Goal: Task Accomplishment & Management: Use online tool/utility

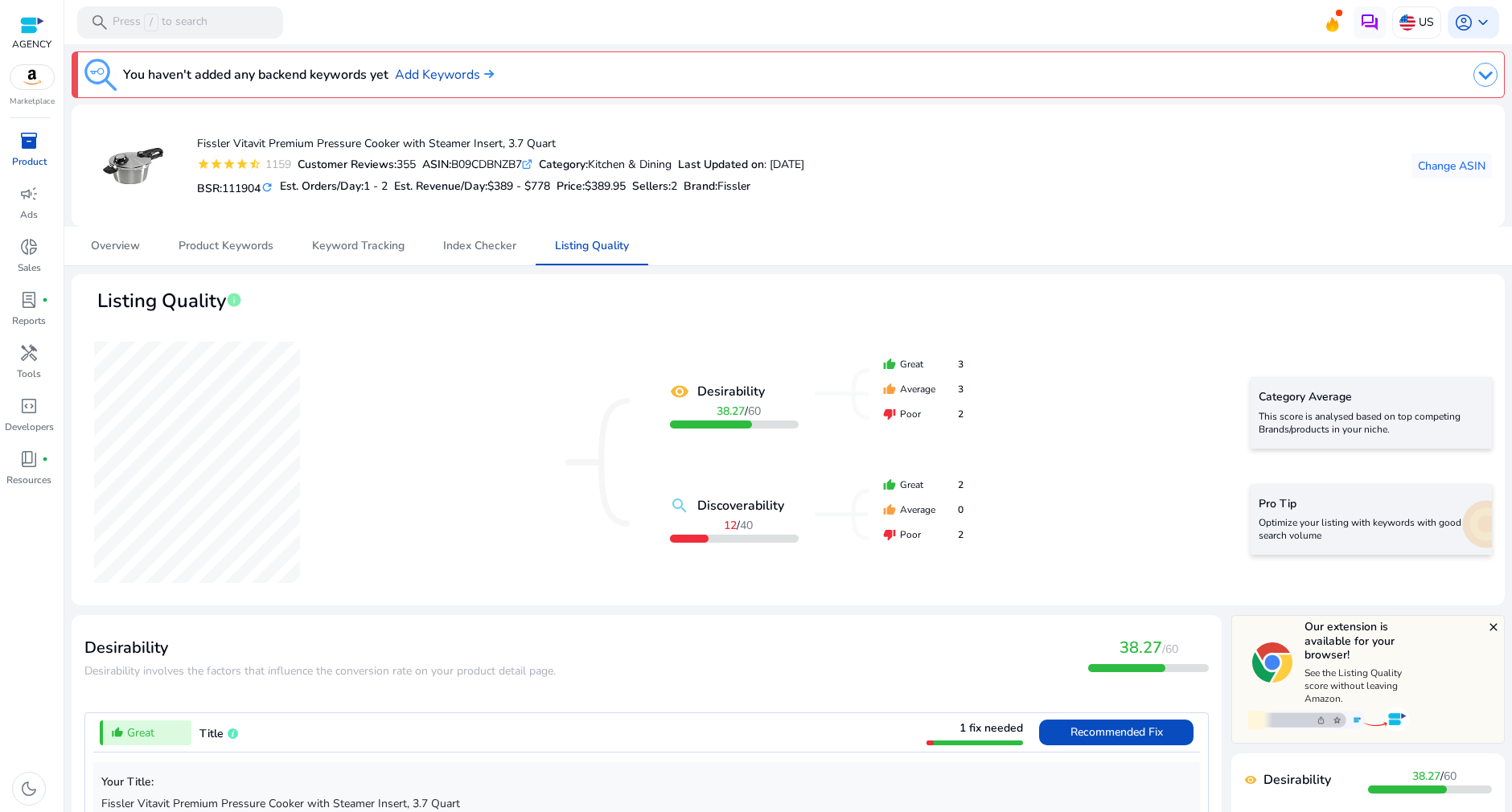
scroll to position [476, 0]
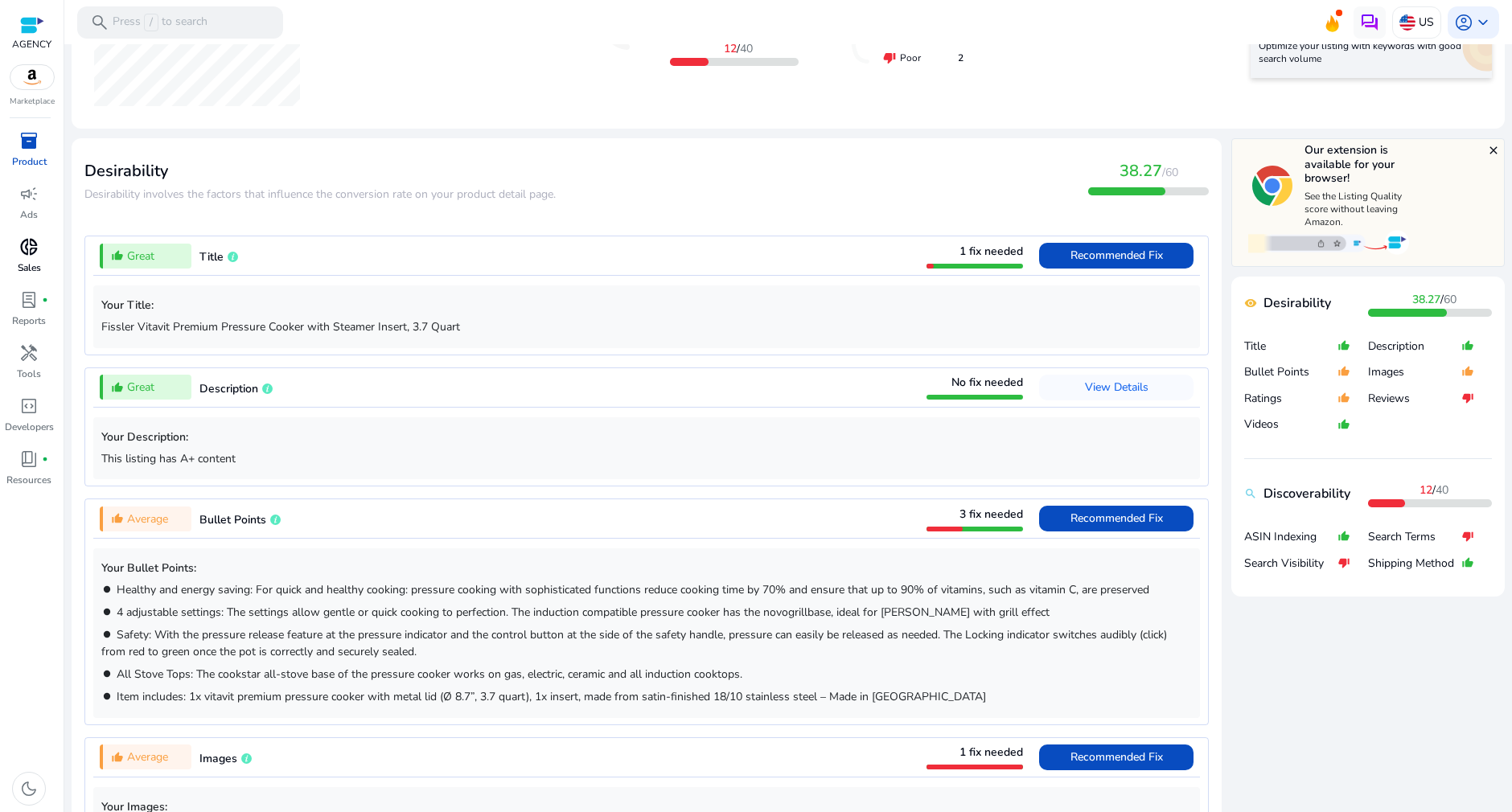
click at [28, 253] on span "donut_small" at bounding box center [29, 246] width 19 height 19
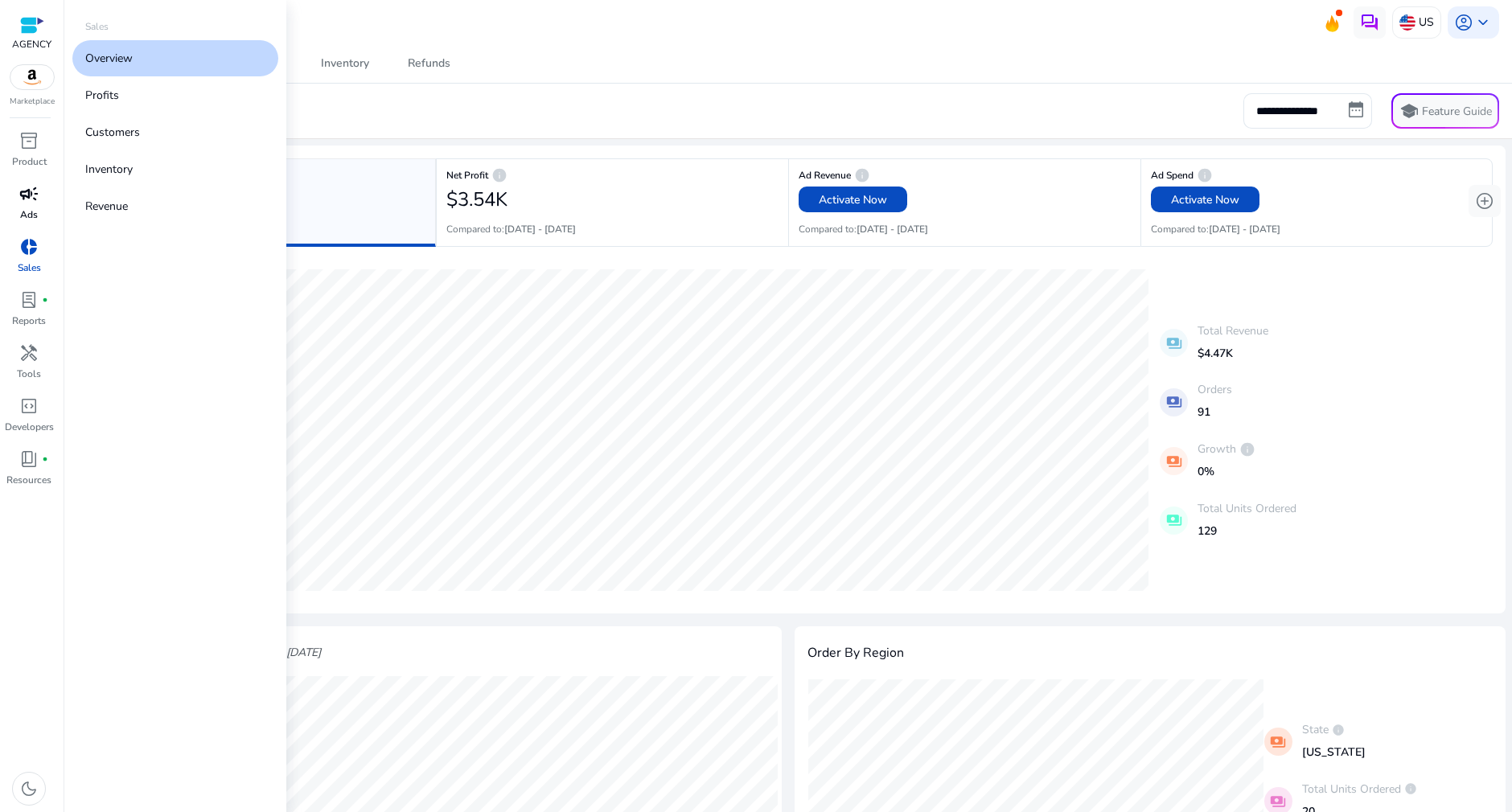
click at [17, 195] on div "campaign" at bounding box center [29, 194] width 45 height 26
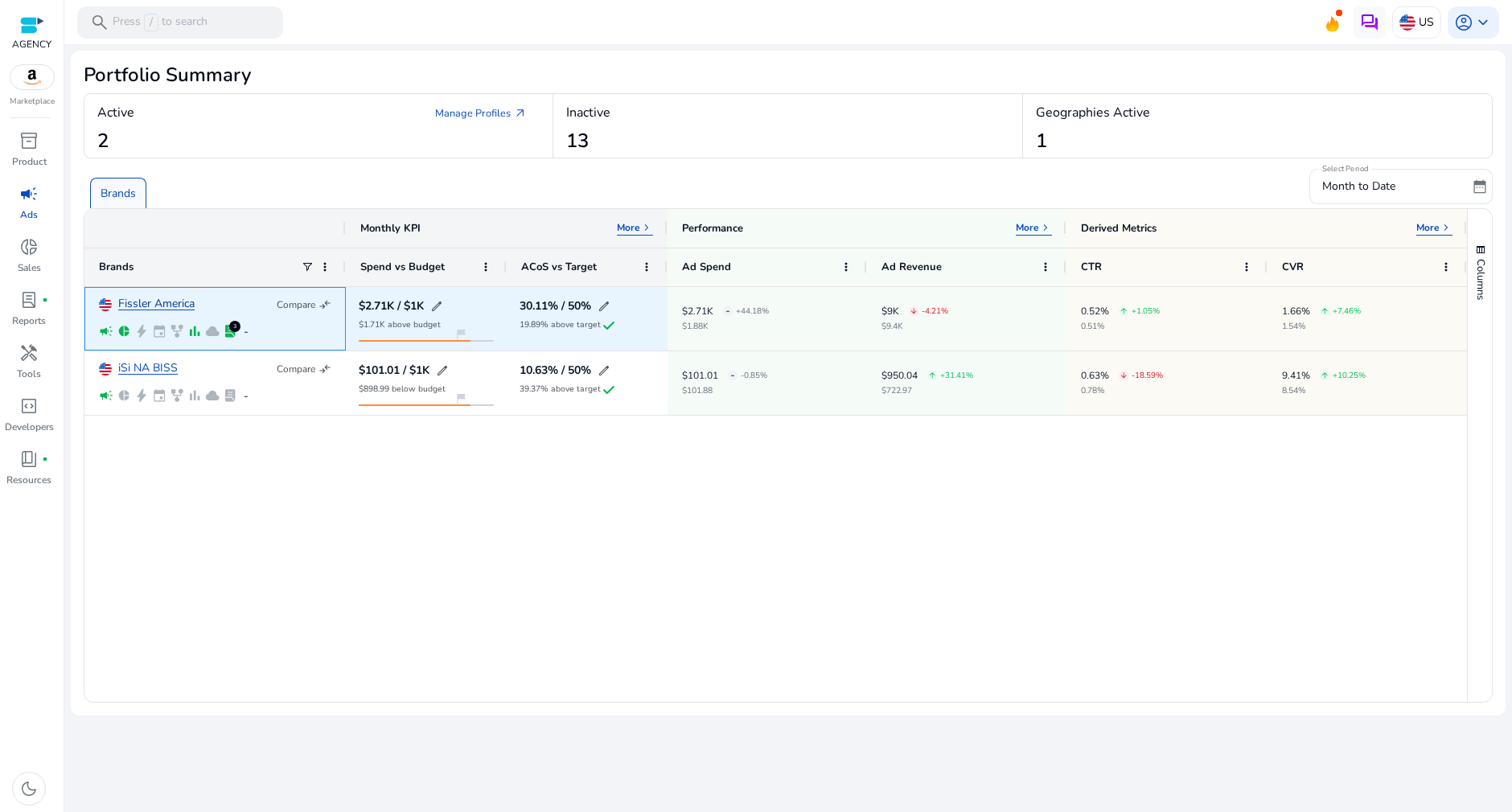
click at [184, 304] on link "Fissler America" at bounding box center [157, 303] width 76 height 12
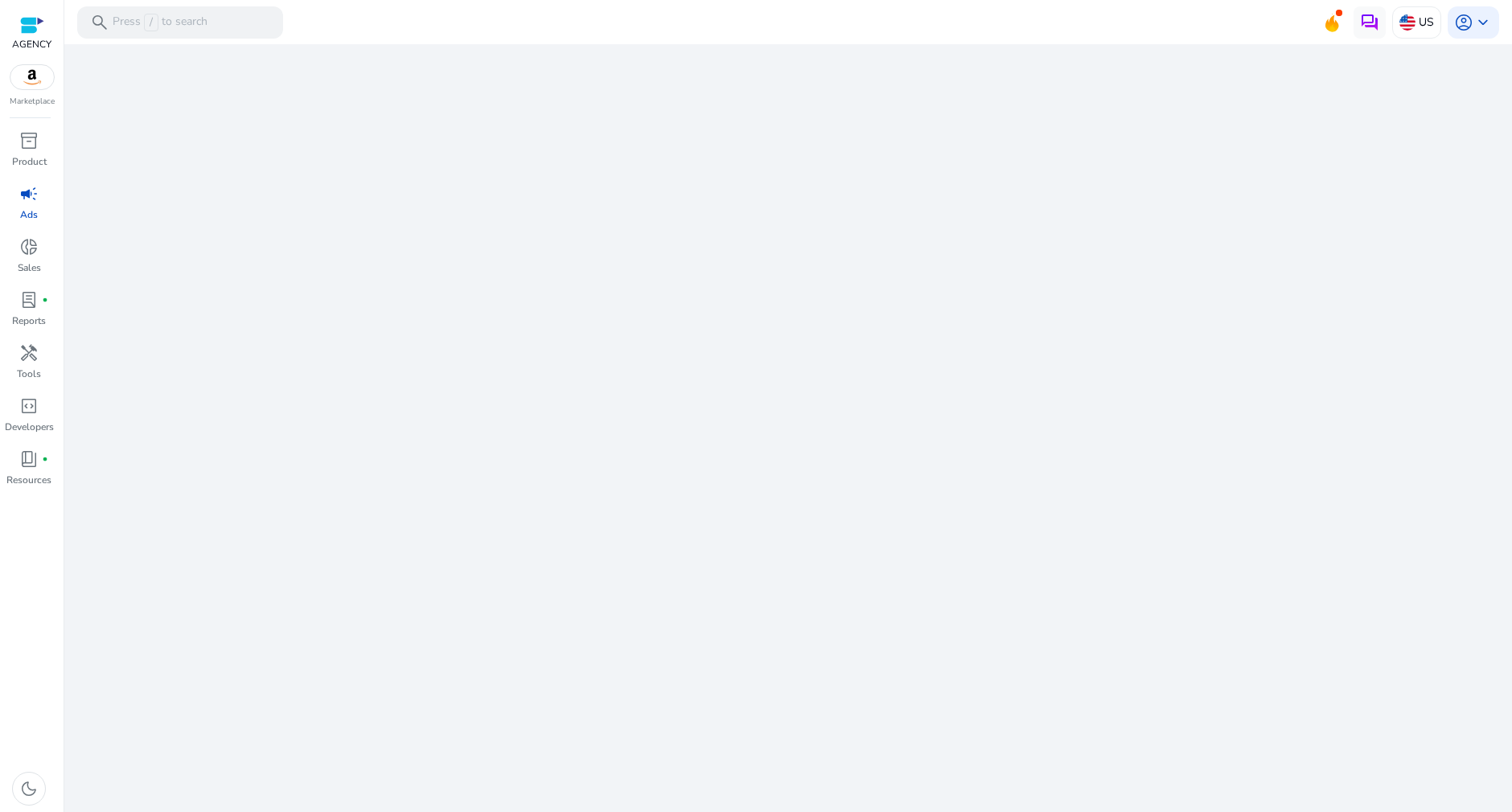
select select "*"
select select "**"
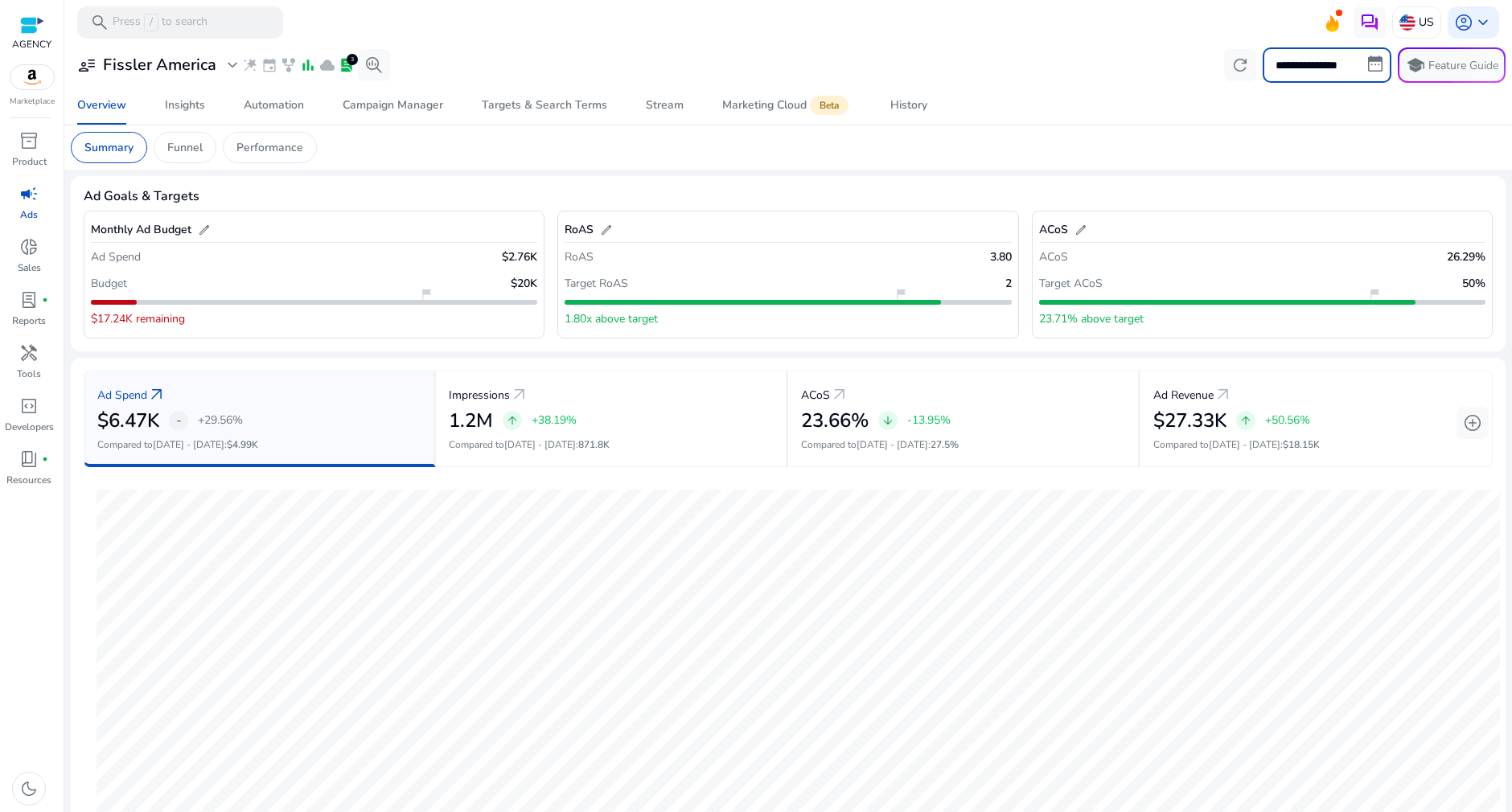
click at [1288, 76] on input "**********" at bounding box center [1326, 65] width 129 height 35
select select "*"
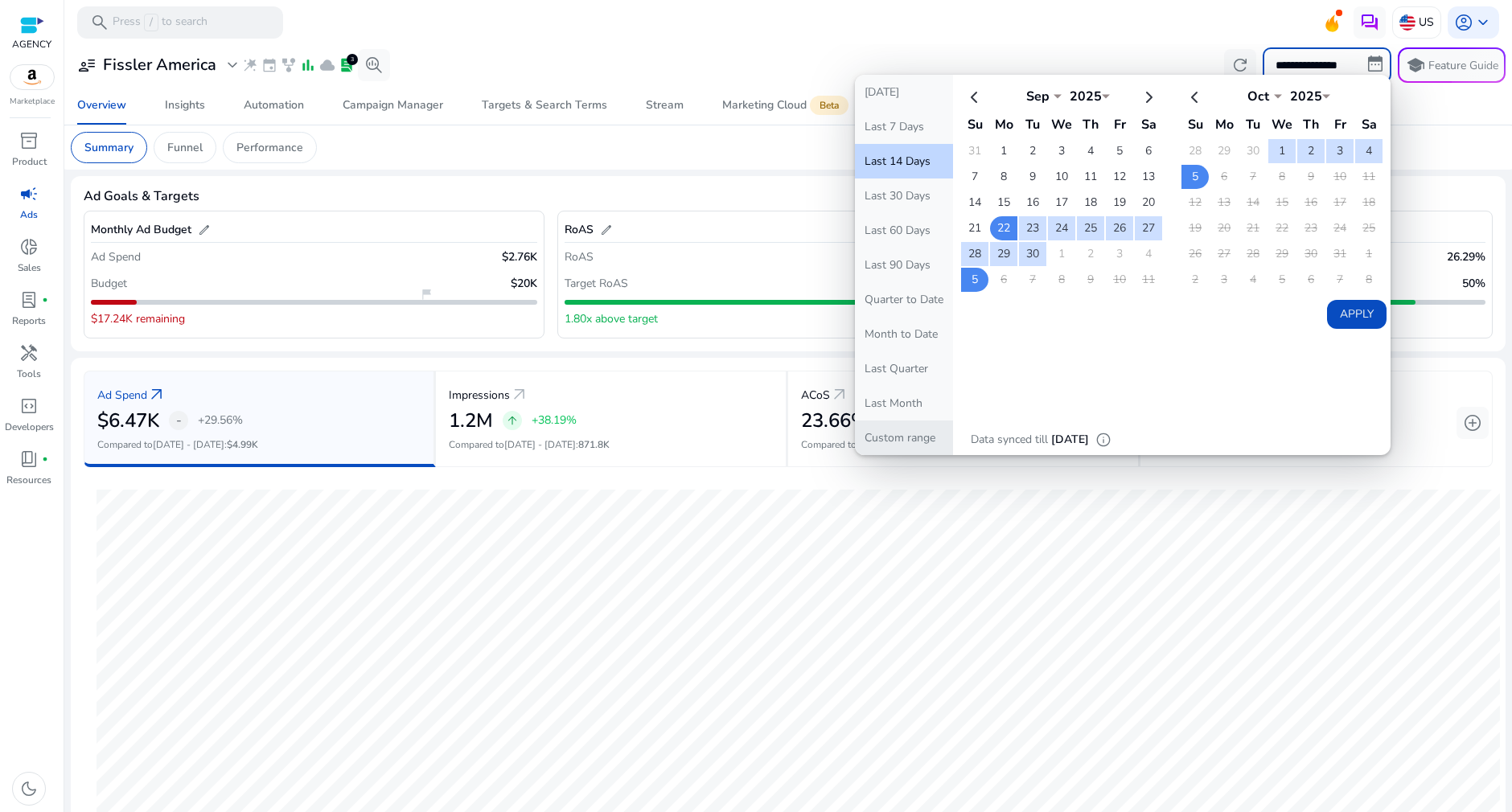
click at [901, 440] on button "Custom range" at bounding box center [903, 438] width 98 height 34
click at [976, 98] on th at bounding box center [975, 96] width 28 height 27
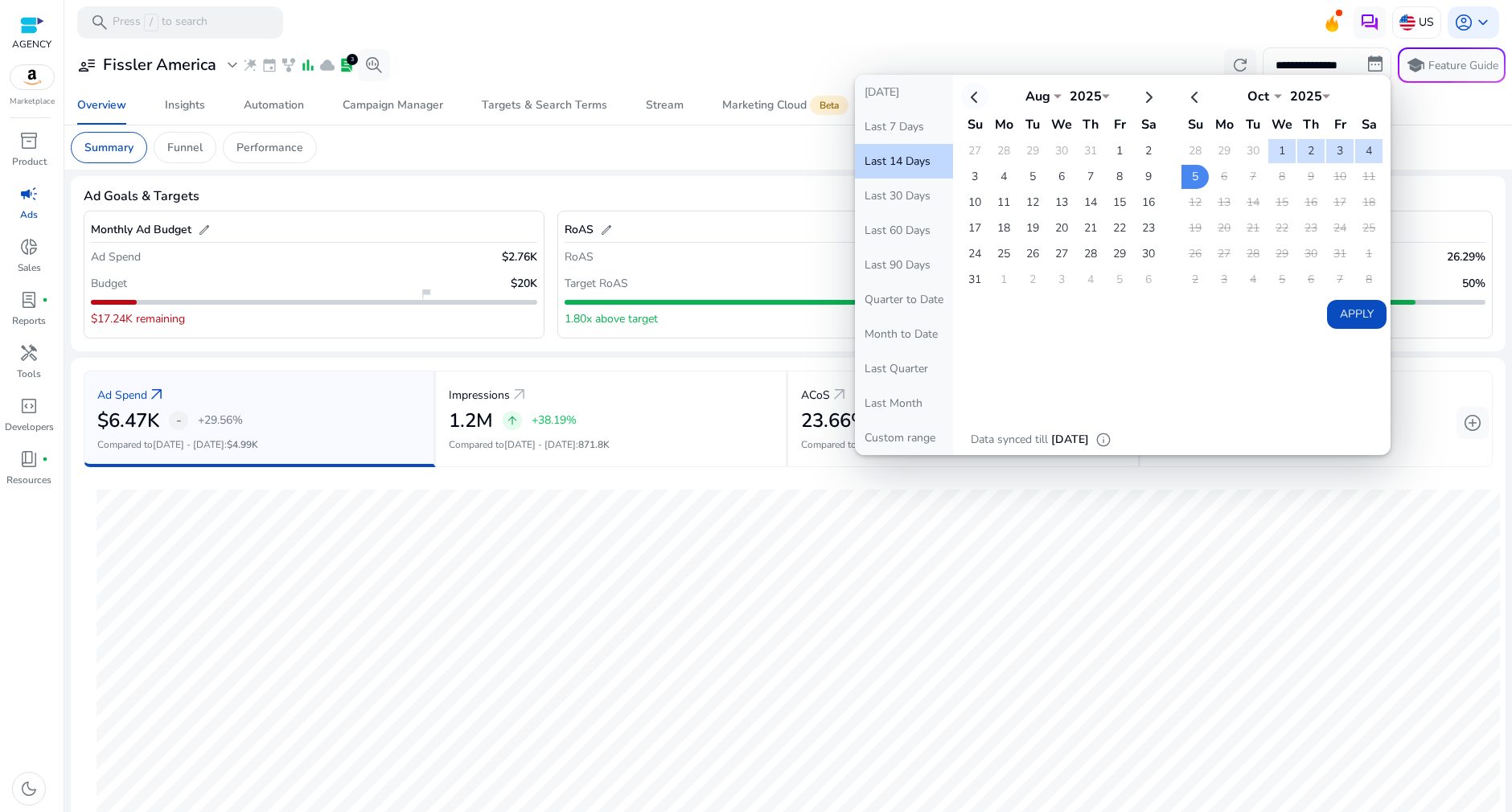
click at [976, 98] on th at bounding box center [975, 96] width 28 height 27
click at [1135, 96] on th at bounding box center [1147, 96] width 28 height 27
select select "*"
click at [1123, 152] on td "1" at bounding box center [1119, 151] width 28 height 24
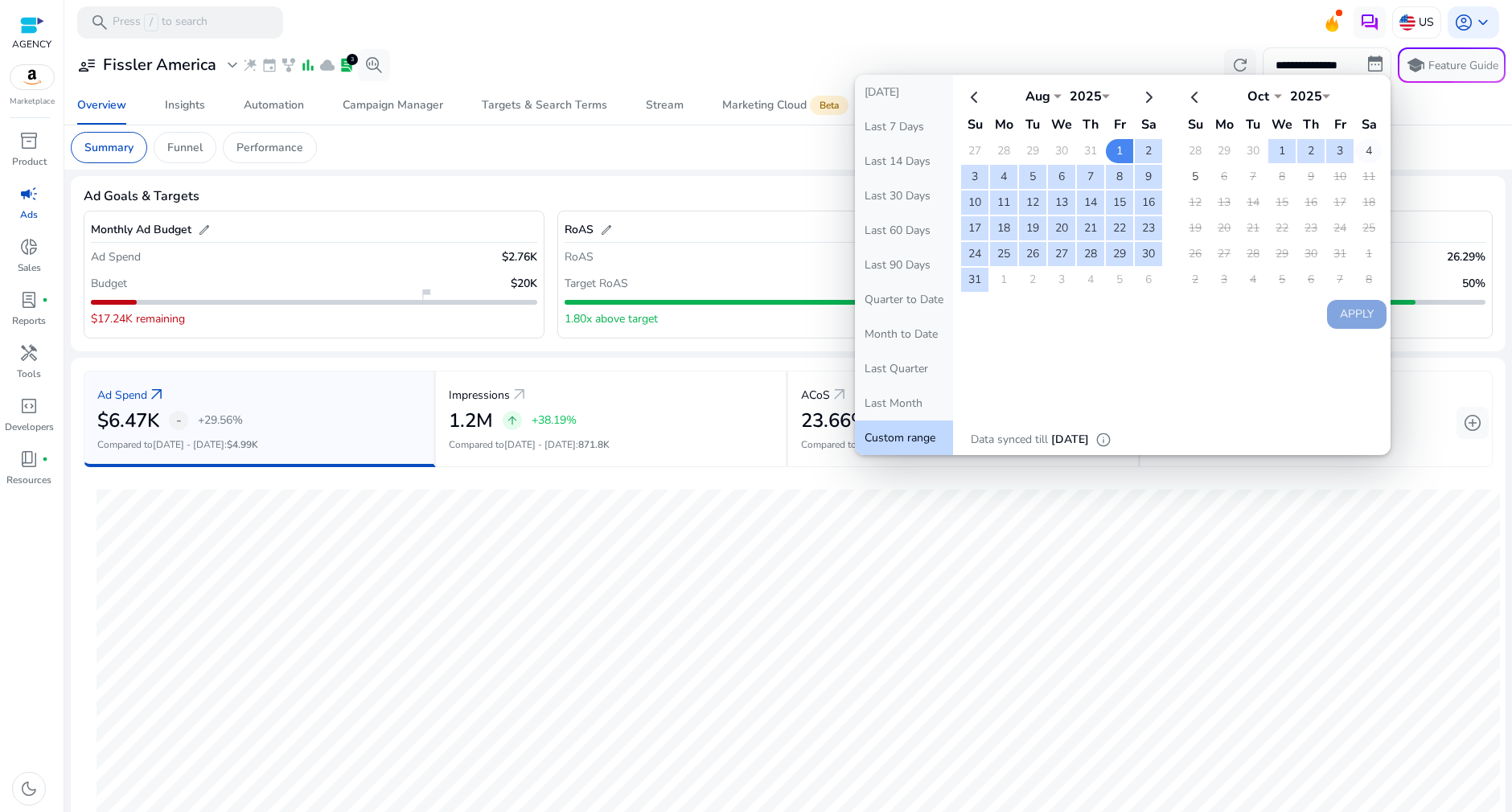
click at [1367, 150] on td "4" at bounding box center [1368, 151] width 28 height 24
click at [1362, 315] on button "Apply" at bounding box center [1356, 314] width 59 height 29
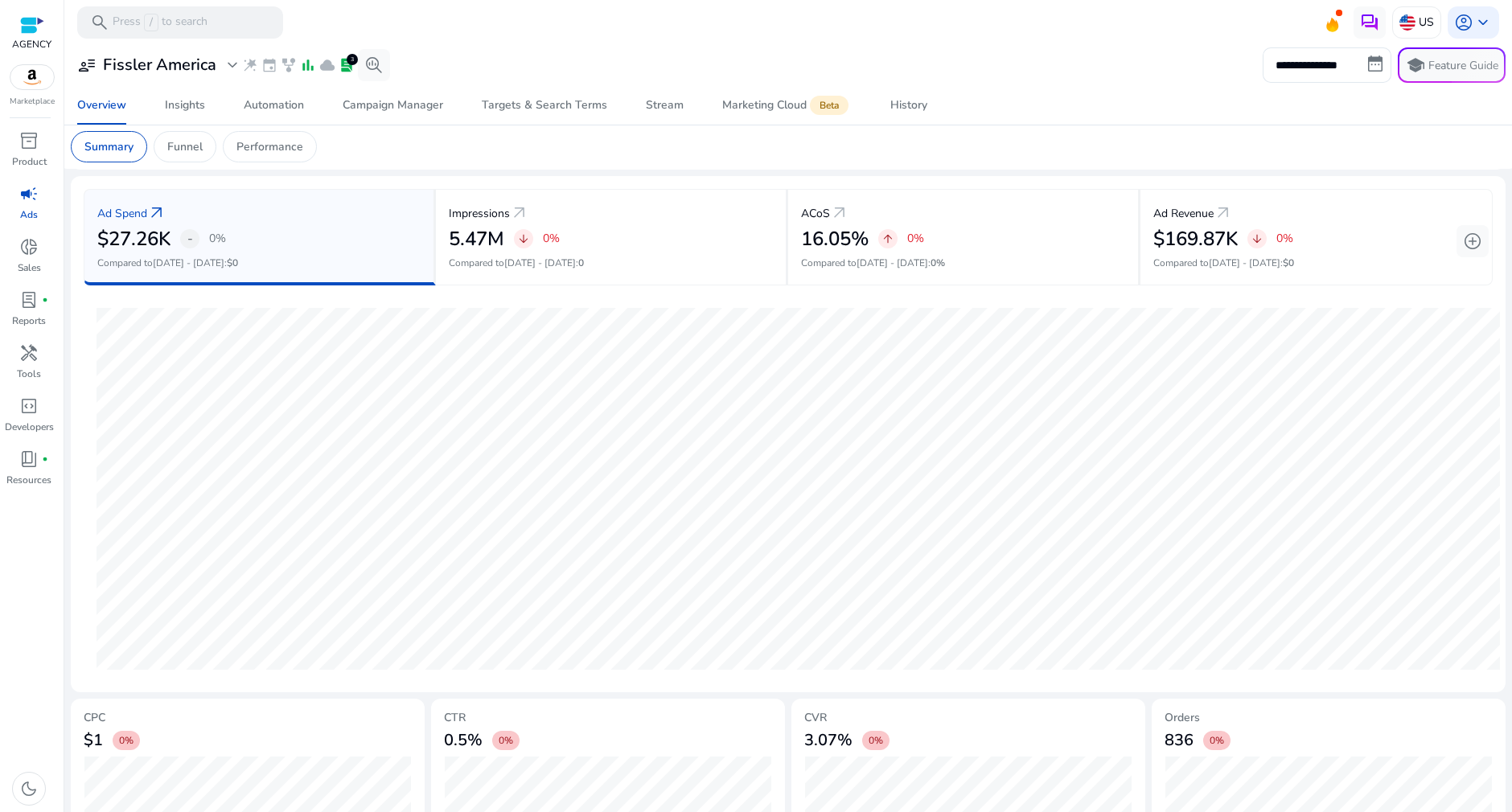
scroll to position [172, 0]
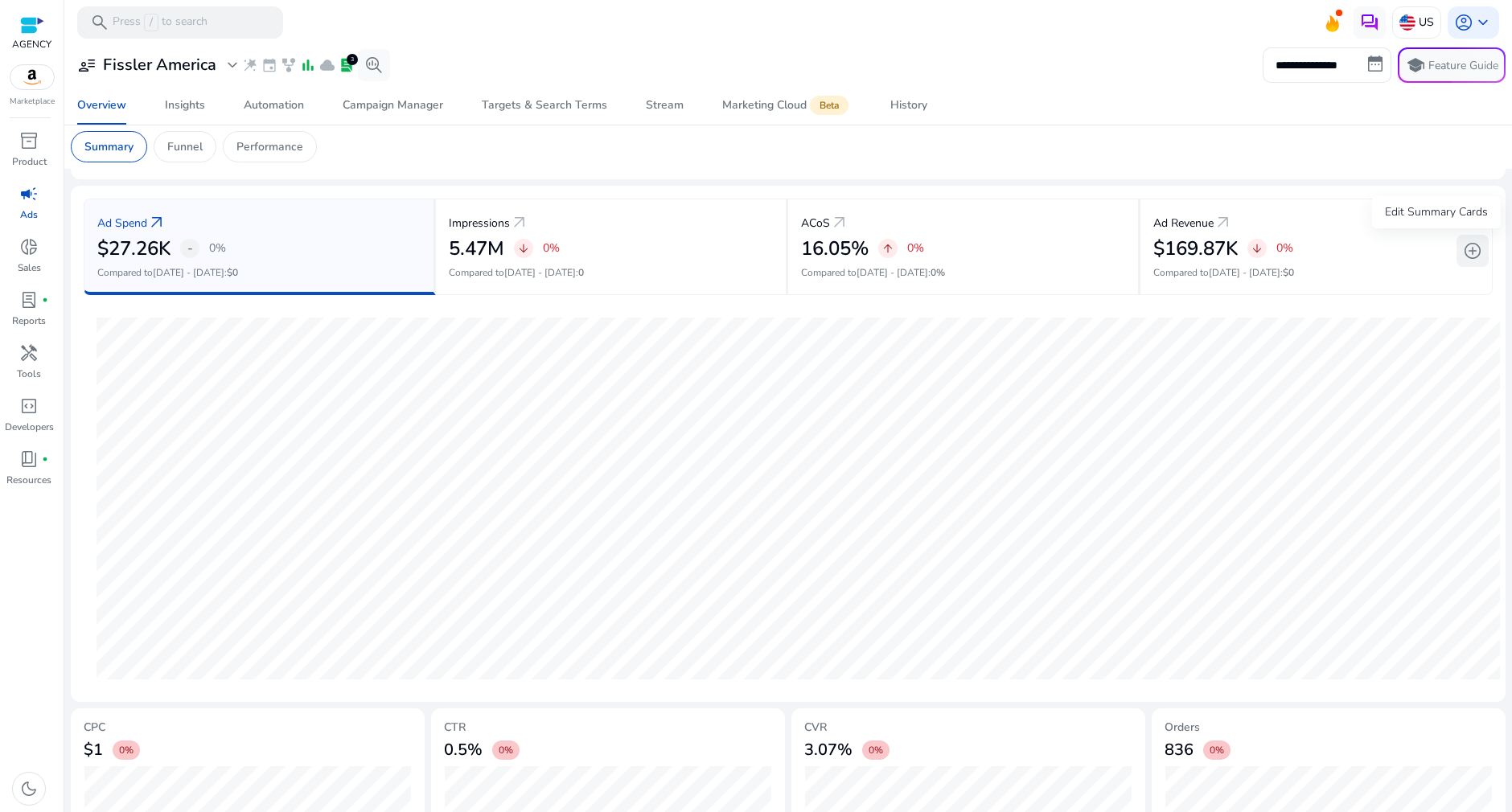
click at [1466, 250] on span "add_circle" at bounding box center [1472, 251] width 19 height 19
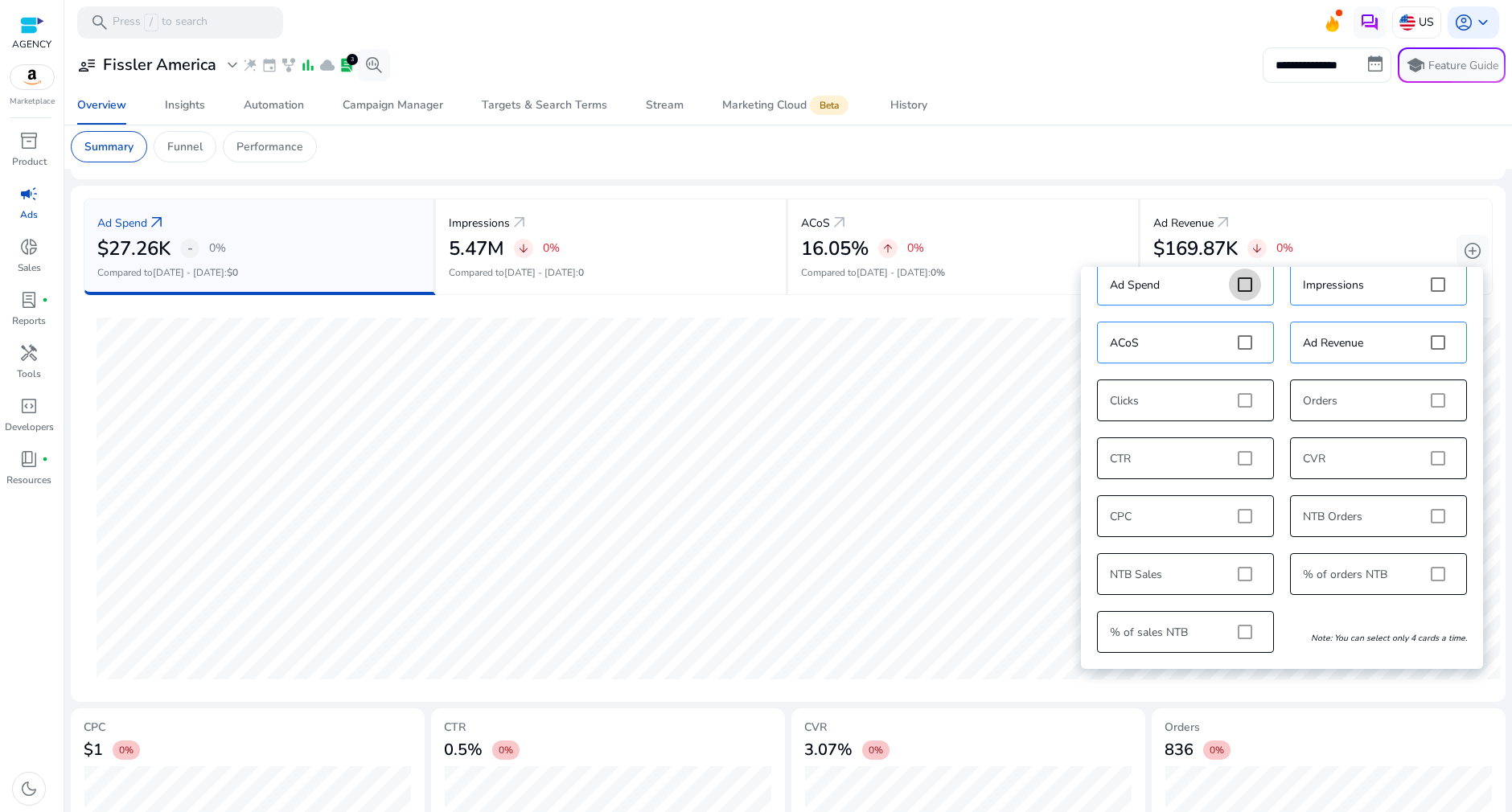
scroll to position [0, 0]
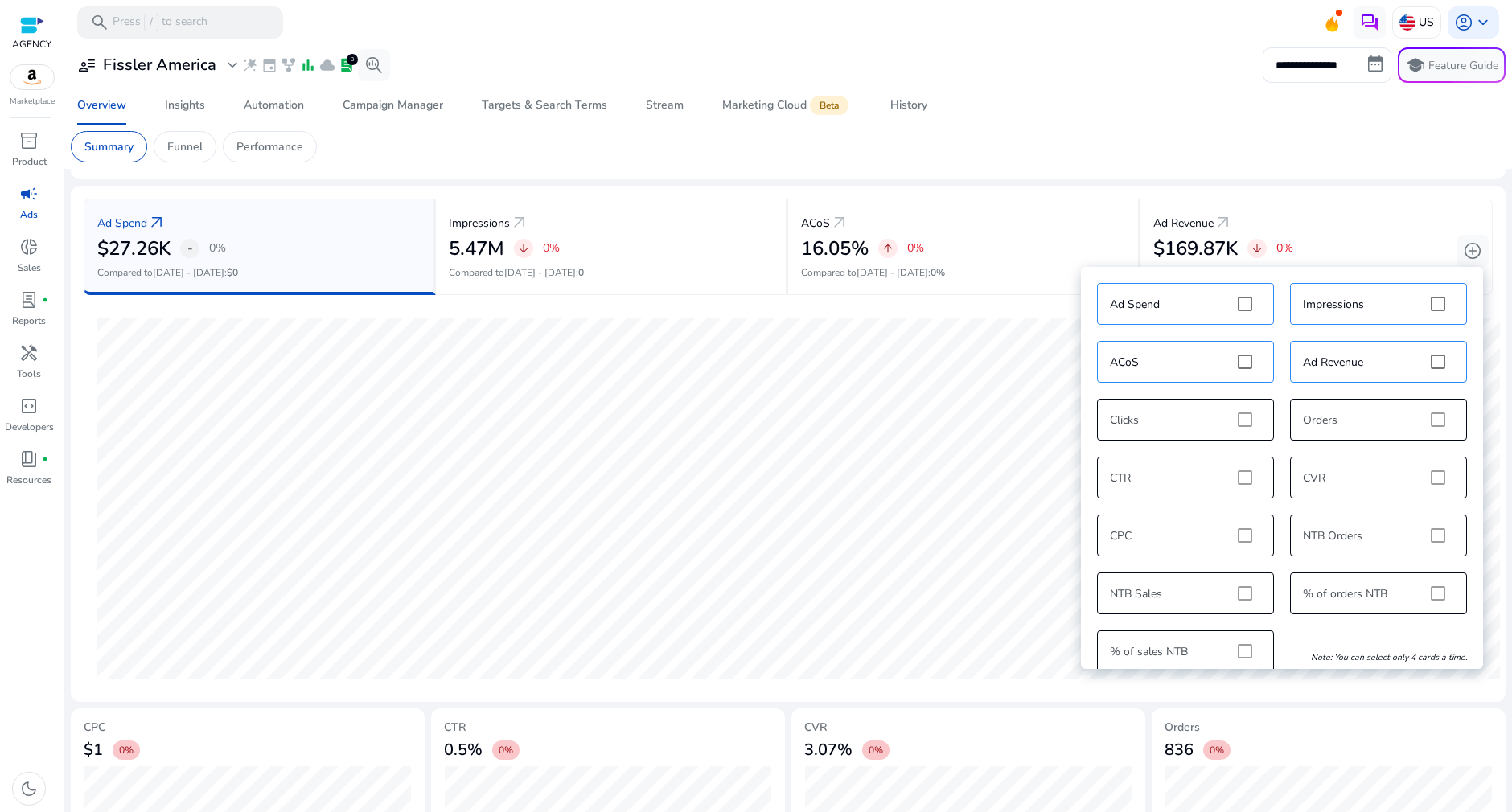
click at [1023, 34] on mat-toolbar "search Press / to search US account_circle keyboard_arrow_down" at bounding box center [788, 22] width 1447 height 44
click at [34, 302] on span "lab_profile" at bounding box center [29, 300] width 19 height 19
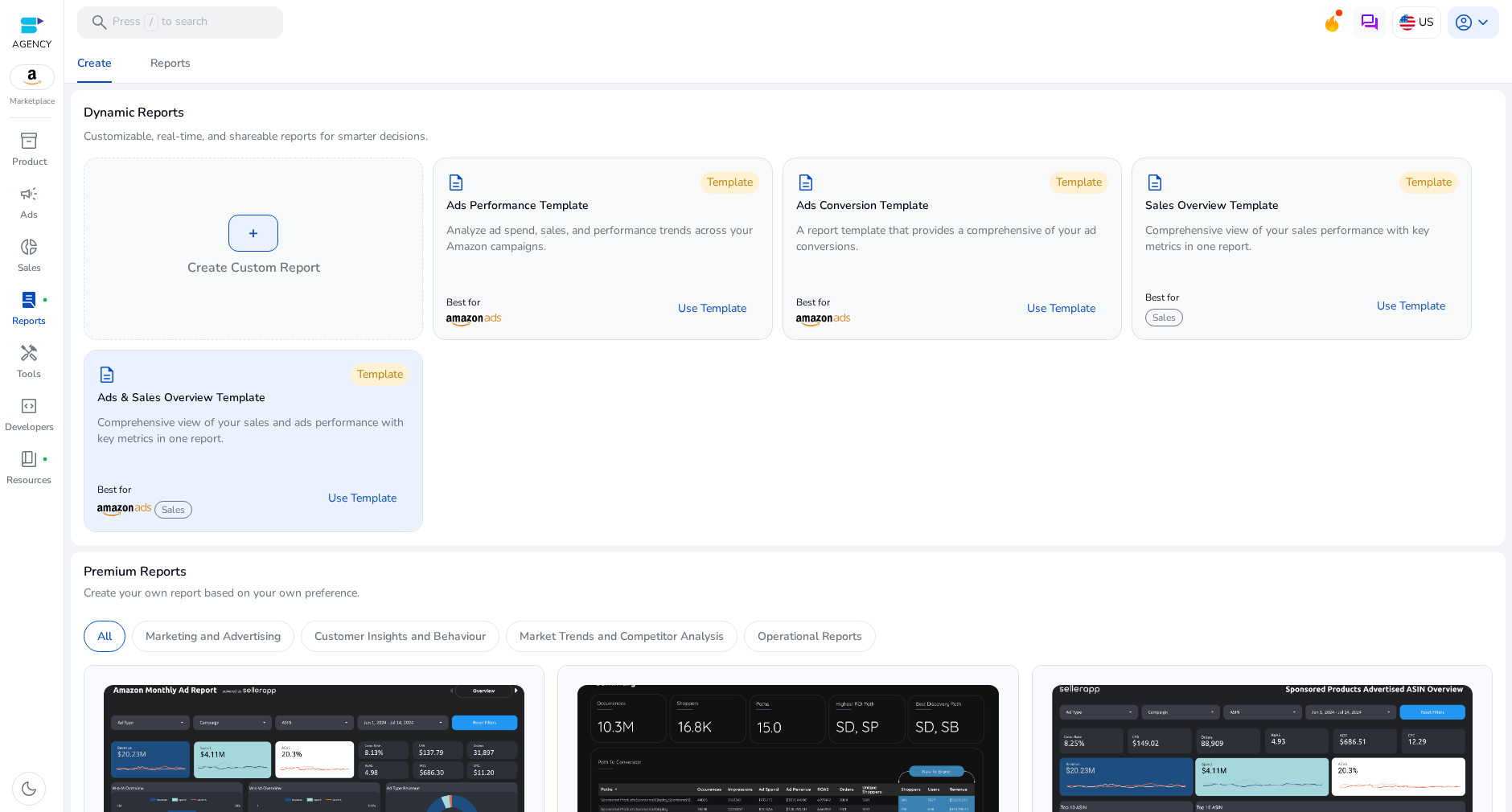
click at [197, 426] on p "Comprehensive view of your sales and ads performance with key metrics in one re…" at bounding box center [253, 431] width 312 height 32
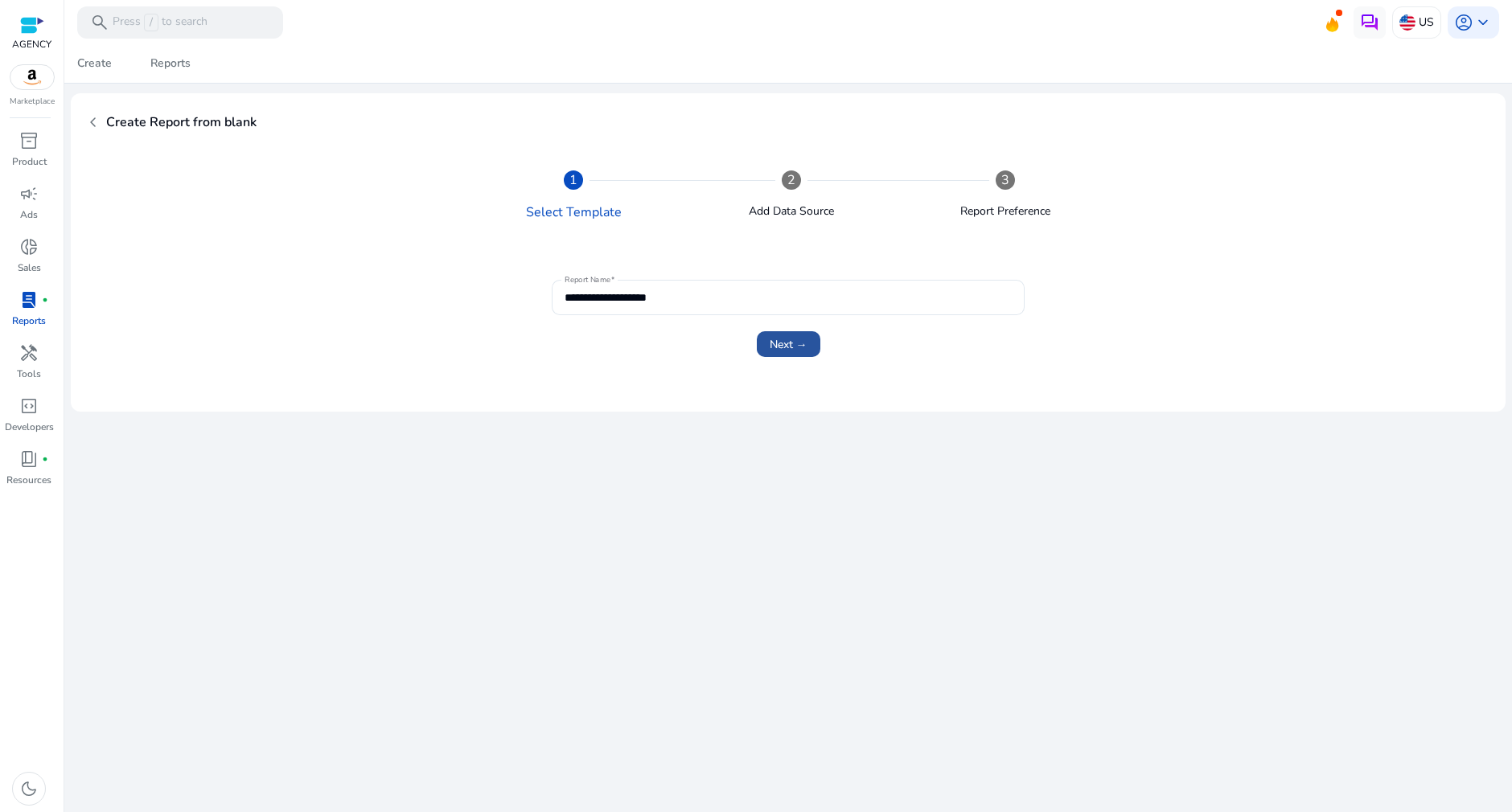
click at [791, 351] on button "Next →" at bounding box center [788, 344] width 64 height 26
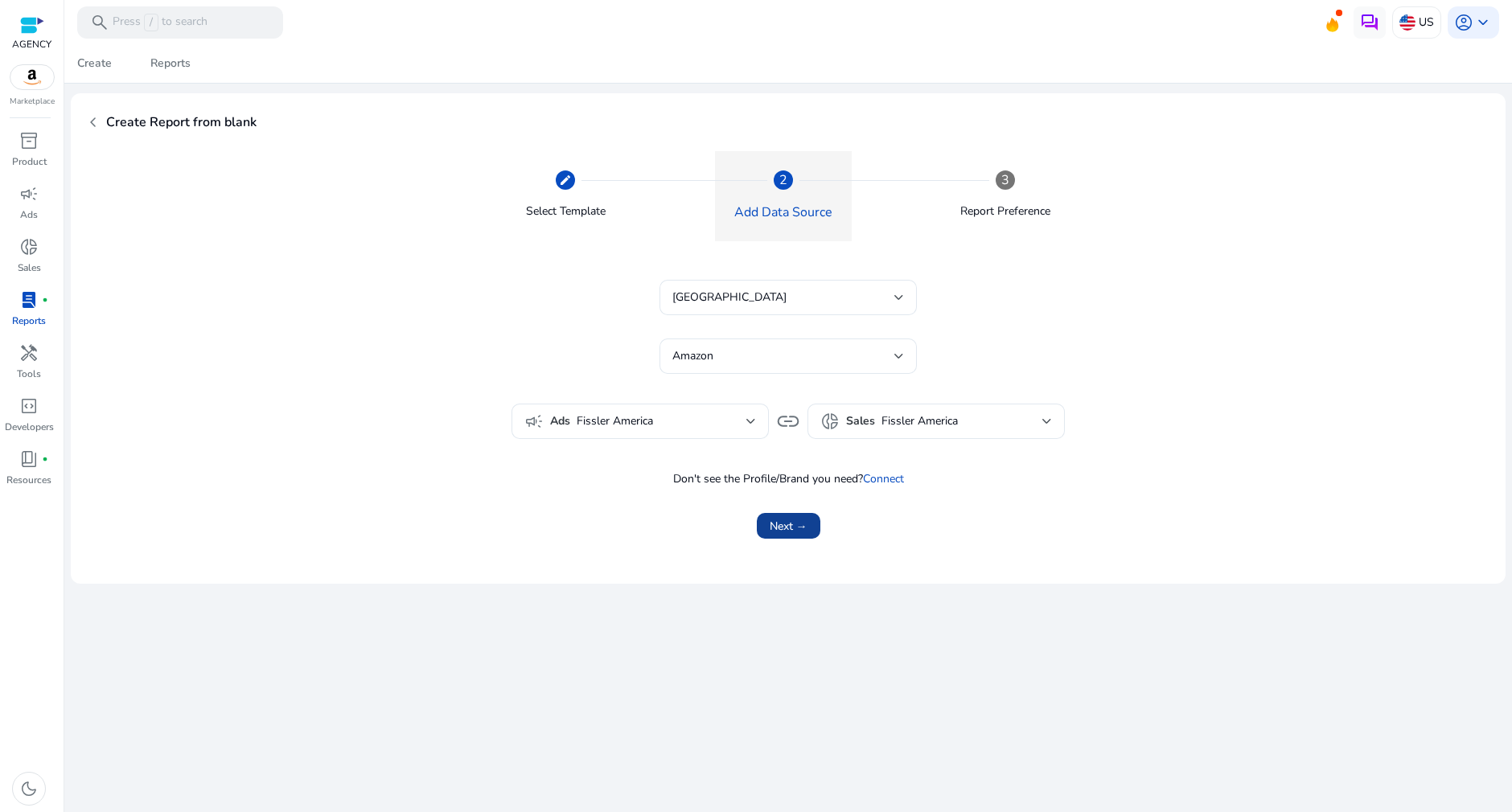
click at [777, 517] on span "Next →" at bounding box center [788, 526] width 38 height 17
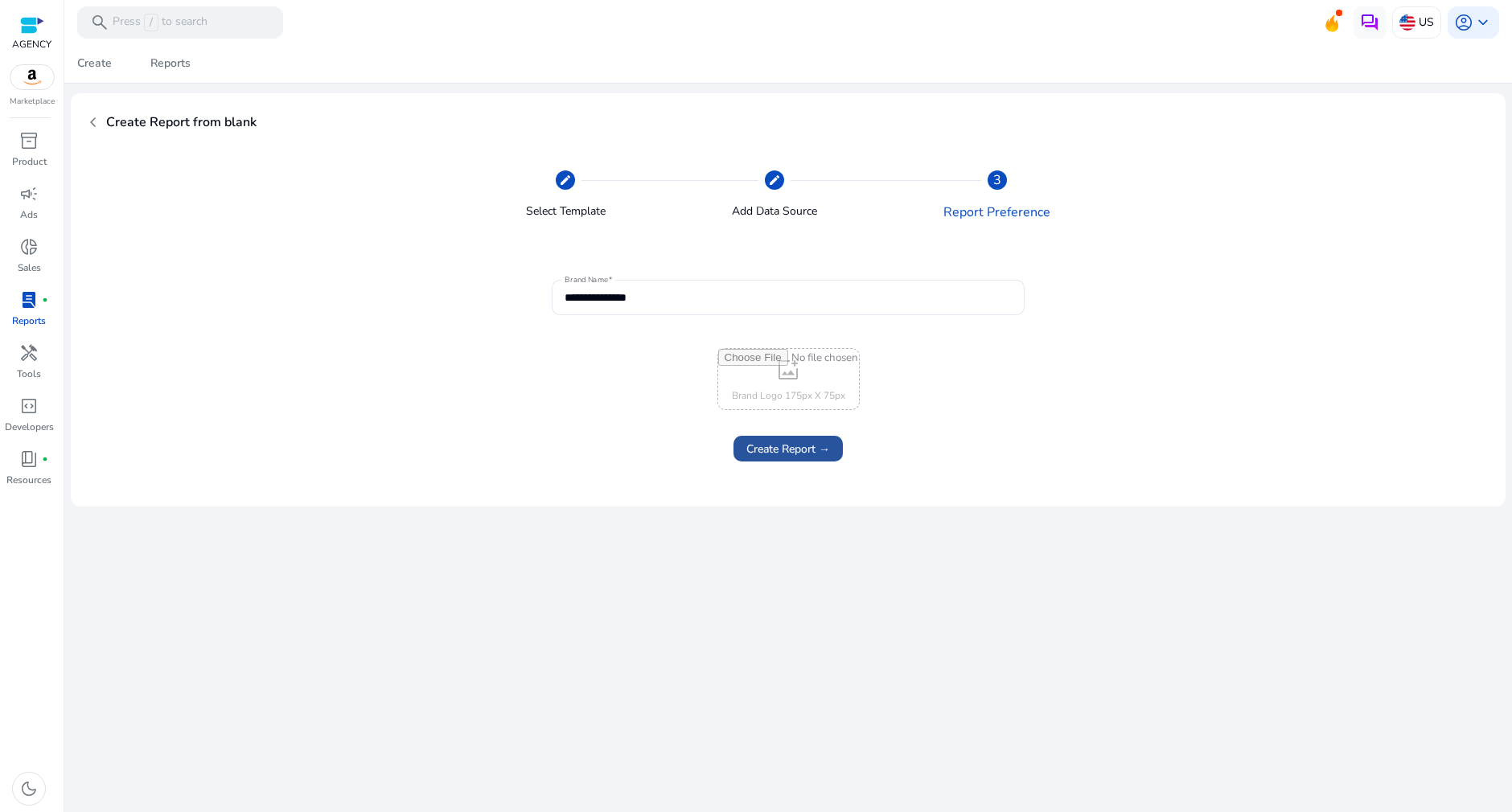
click at [810, 451] on span "Create Report →" at bounding box center [788, 449] width 84 height 17
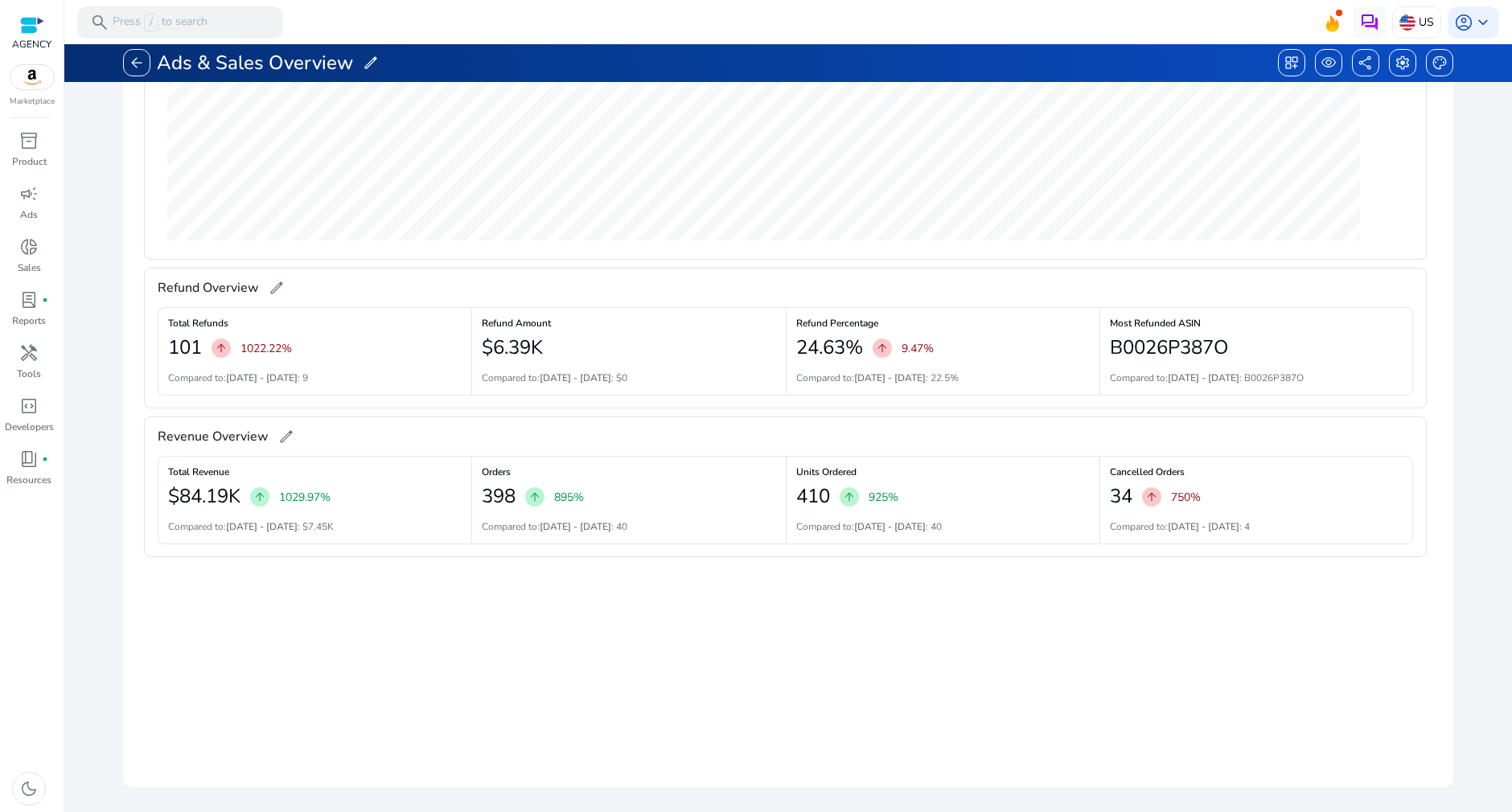
scroll to position [410, 0]
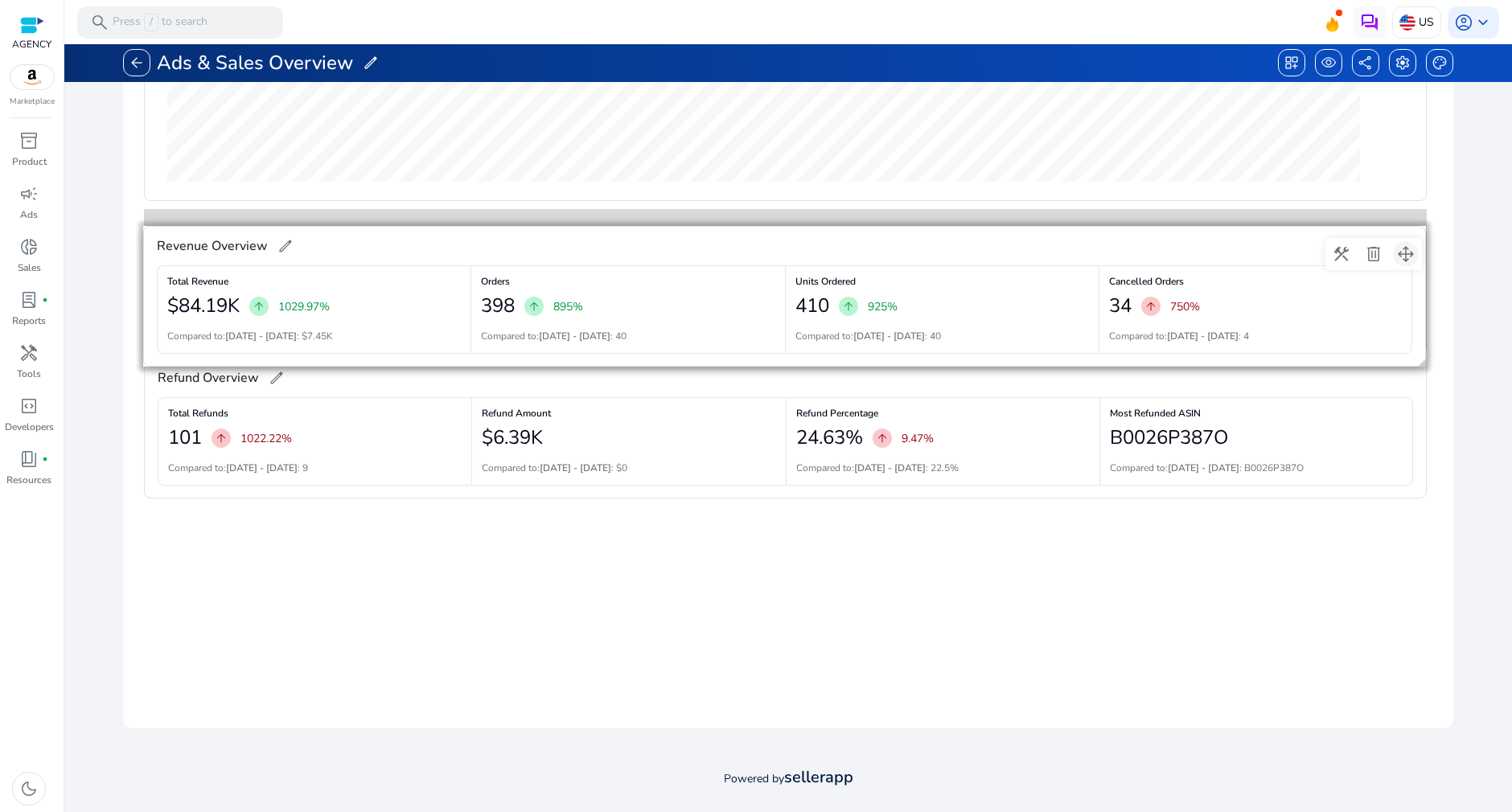
drag, startPoint x: 1407, startPoint y: 381, endPoint x: 1407, endPoint y: 253, distance: 128.0
click at [1407, 253] on span at bounding box center [1405, 254] width 38 height 38
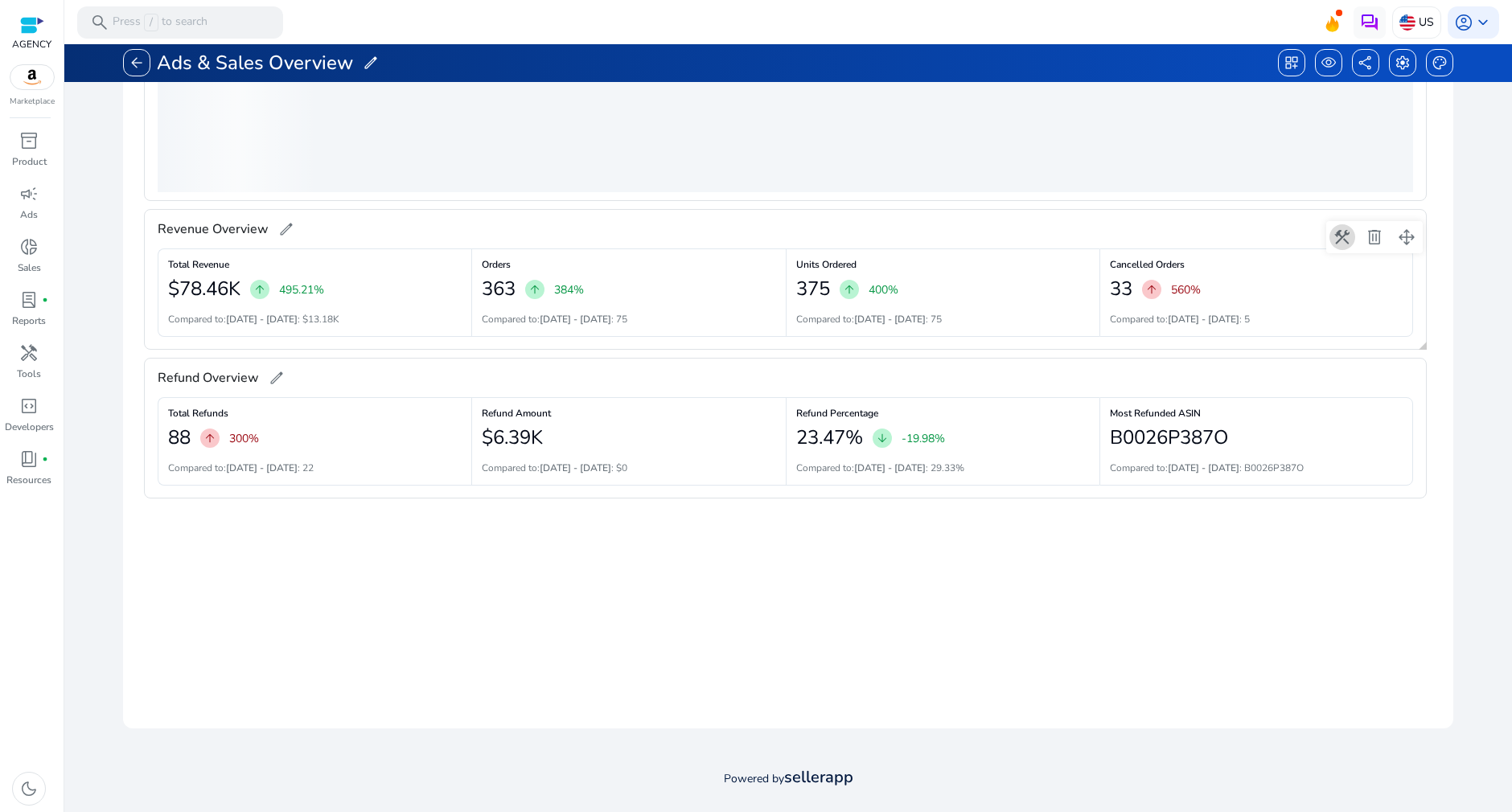
click at [1342, 235] on span at bounding box center [1342, 237] width 38 height 38
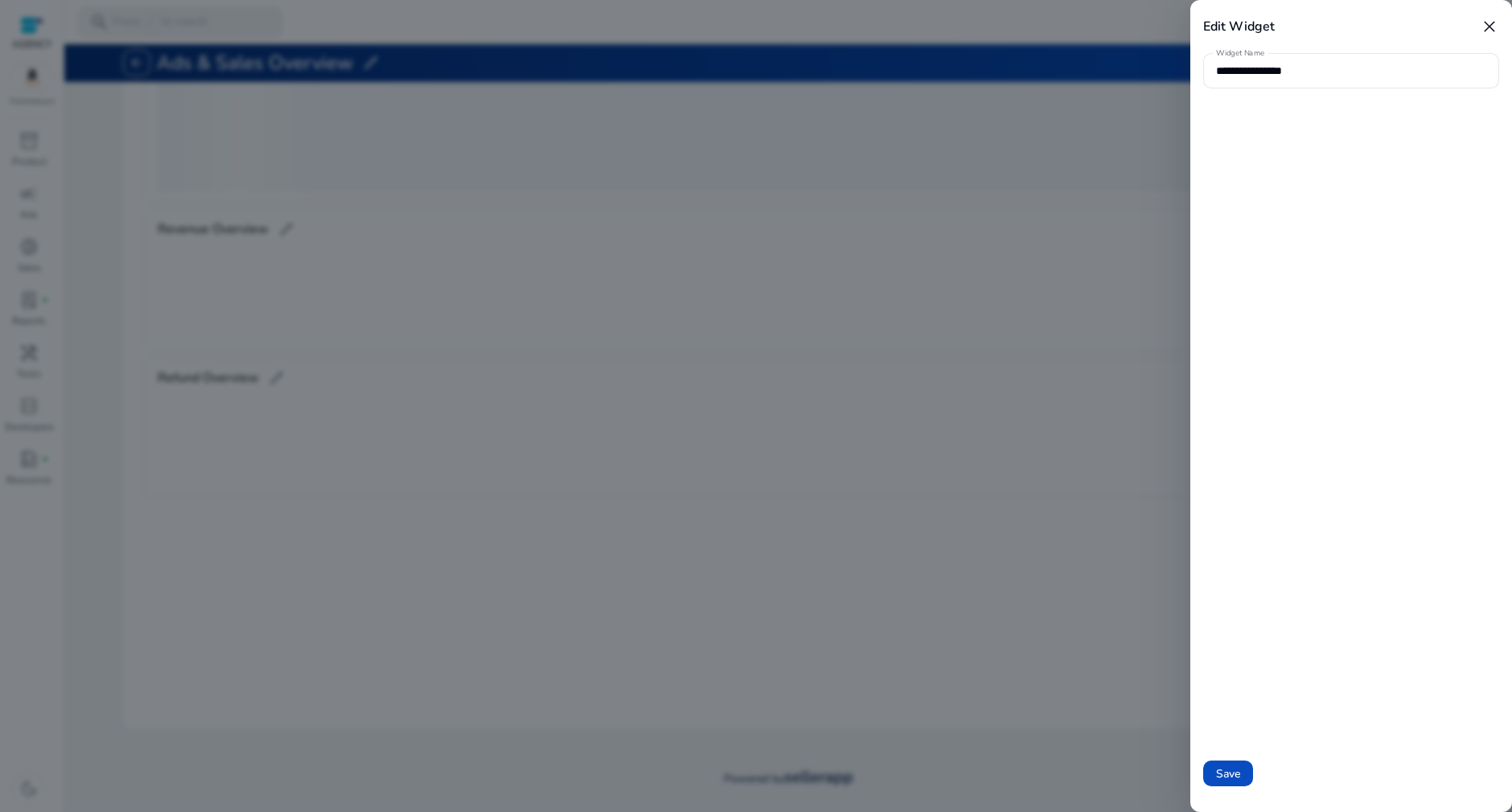
click at [1491, 30] on span "close" at bounding box center [1489, 27] width 19 height 19
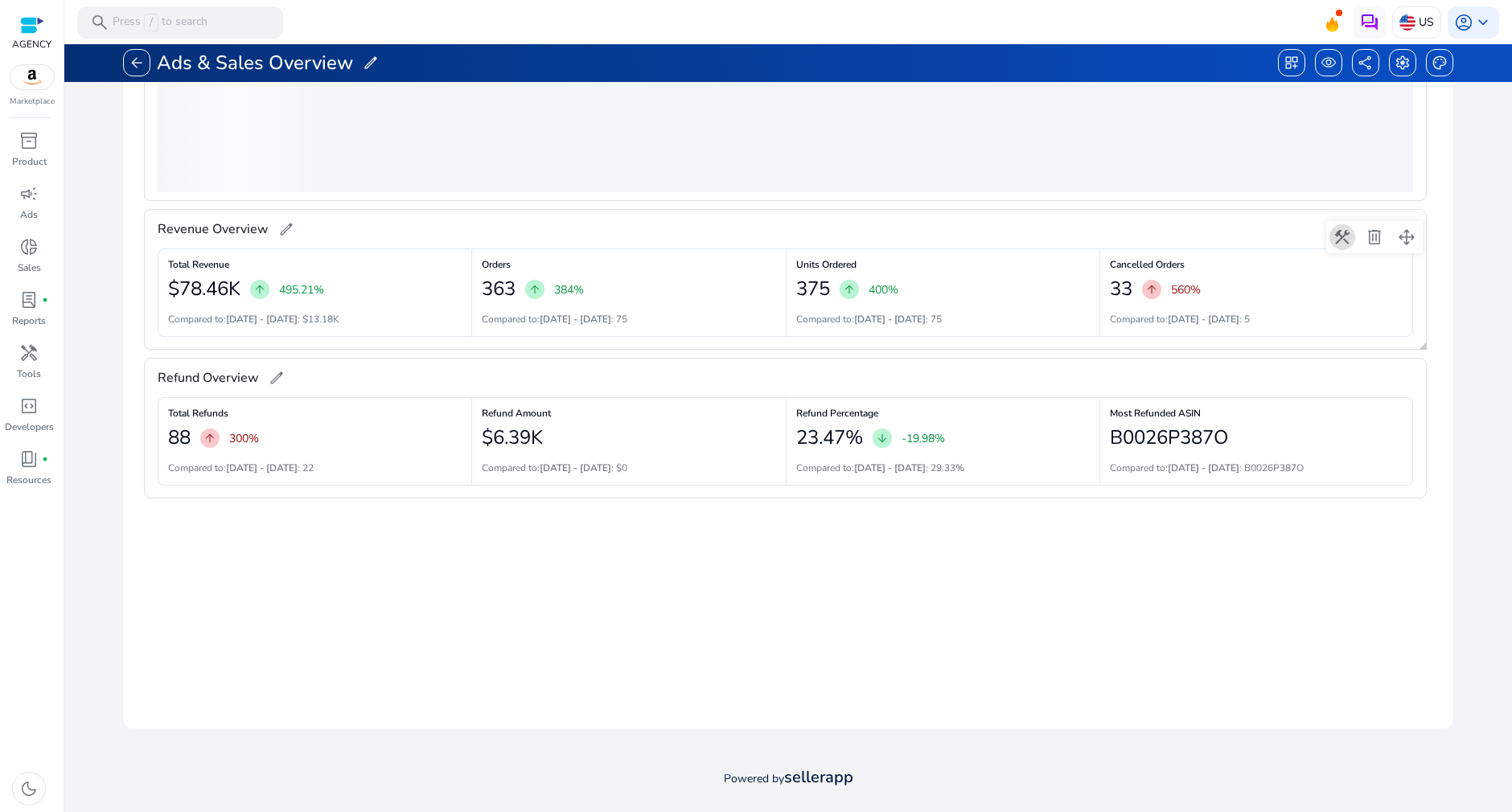
click at [292, 229] on span "edit" at bounding box center [285, 229] width 16 height 16
click at [532, 240] on div "**********" at bounding box center [785, 230] width 1255 height 40
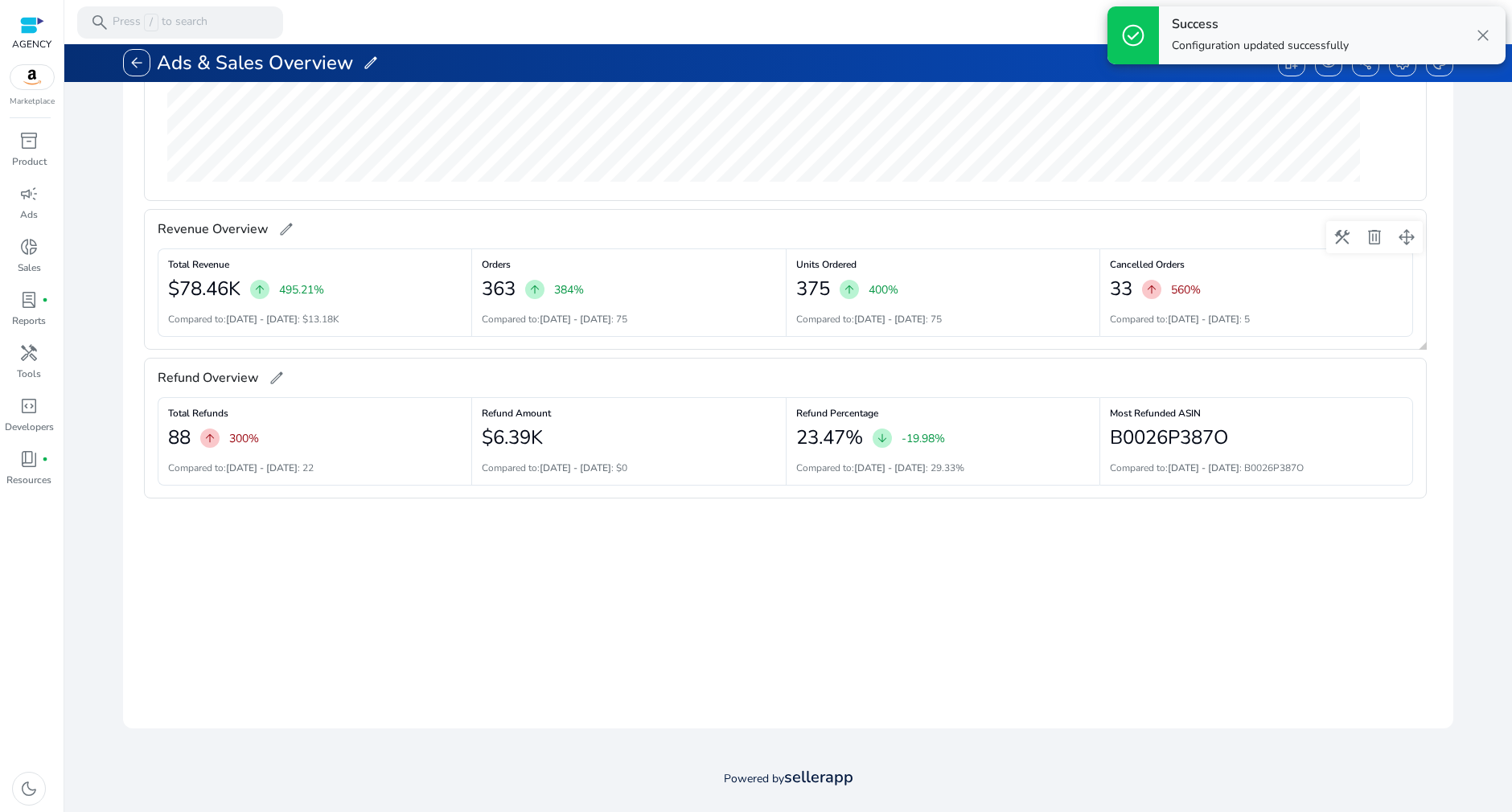
click at [1374, 323] on div "Compared to: Aug 9 - Sep 7 : 5" at bounding box center [1255, 319] width 293 height 14
click at [1339, 238] on span at bounding box center [1342, 237] width 38 height 38
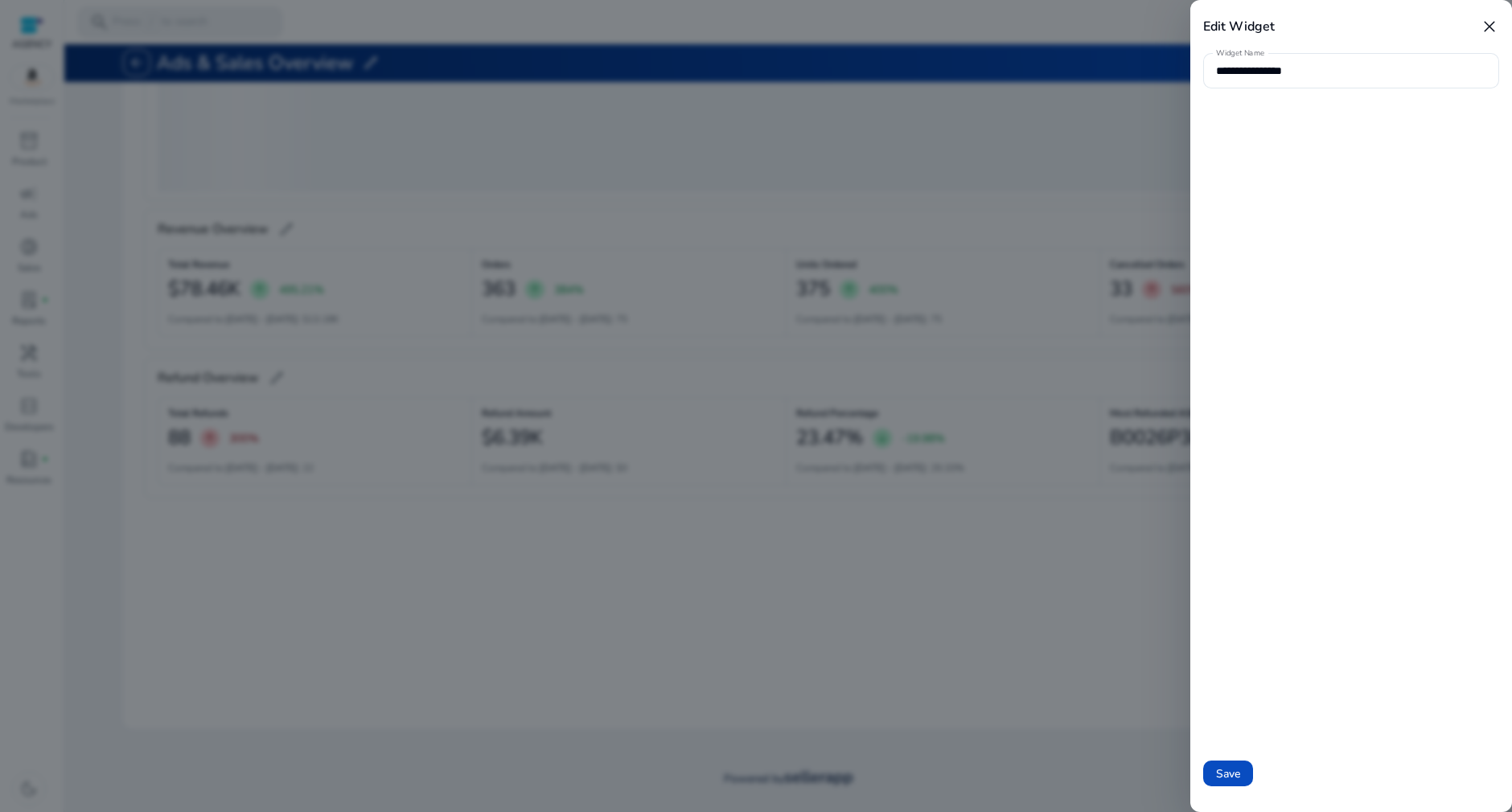
click at [1027, 116] on div at bounding box center [756, 406] width 1512 height 812
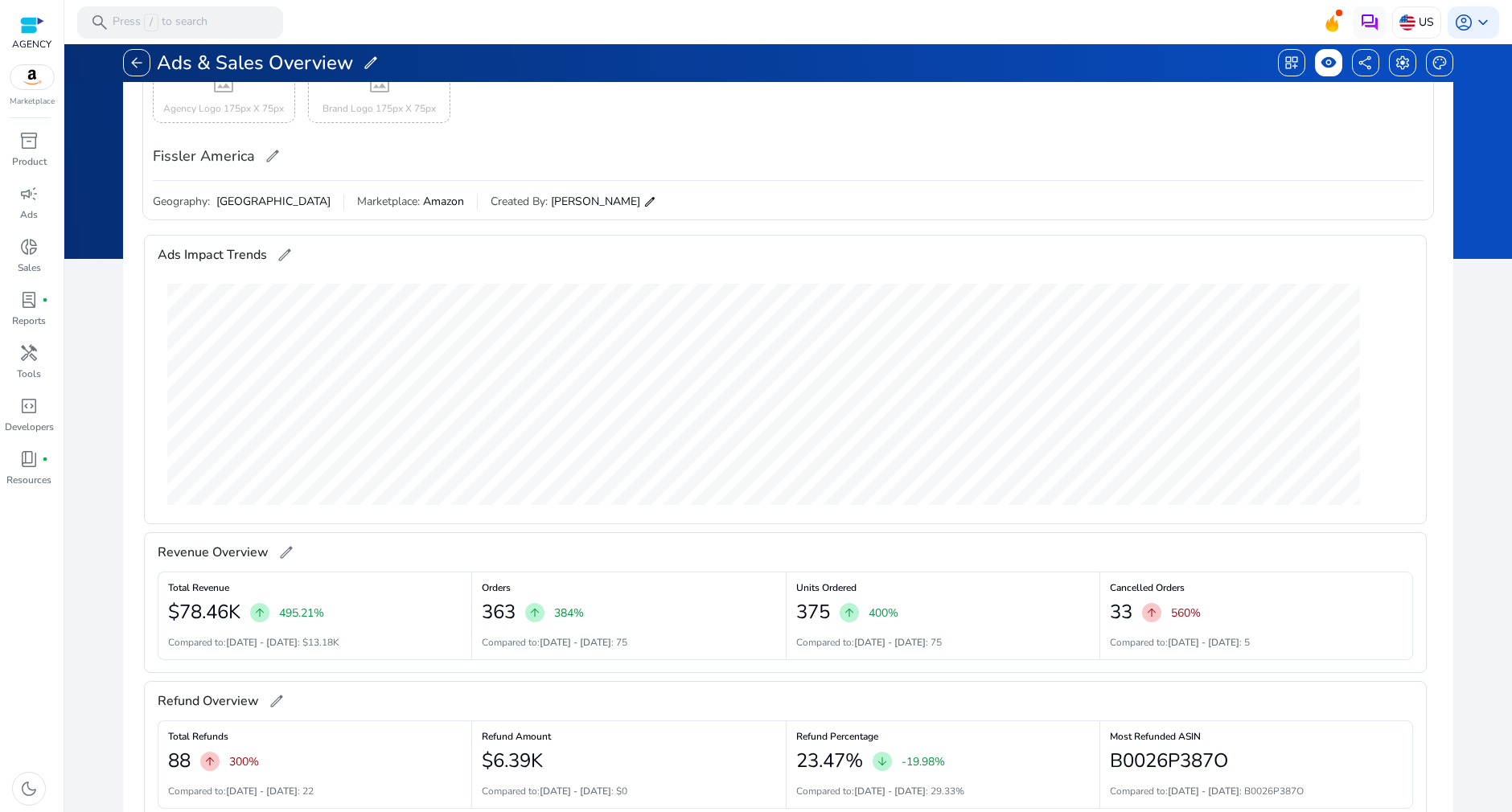
scroll to position [13, 0]
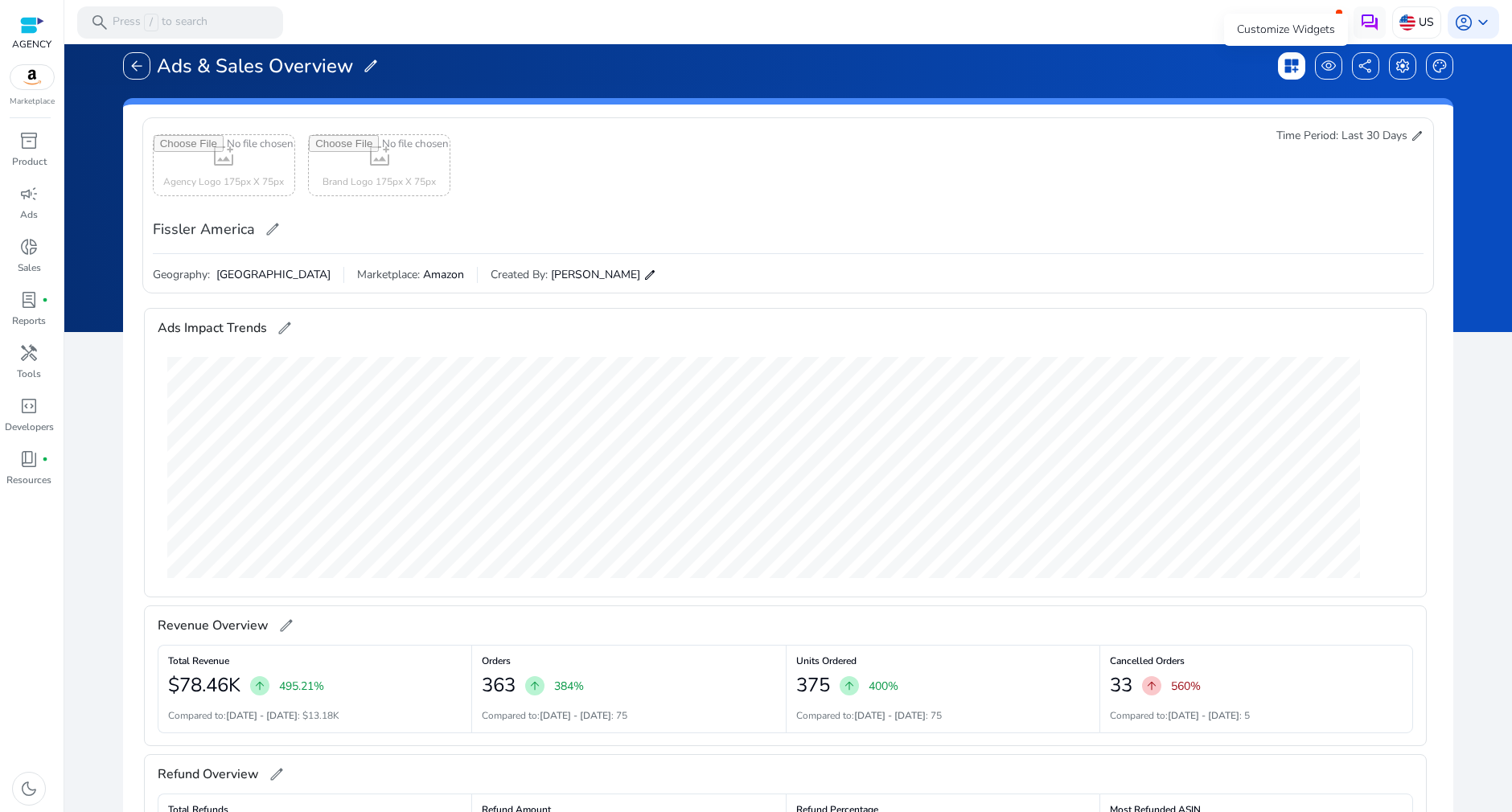
click at [1285, 73] on span "dashboard_customize" at bounding box center [1291, 66] width 16 height 16
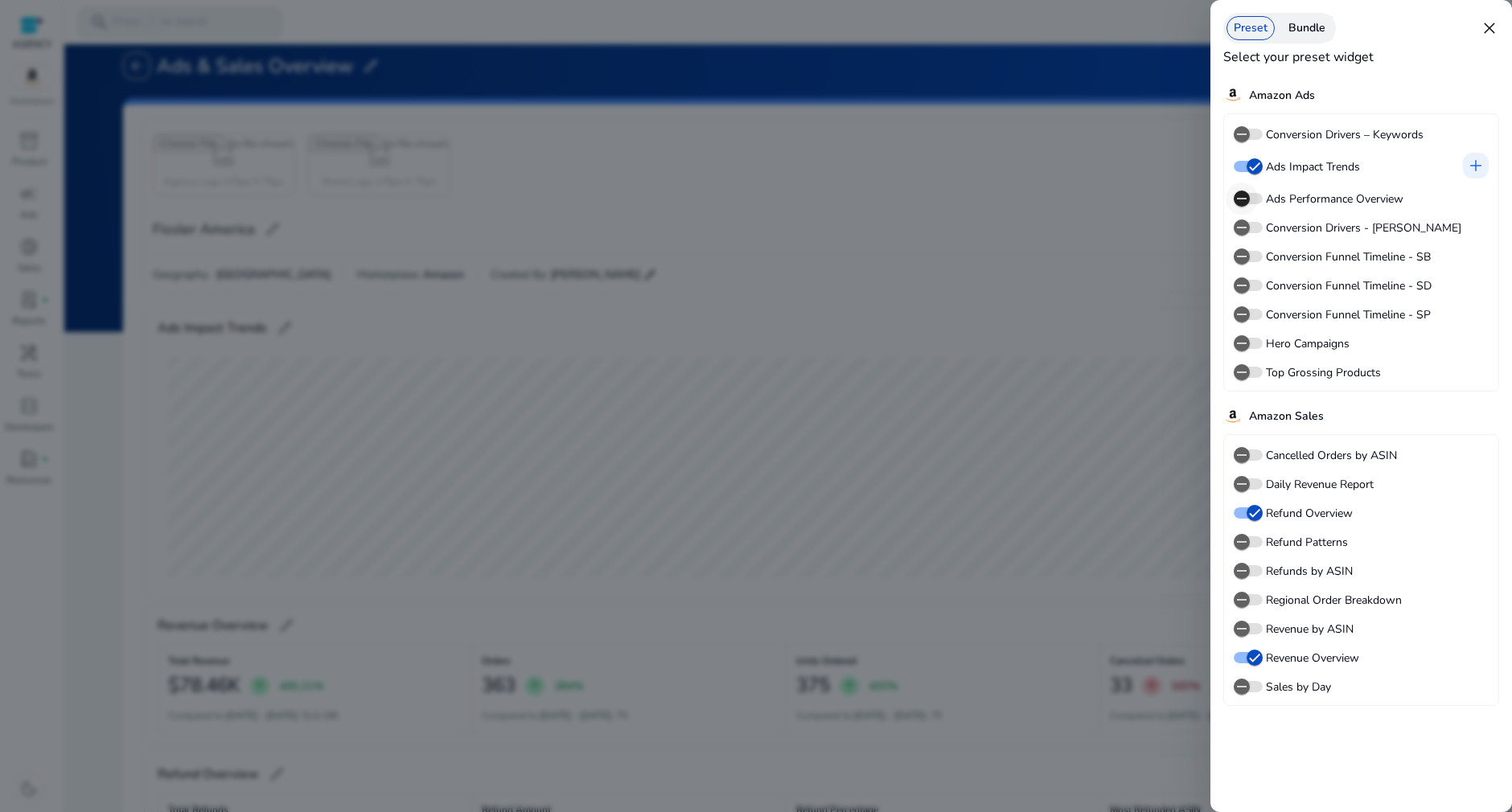
click at [1248, 203] on icon "button" at bounding box center [1241, 198] width 14 height 14
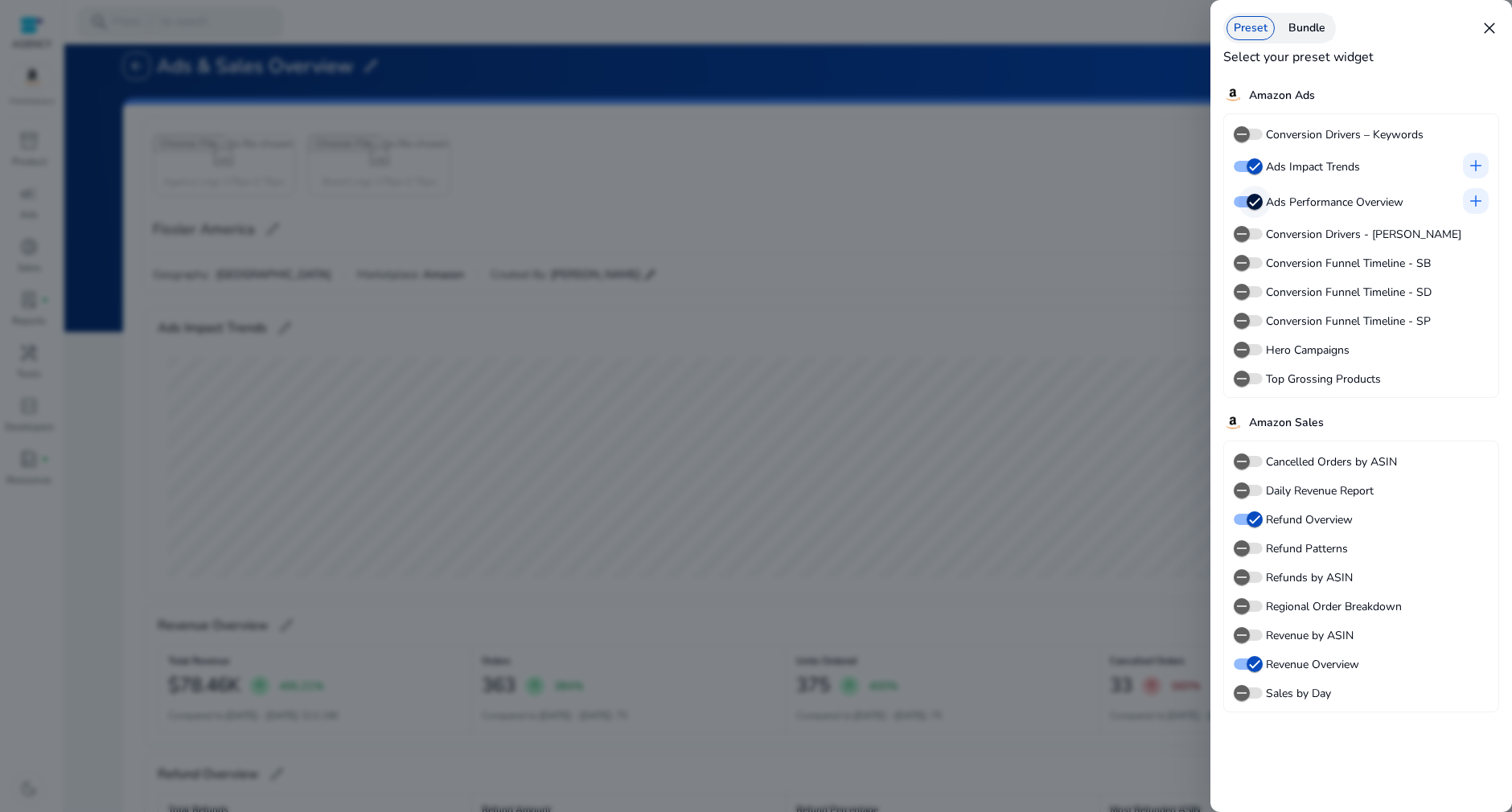
scroll to position [245, 0]
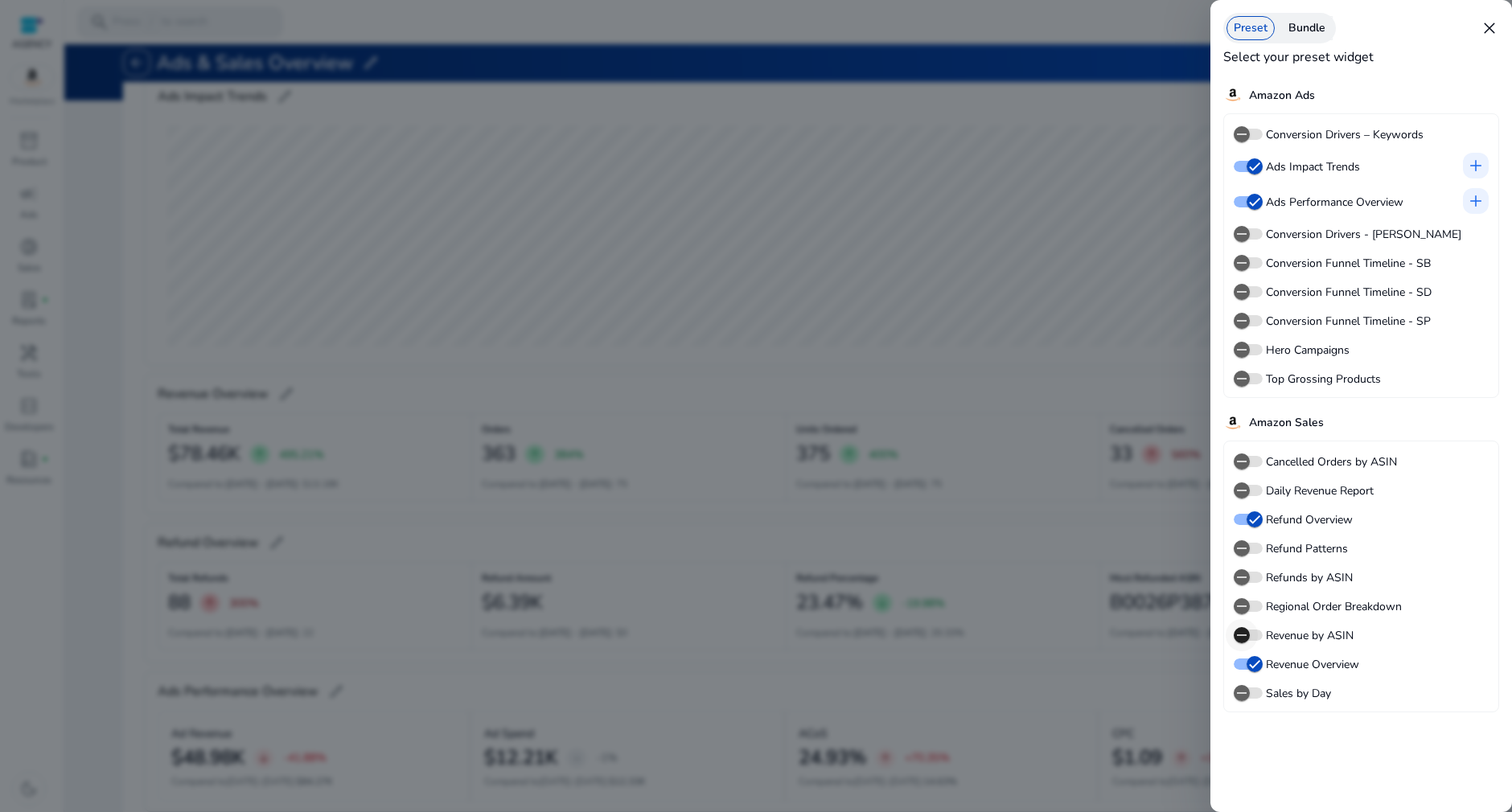
click at [1247, 645] on span "button" at bounding box center [1242, 635] width 32 height 32
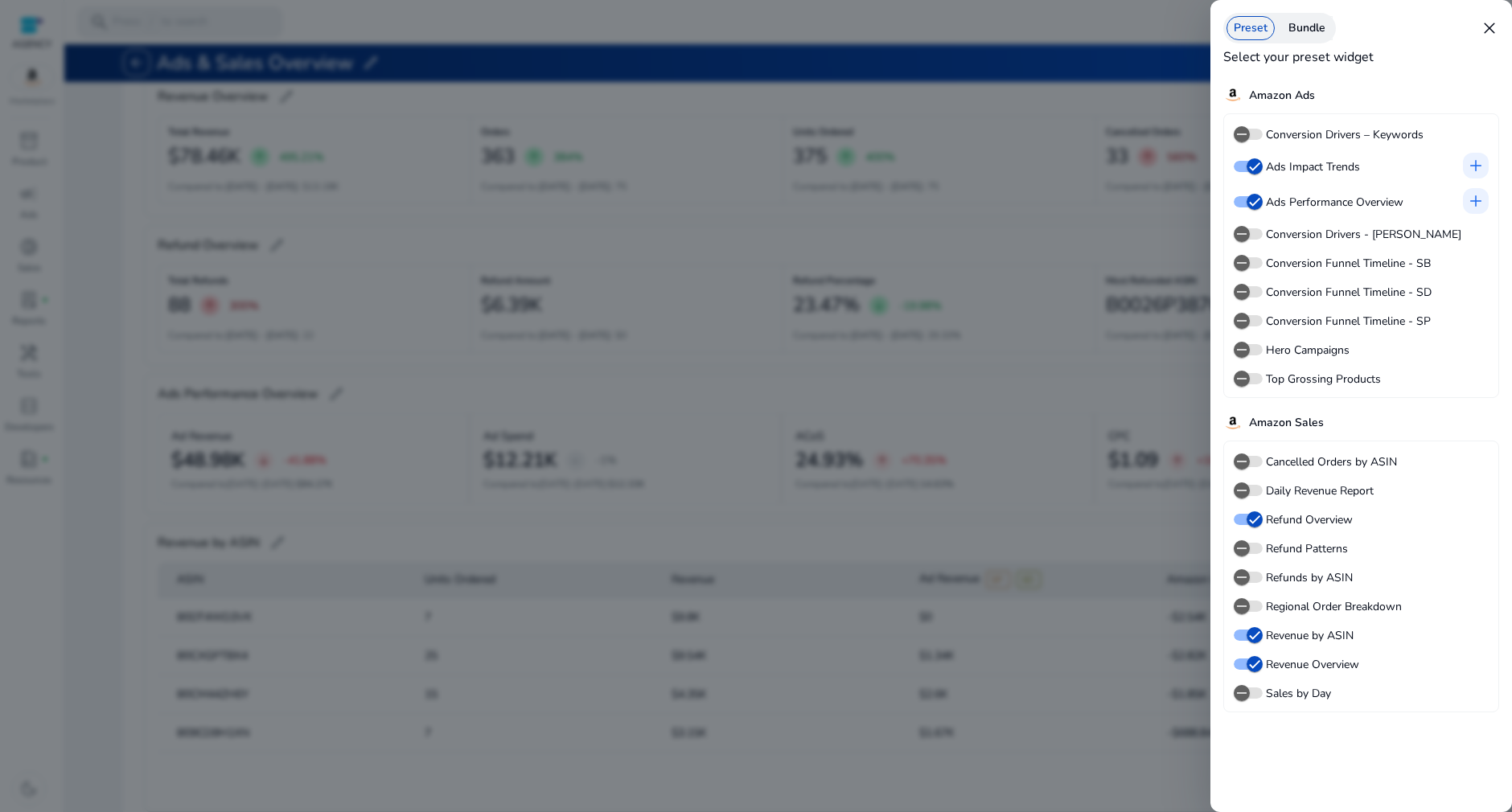
click at [1025, 517] on div at bounding box center [756, 406] width 1512 height 812
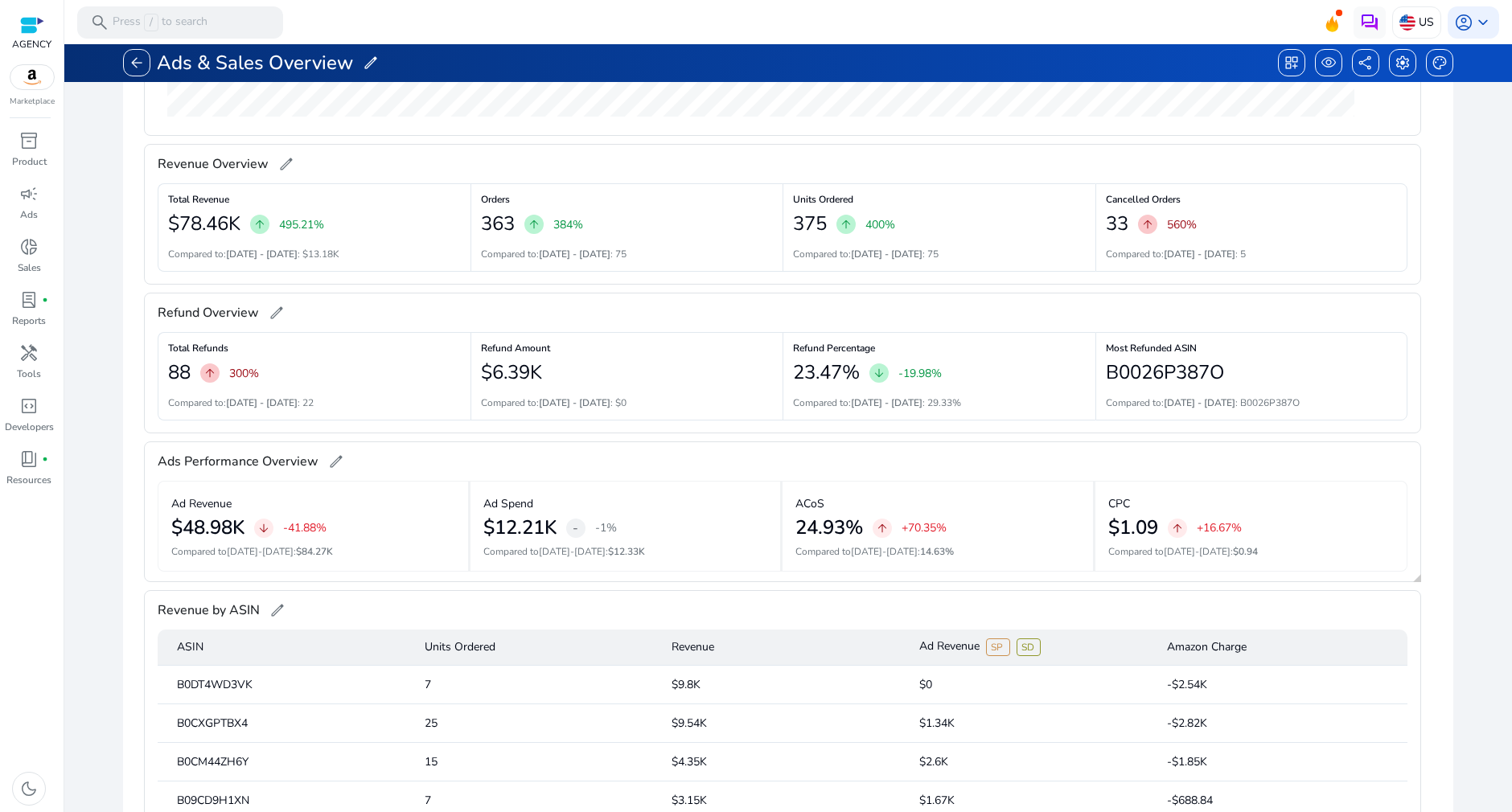
scroll to position [157, 0]
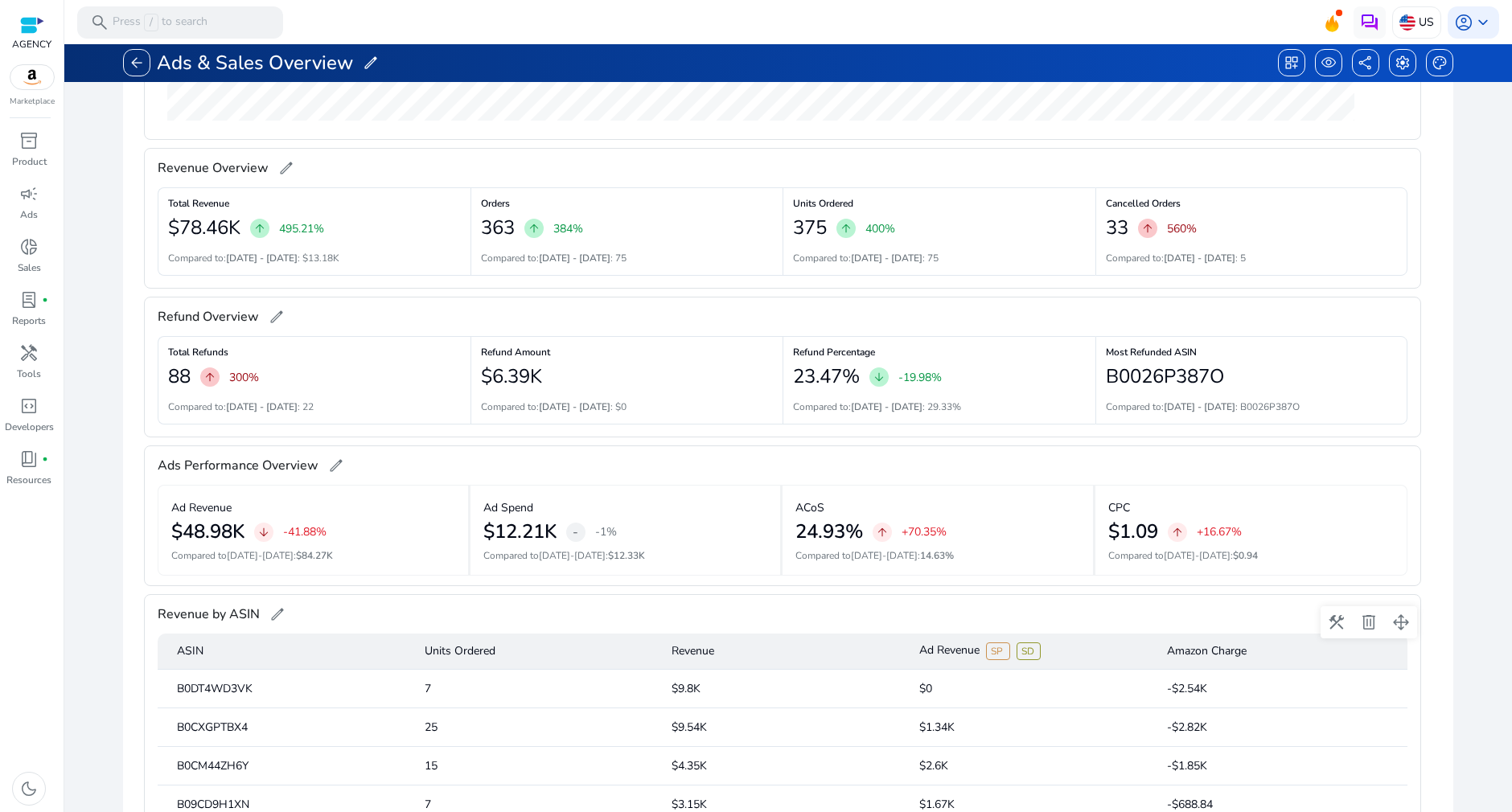
click at [273, 613] on span "edit" at bounding box center [277, 614] width 16 height 16
click at [408, 586] on gridster "construction delete drag_pan Refund Overview edit Total Refunds 88 arrow_upward…" at bounding box center [788, 406] width 1304 height 812
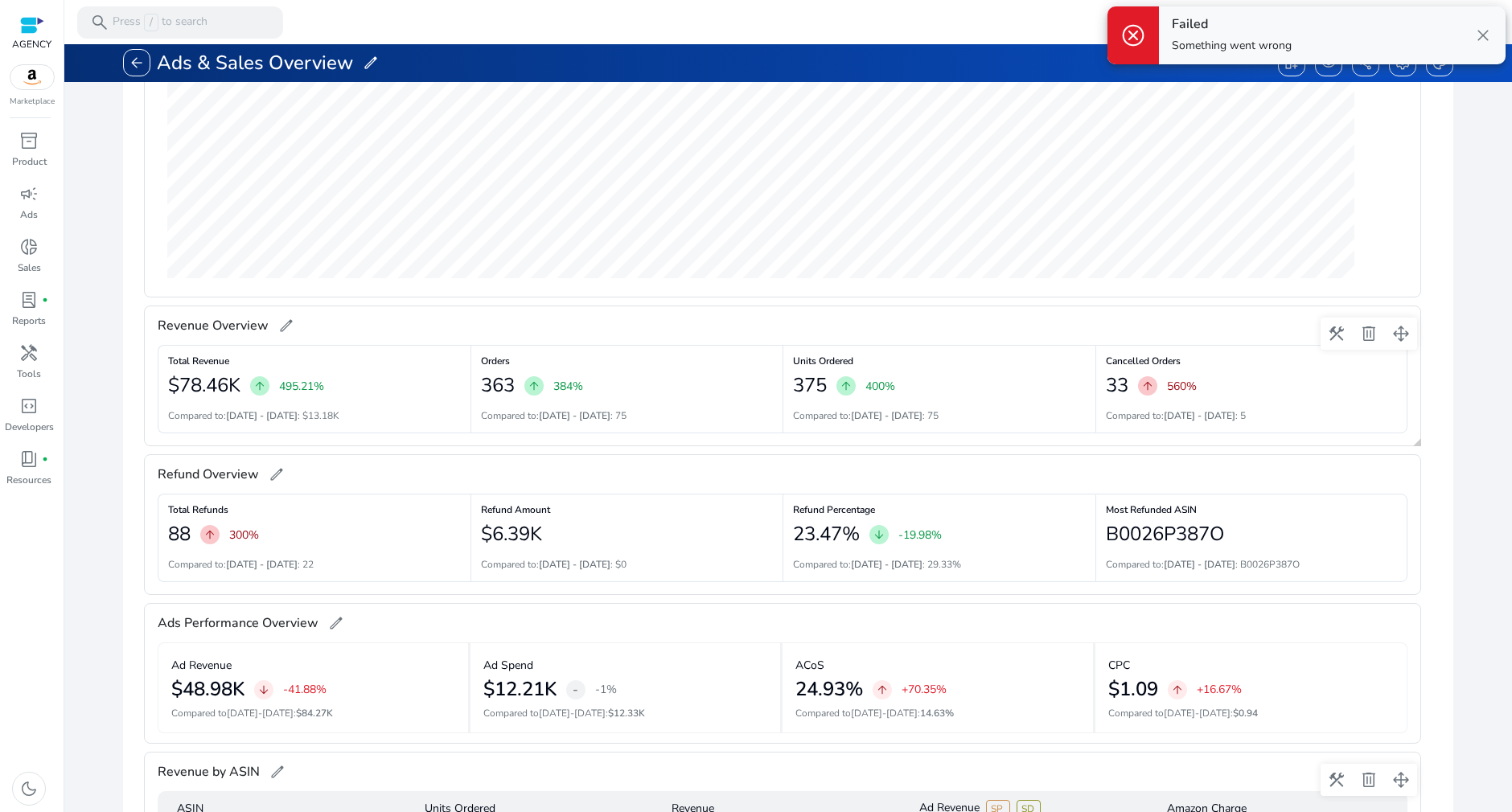
scroll to position [0, 0]
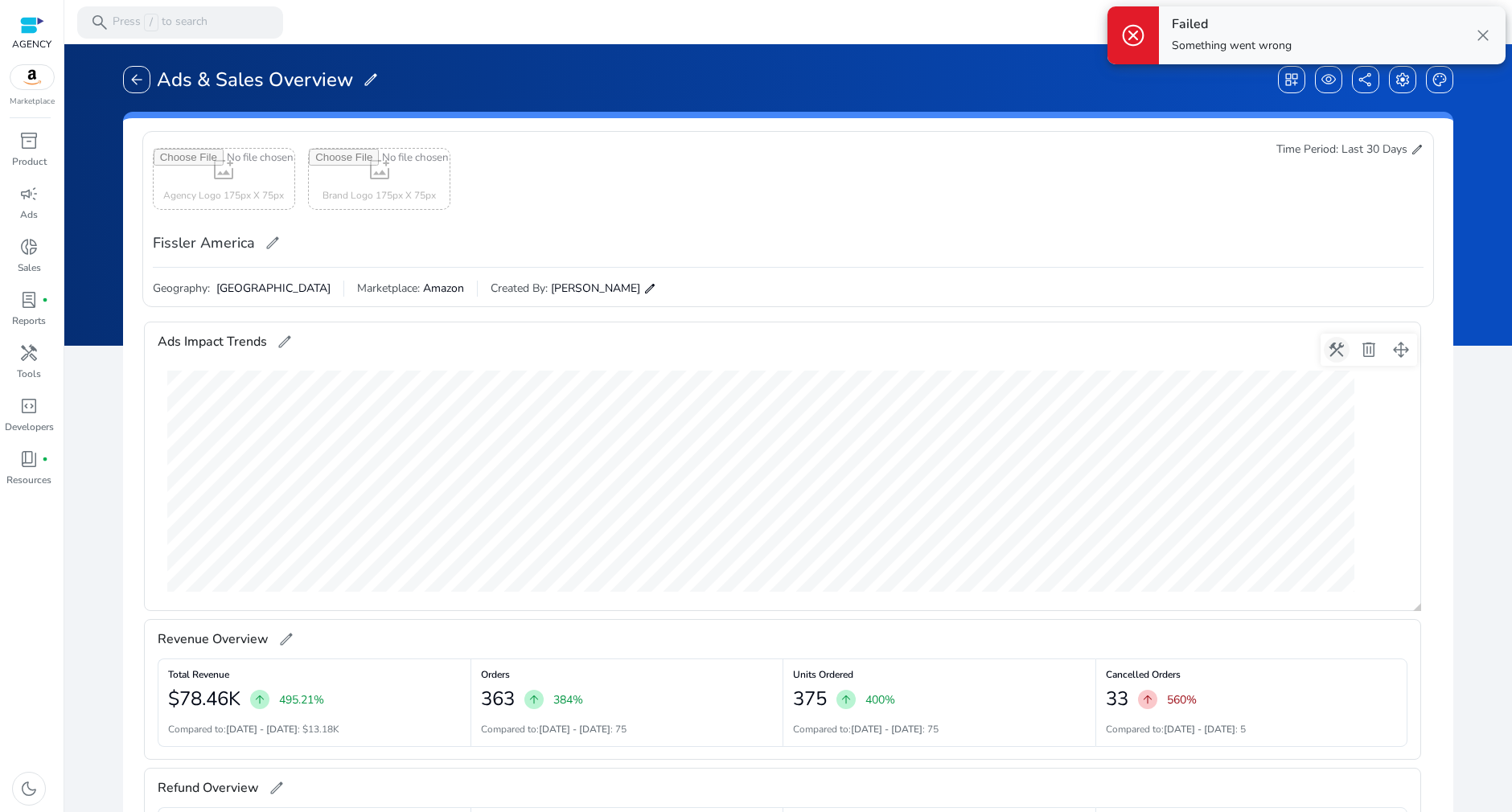
click at [1338, 354] on span at bounding box center [1336, 349] width 38 height 38
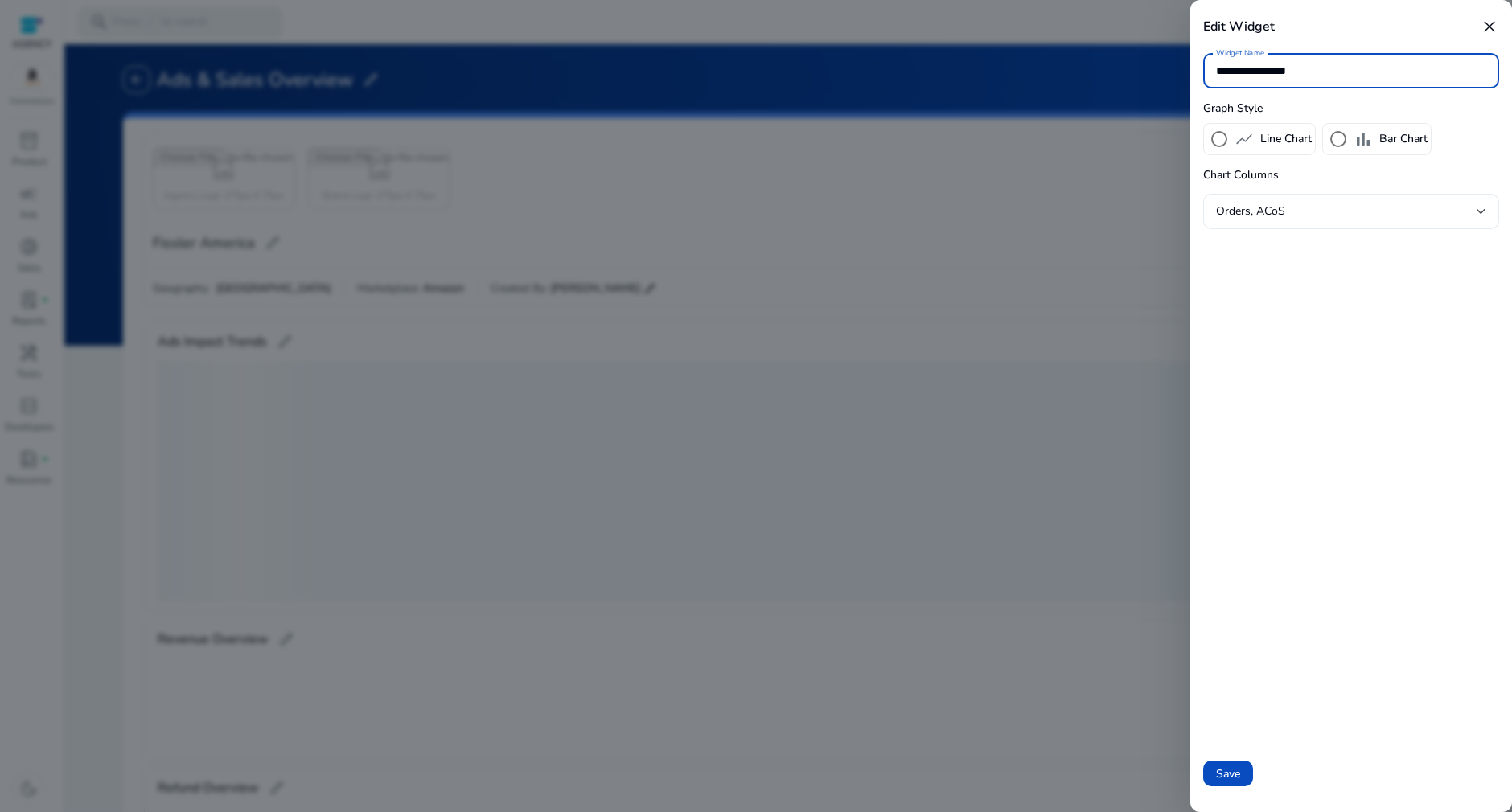
click at [1366, 216] on div "Orders, ACoS" at bounding box center [1346, 211] width 261 height 18
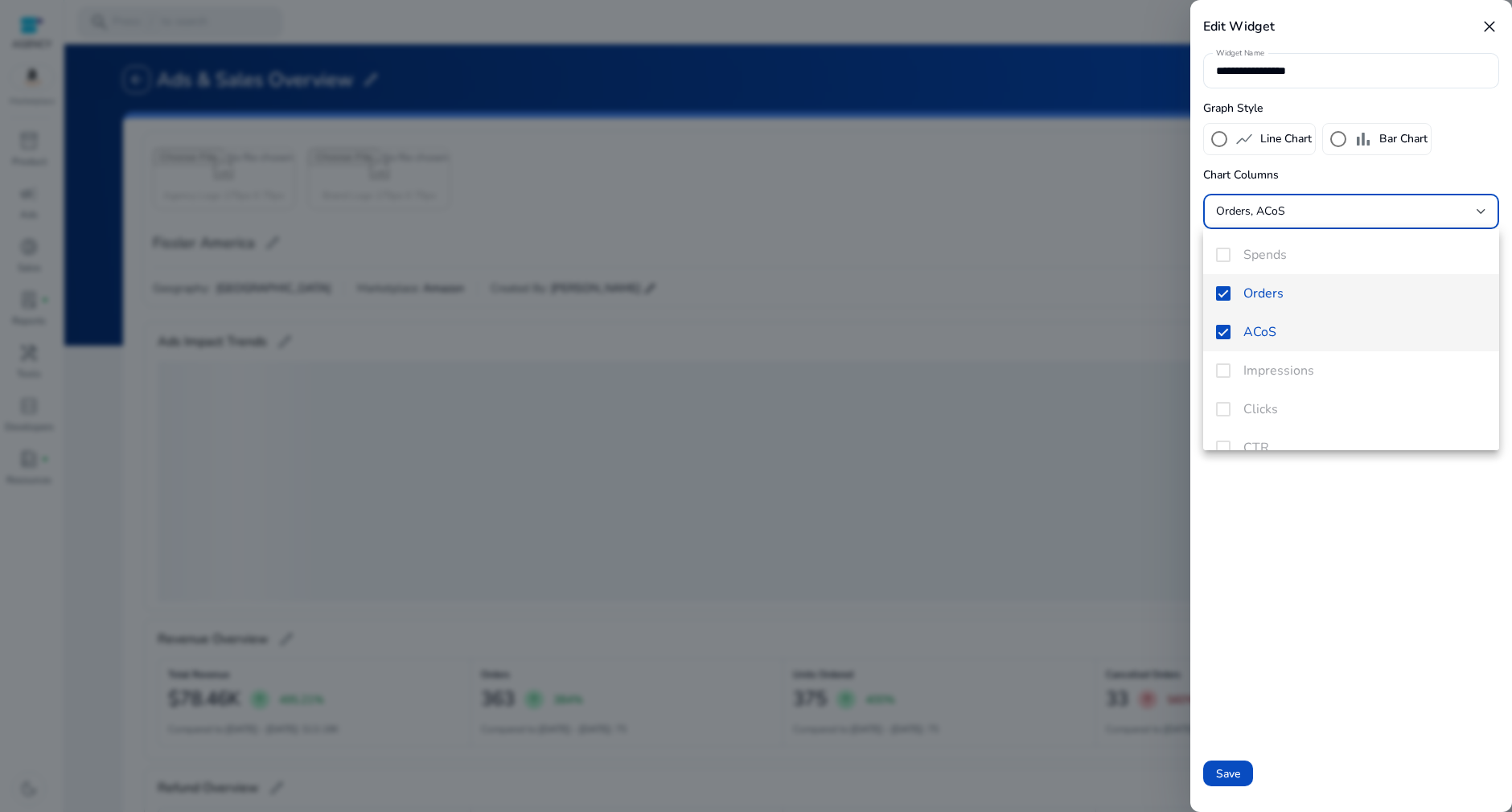
click at [1220, 344] on mat-option "ACoS" at bounding box center [1351, 332] width 296 height 38
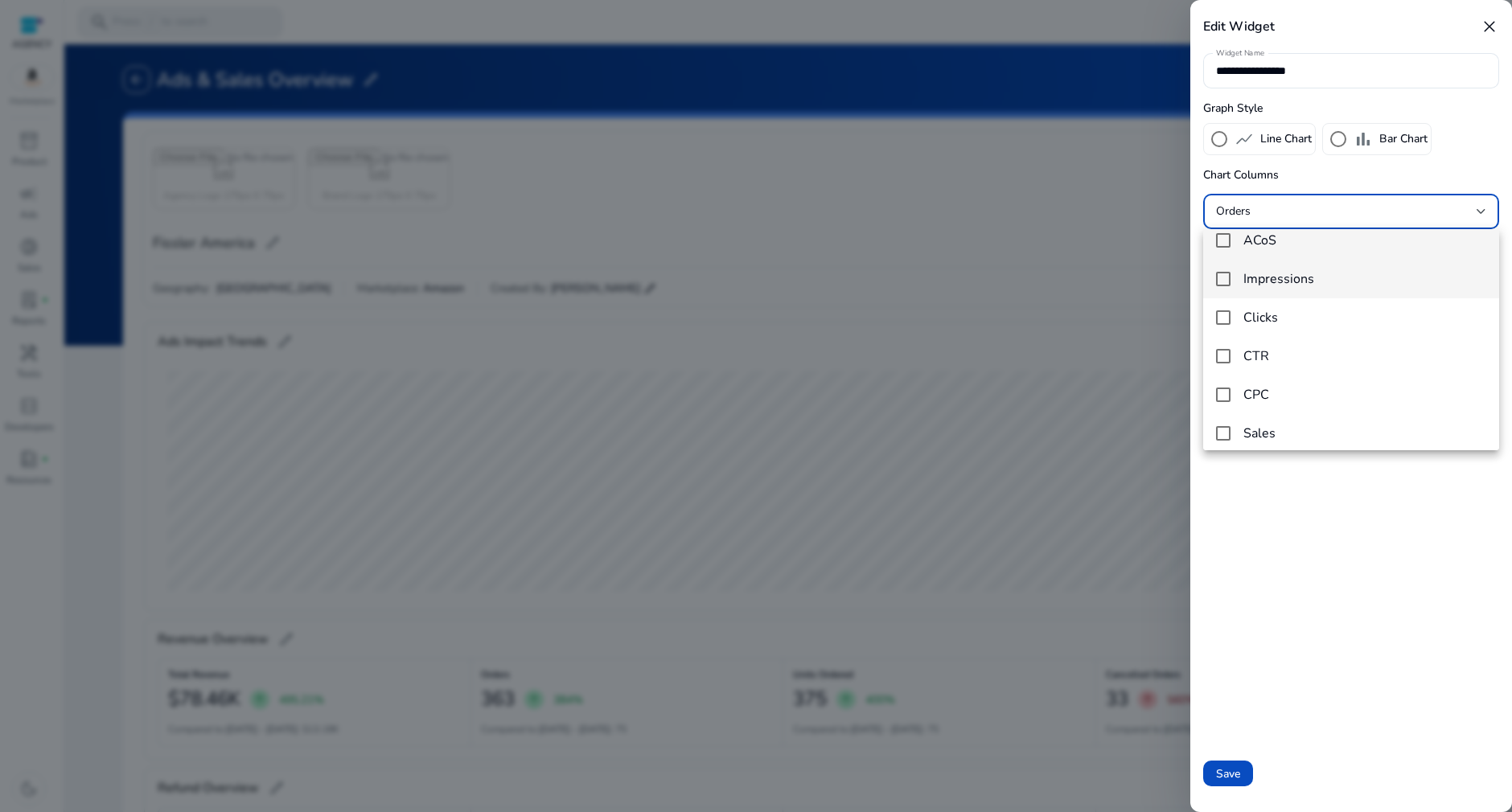
scroll to position [100, 0]
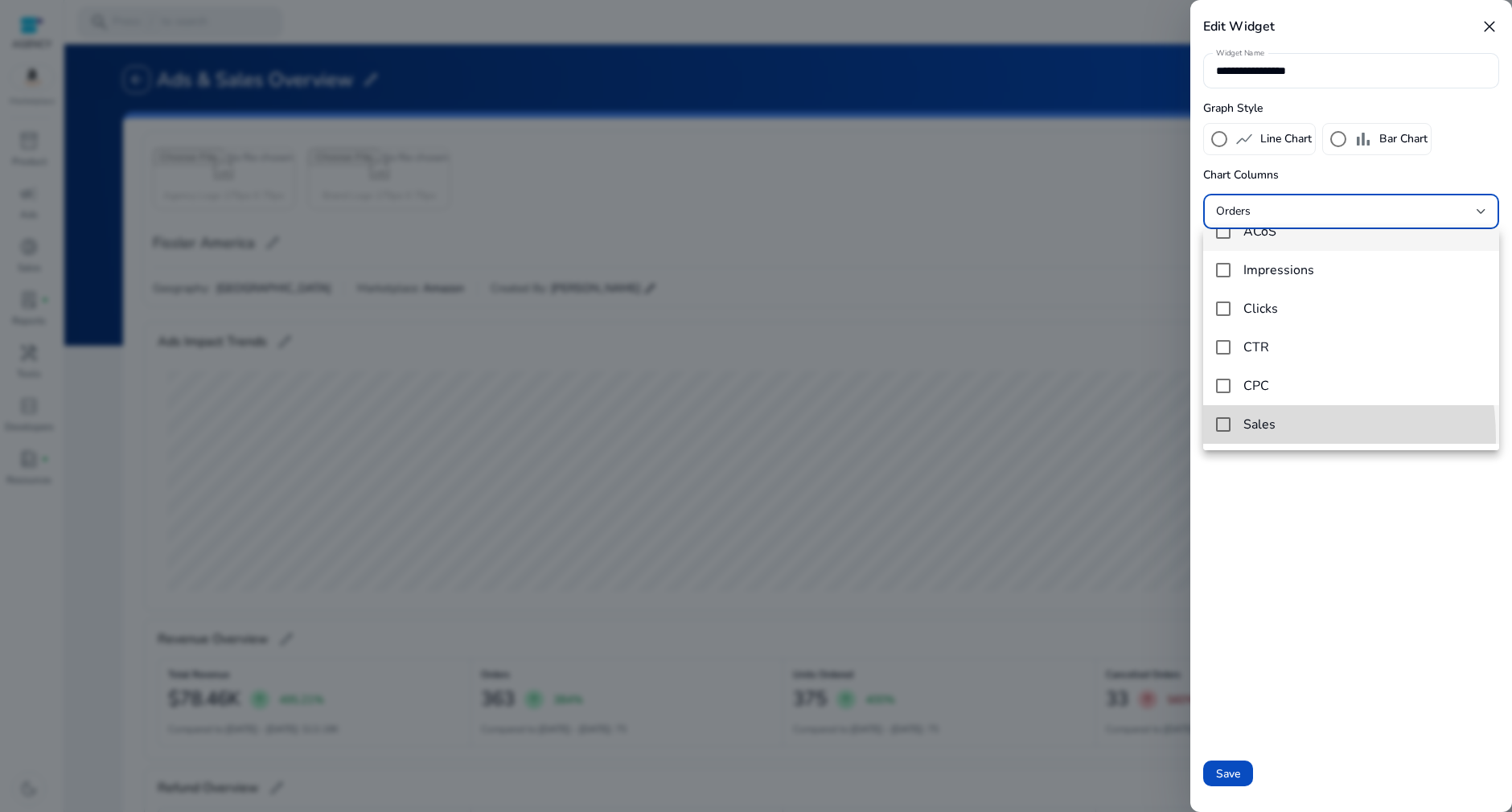
click at [1216, 439] on mat-option "Sales" at bounding box center [1351, 425] width 296 height 38
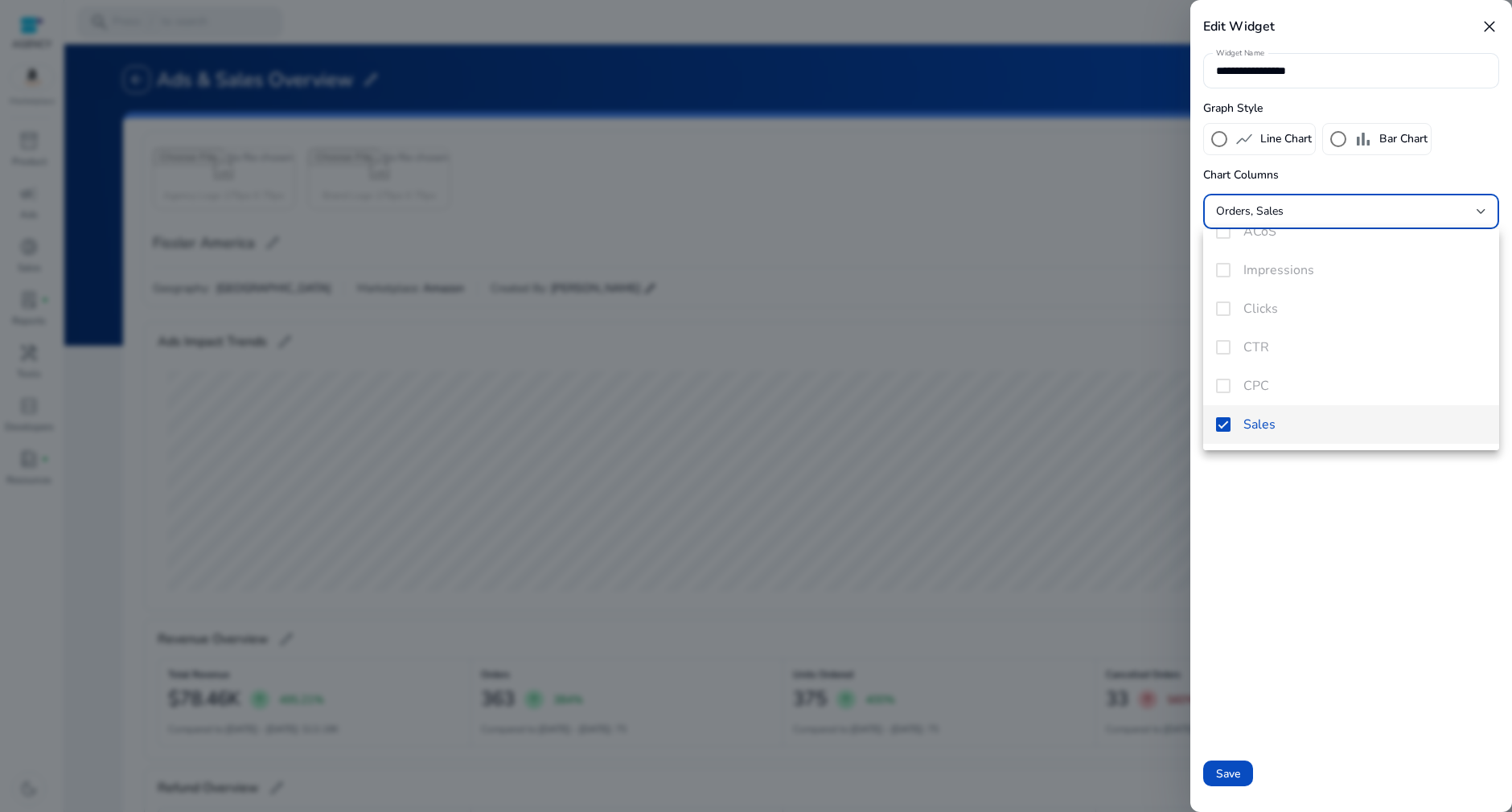
scroll to position [0, 0]
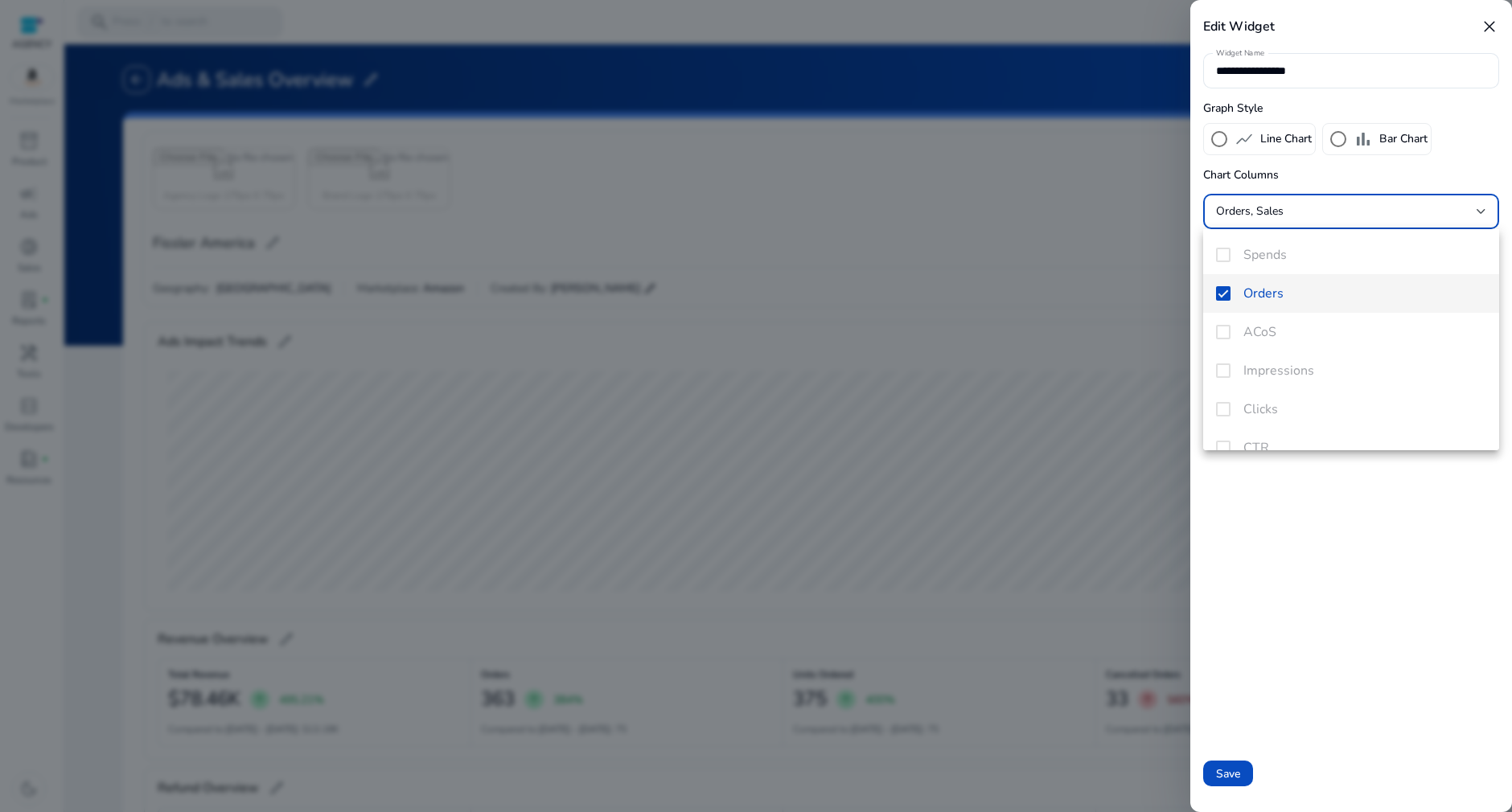
click at [1227, 302] on mat-option "Orders" at bounding box center [1351, 293] width 296 height 38
click at [1223, 253] on mat-pseudo-checkbox at bounding box center [1223, 254] width 14 height 14
click at [1236, 782] on div at bounding box center [756, 406] width 1512 height 812
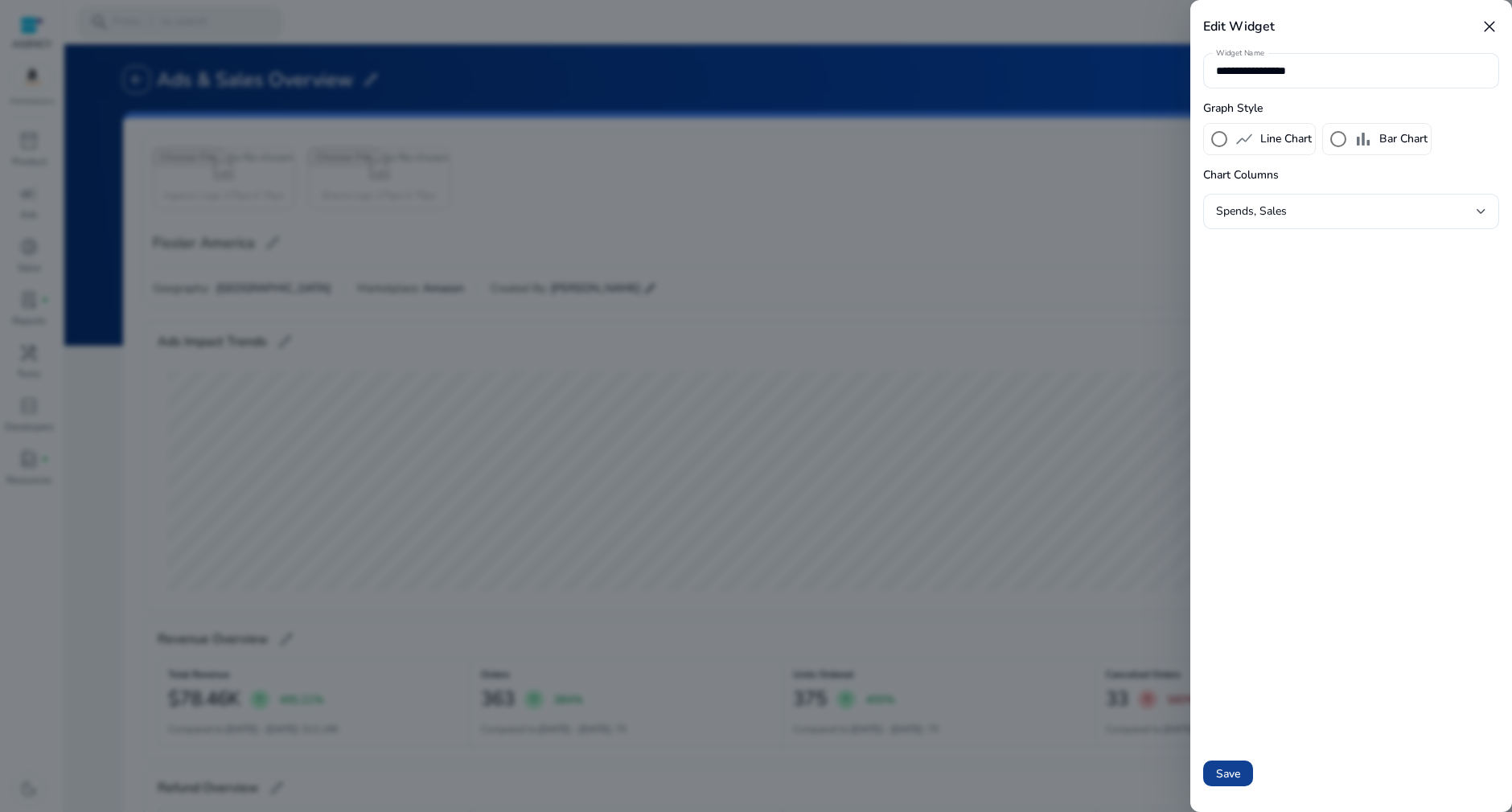
click at [1237, 762] on span at bounding box center [1228, 773] width 50 height 38
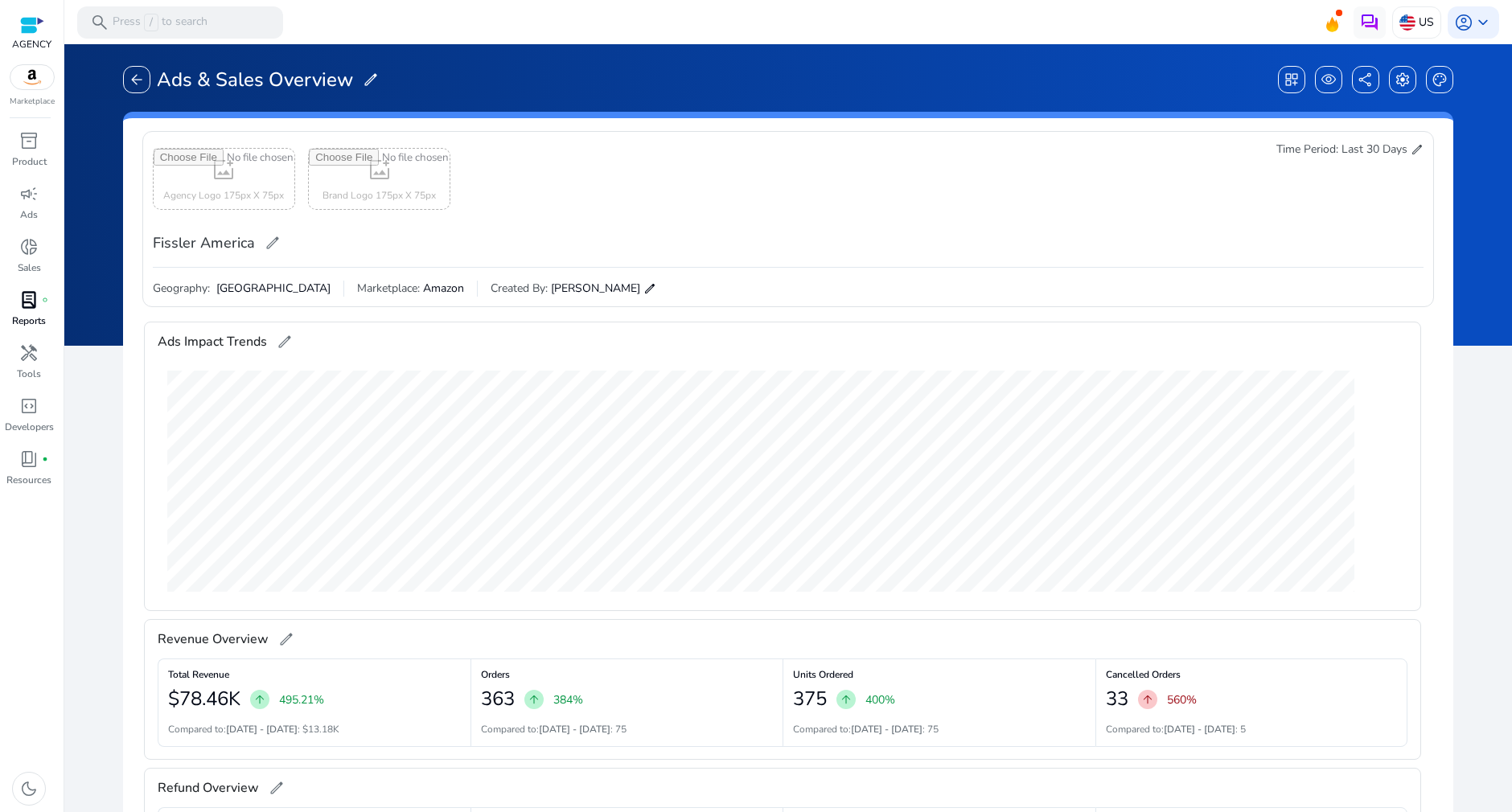
click at [21, 298] on span "lab_profile" at bounding box center [29, 300] width 19 height 19
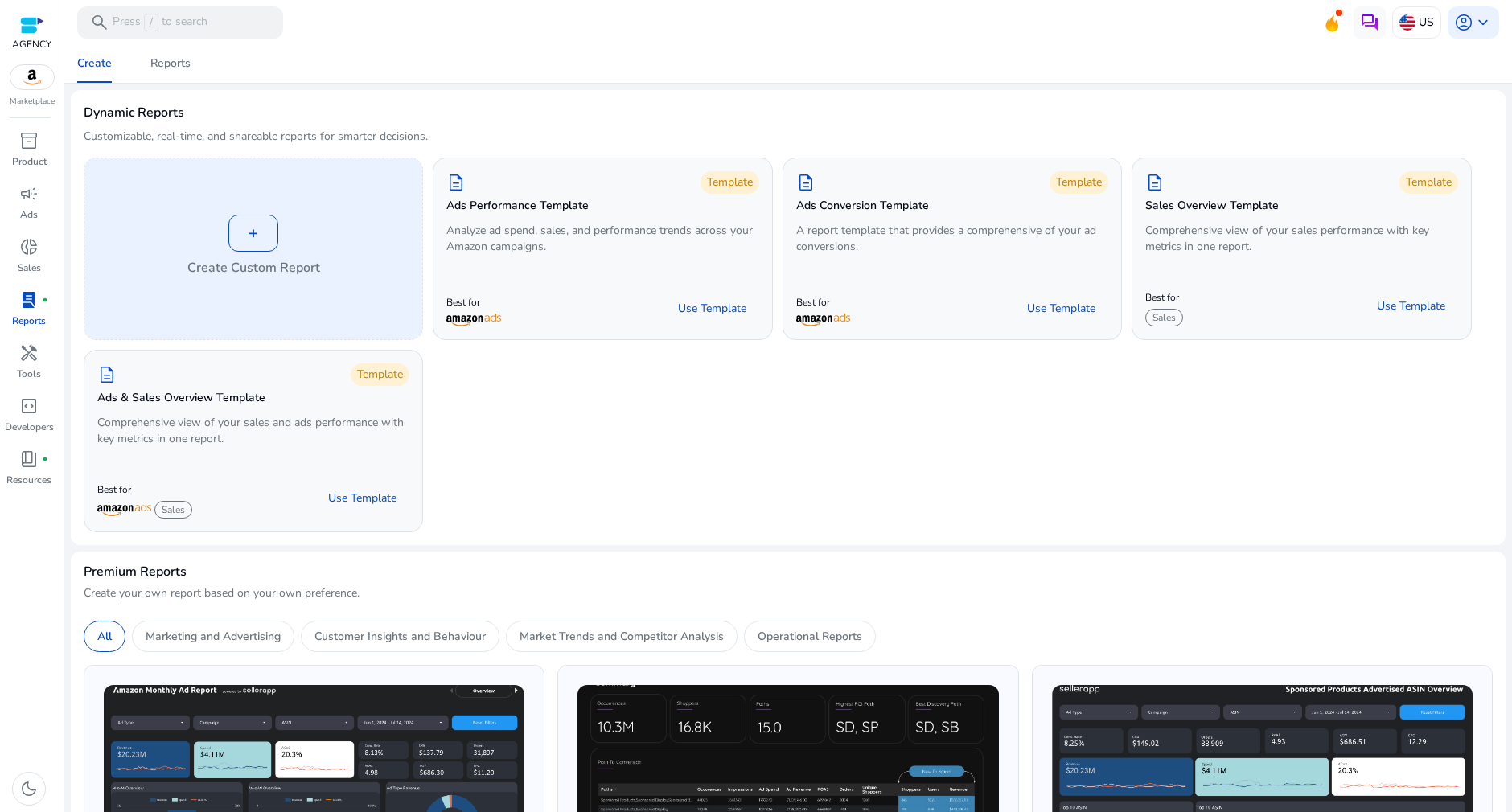
click at [250, 227] on div "+" at bounding box center [253, 233] width 50 height 37
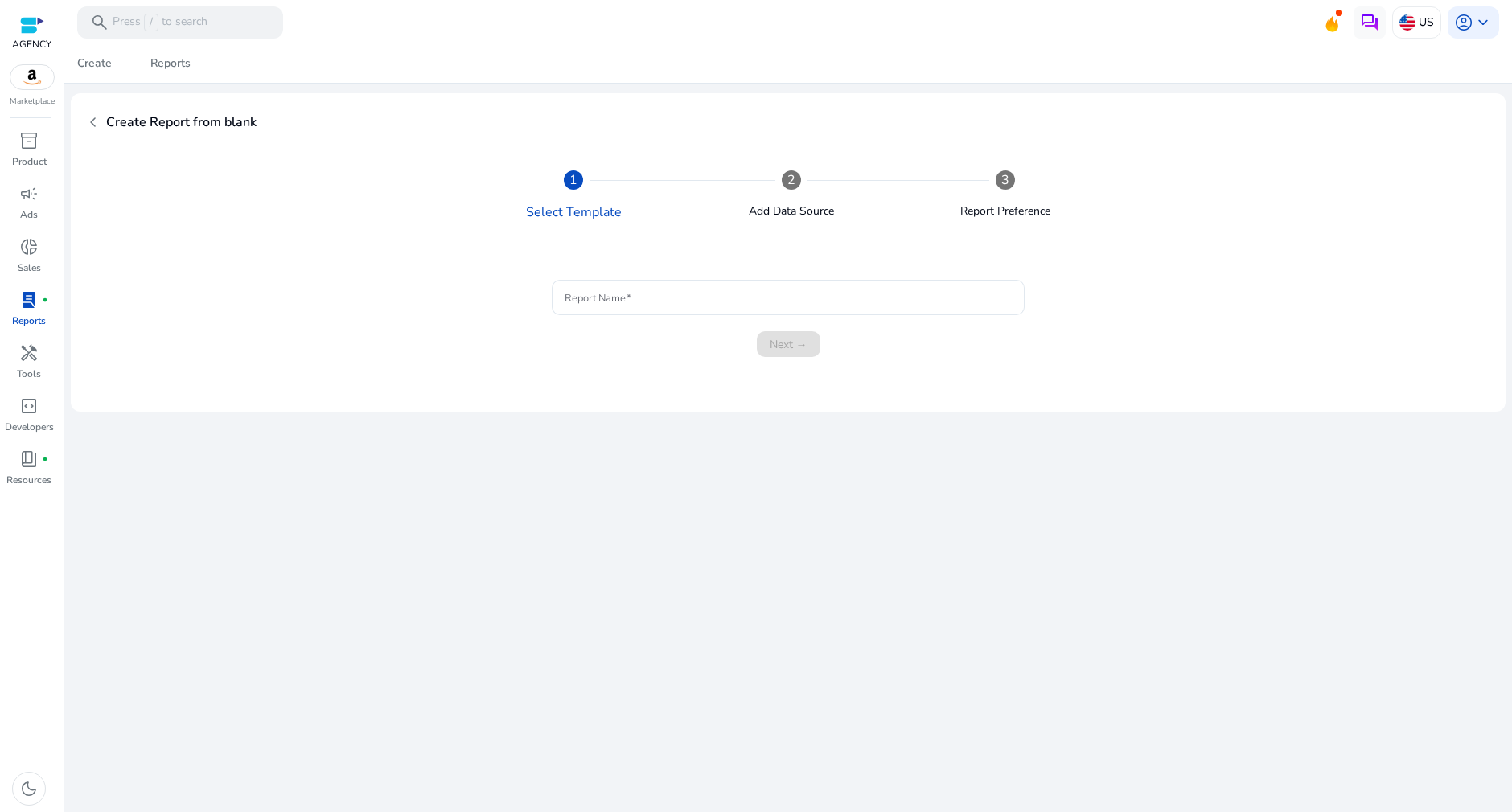
click at [658, 278] on form "Report Name Next →" at bounding box center [788, 318] width 1370 height 96
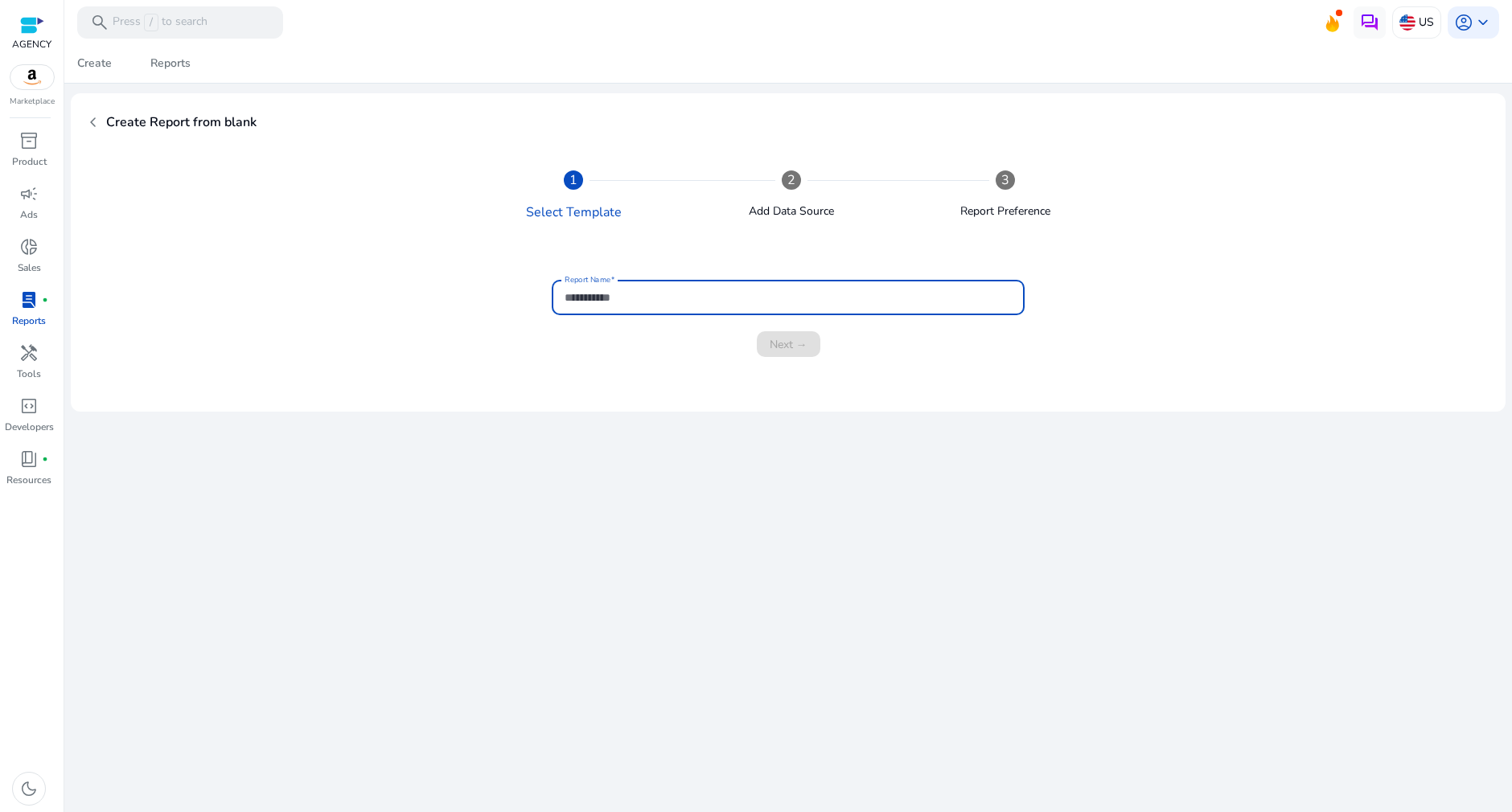
click at [655, 299] on input "Report Name" at bounding box center [788, 297] width 447 height 18
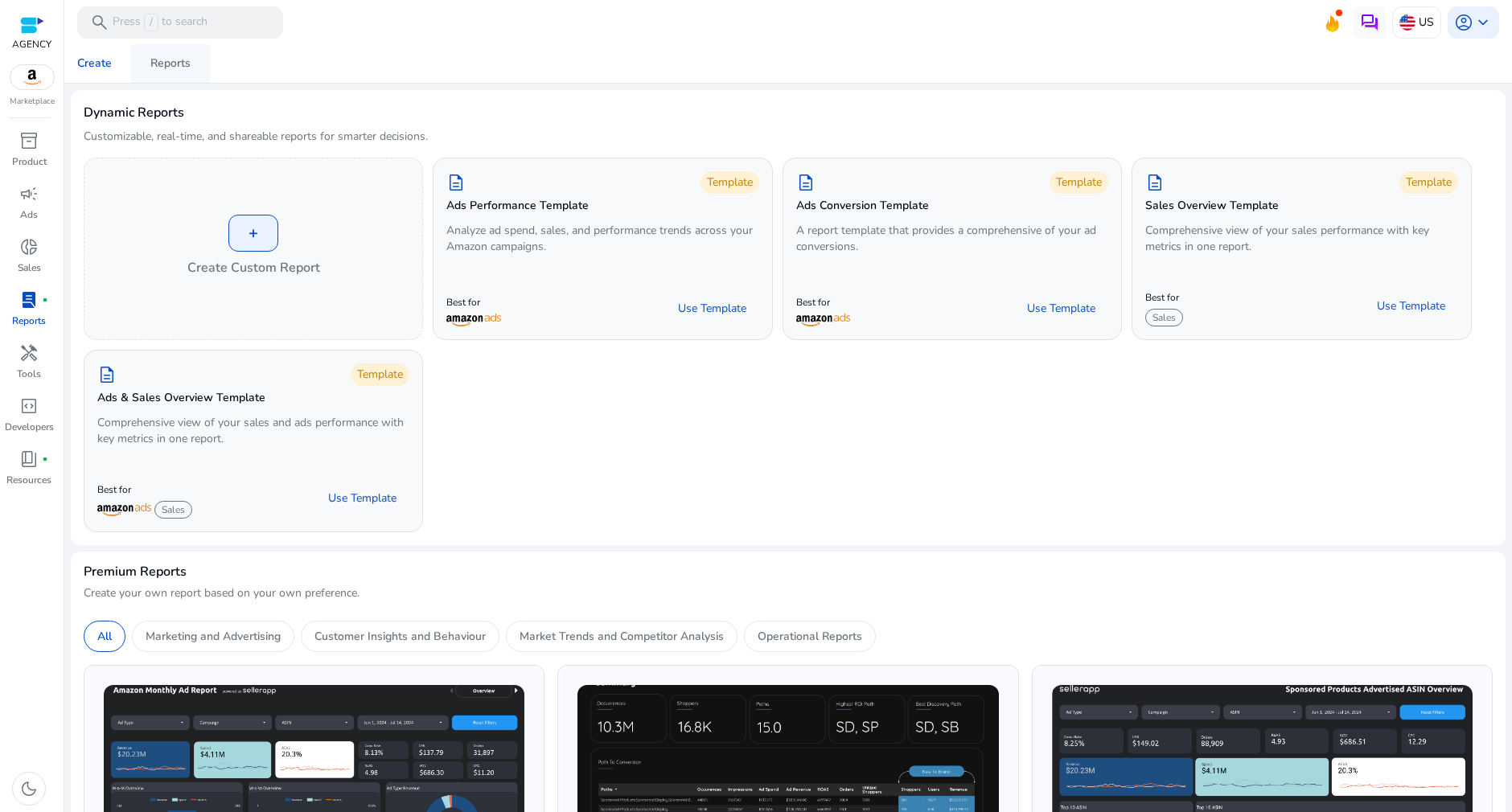
click at [169, 64] on div "Reports" at bounding box center [171, 64] width 40 height 11
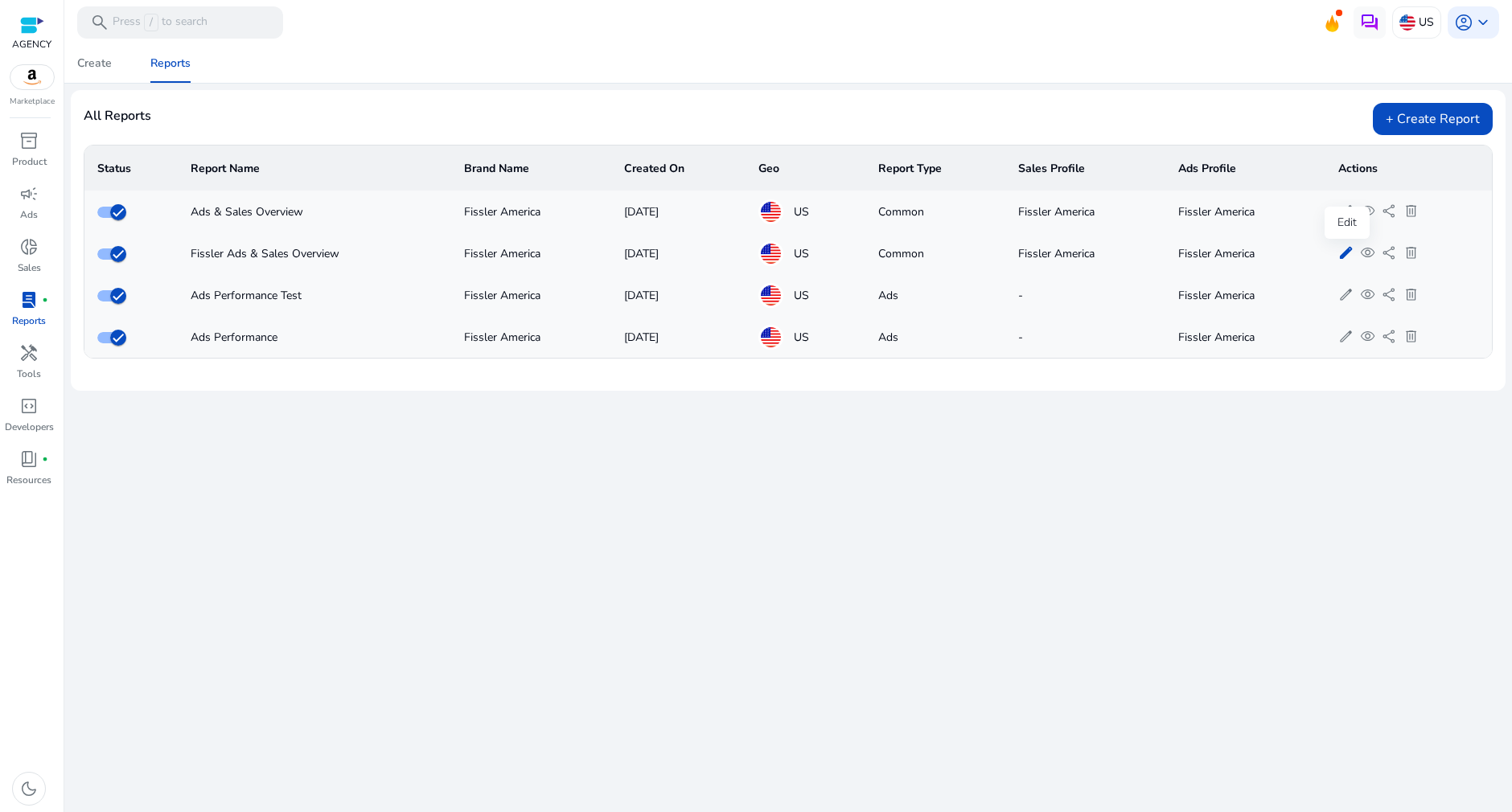
click at [1344, 249] on span "edit" at bounding box center [1346, 253] width 15 height 15
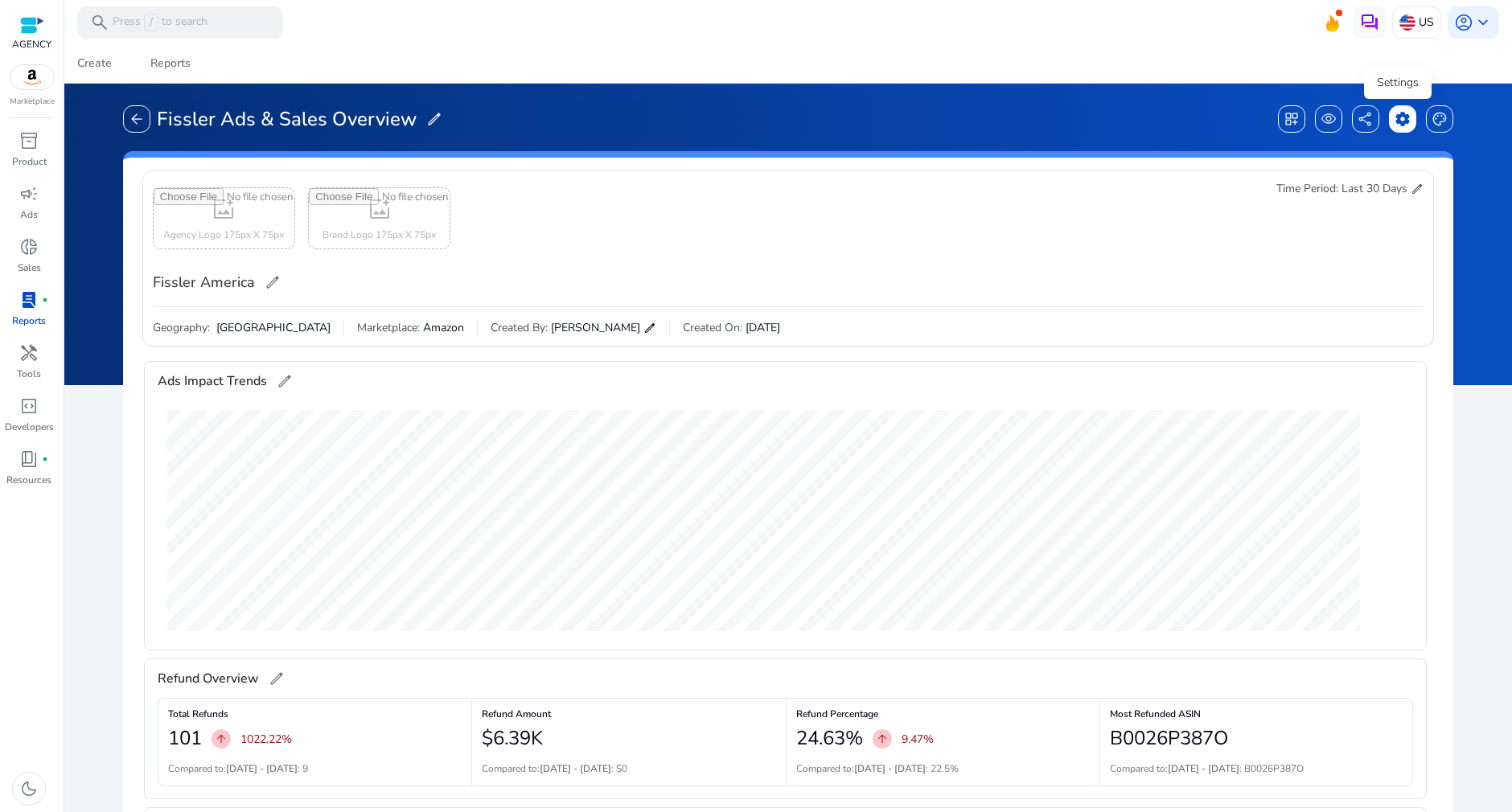
click at [1396, 123] on span "settings" at bounding box center [1402, 118] width 16 height 16
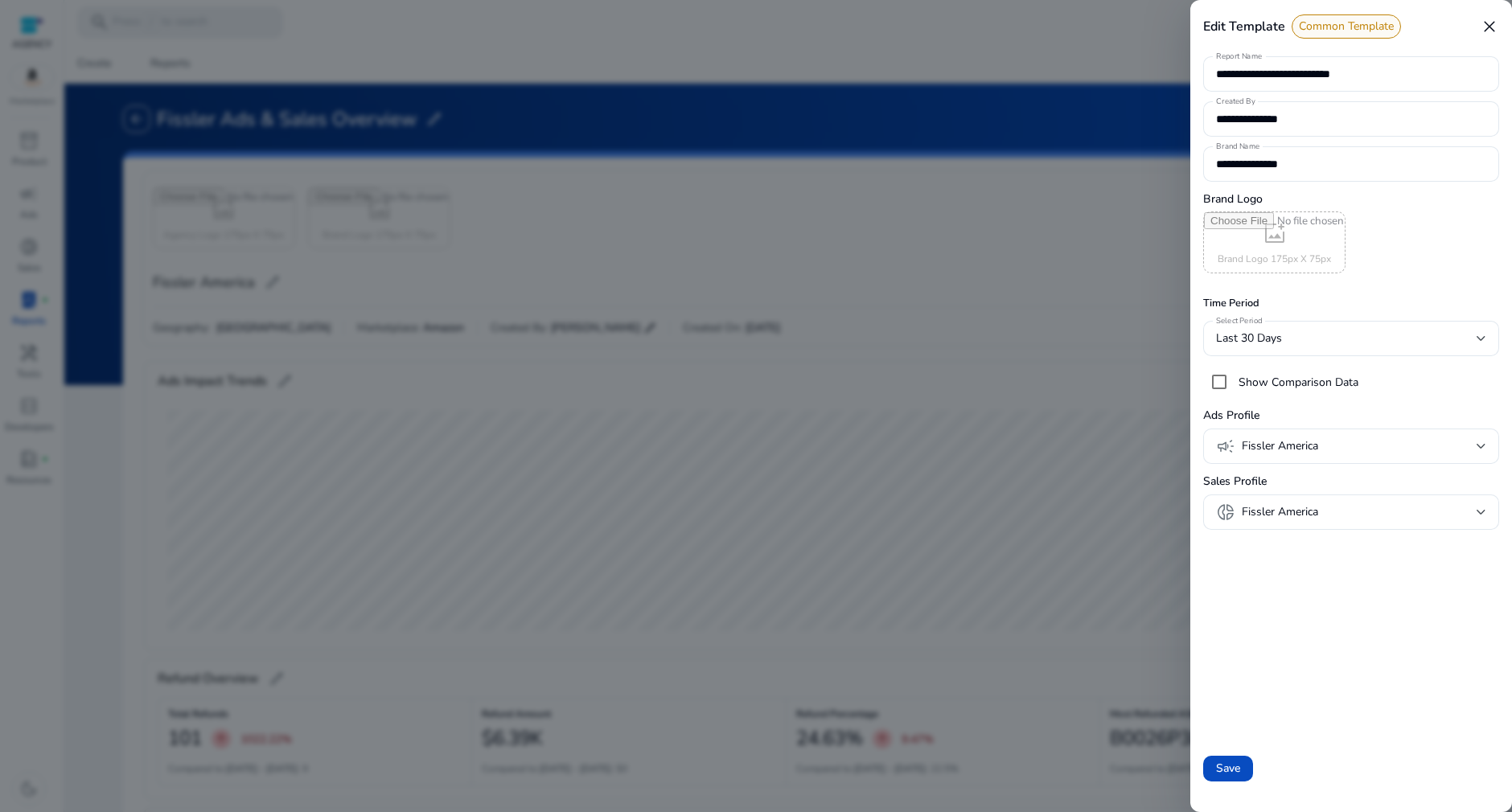
click at [1103, 120] on div at bounding box center [756, 406] width 1512 height 812
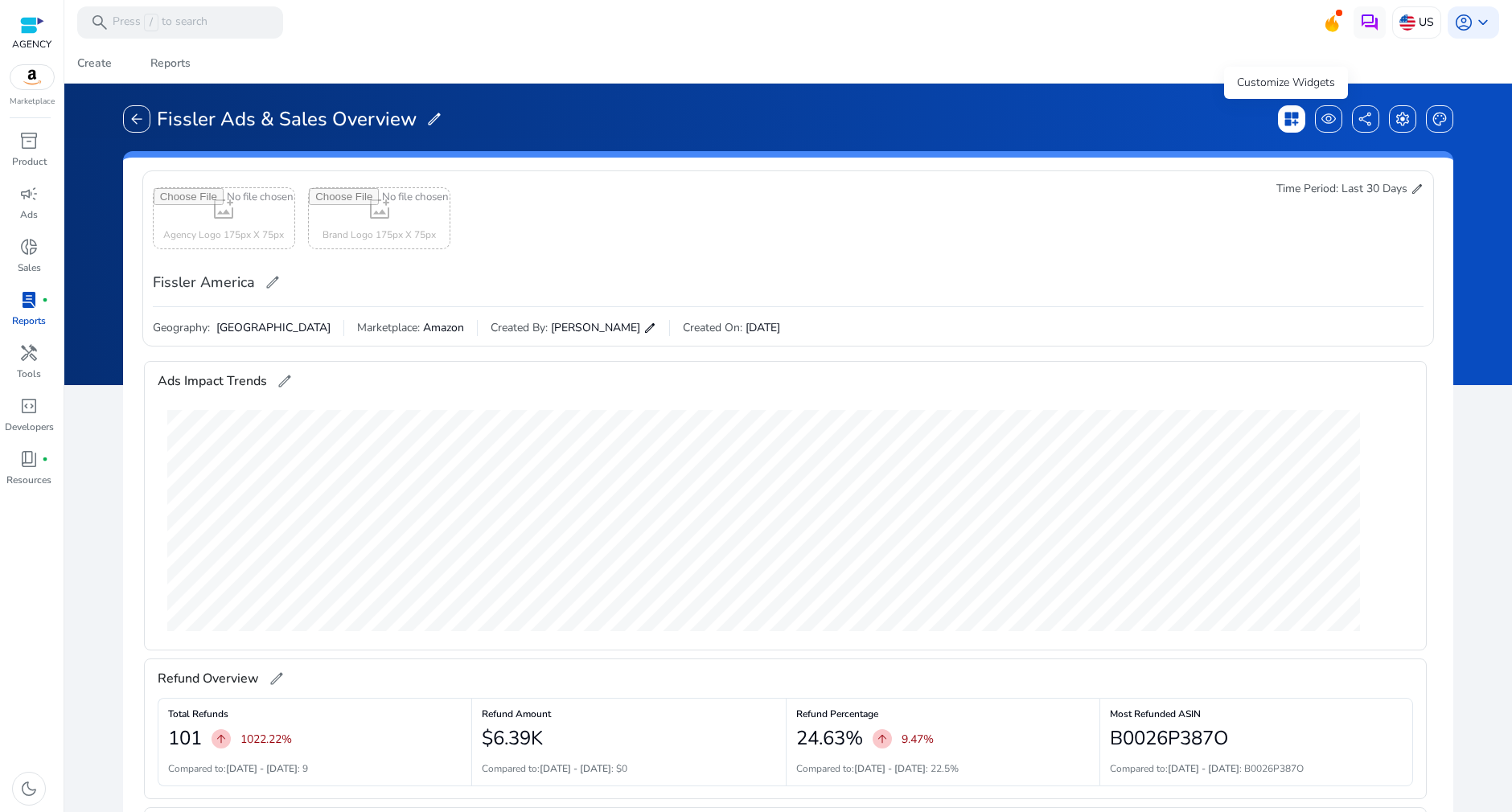
click at [1297, 119] on div "dashboard_customize" at bounding box center [1291, 118] width 28 height 28
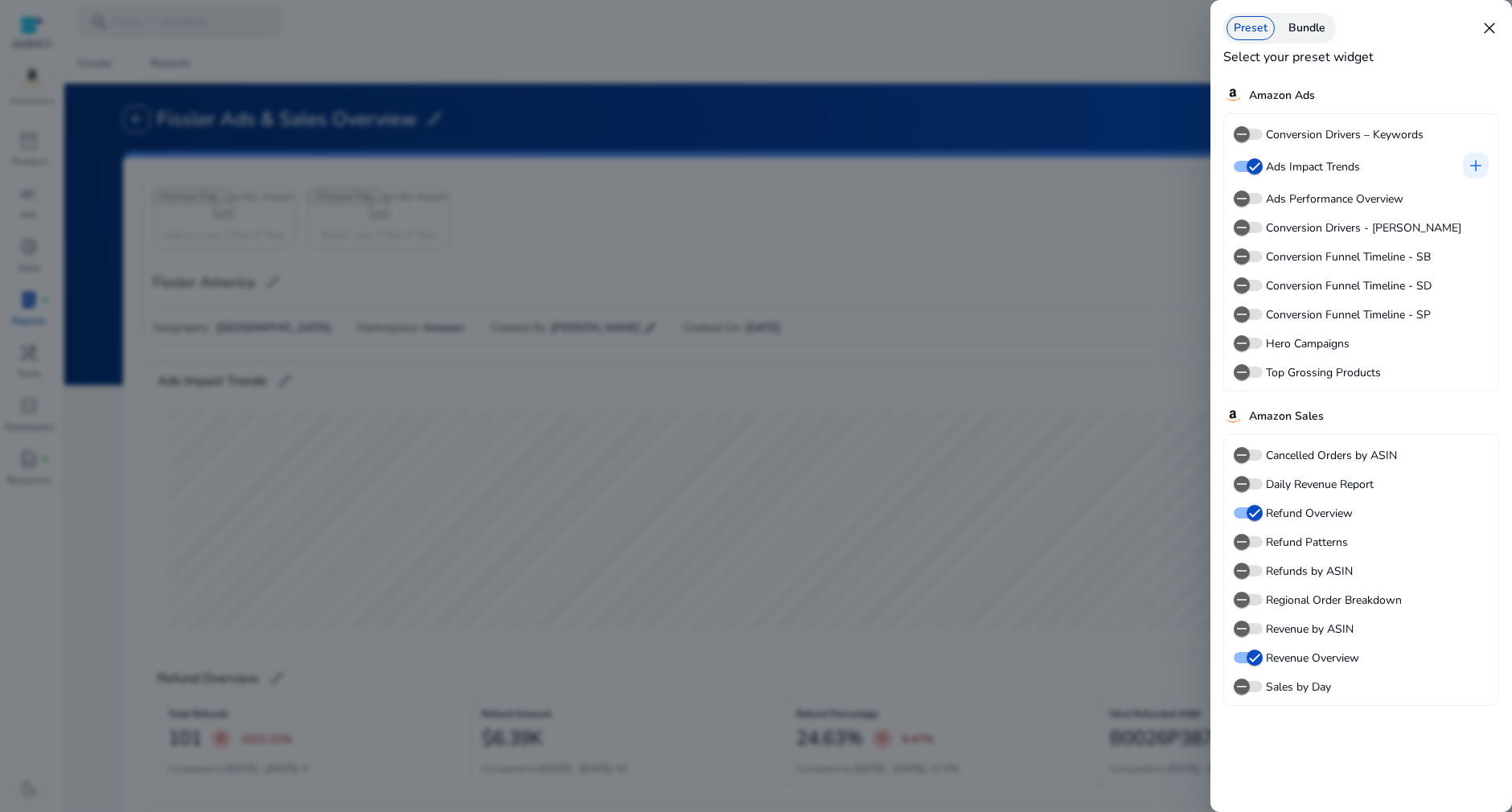
click at [1301, 31] on div "Bundle" at bounding box center [1307, 28] width 52 height 24
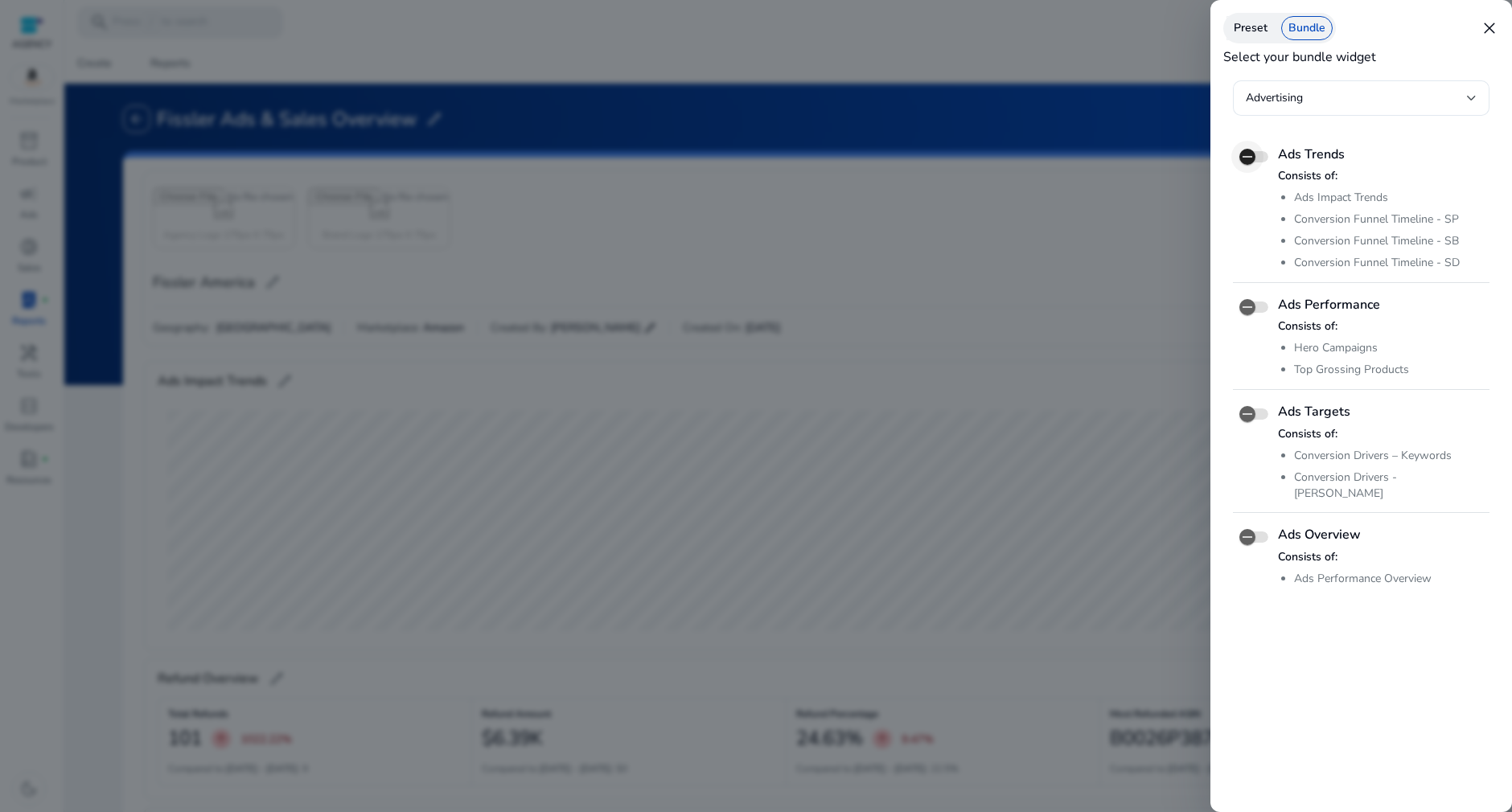
click at [1248, 156] on icon "button" at bounding box center [1247, 156] width 10 height 2
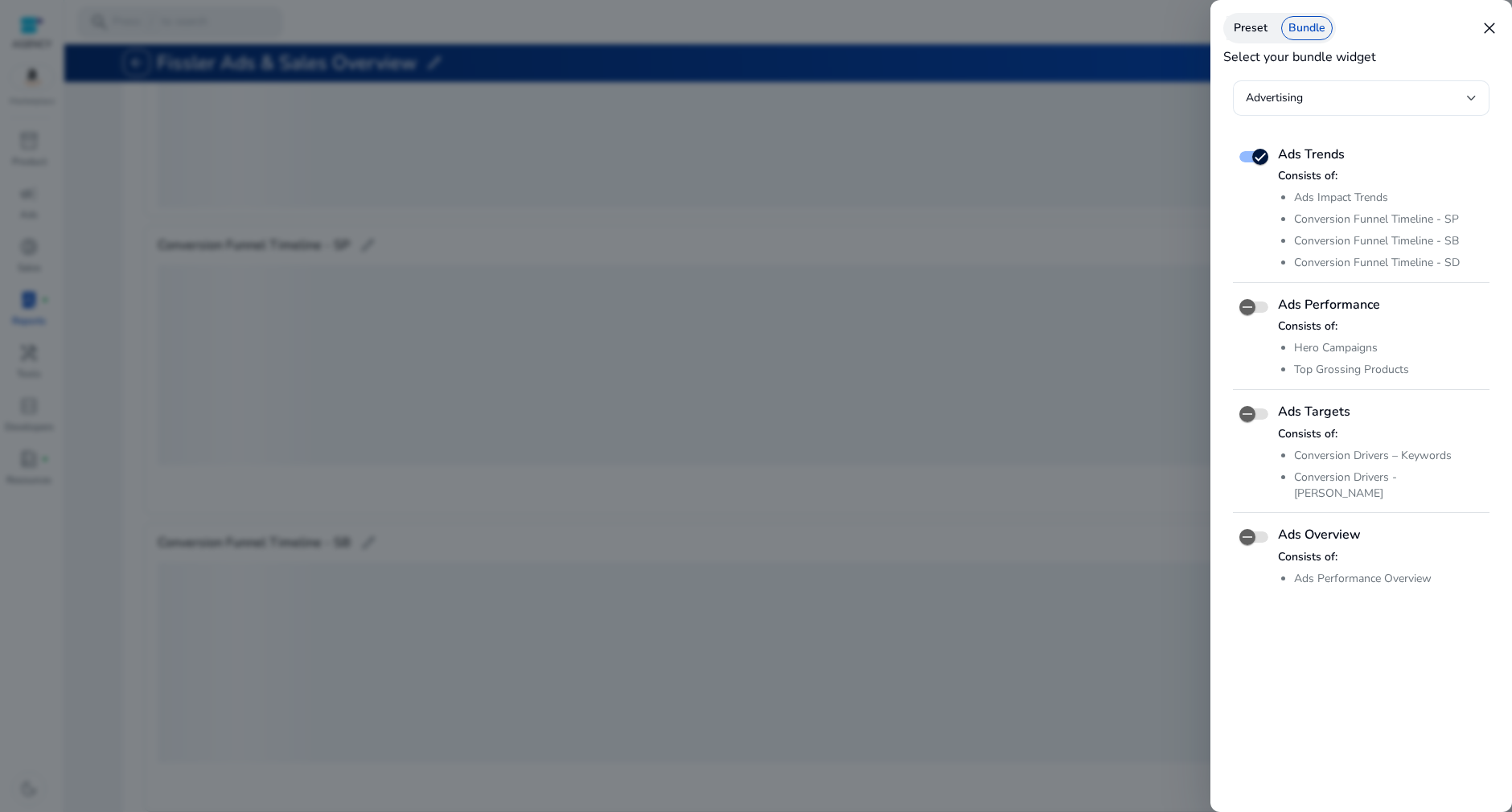
scroll to position [972, 0]
click at [1403, 100] on div "Advertising" at bounding box center [1356, 97] width 221 height 18
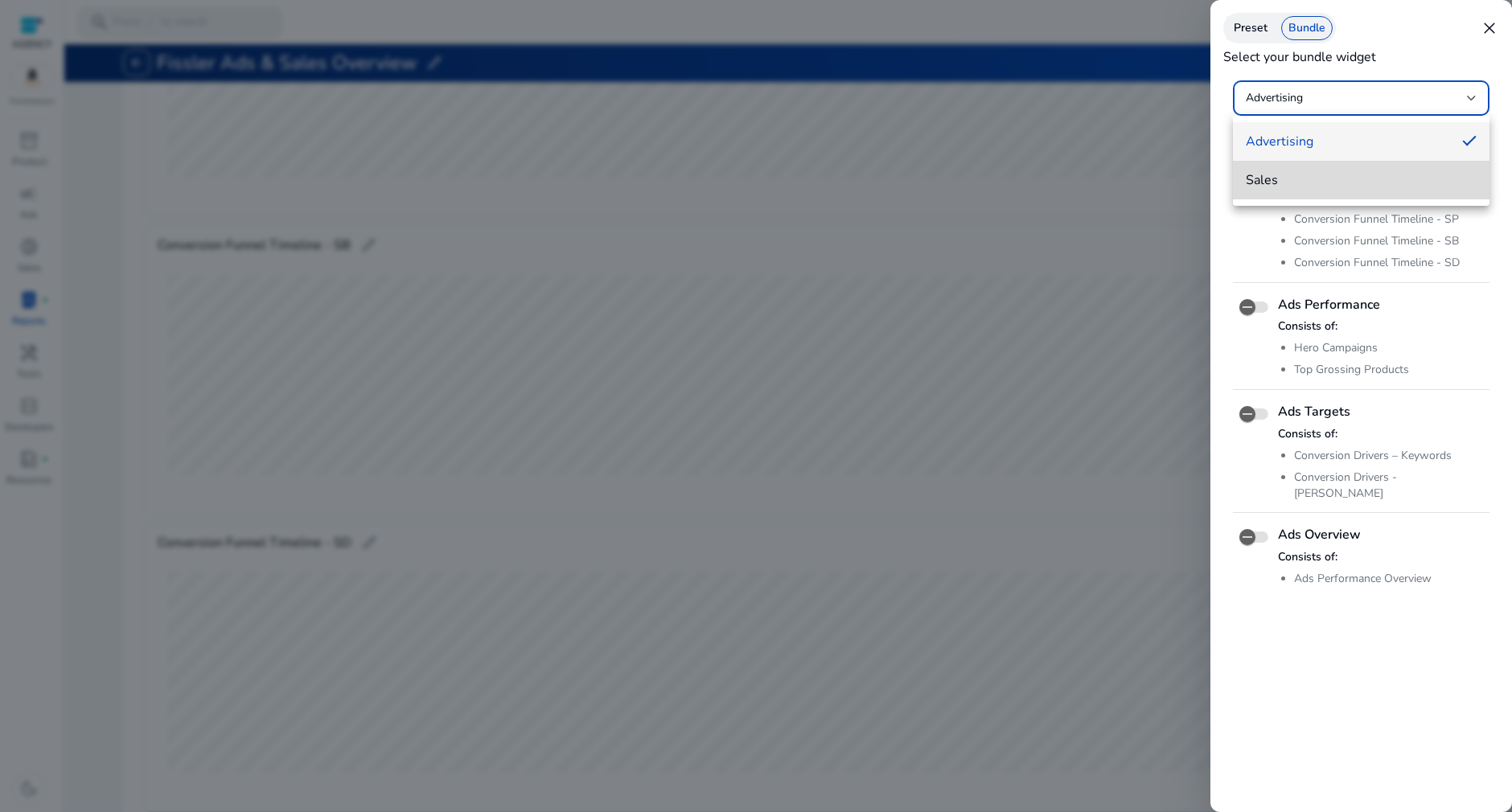
click at [1277, 190] on mat-option "Sales" at bounding box center [1360, 179] width 257 height 38
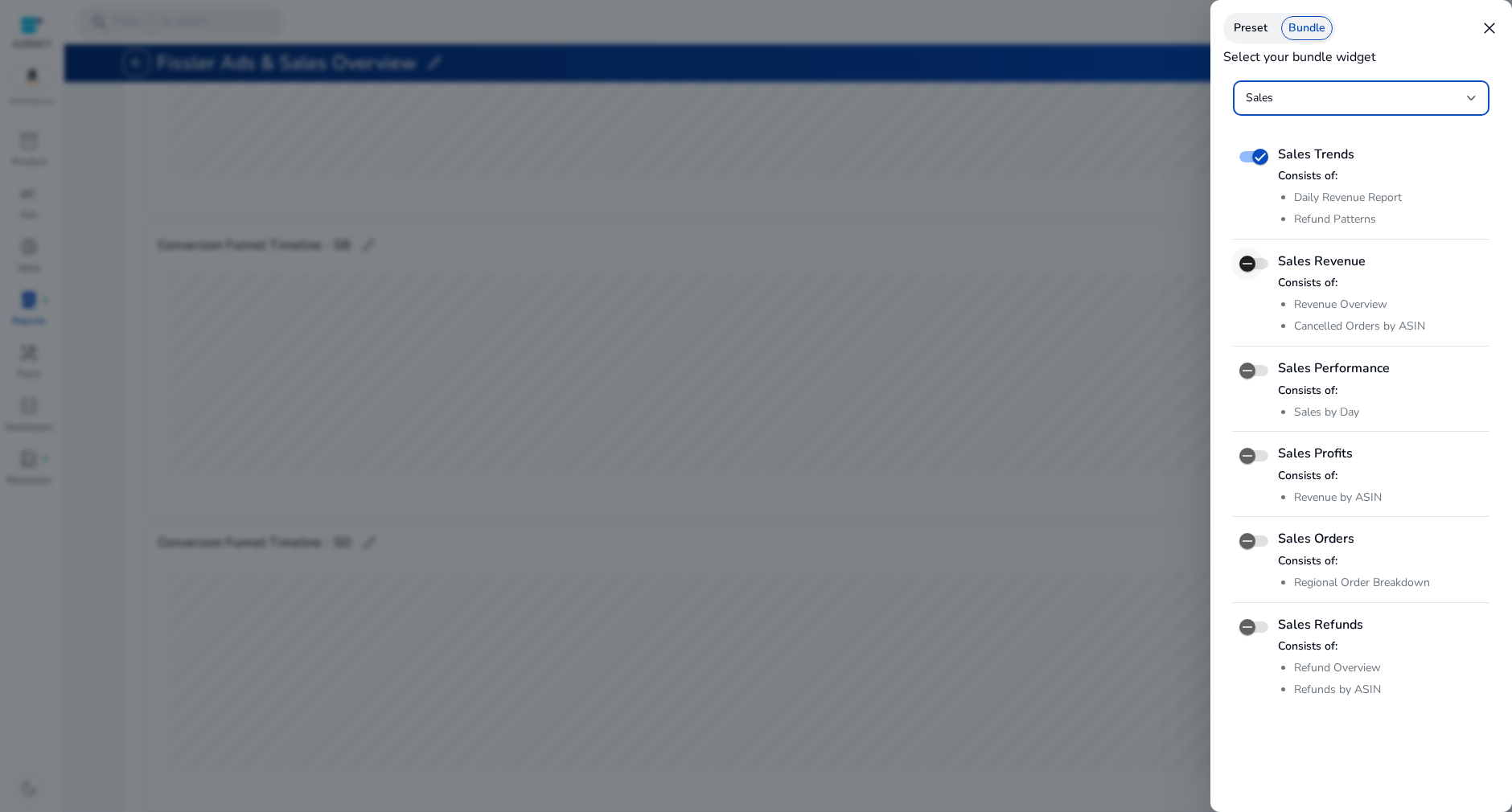
click at [1249, 265] on icon "button" at bounding box center [1247, 263] width 14 height 14
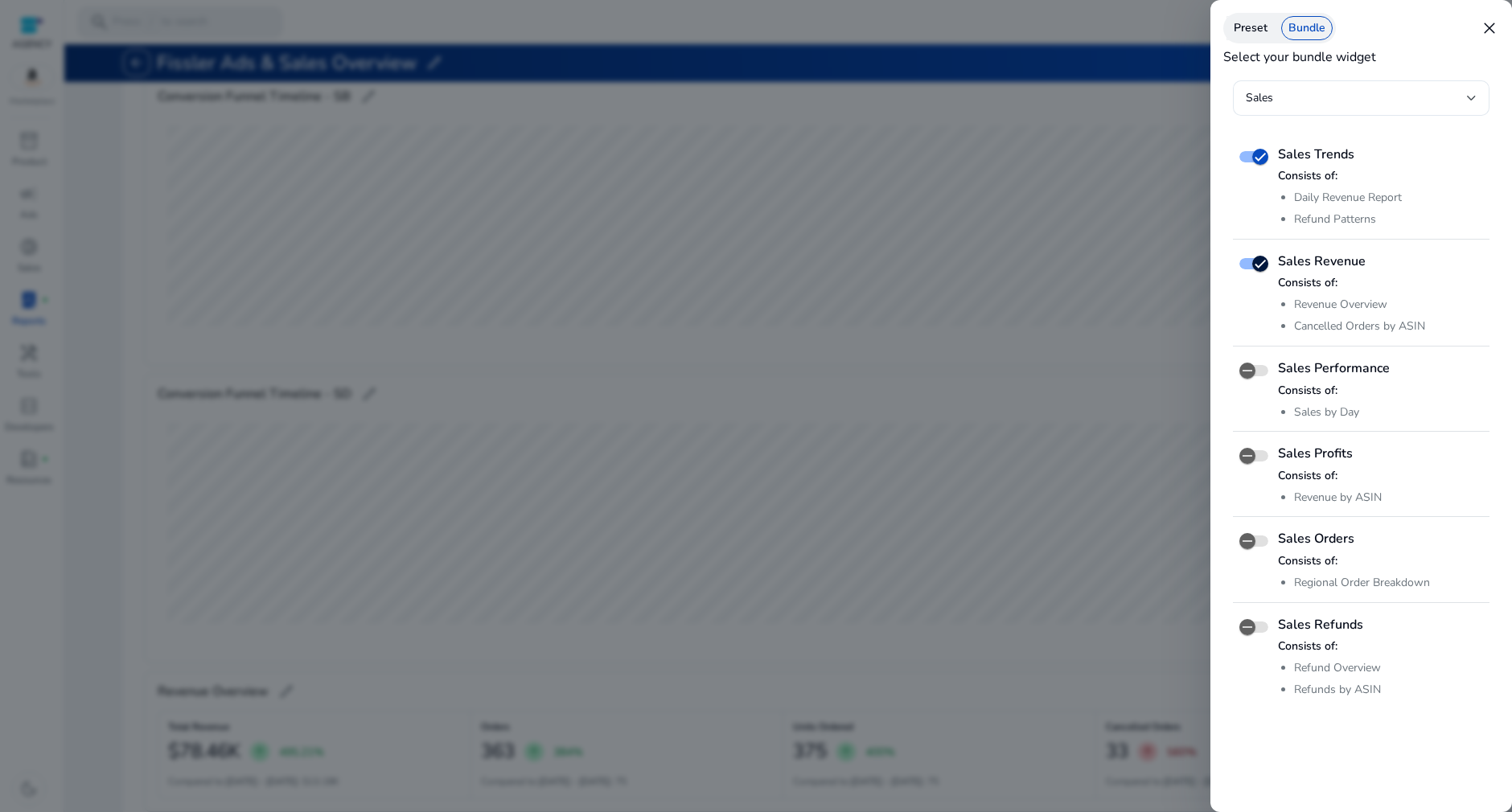
scroll to position [1419, 0]
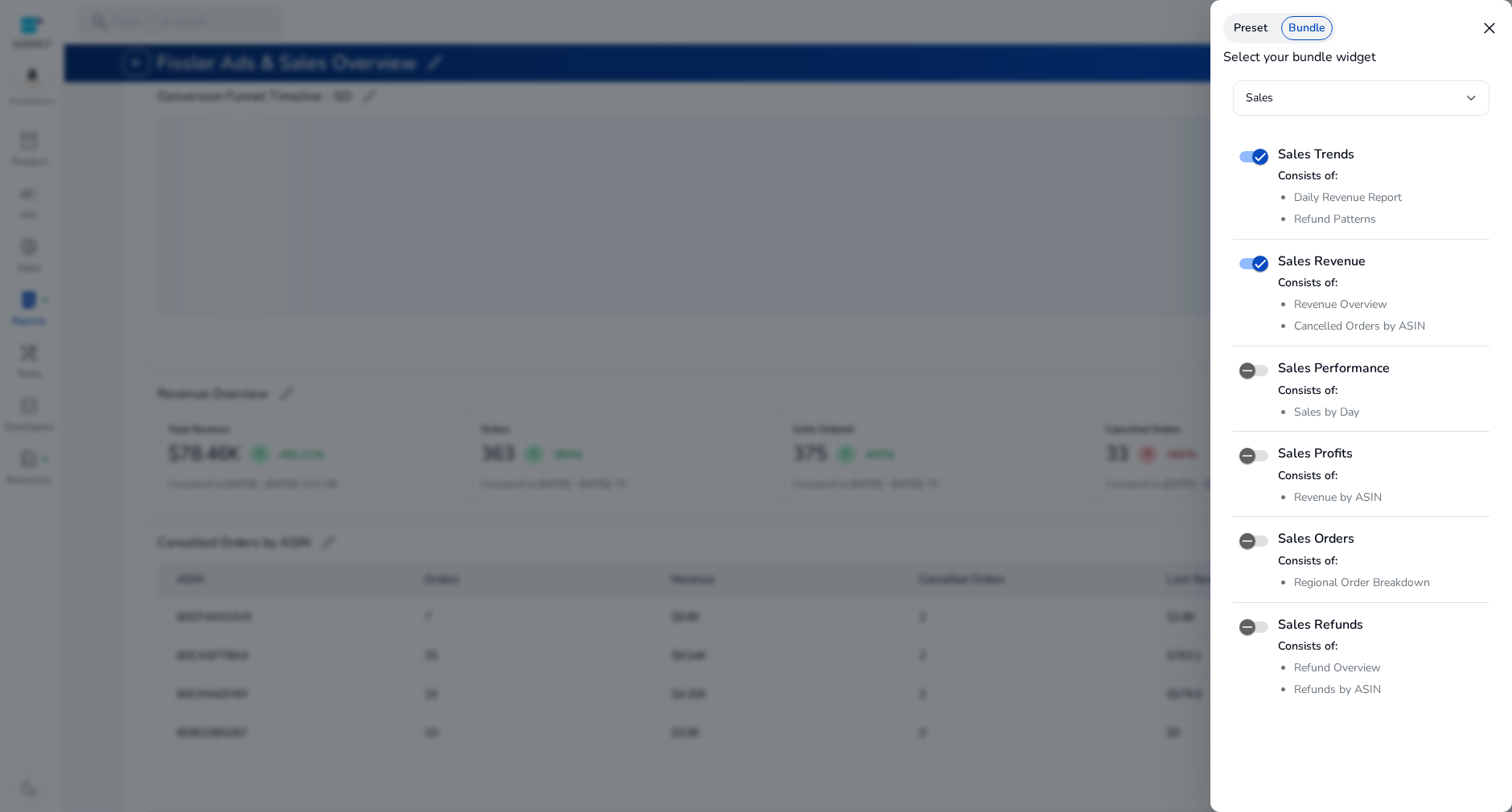
click at [974, 347] on div at bounding box center [756, 406] width 1512 height 812
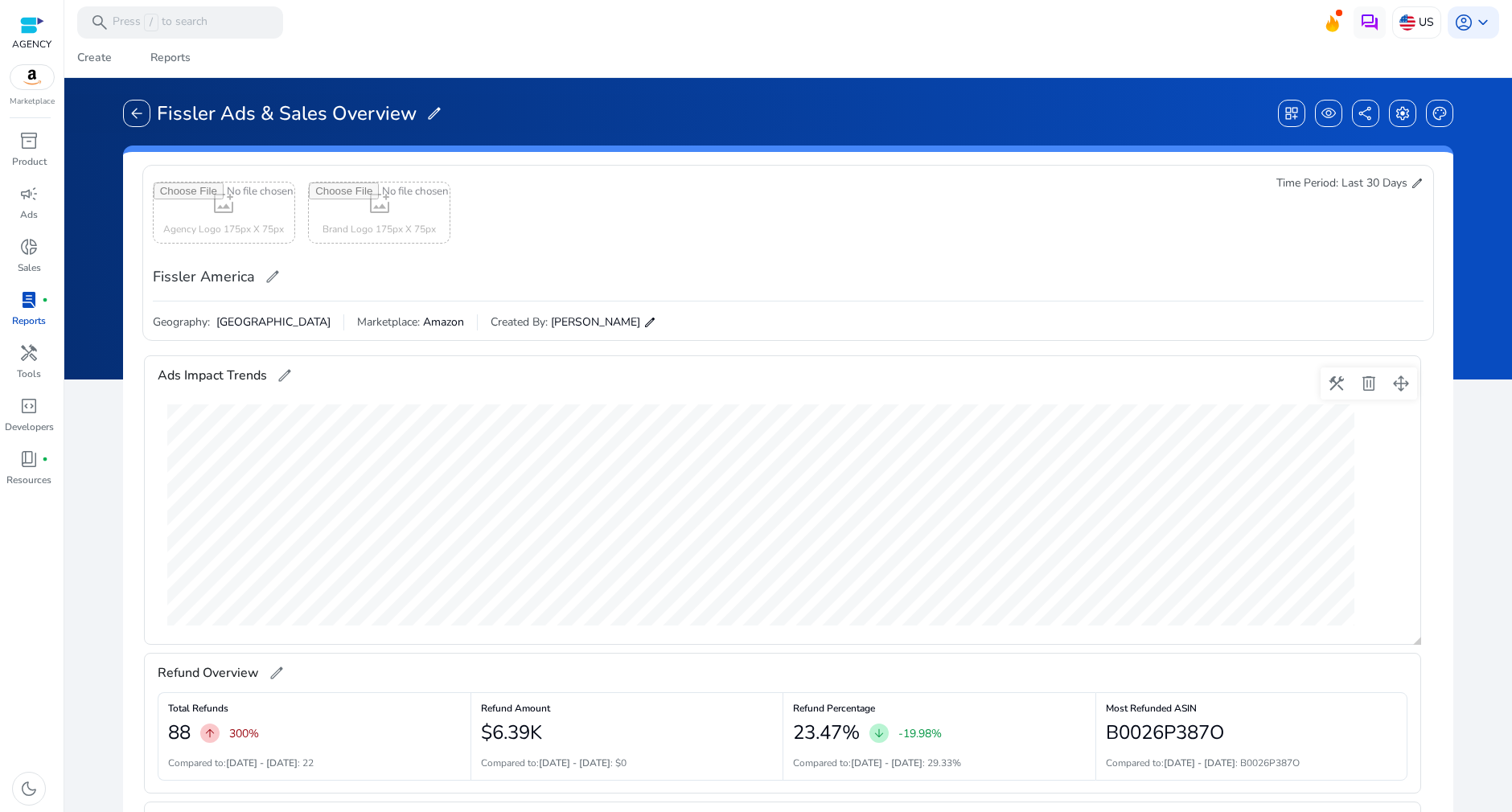
scroll to position [0, 0]
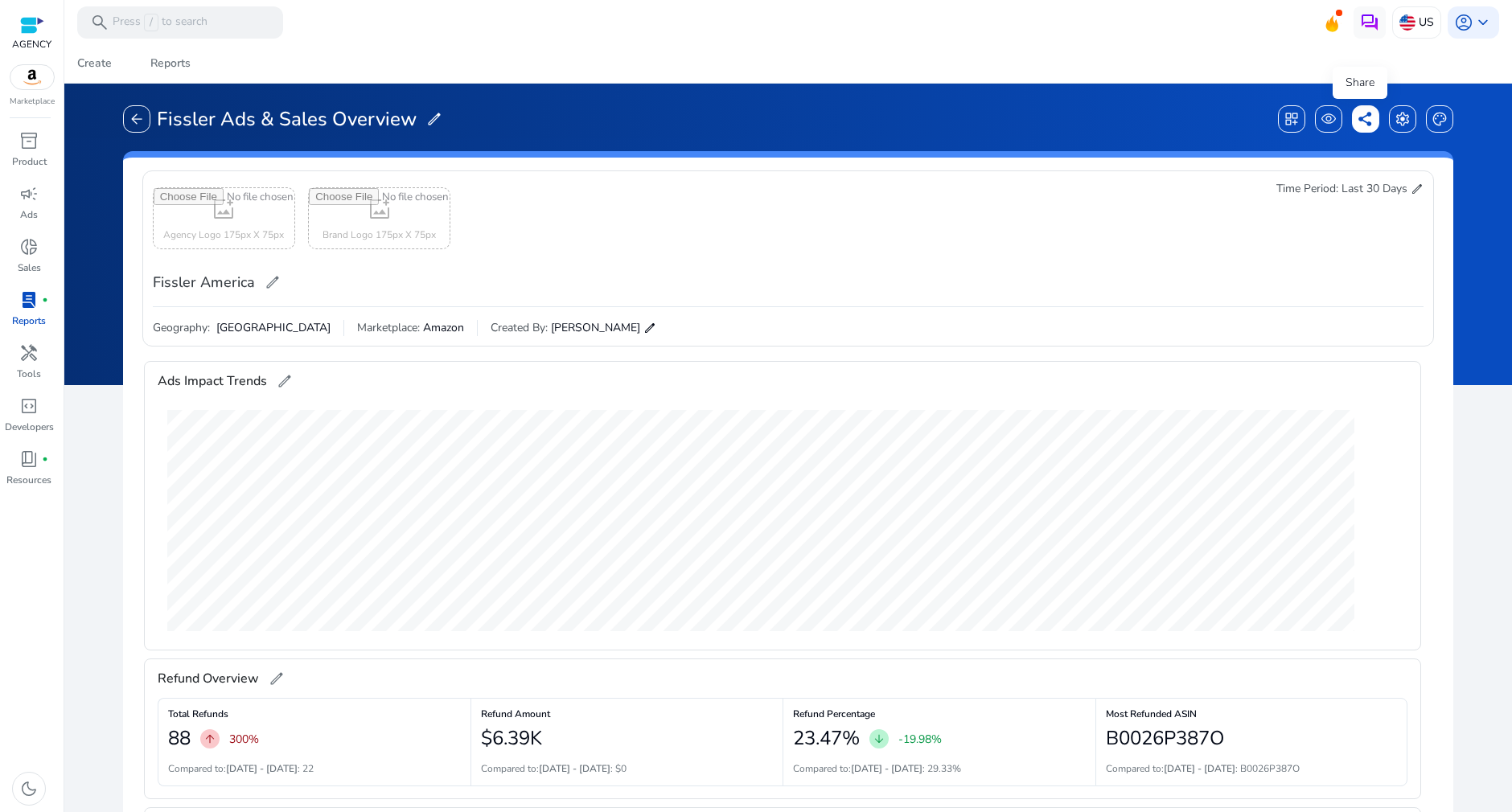
click at [1357, 119] on span "share" at bounding box center [1365, 118] width 16 height 16
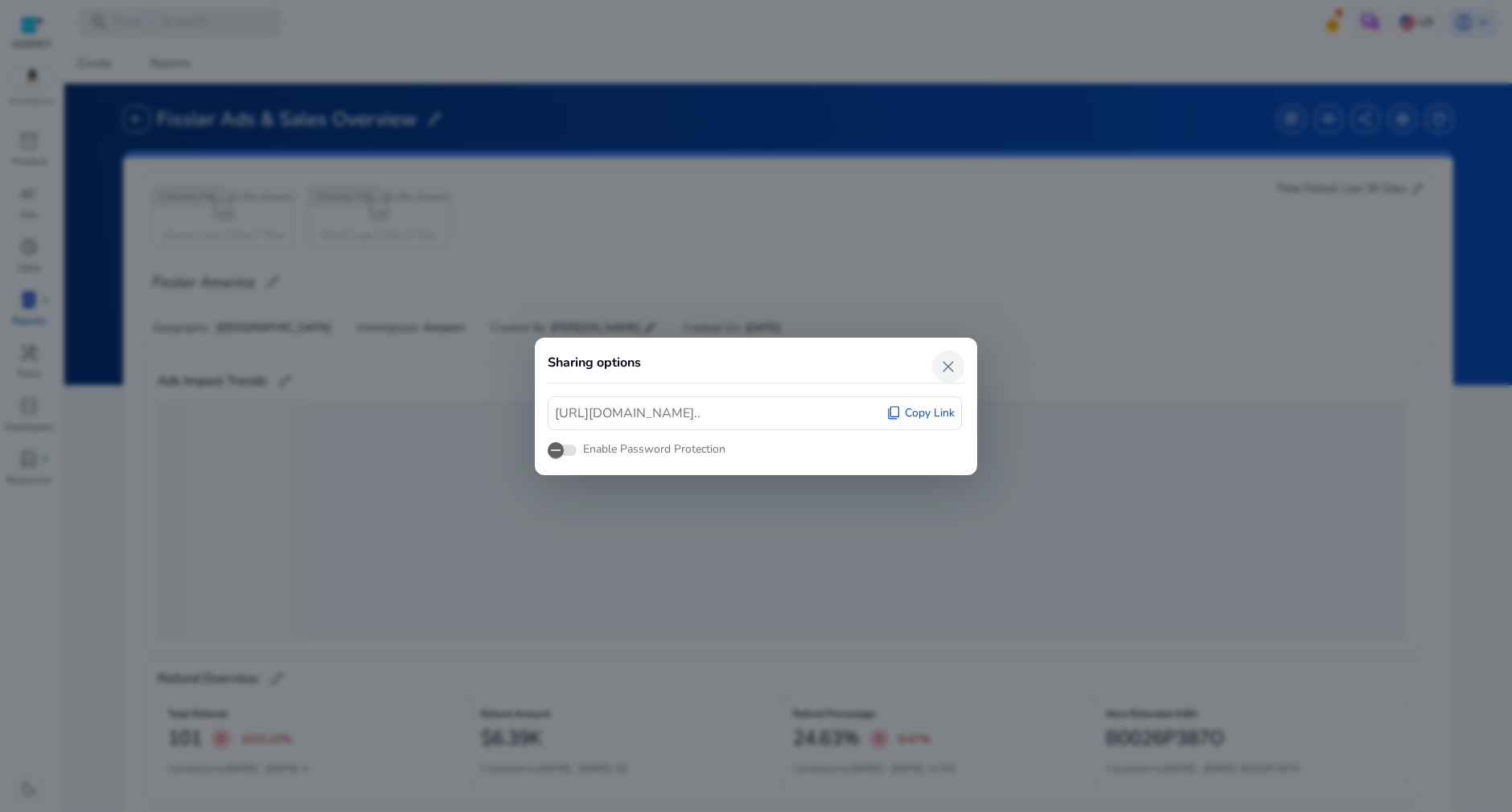
click at [949, 363] on span "close" at bounding box center [948, 366] width 19 height 19
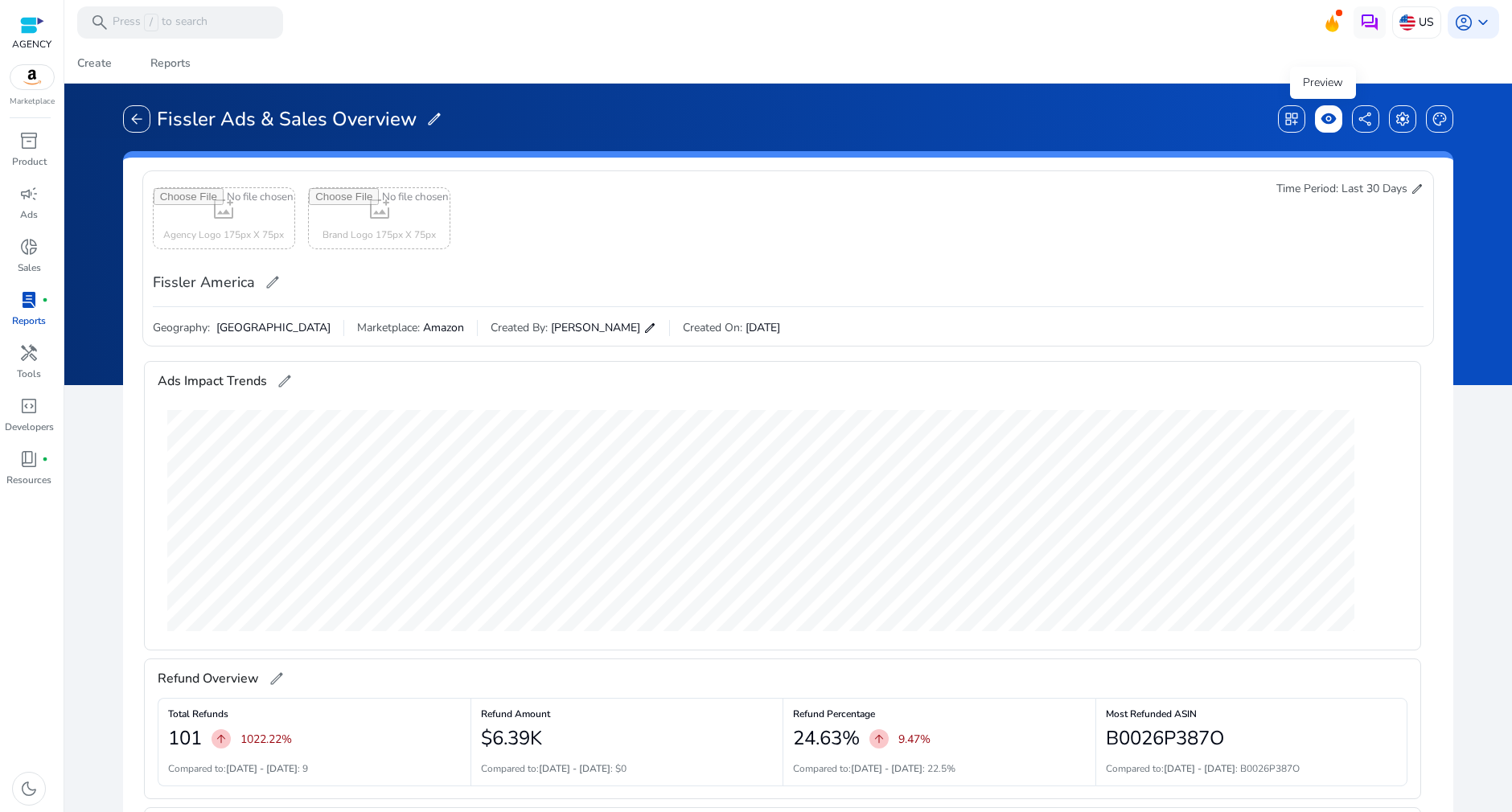
click at [1329, 117] on span "visibility" at bounding box center [1328, 118] width 16 height 16
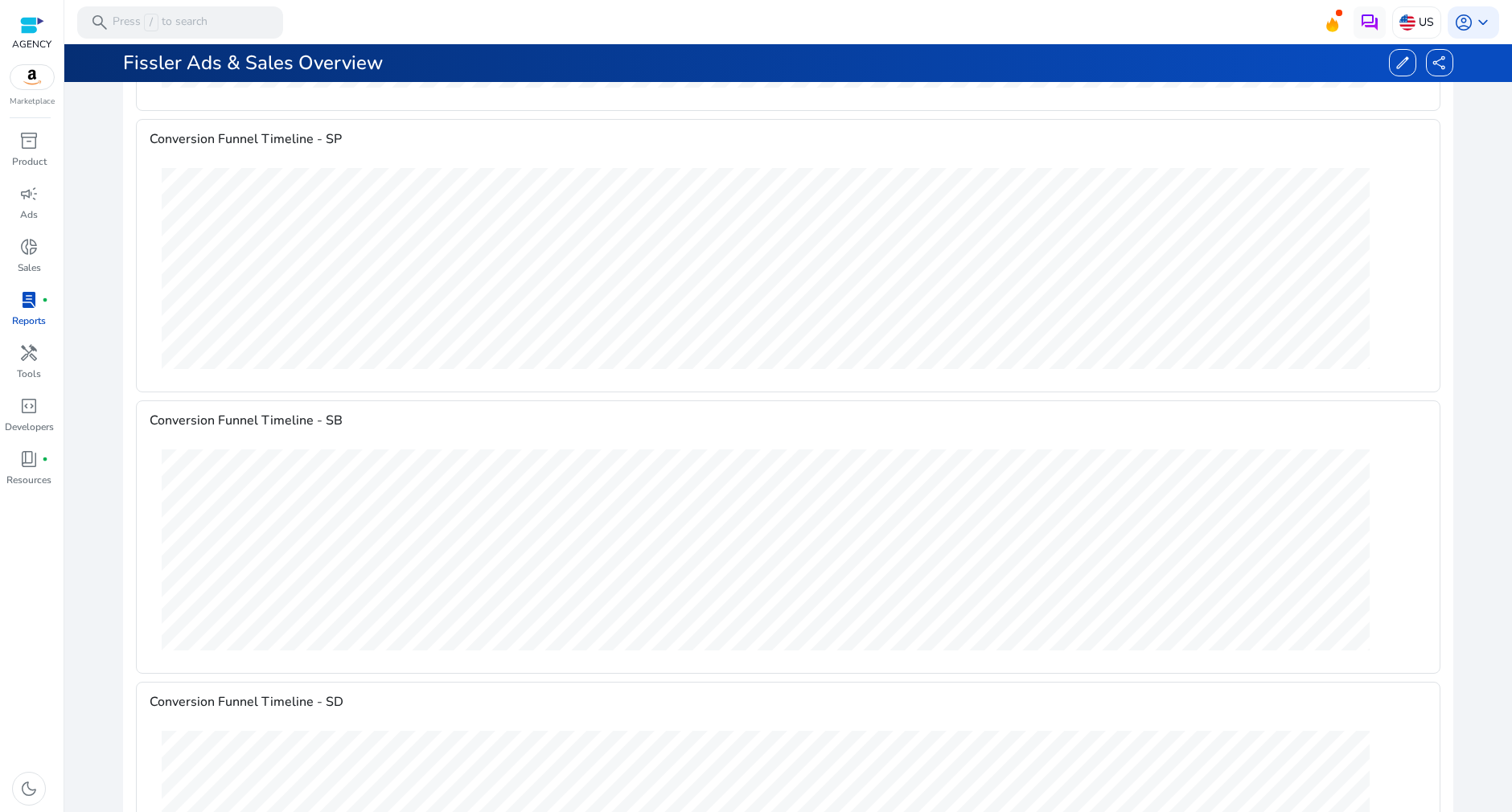
scroll to position [1275, 0]
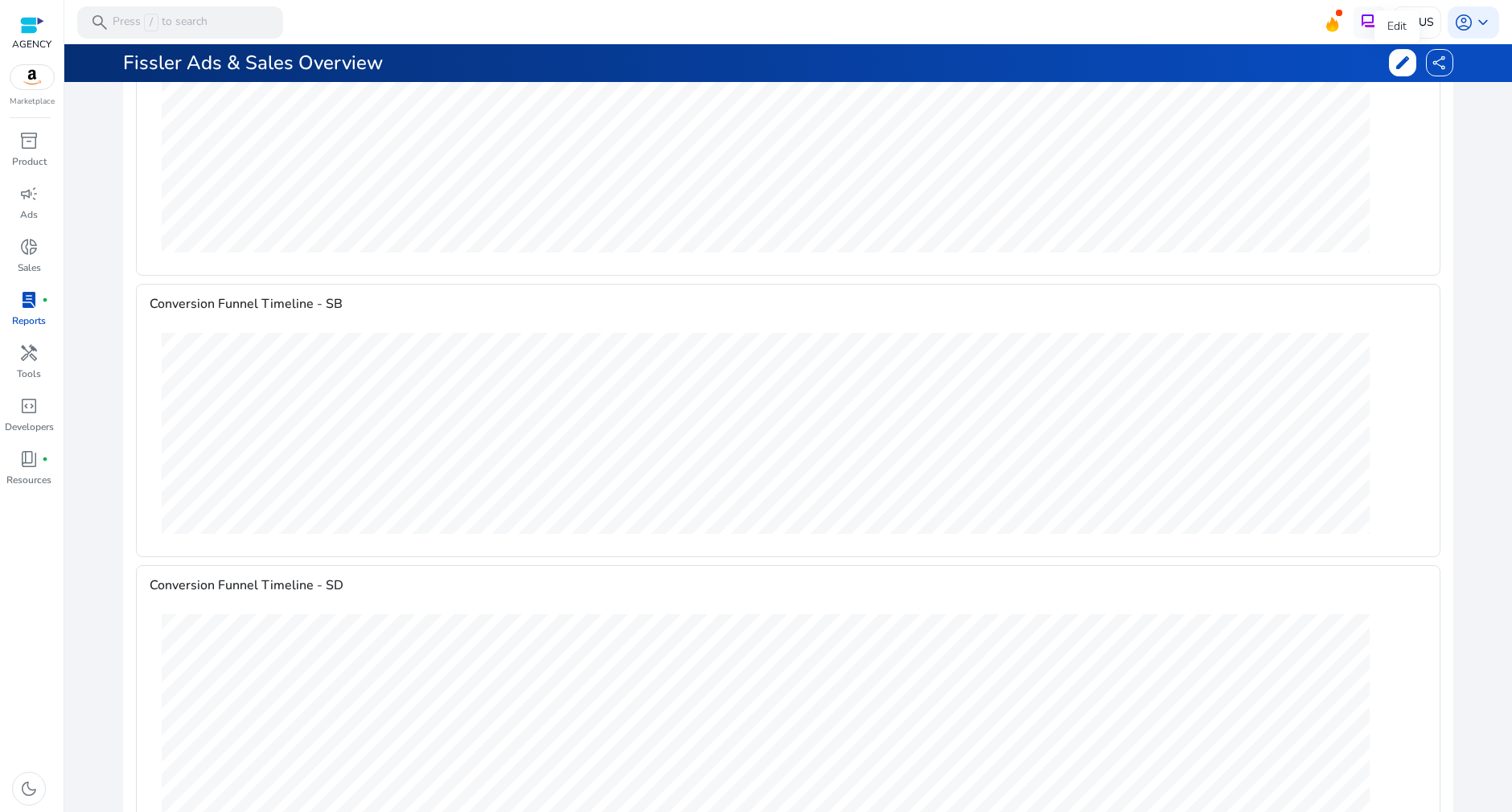
click at [1399, 56] on span "edit" at bounding box center [1402, 62] width 16 height 16
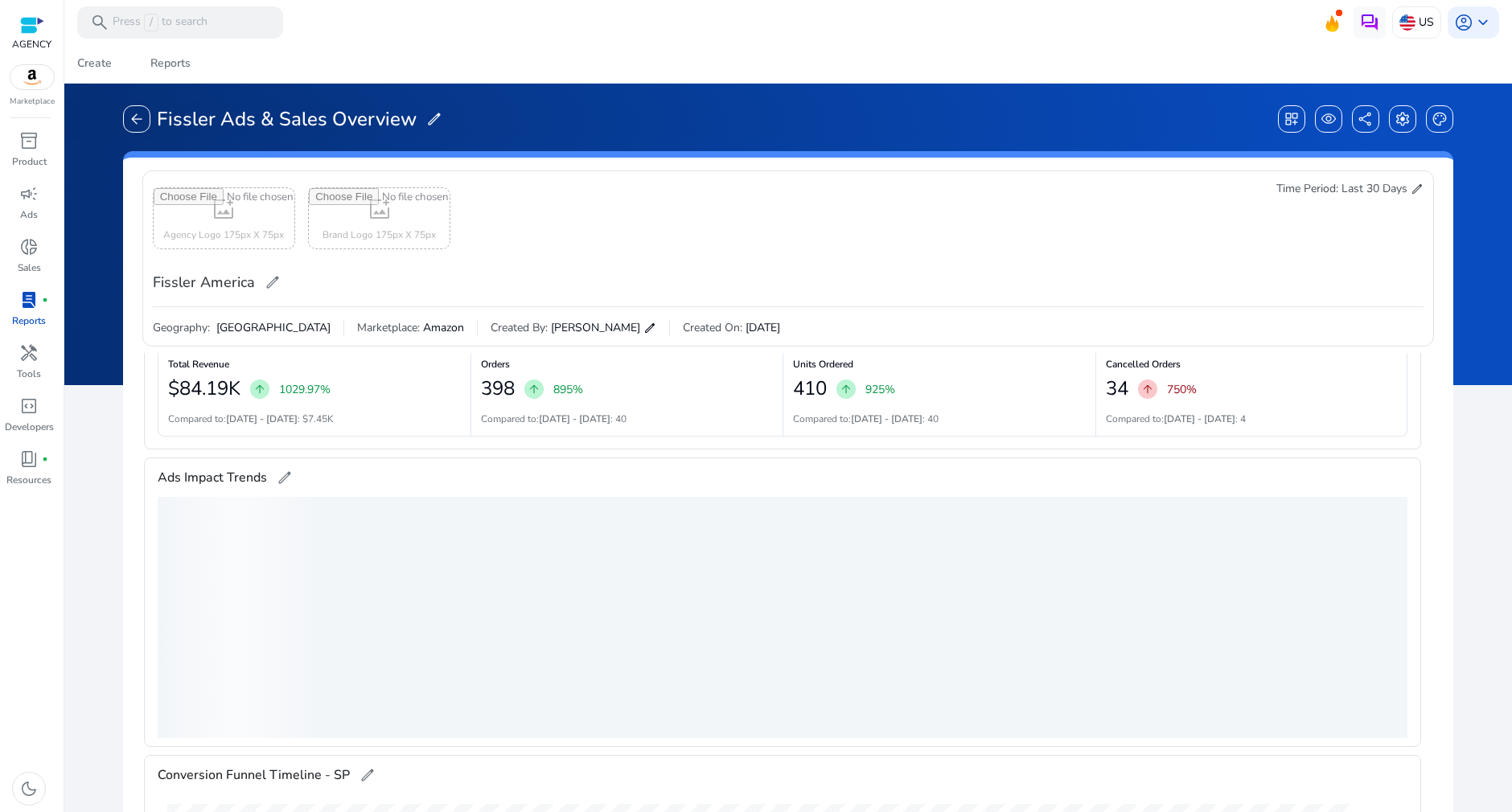
scroll to position [684, 0]
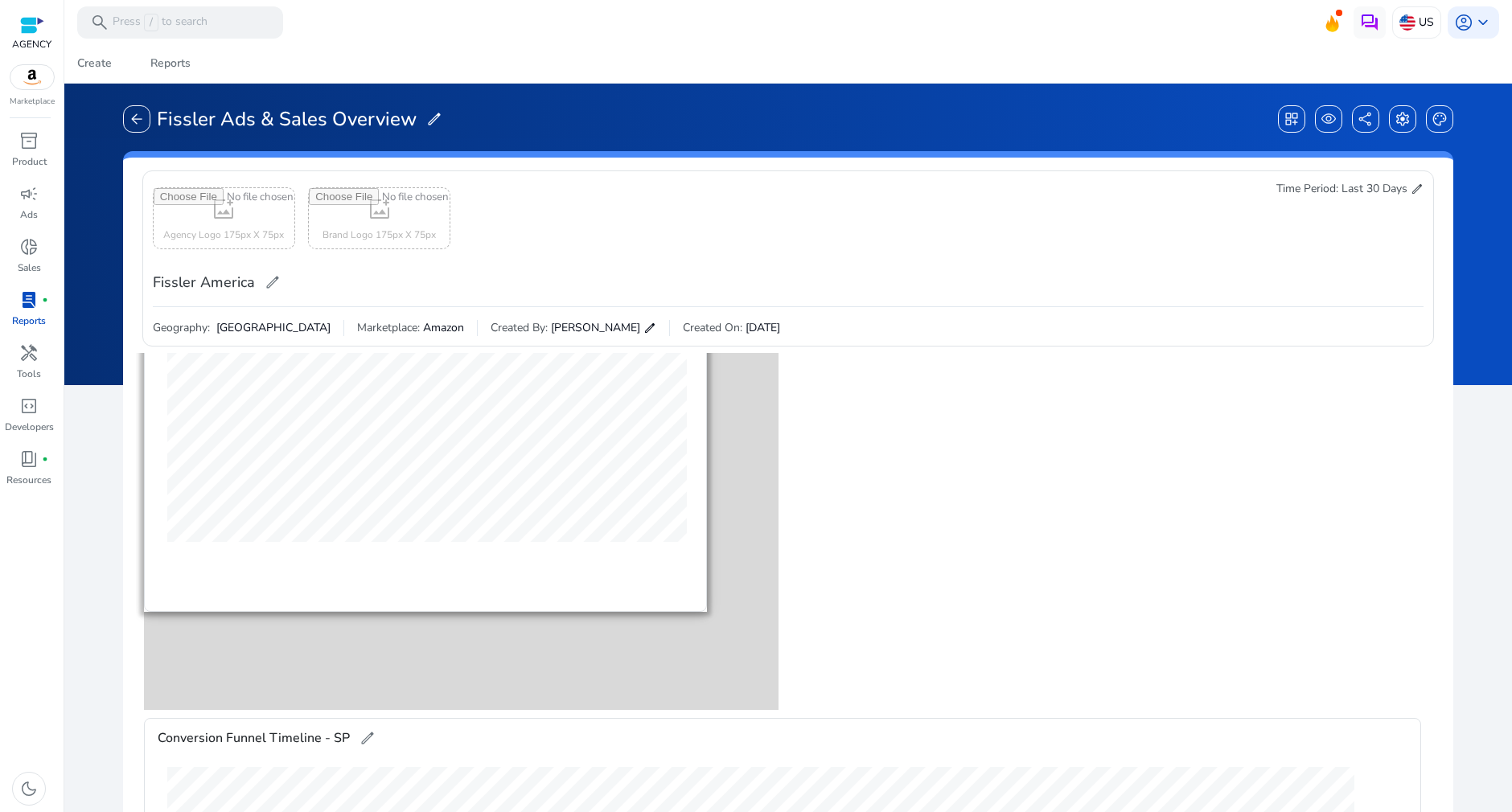
drag, startPoint x: 1418, startPoint y: 556, endPoint x: 704, endPoint y: 612, distance: 716.2
click at [704, 612] on gridster "construction delete drag_pan Ads Impact Trends edit construction delete drag_pa…" at bounding box center [788, 759] width 1304 height 812
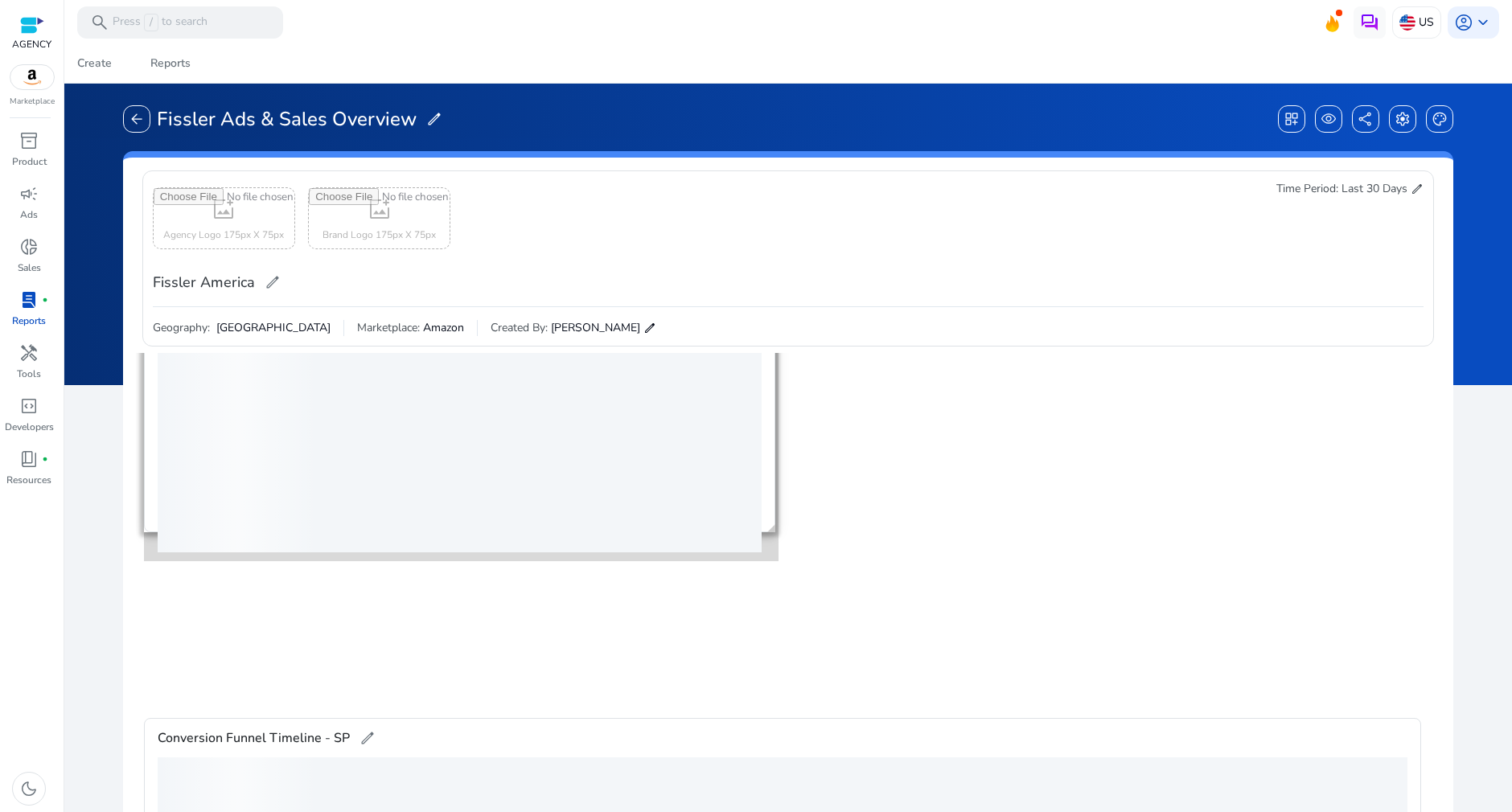
drag, startPoint x: 776, startPoint y: 705, endPoint x: 774, endPoint y: 527, distance: 178.0
click at [772, 527] on gridster-item "construction delete drag_pan Ads Impact Trends edit" at bounding box center [459, 402] width 631 height 260
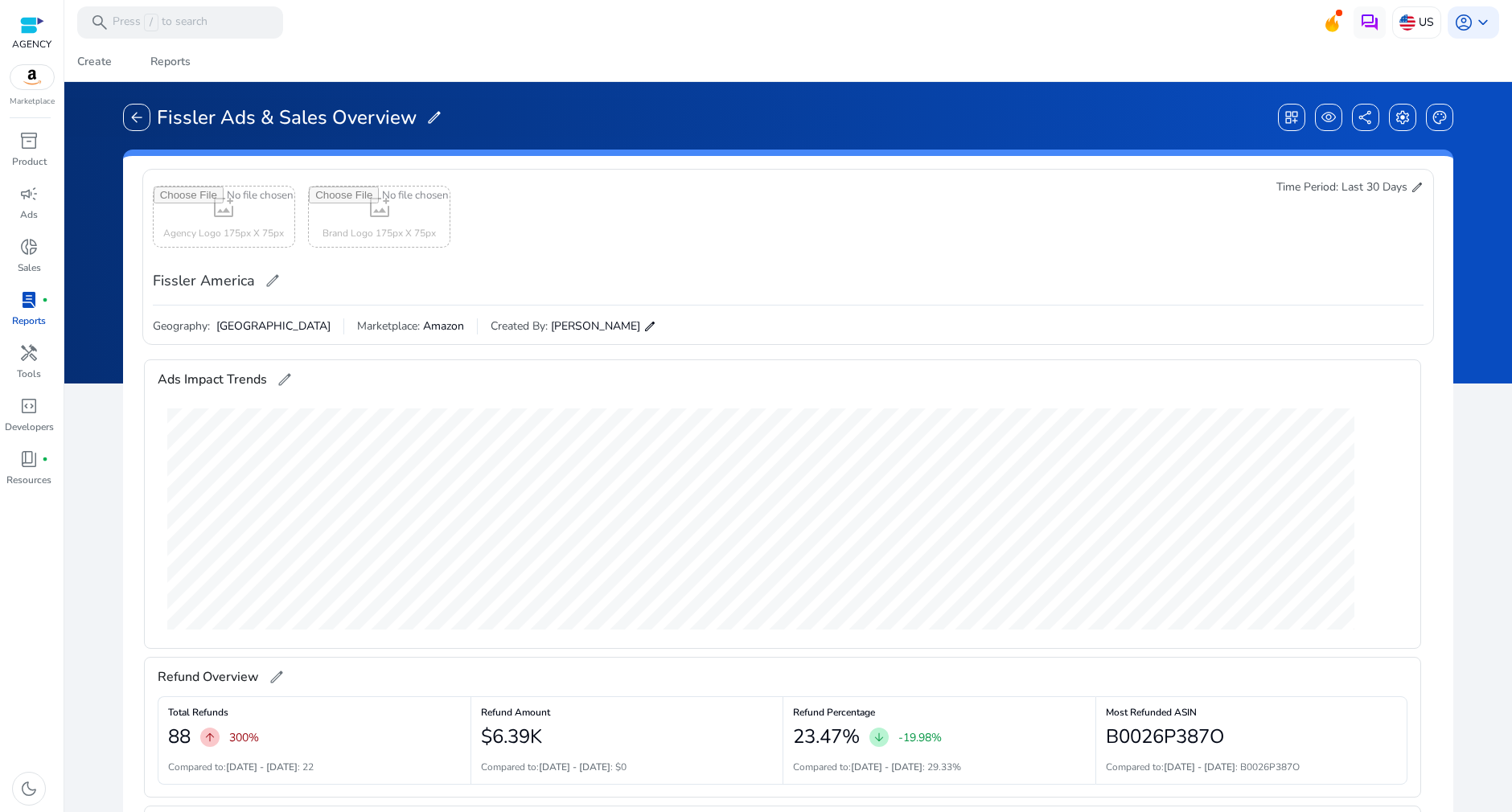
scroll to position [0, 0]
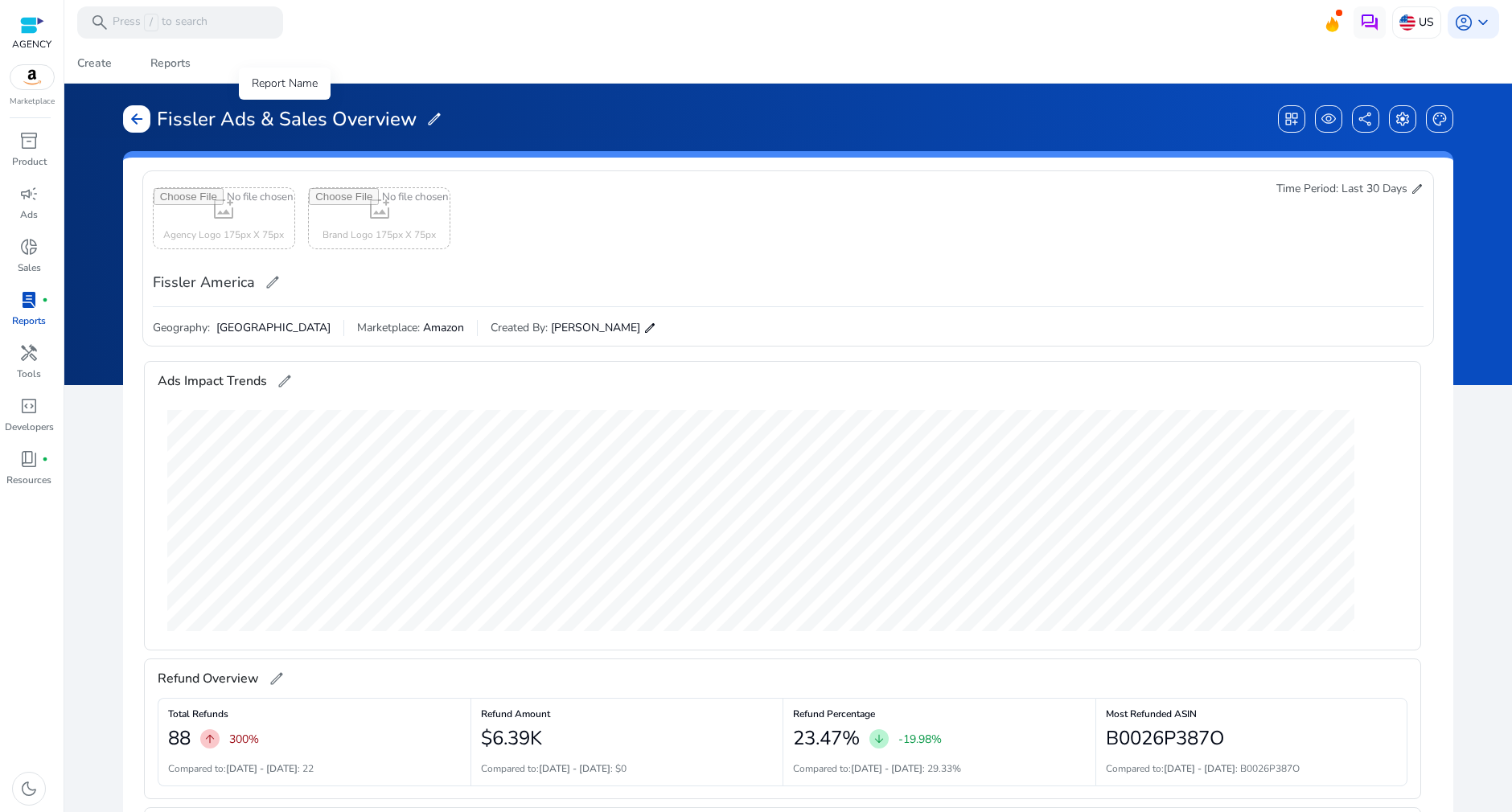
click at [133, 116] on span "arrow_back" at bounding box center [136, 118] width 16 height 16
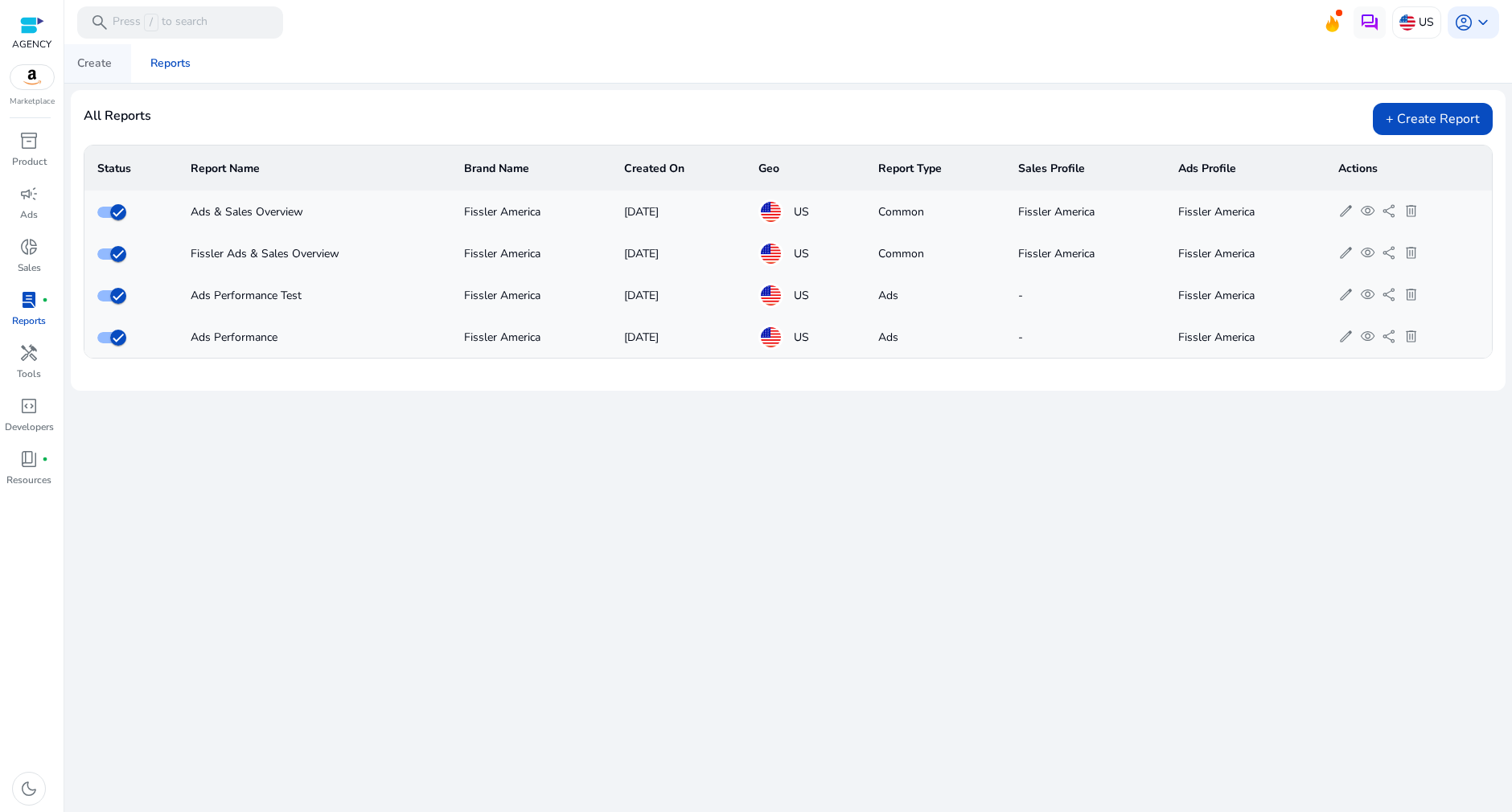
click at [109, 64] on div "Create" at bounding box center [94, 64] width 34 height 11
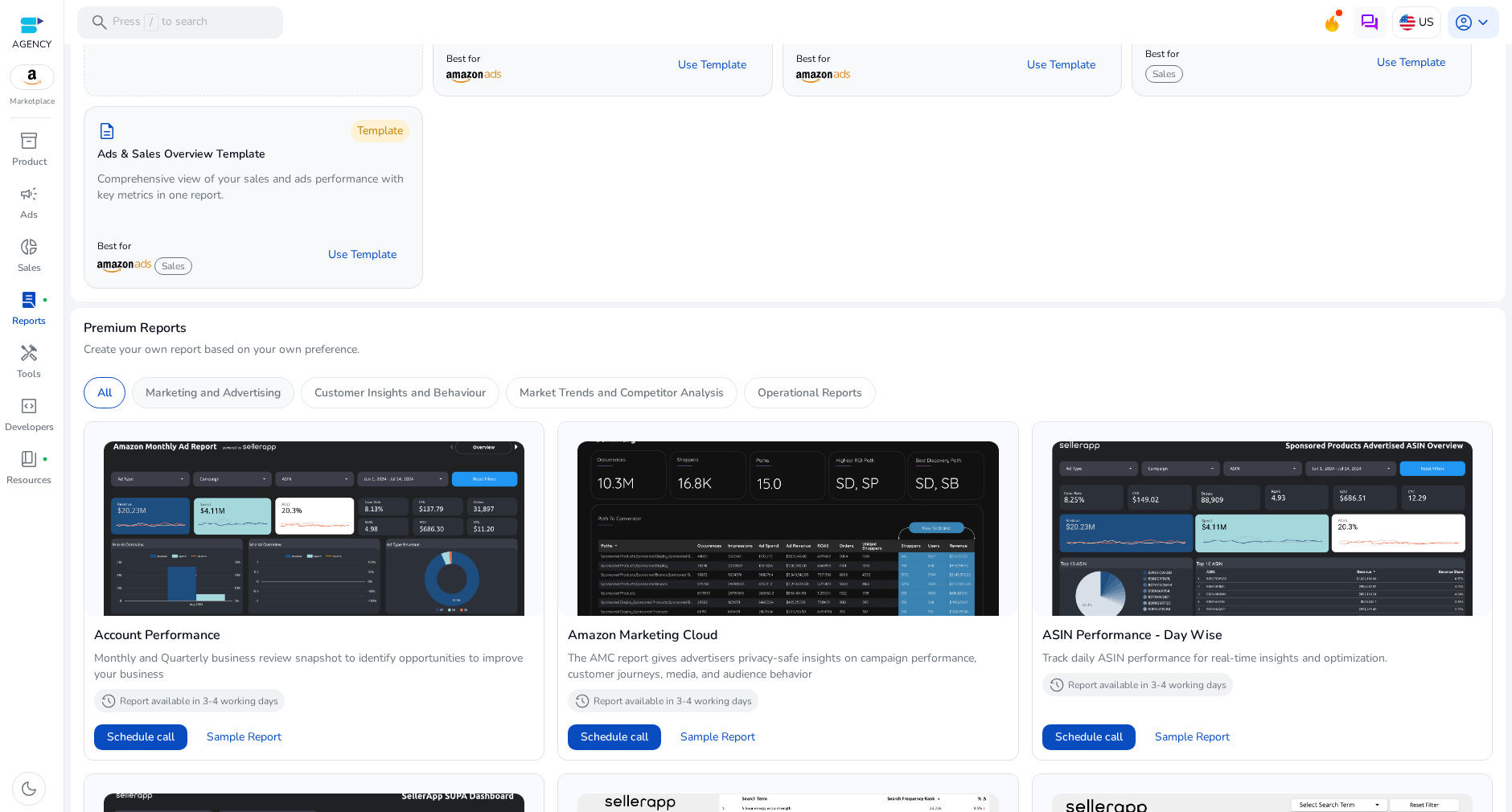
click at [220, 393] on p "Marketing and Advertising" at bounding box center [213, 393] width 136 height 17
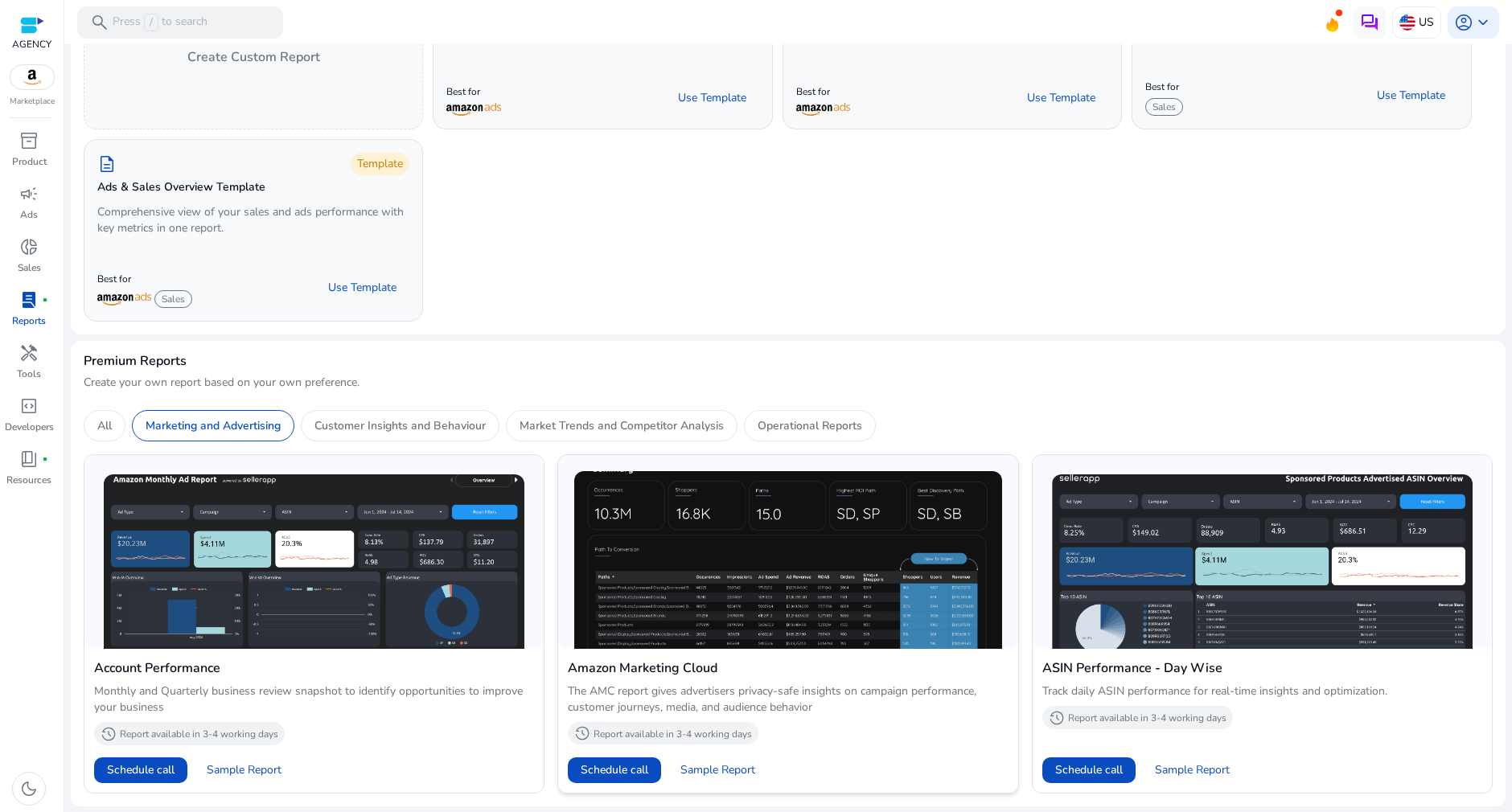
scroll to position [211, 0]
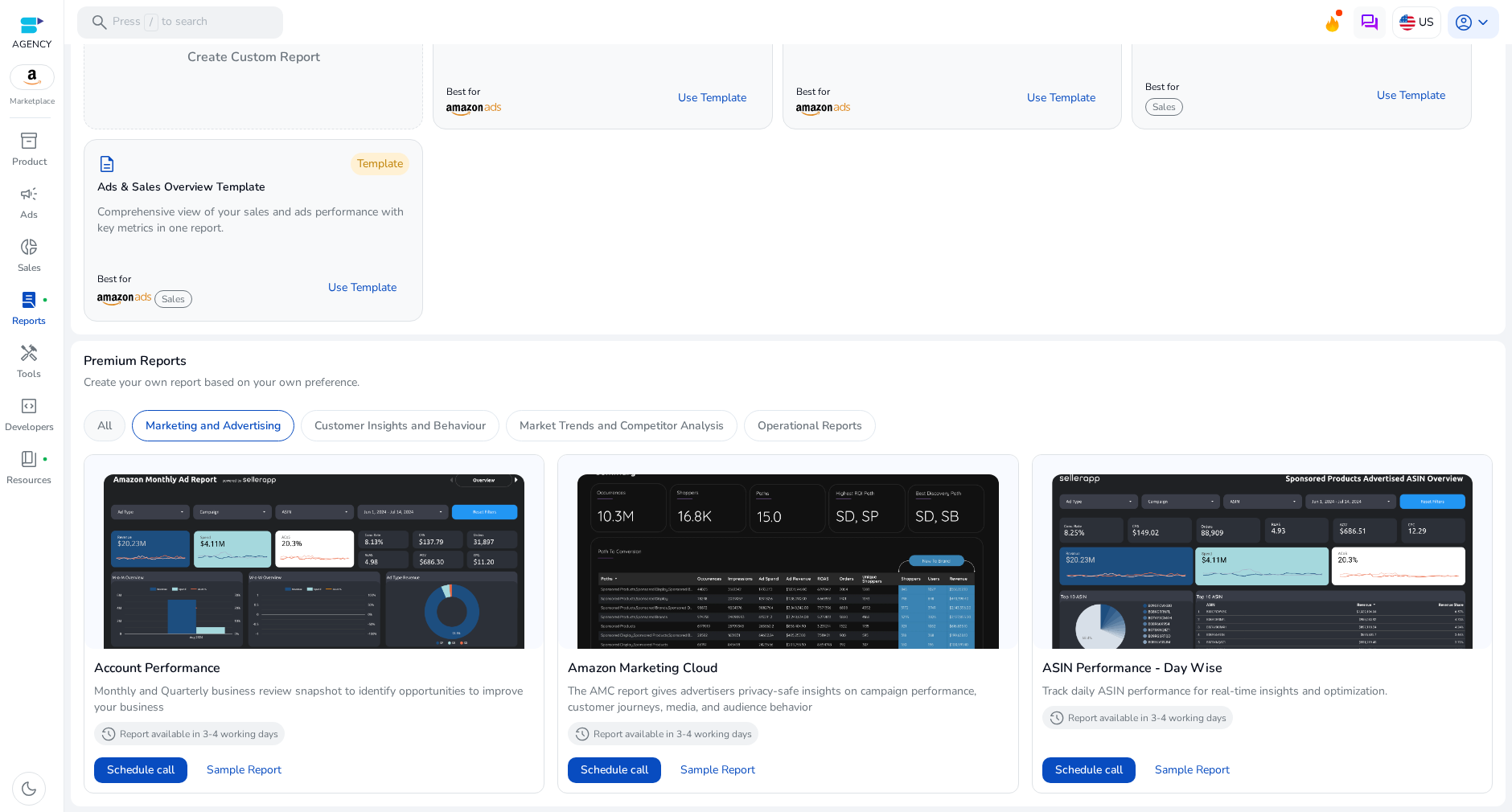
click at [91, 415] on div "All" at bounding box center [105, 426] width 42 height 31
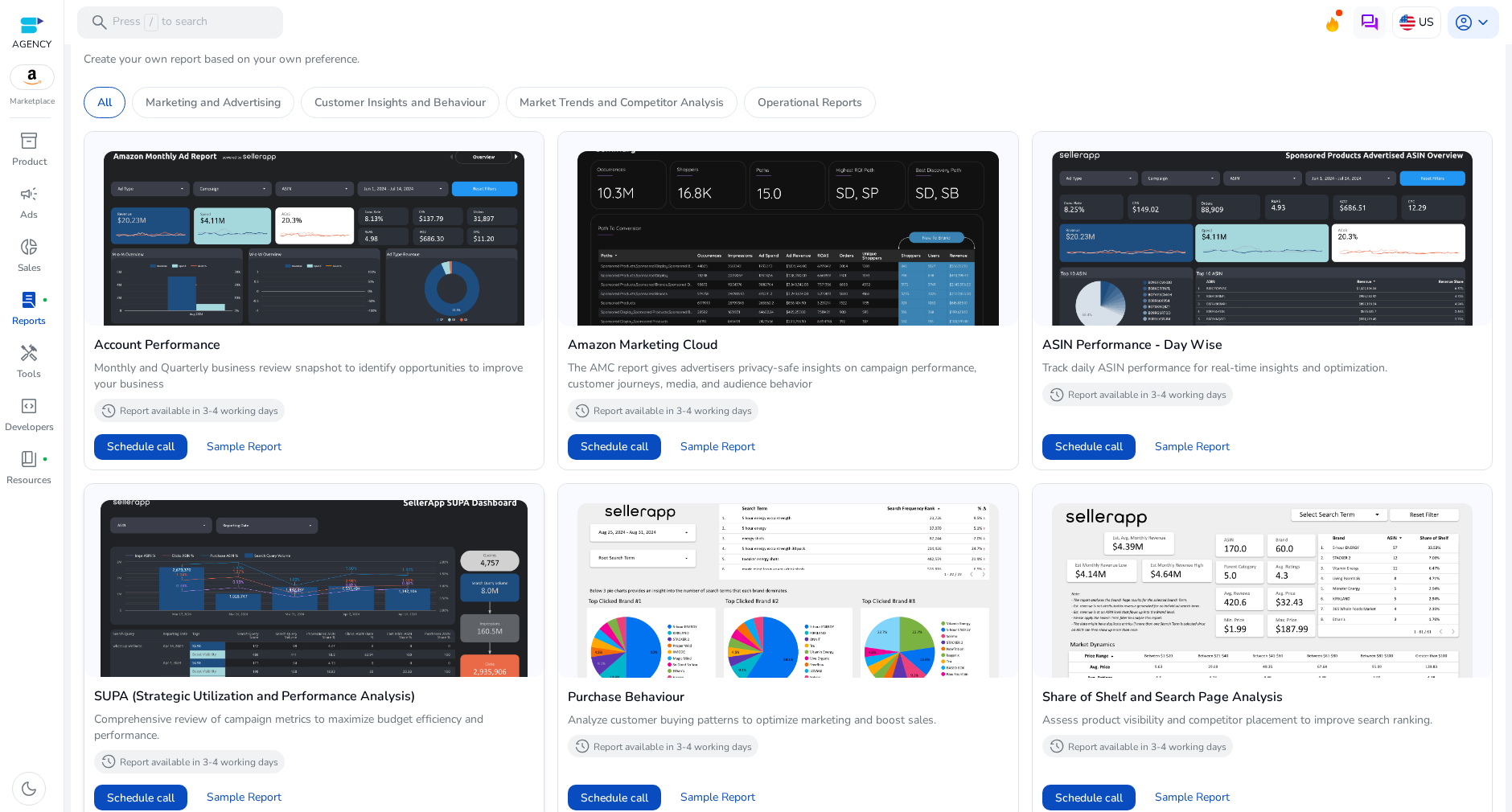
scroll to position [480, 0]
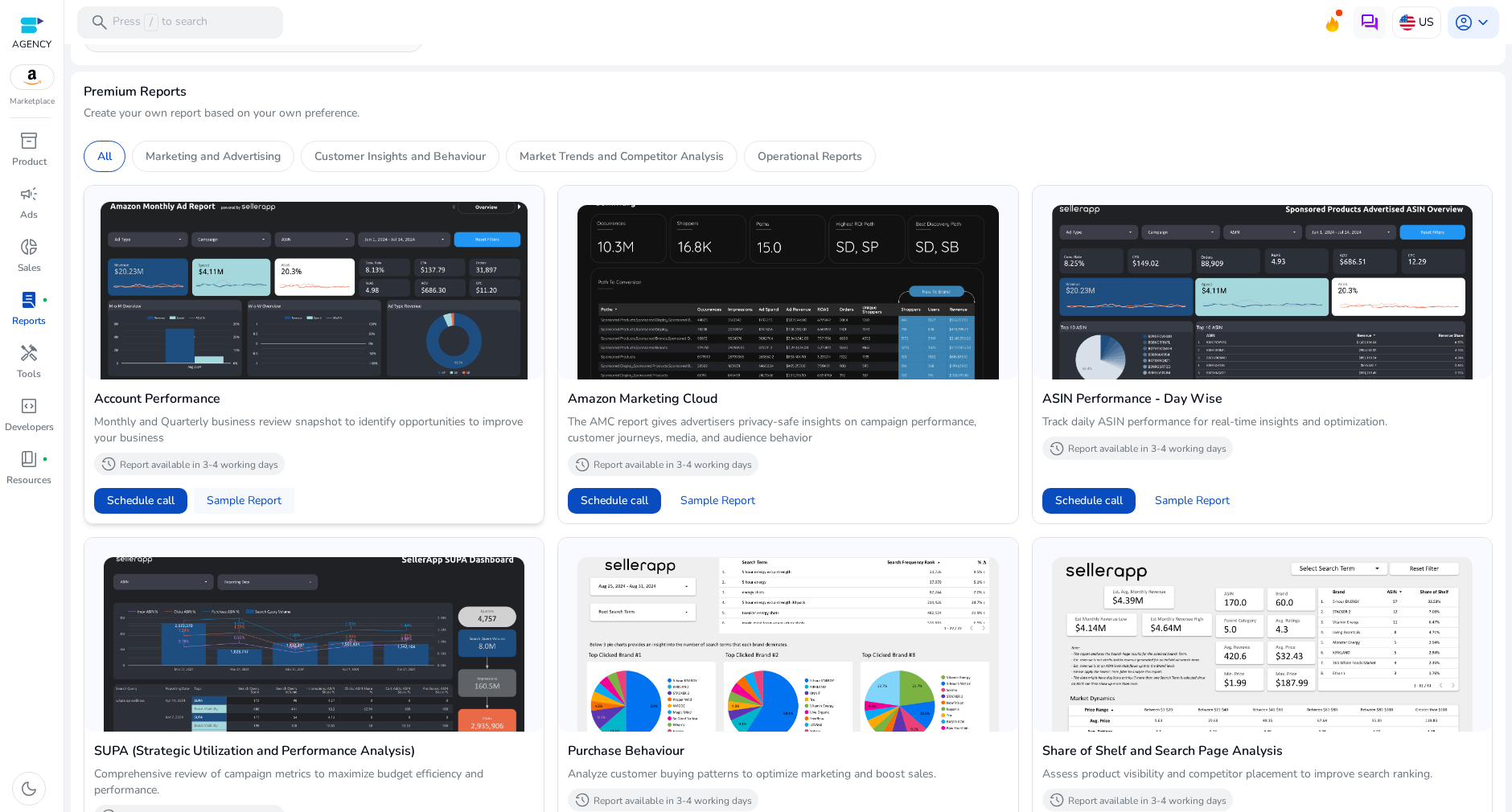
click at [249, 496] on span "Sample Report" at bounding box center [243, 500] width 74 height 16
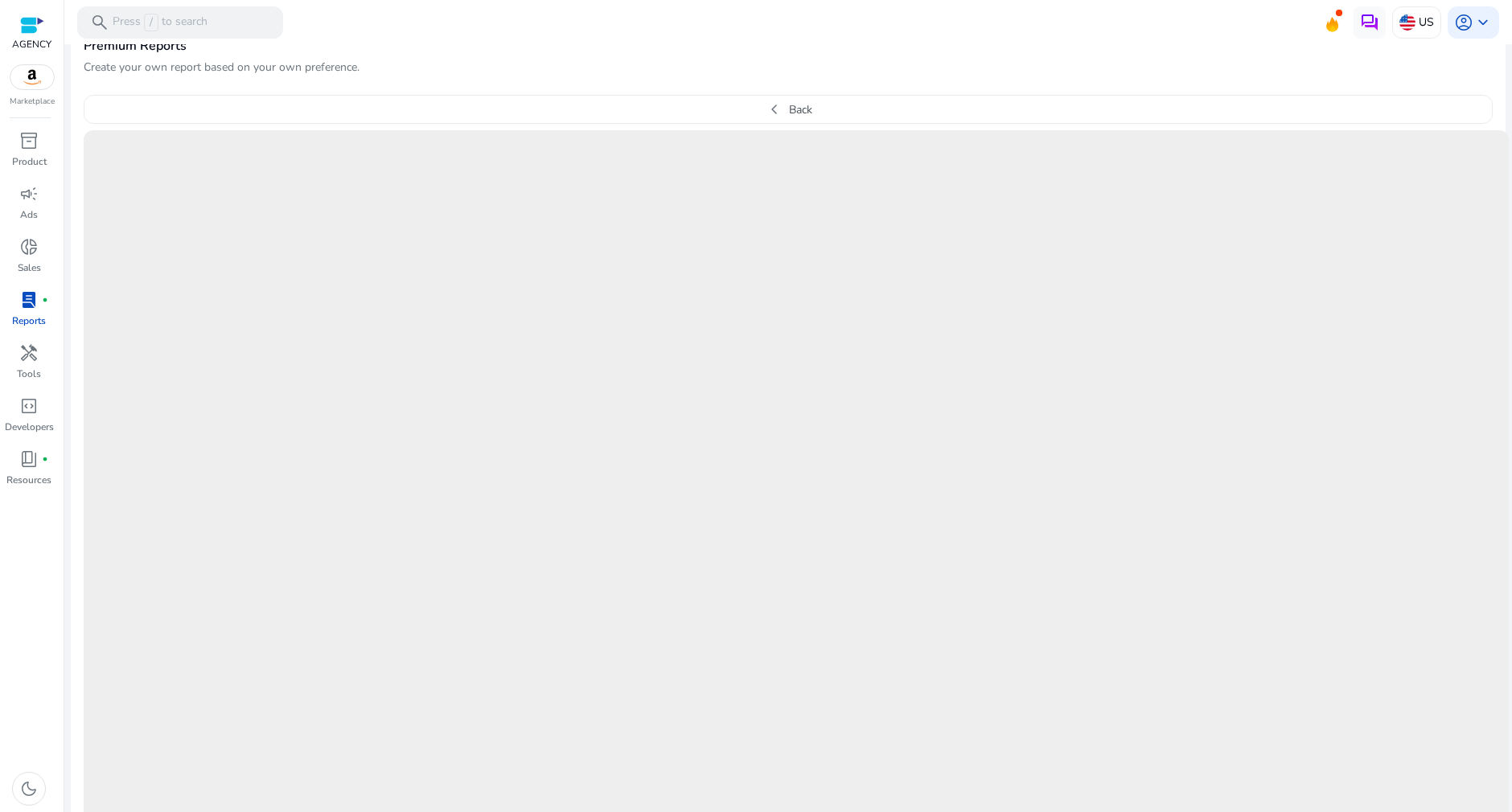
scroll to position [554, 0]
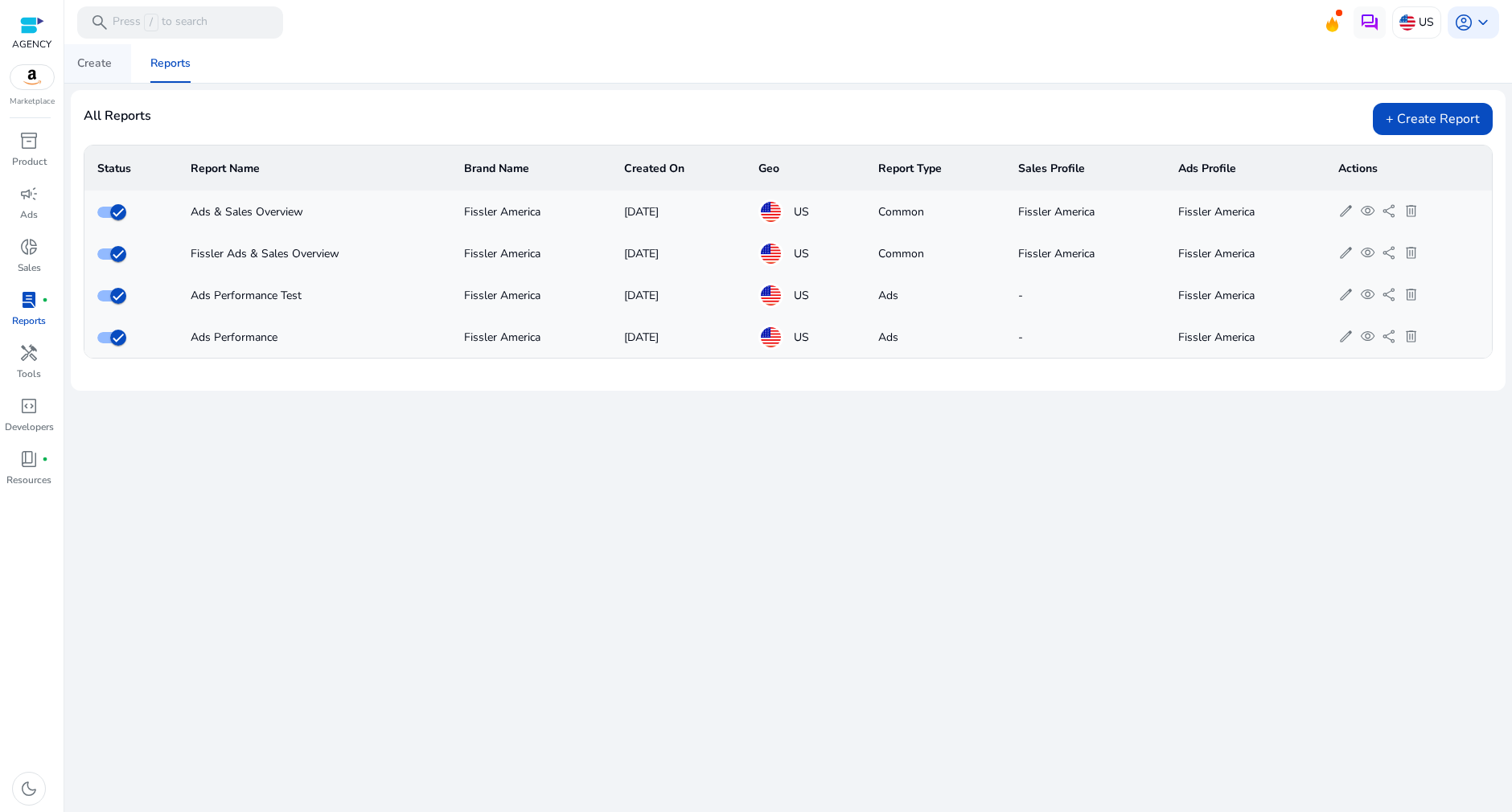
click at [101, 58] on div "Create" at bounding box center [94, 64] width 34 height 11
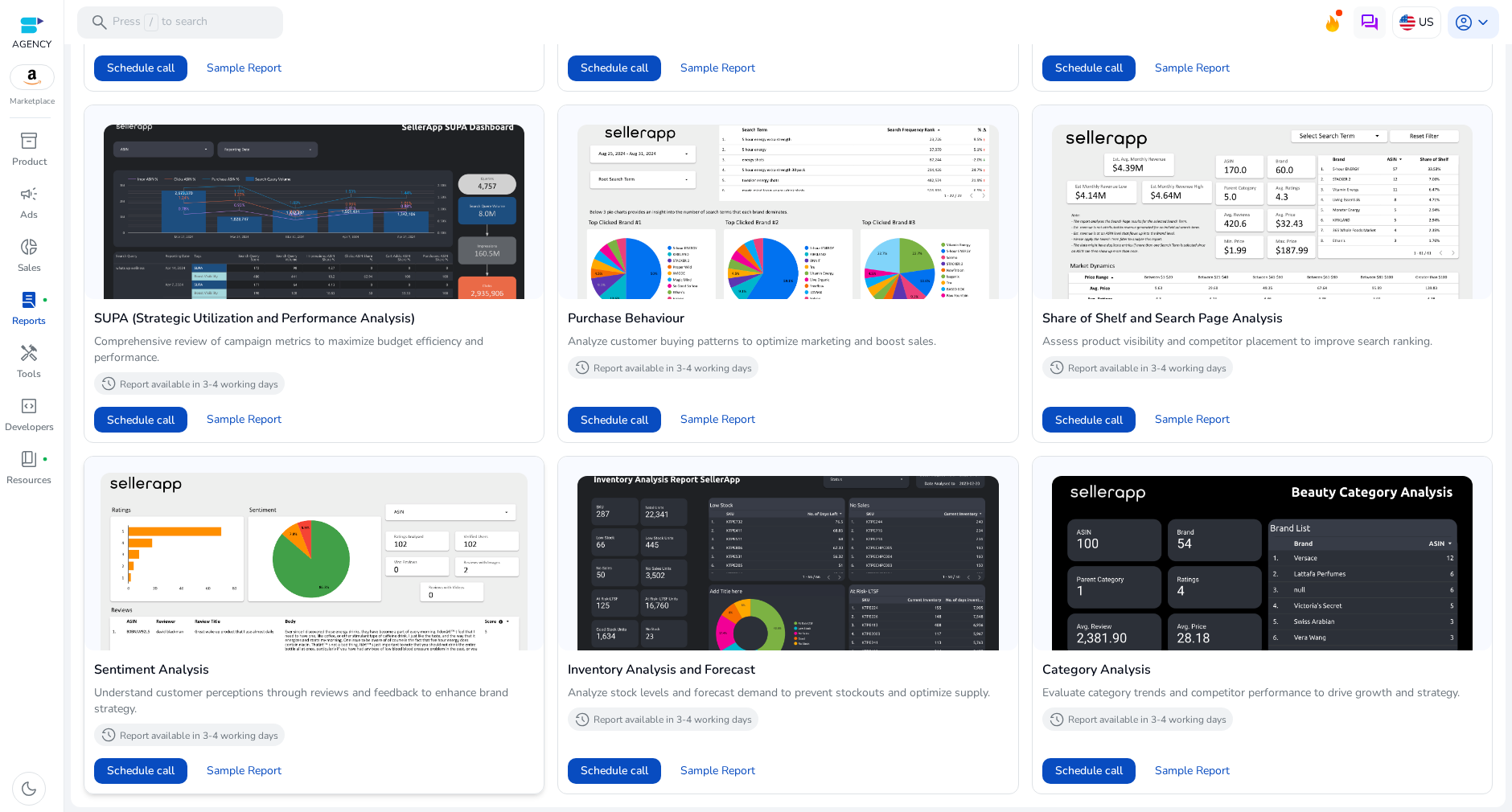
scroll to position [911, 0]
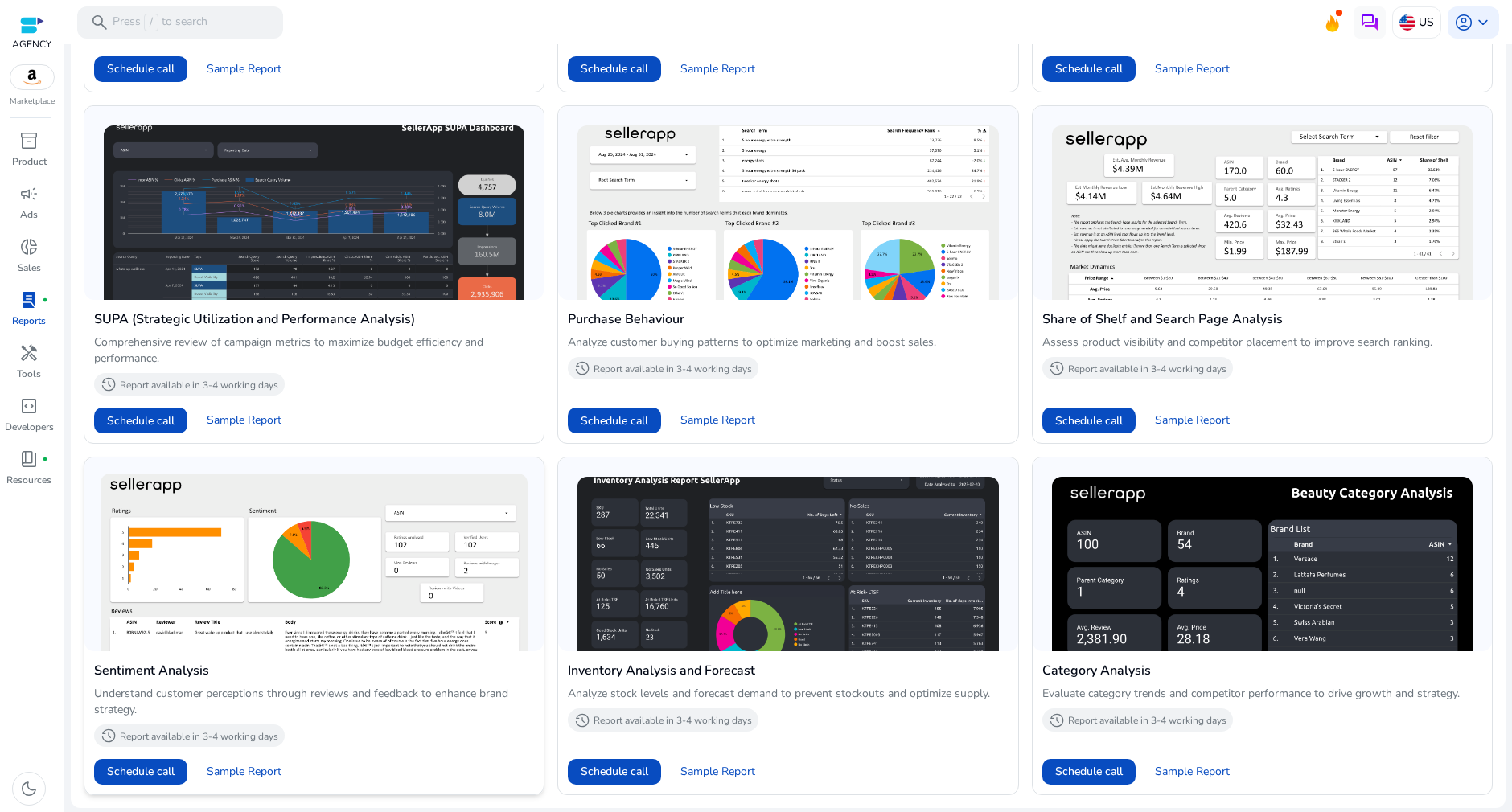
click at [273, 665] on h4 "Sentiment Analysis" at bounding box center [314, 670] width 440 height 19
click at [248, 766] on span "Sample Report" at bounding box center [243, 771] width 74 height 16
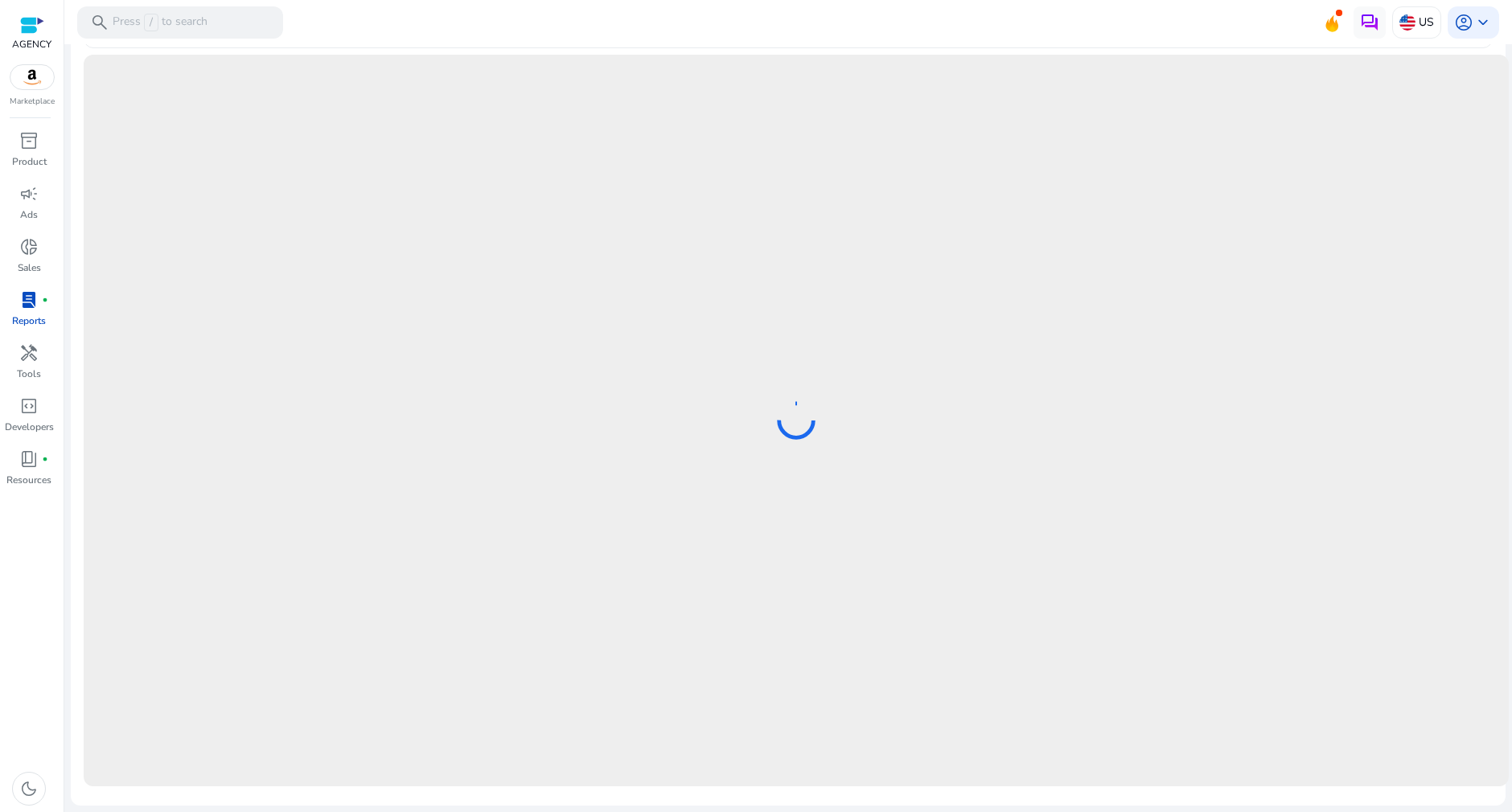
scroll to position [601, 0]
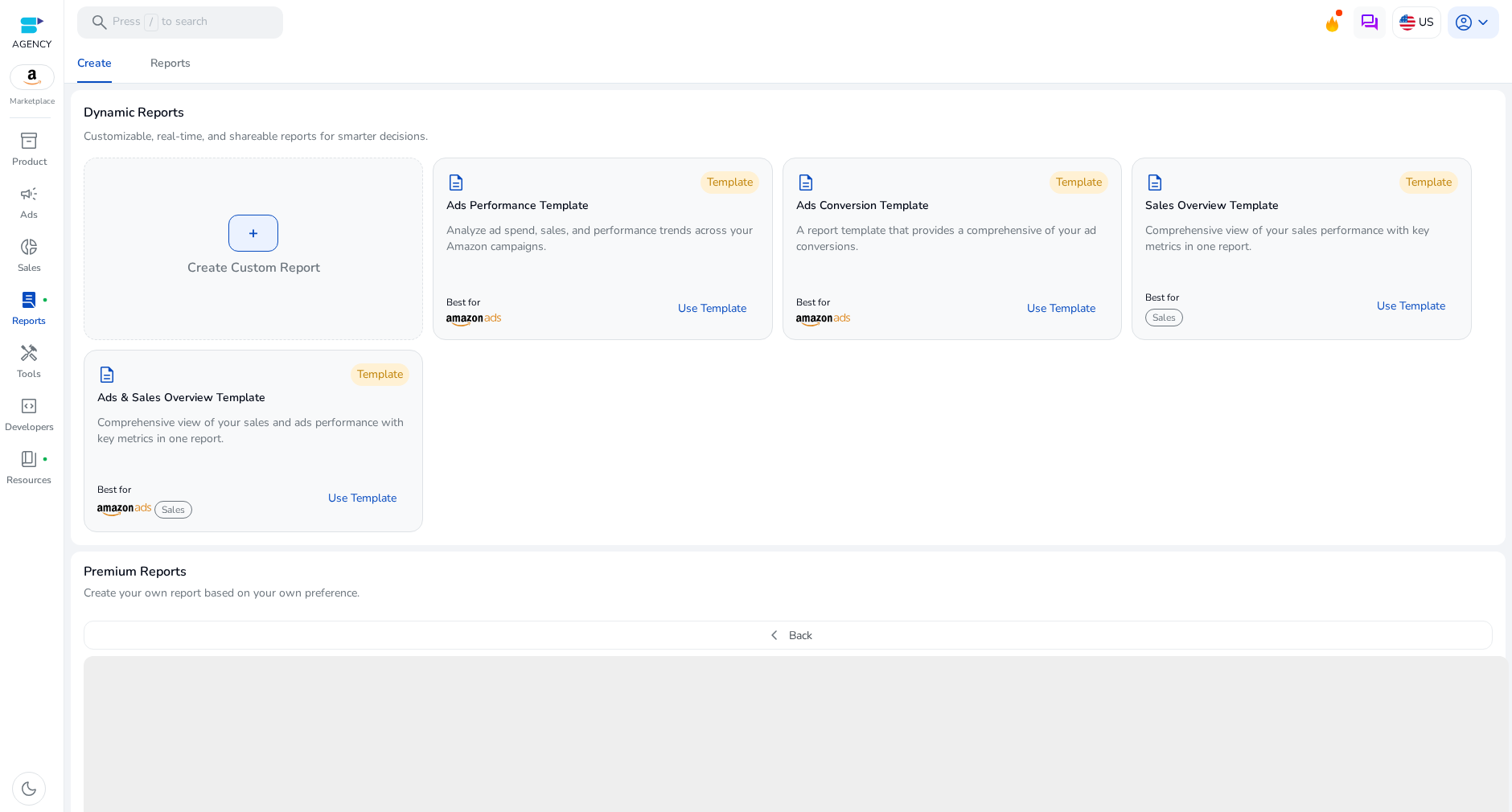
scroll to position [601, 0]
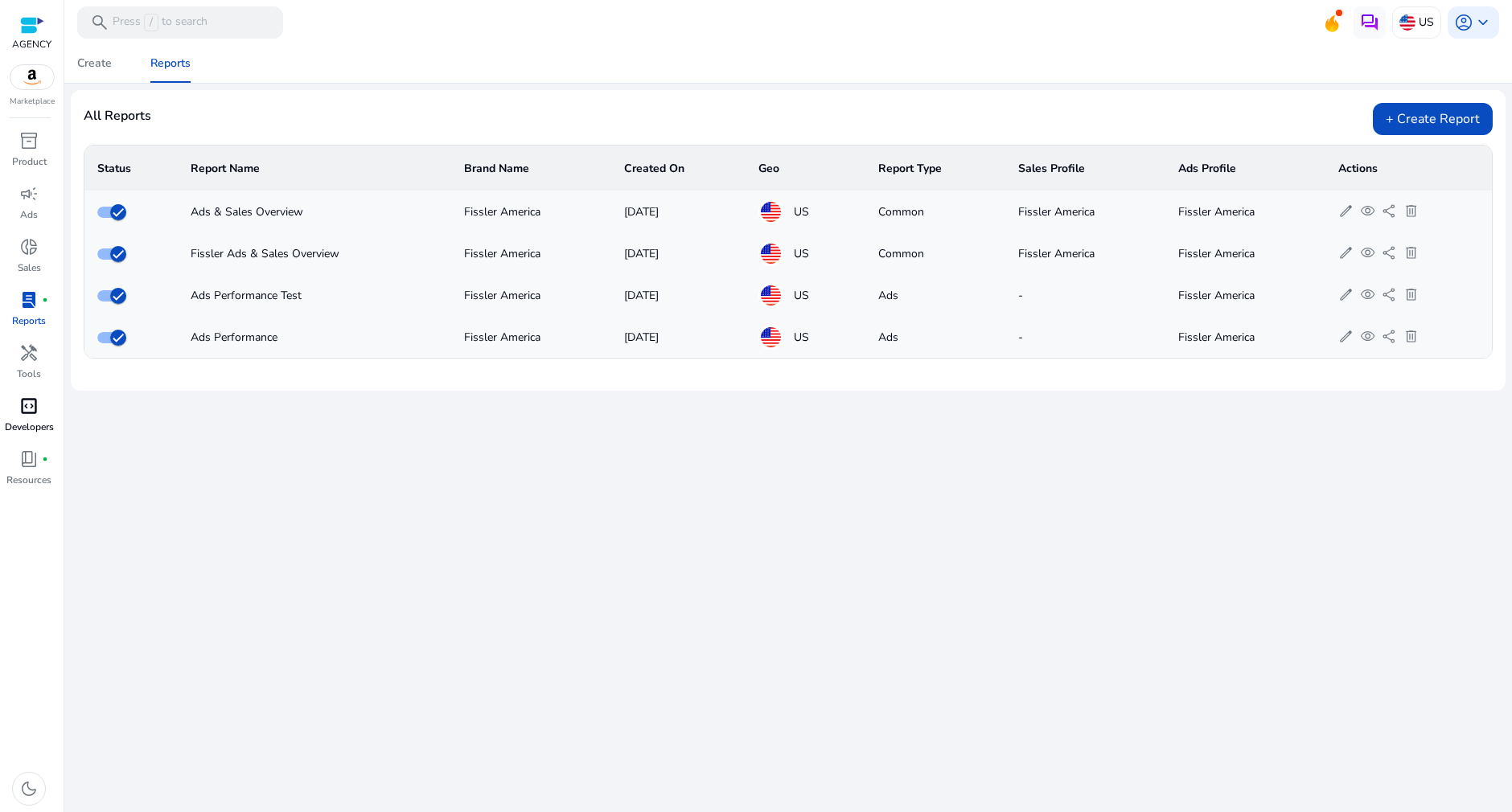
click at [28, 411] on span "code_blocks" at bounding box center [29, 406] width 19 height 19
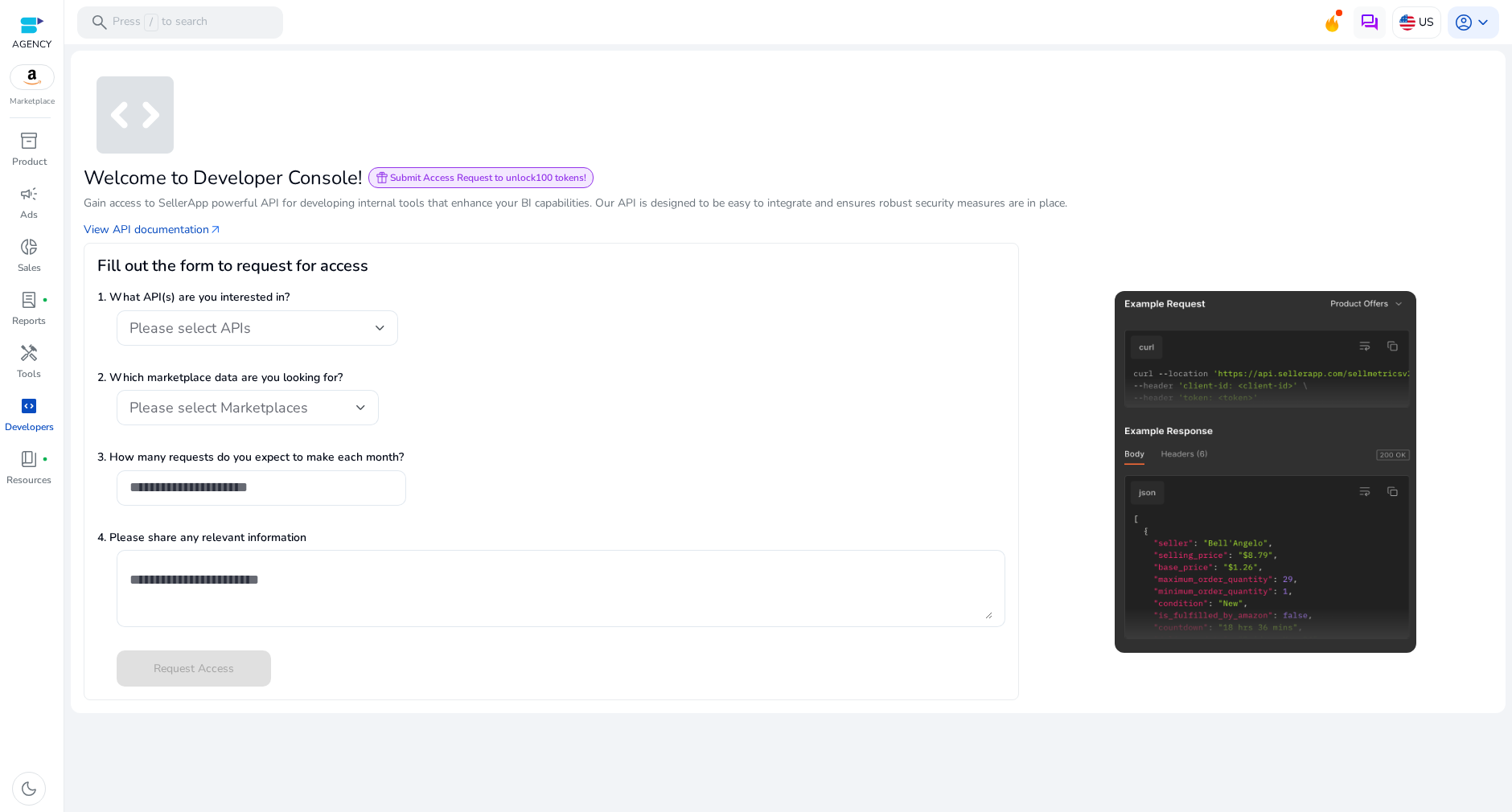
click at [511, 178] on span "Submit Access Request to unlock 100 tokens!" at bounding box center [489, 177] width 197 height 12
click at [176, 232] on link "View API documentation arrow_outward" at bounding box center [153, 230] width 138 height 17
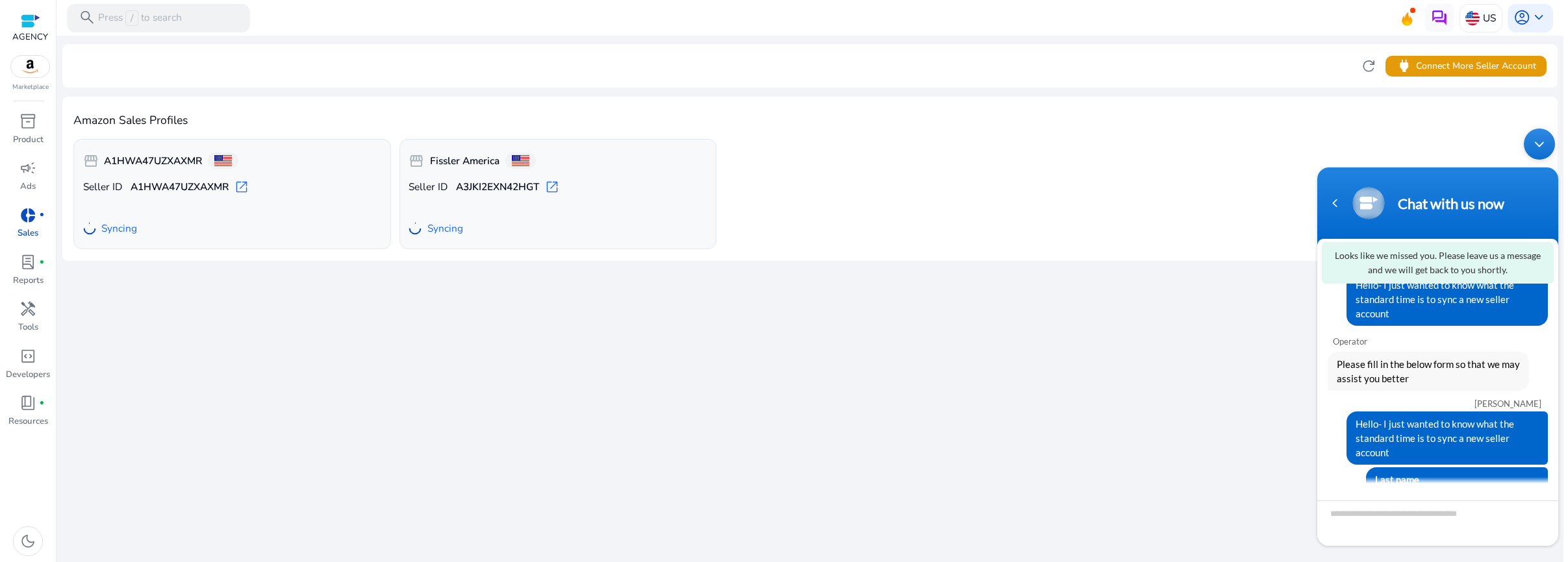
scroll to position [85, 0]
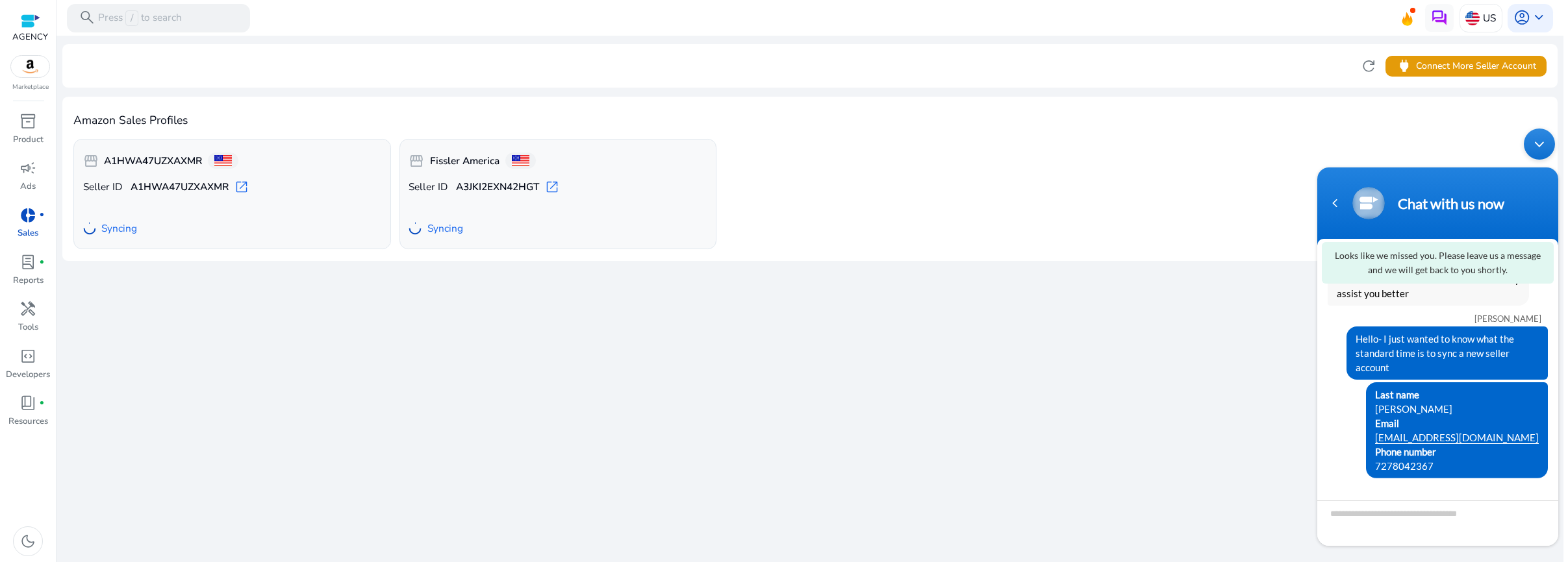
click at [35, 30] on div at bounding box center [30, 21] width 35 height 19
click at [28, 25] on div at bounding box center [30, 21] width 19 height 15
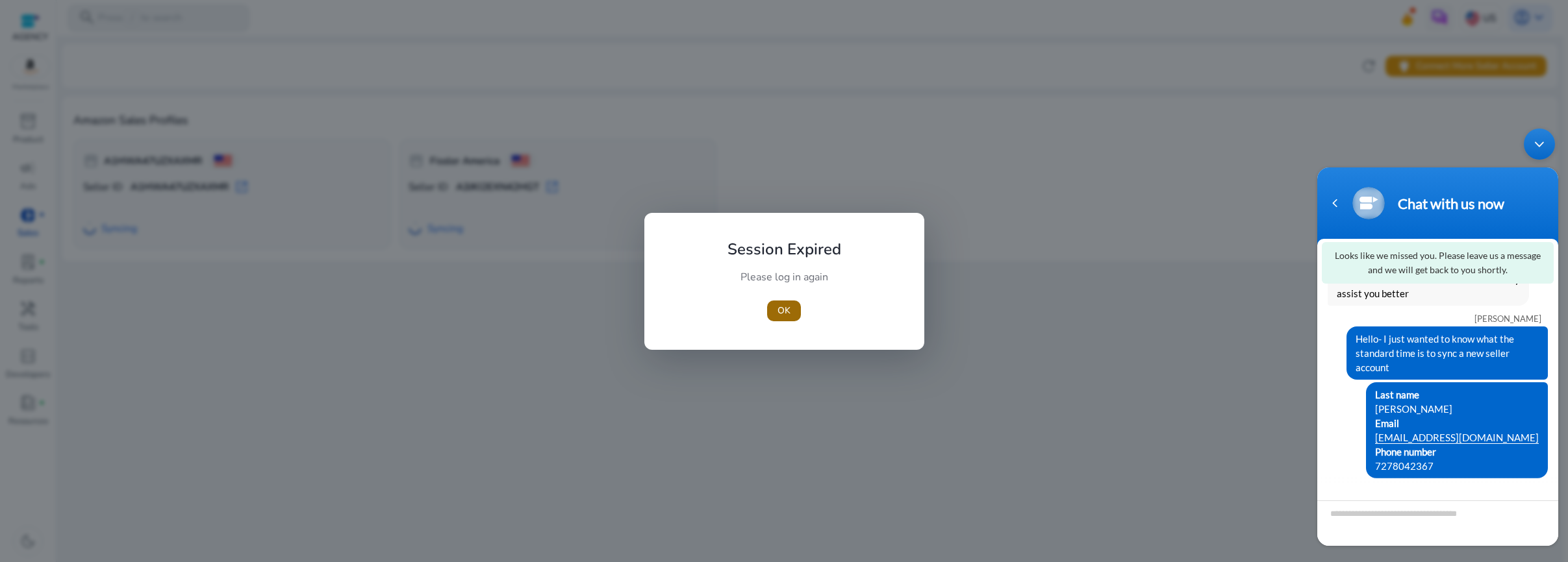
click at [774, 311] on span "button" at bounding box center [784, 311] width 34 height 31
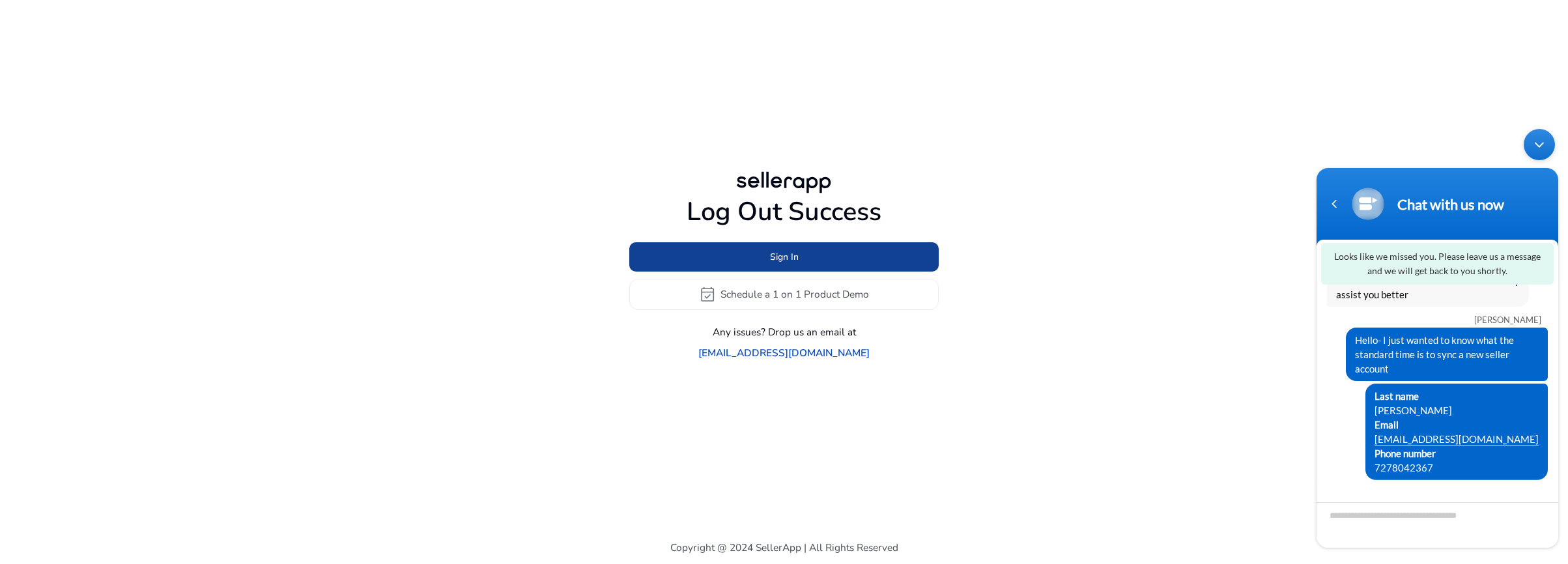
click at [801, 272] on span at bounding box center [784, 257] width 309 height 31
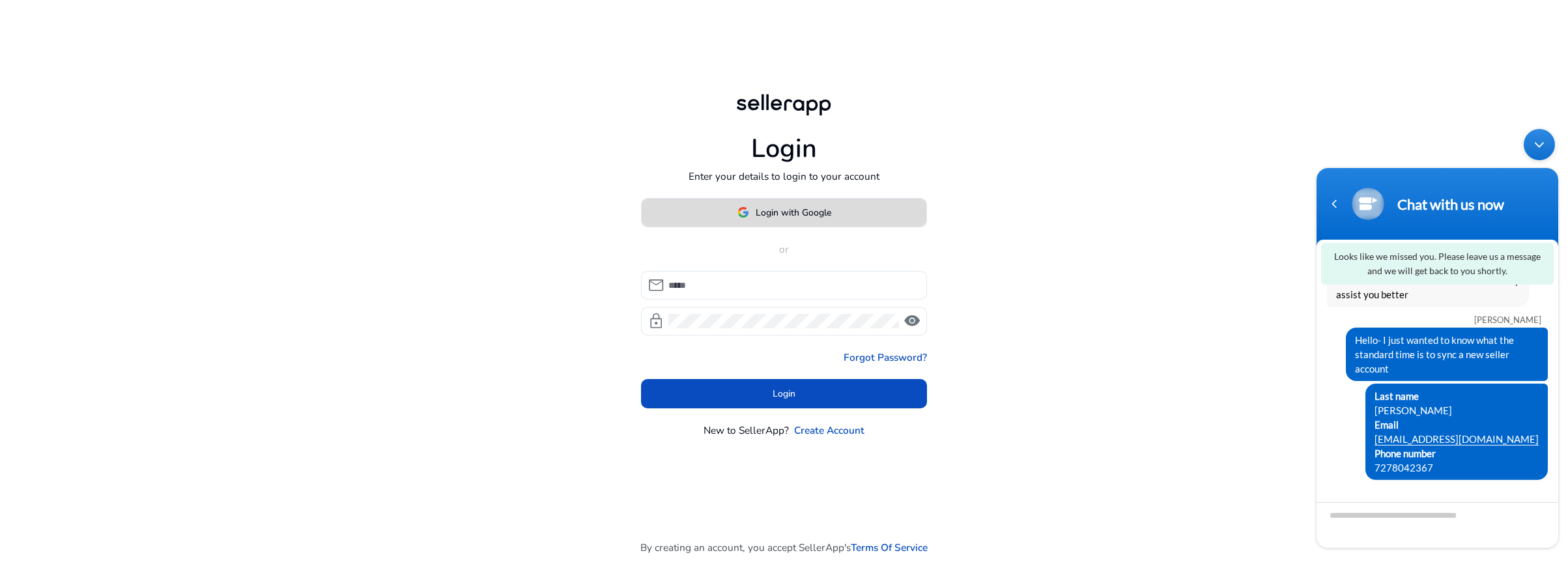
click at [792, 213] on span "Login with Google" at bounding box center [794, 213] width 76 height 14
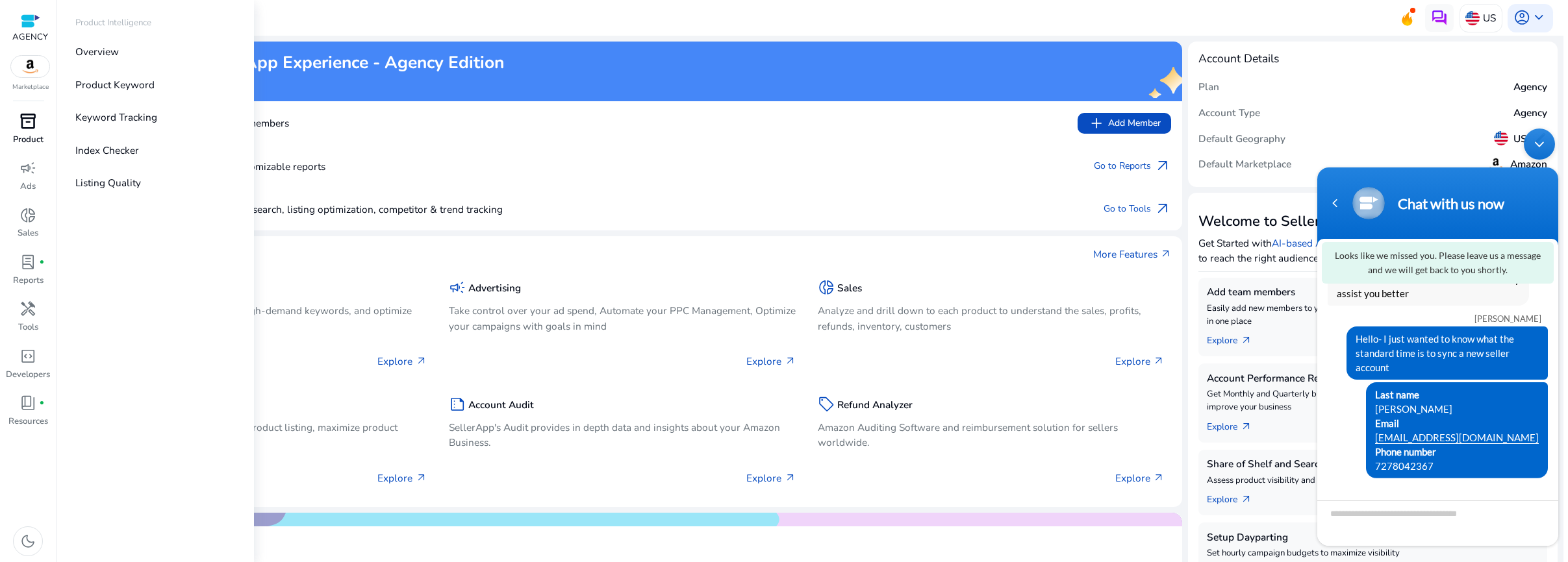
click at [33, 122] on span "inventory_2" at bounding box center [28, 122] width 17 height 17
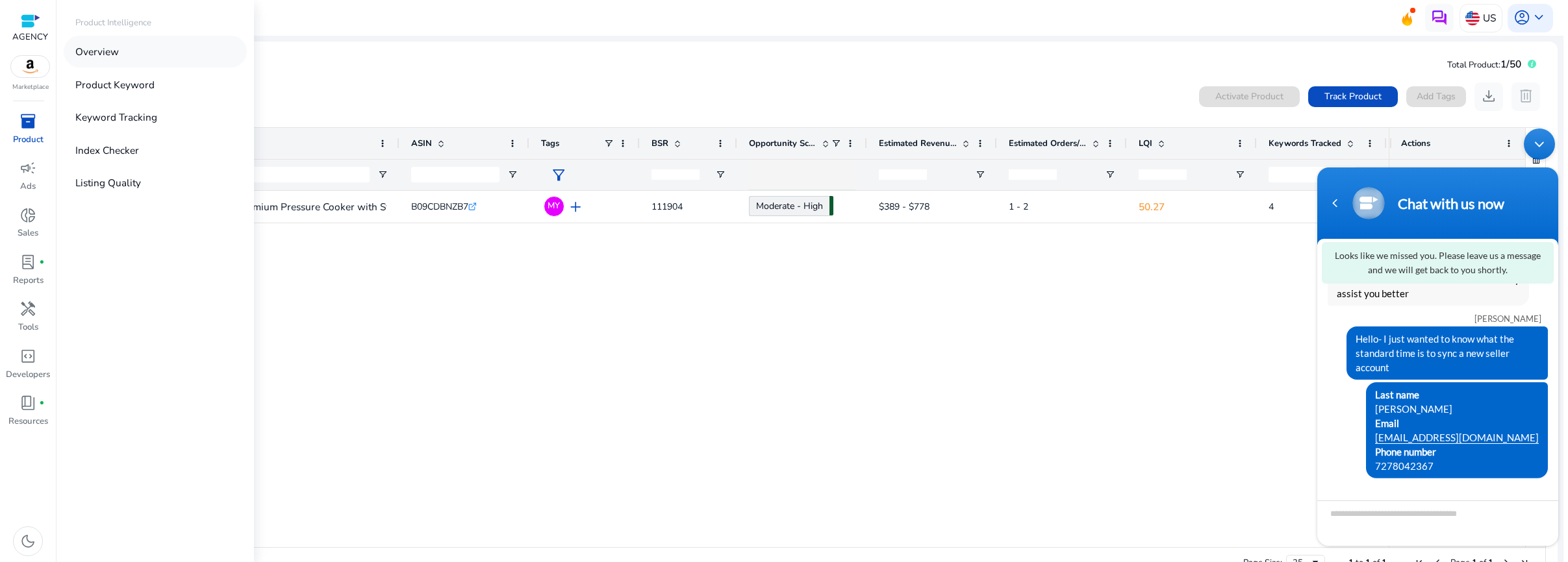
click at [113, 47] on p "Overview" at bounding box center [97, 51] width 43 height 15
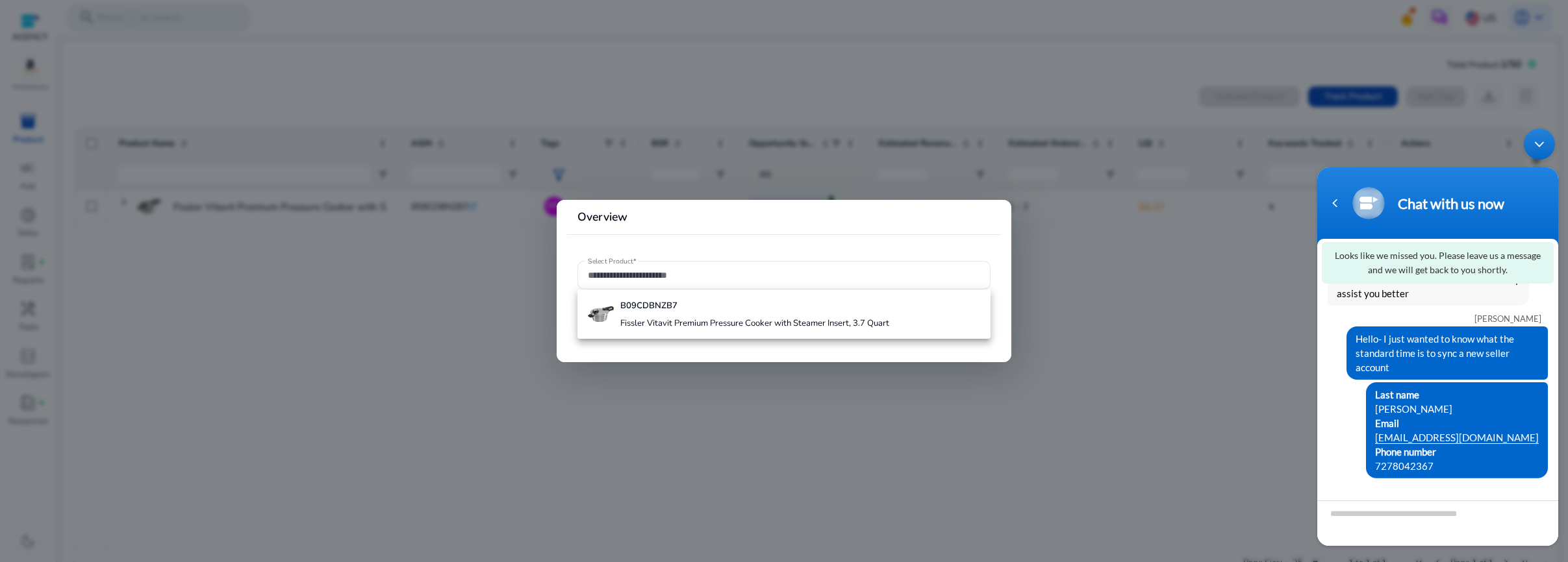
click at [389, 331] on div at bounding box center [784, 281] width 1568 height 562
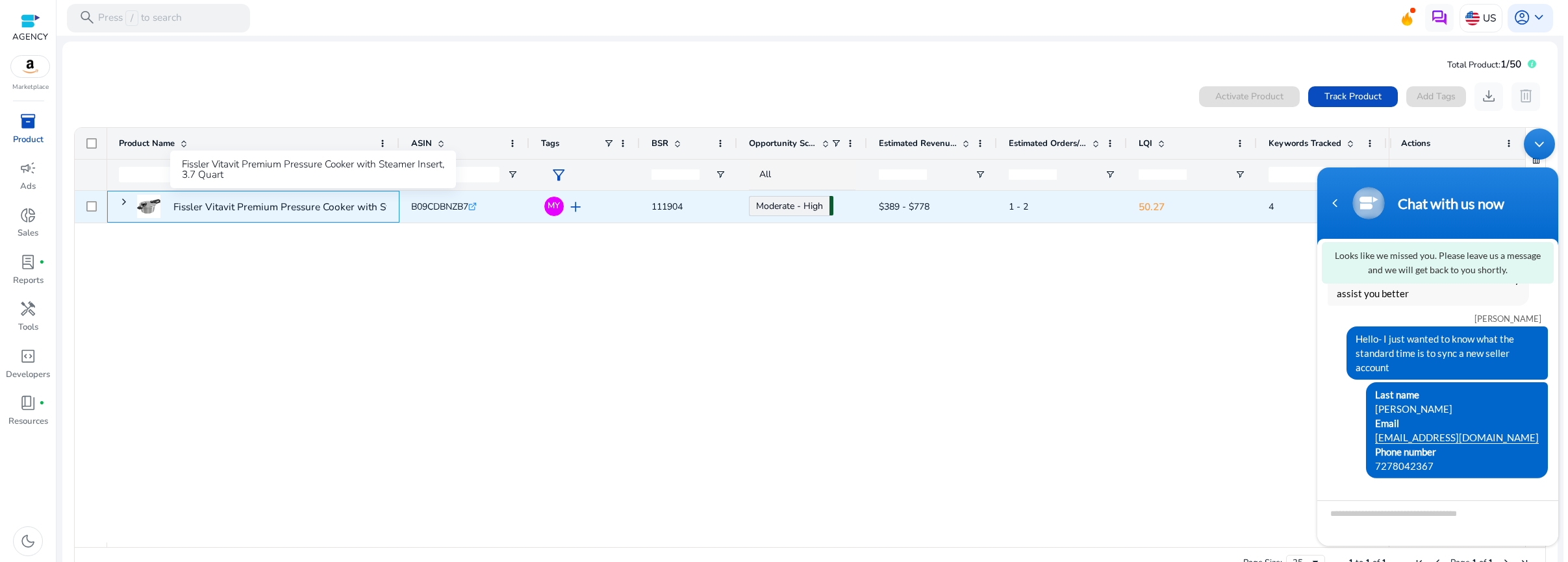
click at [341, 209] on p "Fissler Vitavit Premium Pressure Cooker with Steamer Insert,..." at bounding box center [315, 207] width 282 height 27
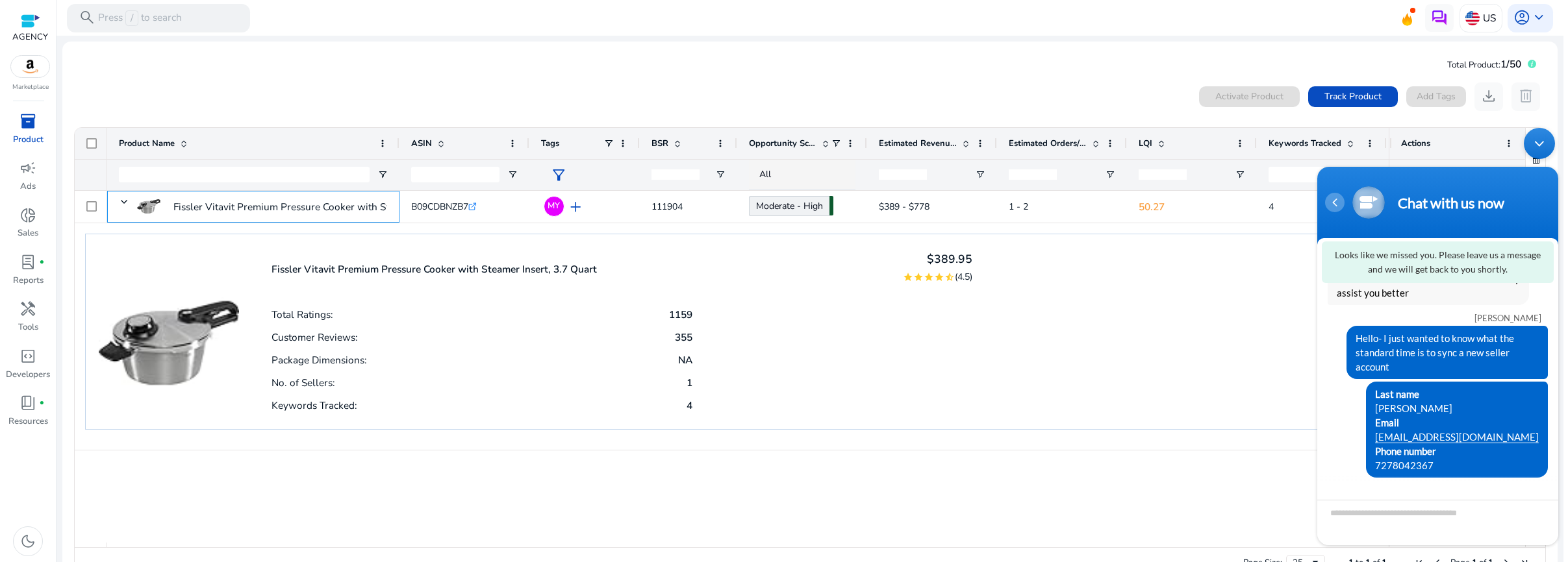
click at [1331, 204] on div "Navigation go back" at bounding box center [1334, 202] width 19 height 19
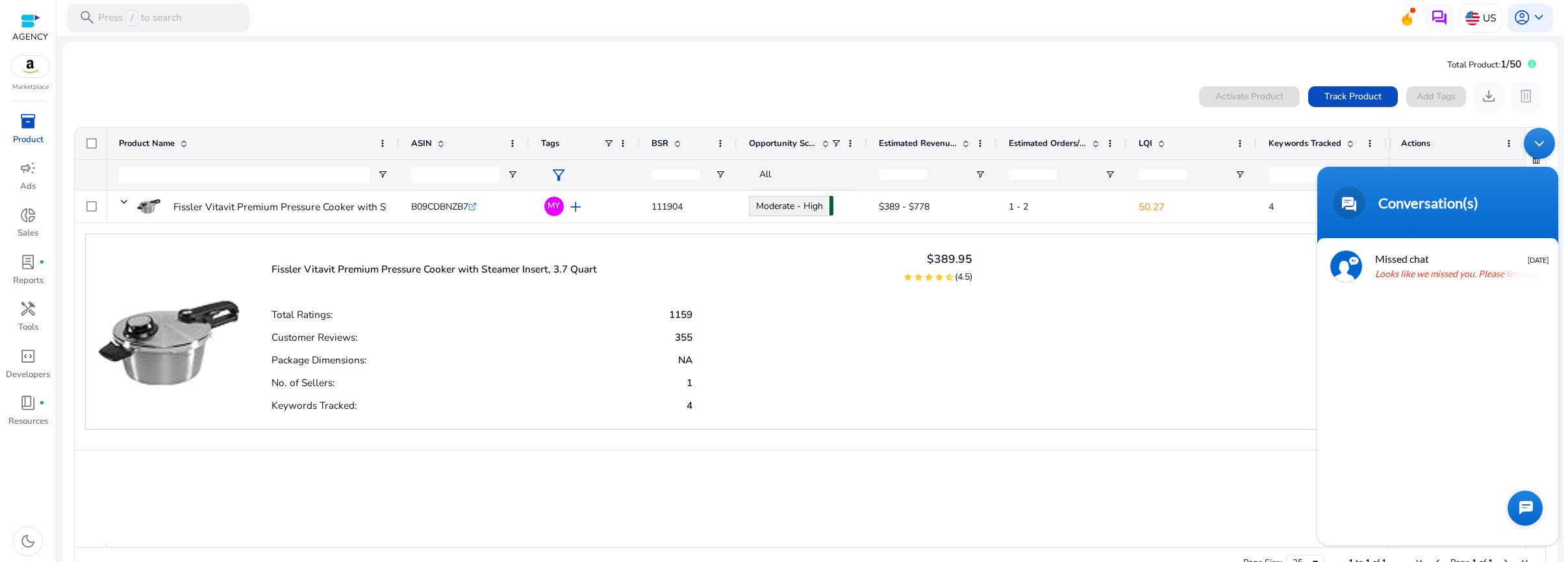
click at [1542, 143] on div "Minimize live chat window" at bounding box center [1539, 143] width 31 height 31
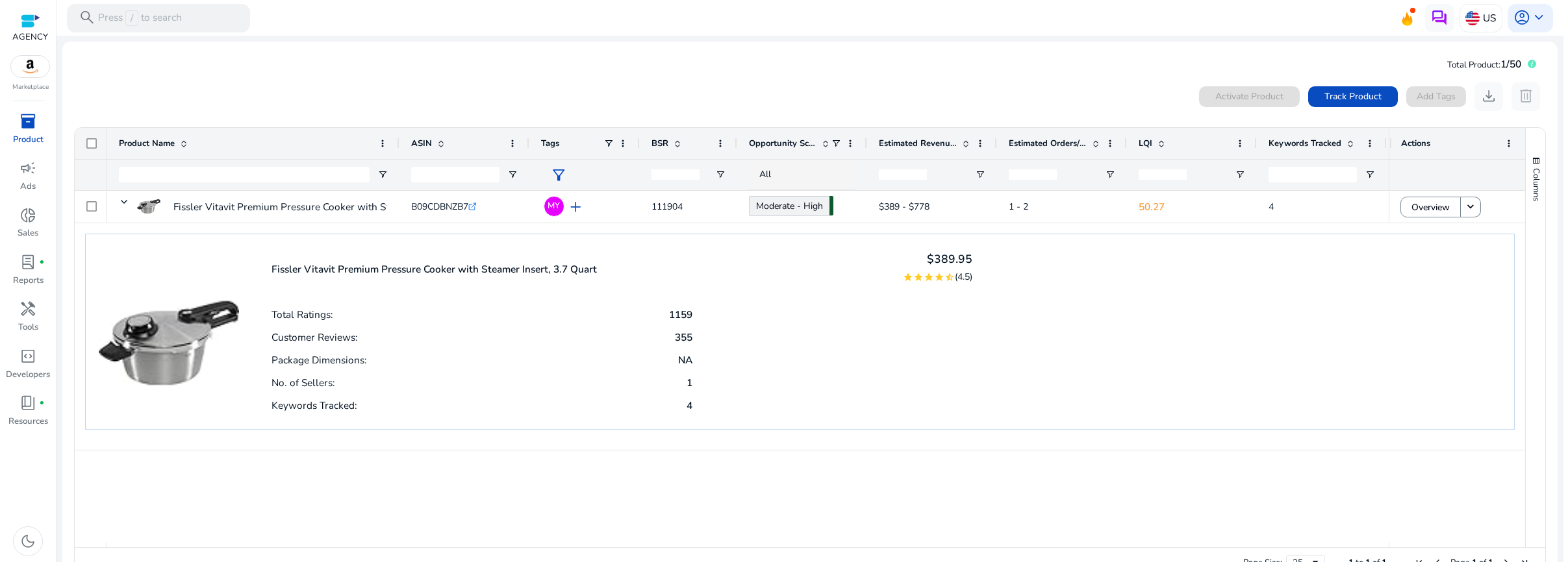
click at [1152, 140] on span at bounding box center [1159, 143] width 15 height 10
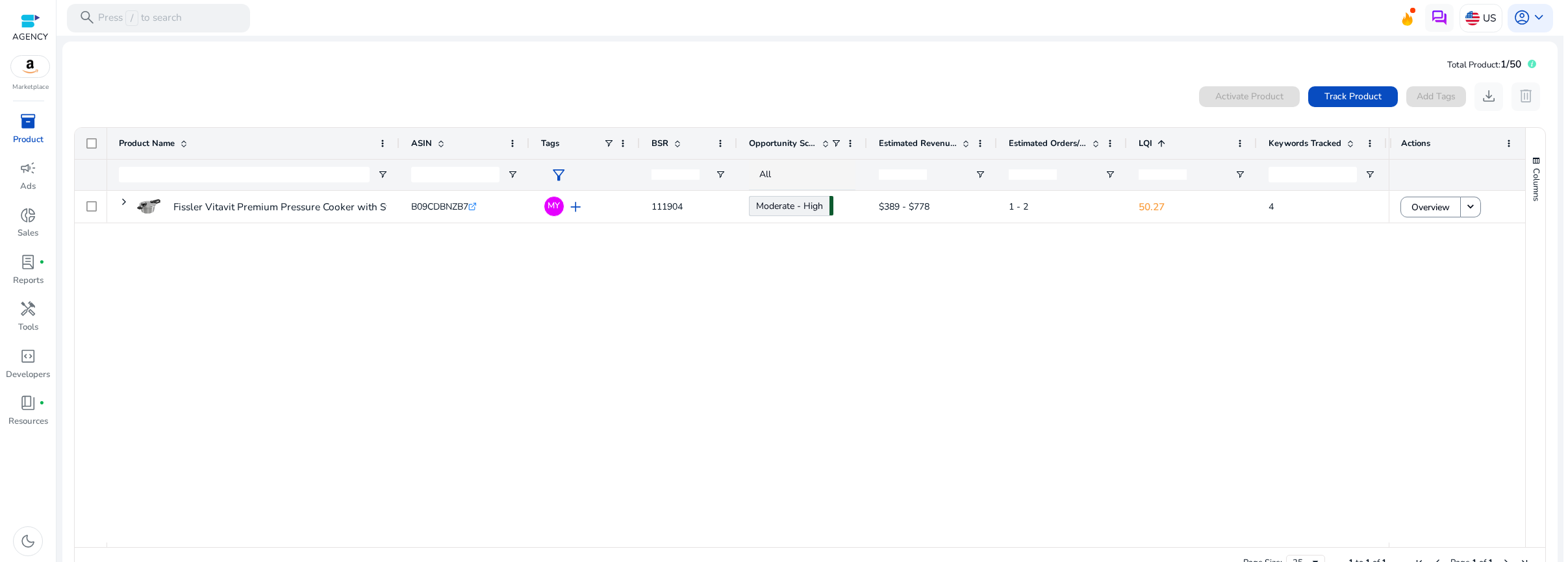
click at [1152, 140] on span at bounding box center [1159, 143] width 15 height 10
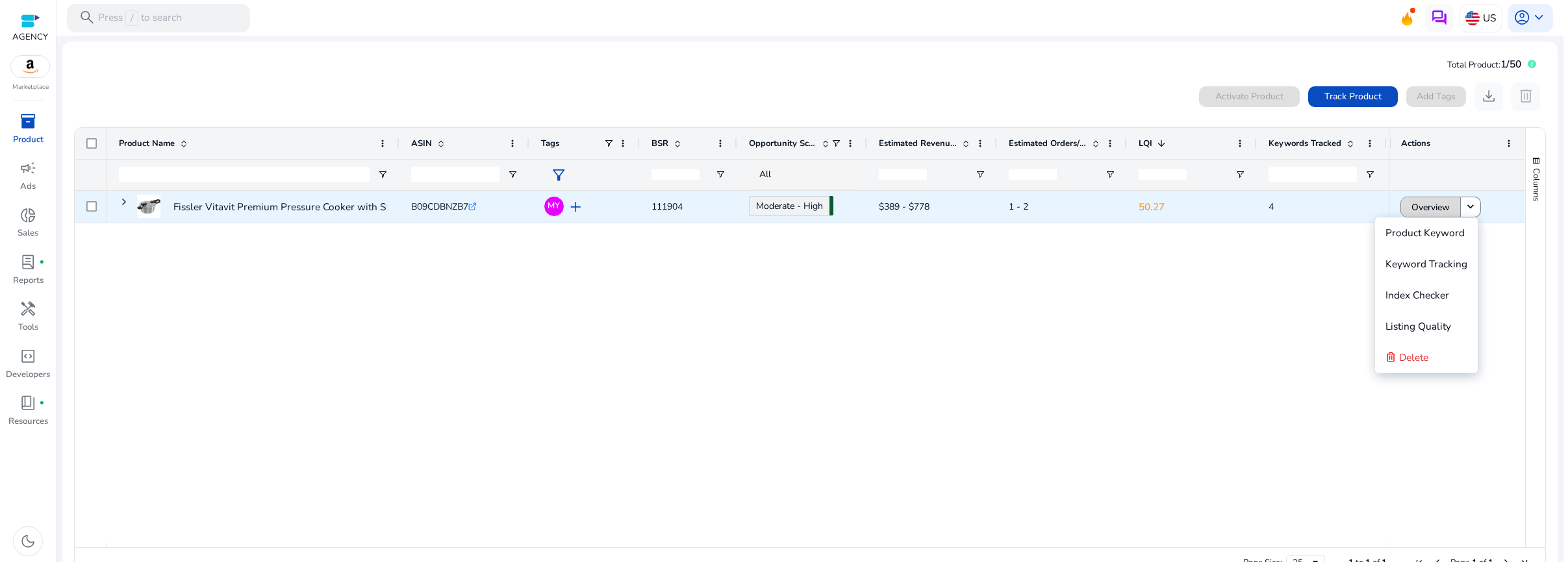
click at [1425, 216] on span "Overview" at bounding box center [1431, 207] width 39 height 27
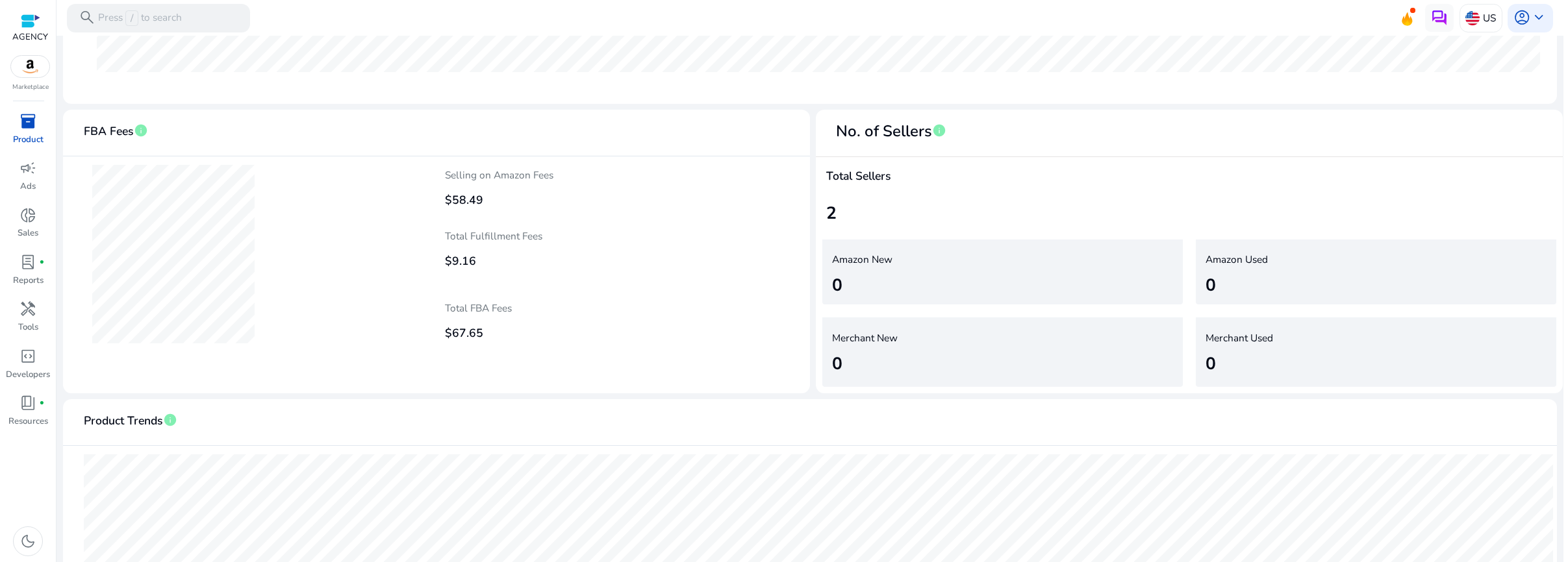
scroll to position [603, 0]
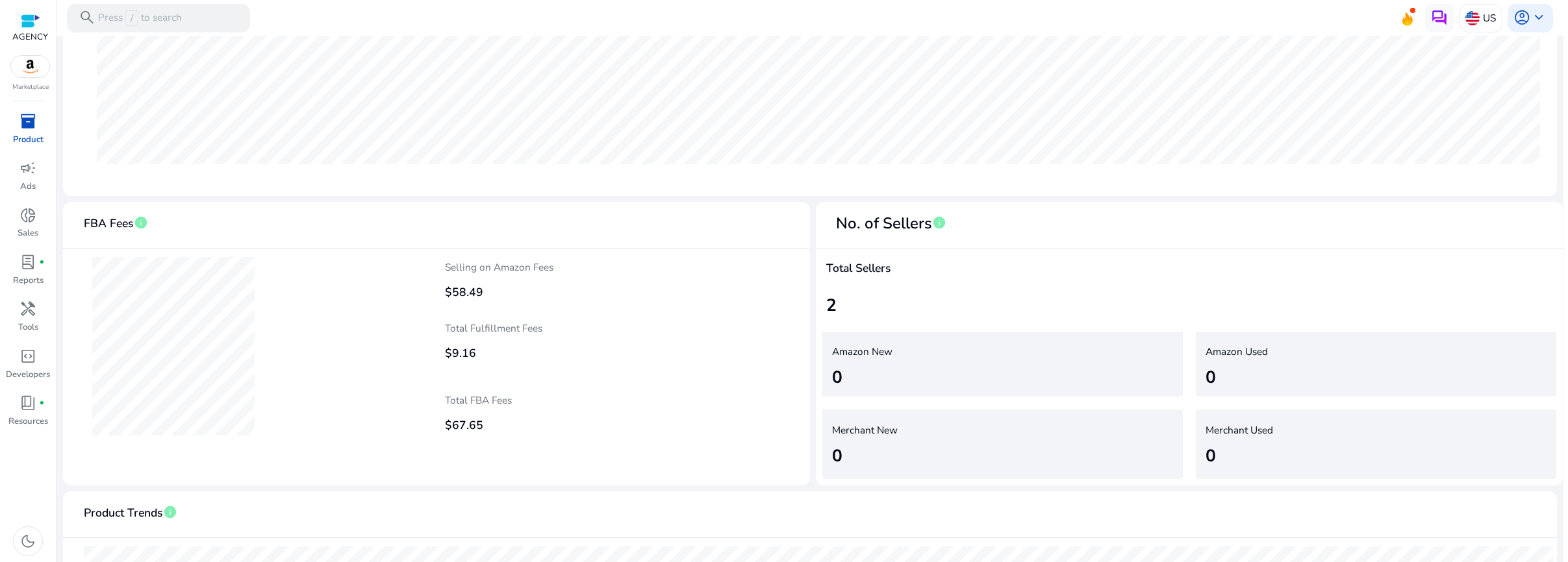
click at [831, 298] on div "2" at bounding box center [1189, 306] width 727 height 26
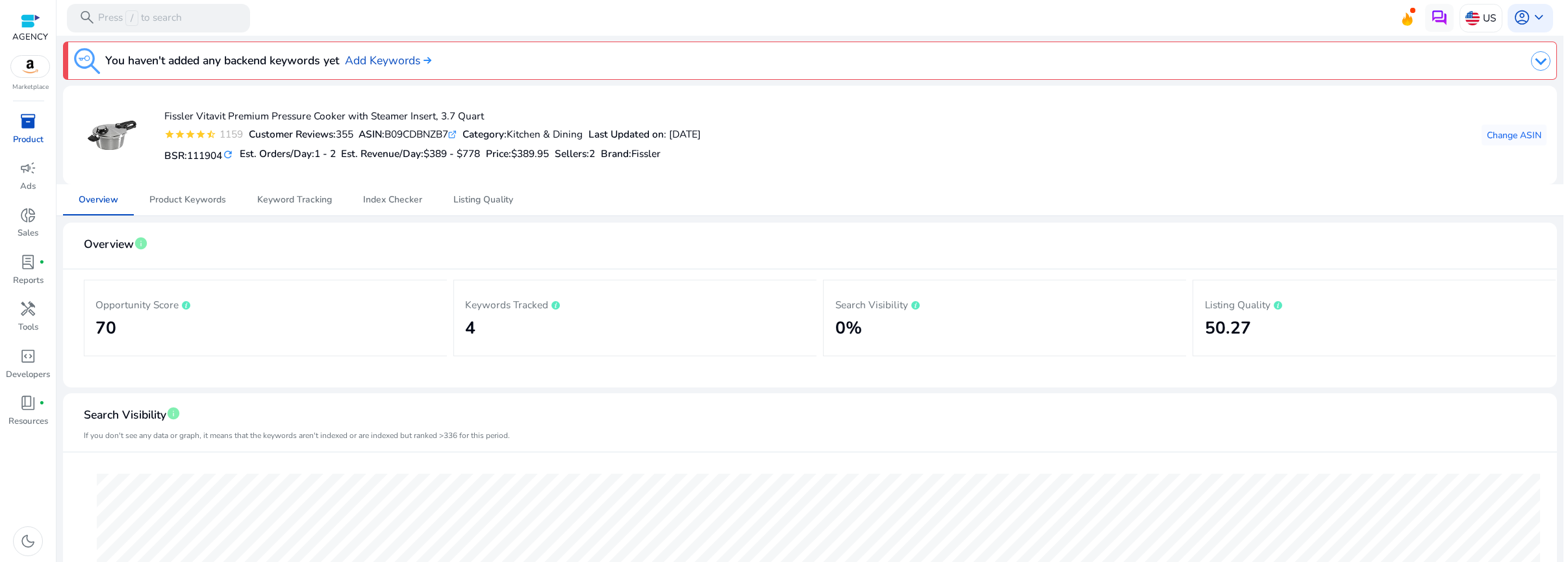
scroll to position [3, 0]
click at [241, 206] on link "Keyword Tracking" at bounding box center [294, 197] width 106 height 31
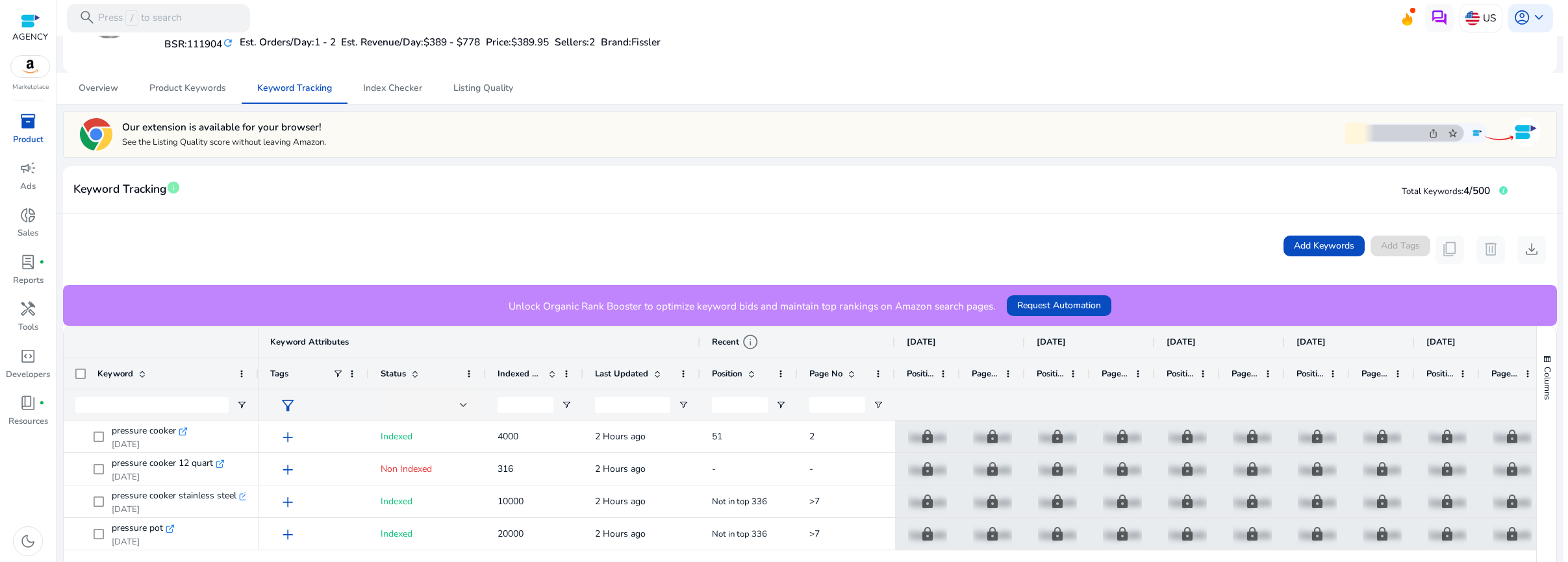
scroll to position [62, 0]
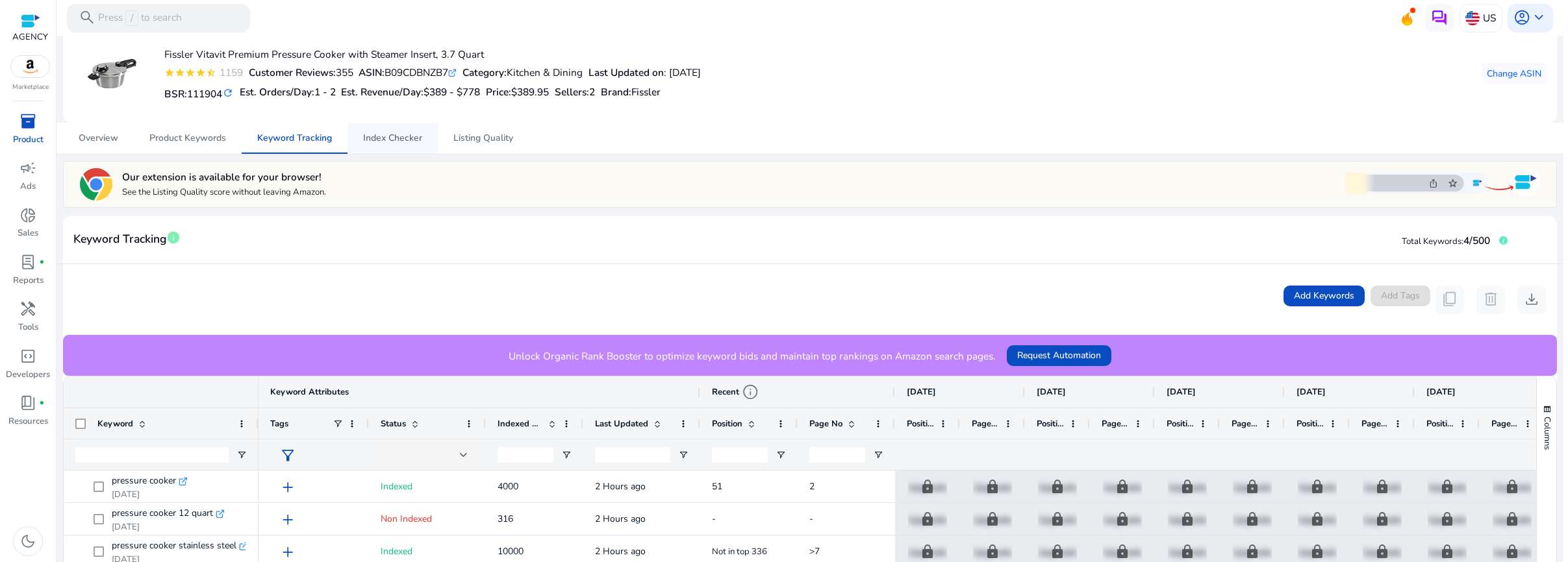
click at [395, 138] on span "Index Checker" at bounding box center [393, 139] width 59 height 9
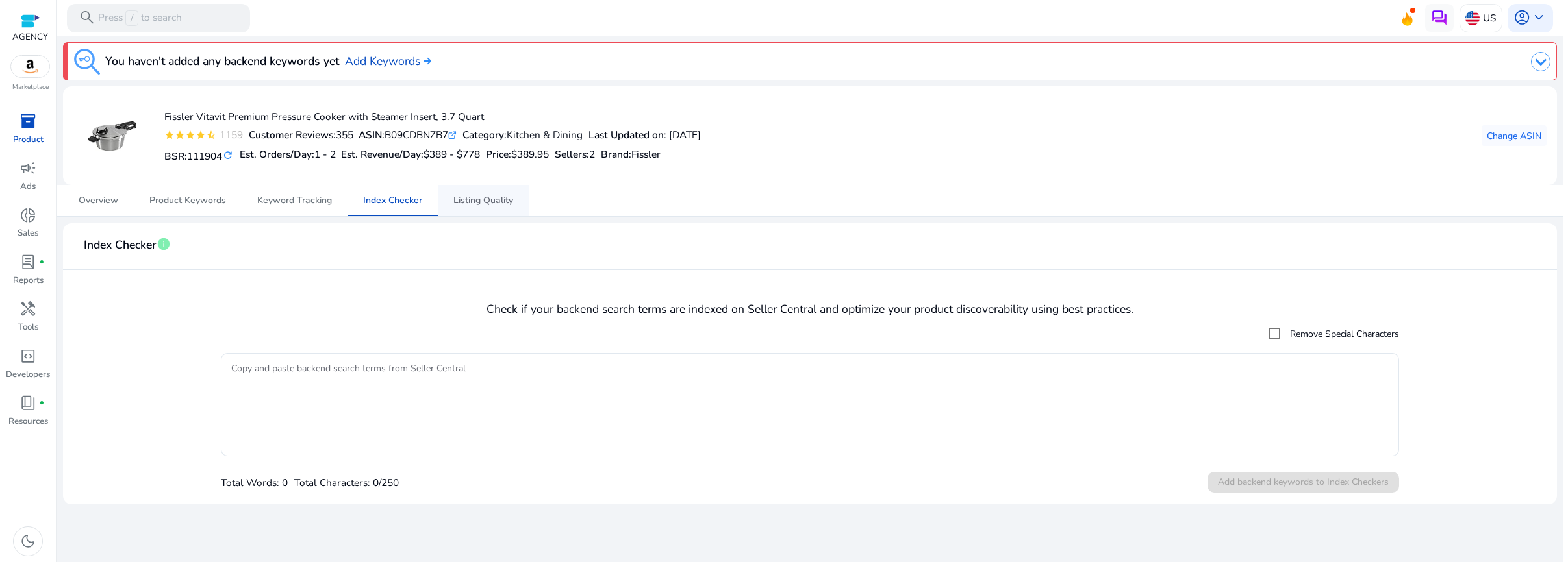
click at [471, 204] on span "Listing Quality" at bounding box center [483, 200] width 59 height 9
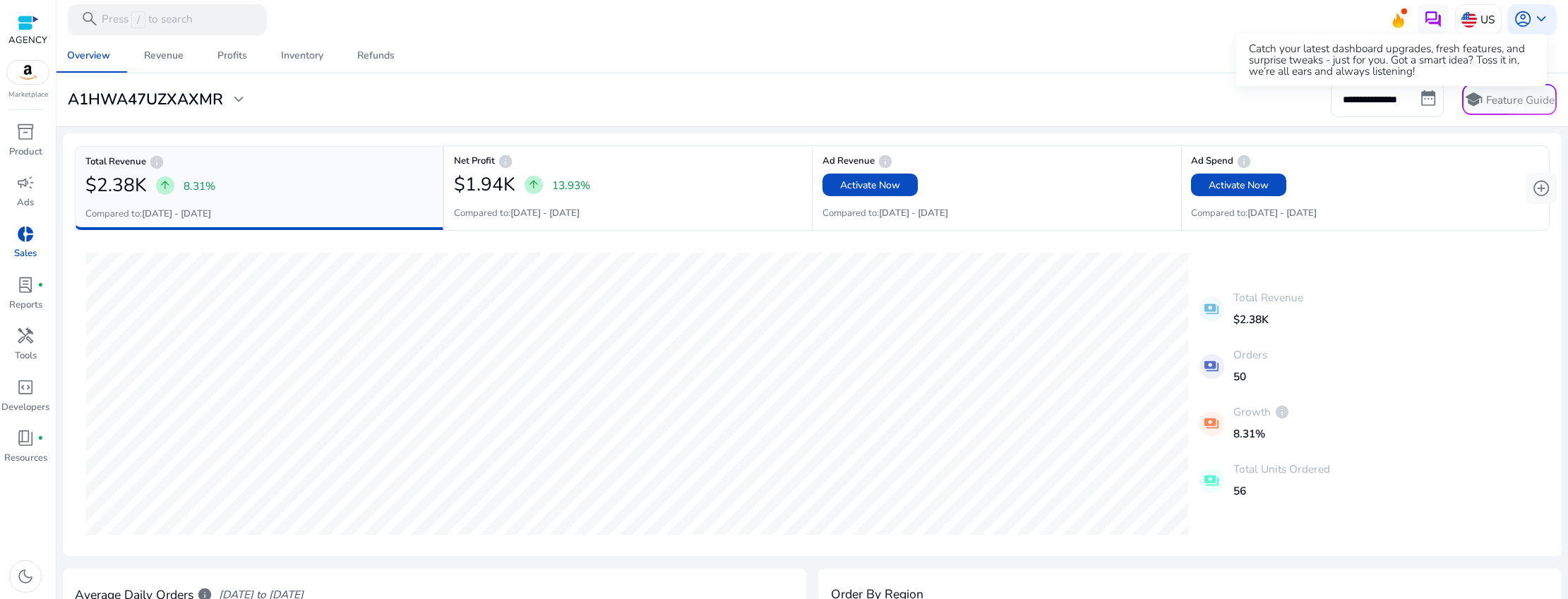
click at [1396, 23] on icon at bounding box center [1397, 21] width 11 height 15
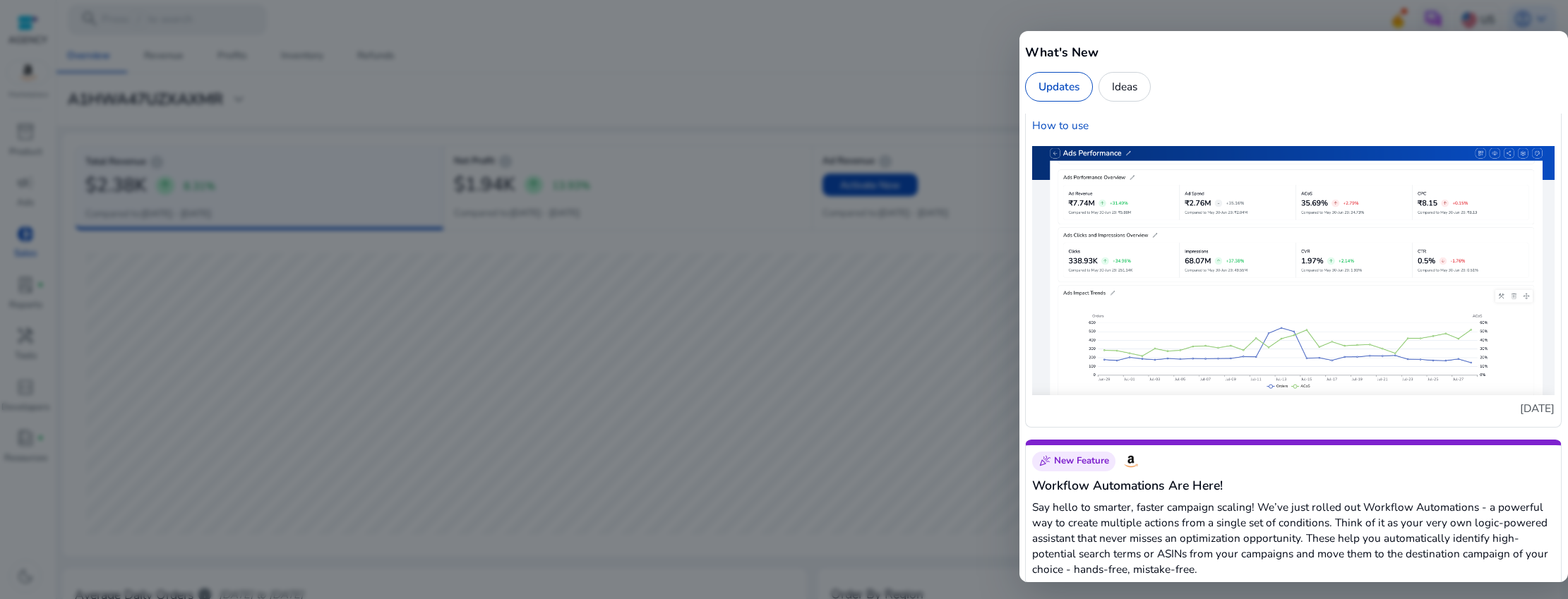
scroll to position [4784, 0]
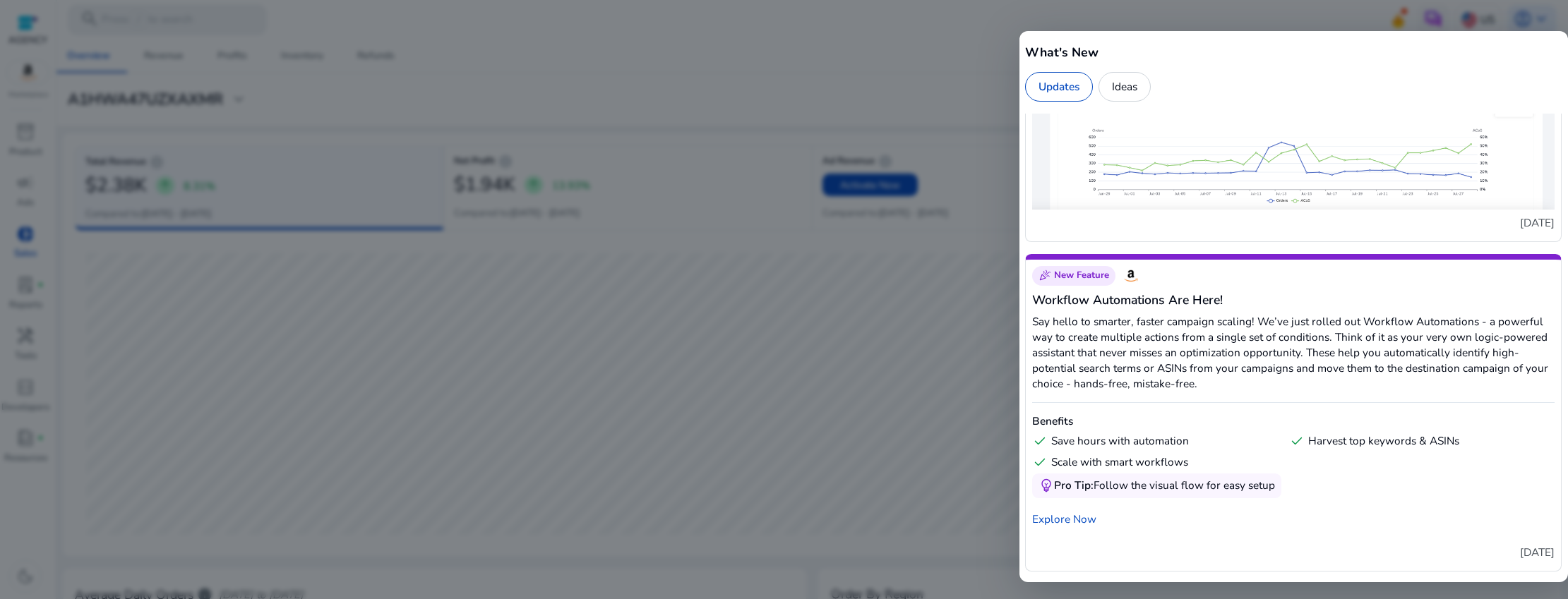
click at [1129, 90] on div "Ideas" at bounding box center [1124, 86] width 51 height 29
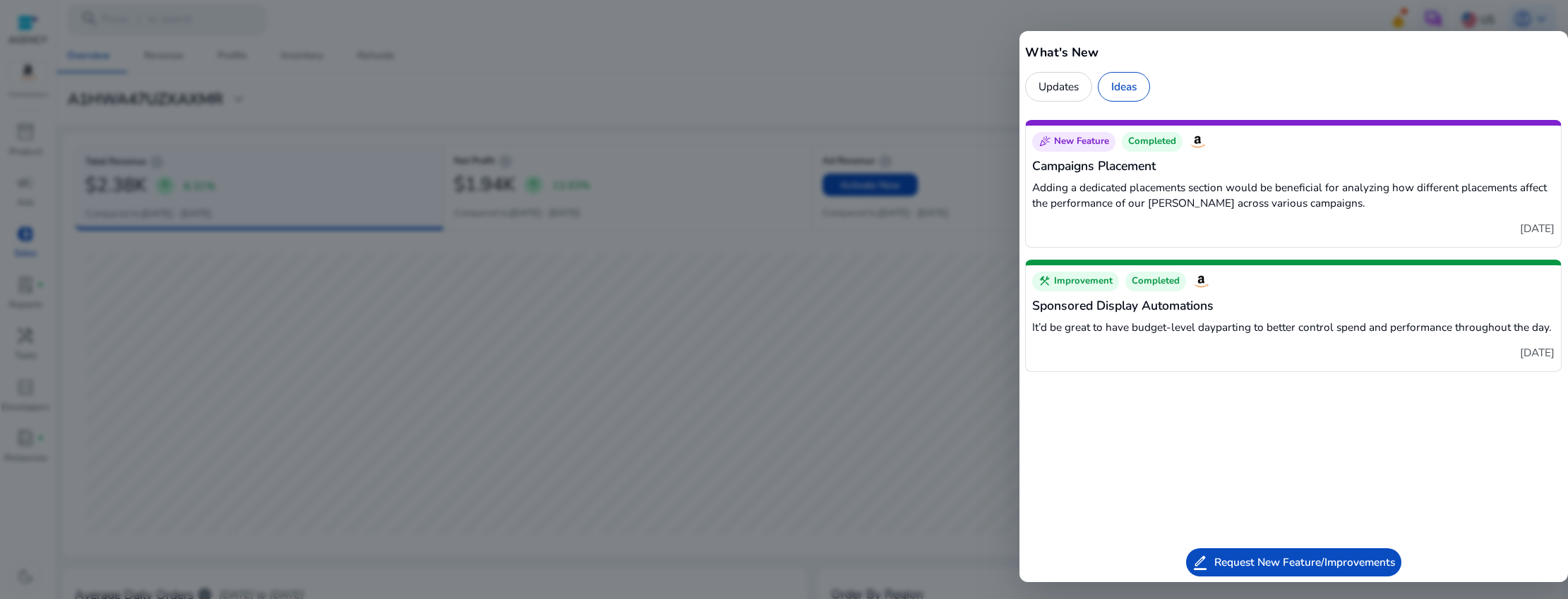
click at [930, 72] on div at bounding box center [784, 299] width 1568 height 599
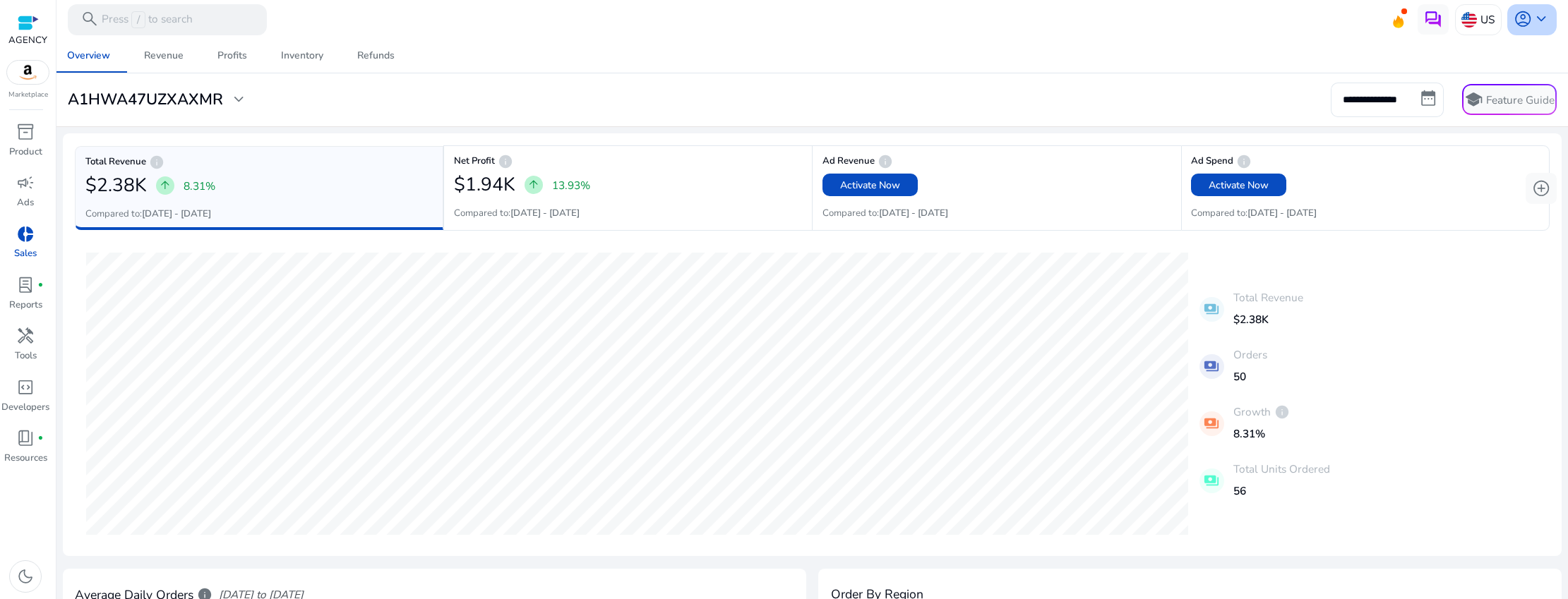
click at [1533, 18] on span "keyboard_arrow_down" at bounding box center [1541, 19] width 18 height 18
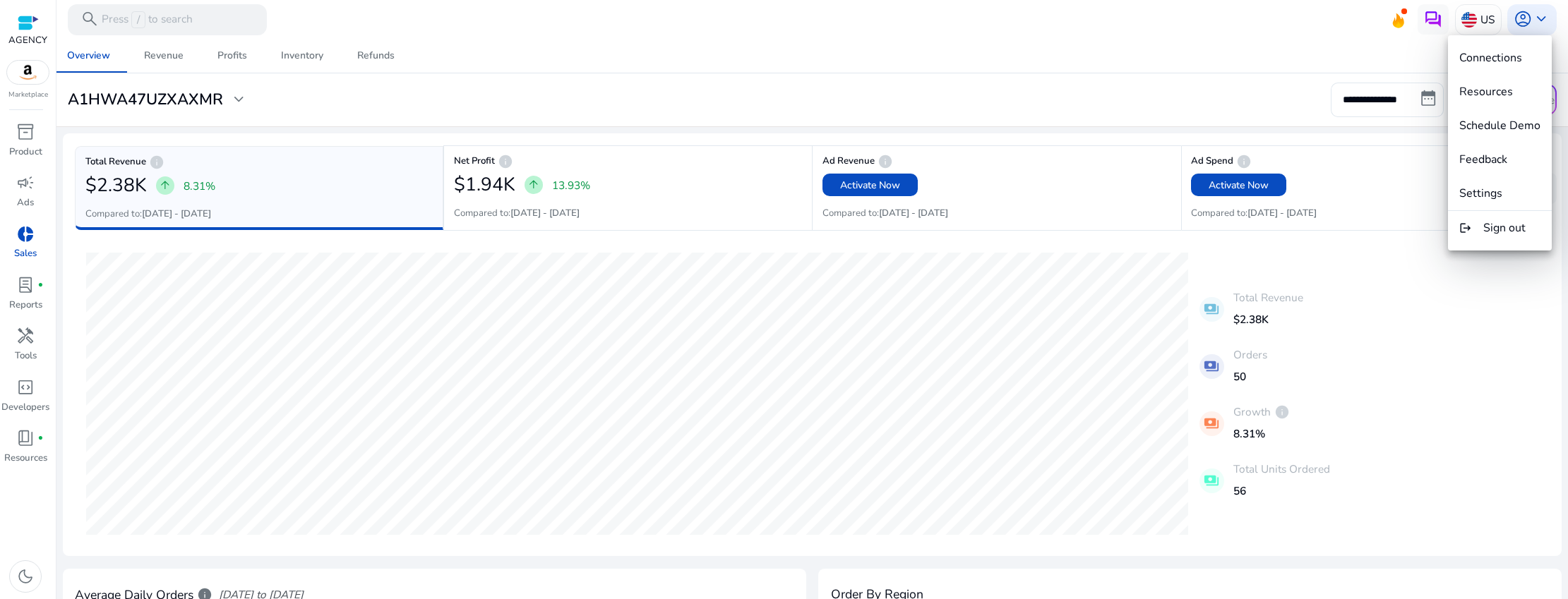
click at [1120, 52] on div at bounding box center [784, 299] width 1568 height 599
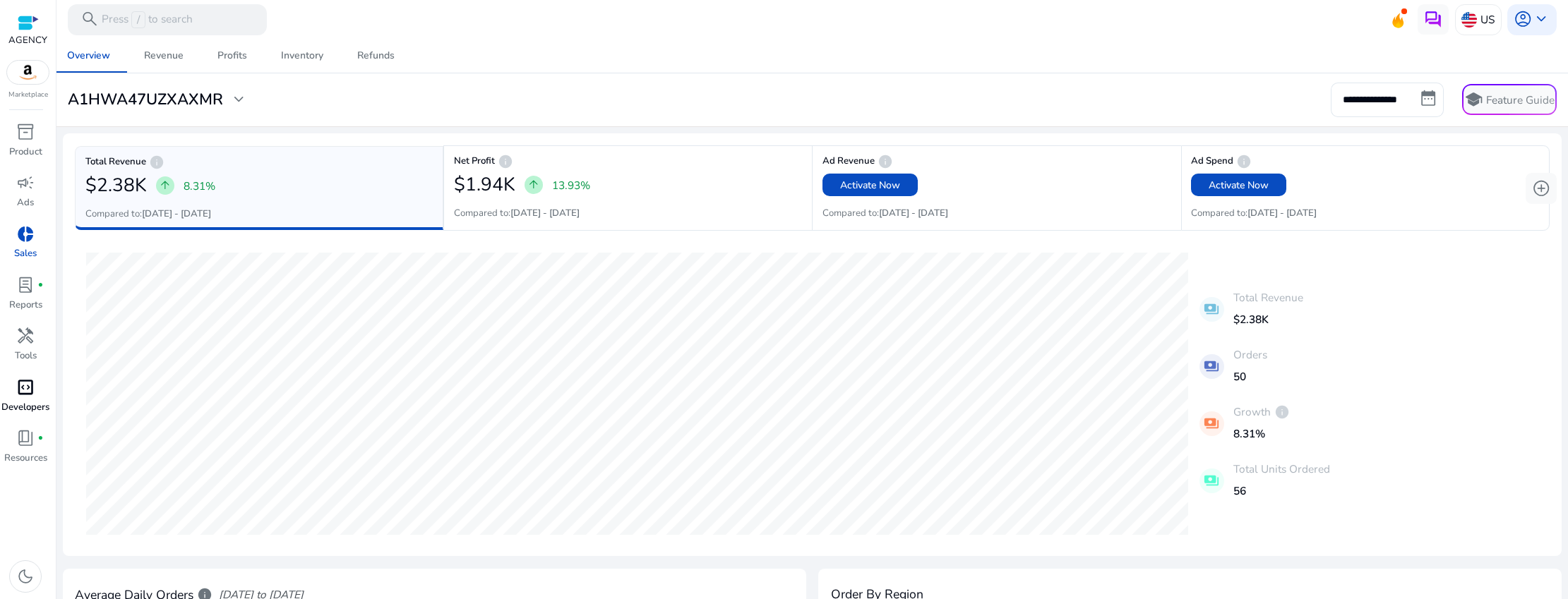
scroll to position [0, 0]
click at [32, 443] on span "book_4" at bounding box center [25, 438] width 18 height 18
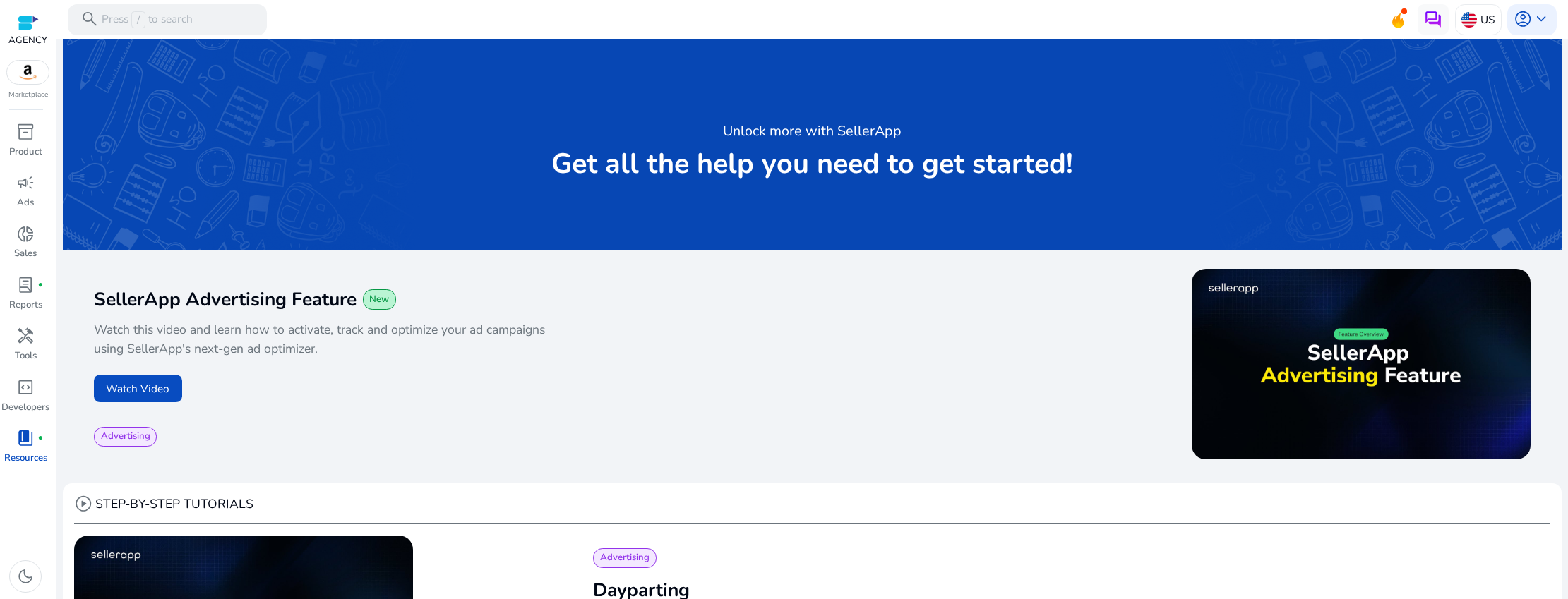
scroll to position [3, 0]
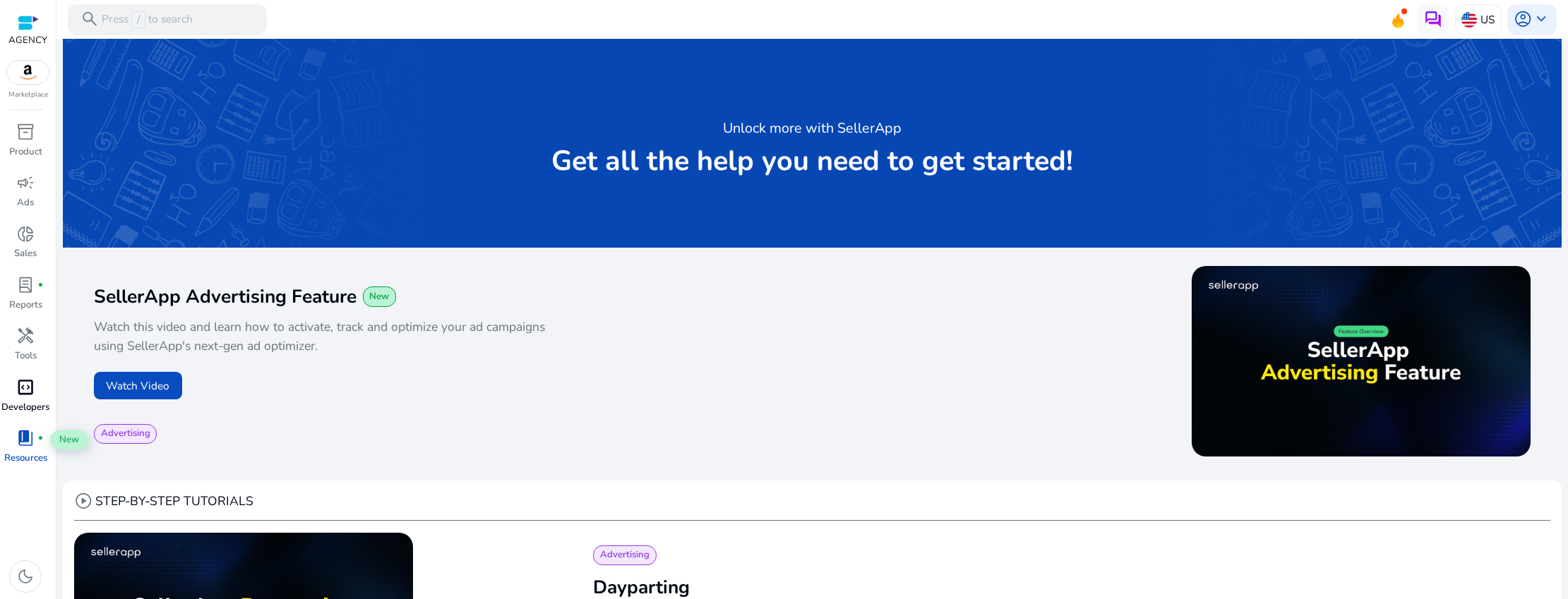
click at [34, 396] on span "code_blocks" at bounding box center [25, 387] width 18 height 18
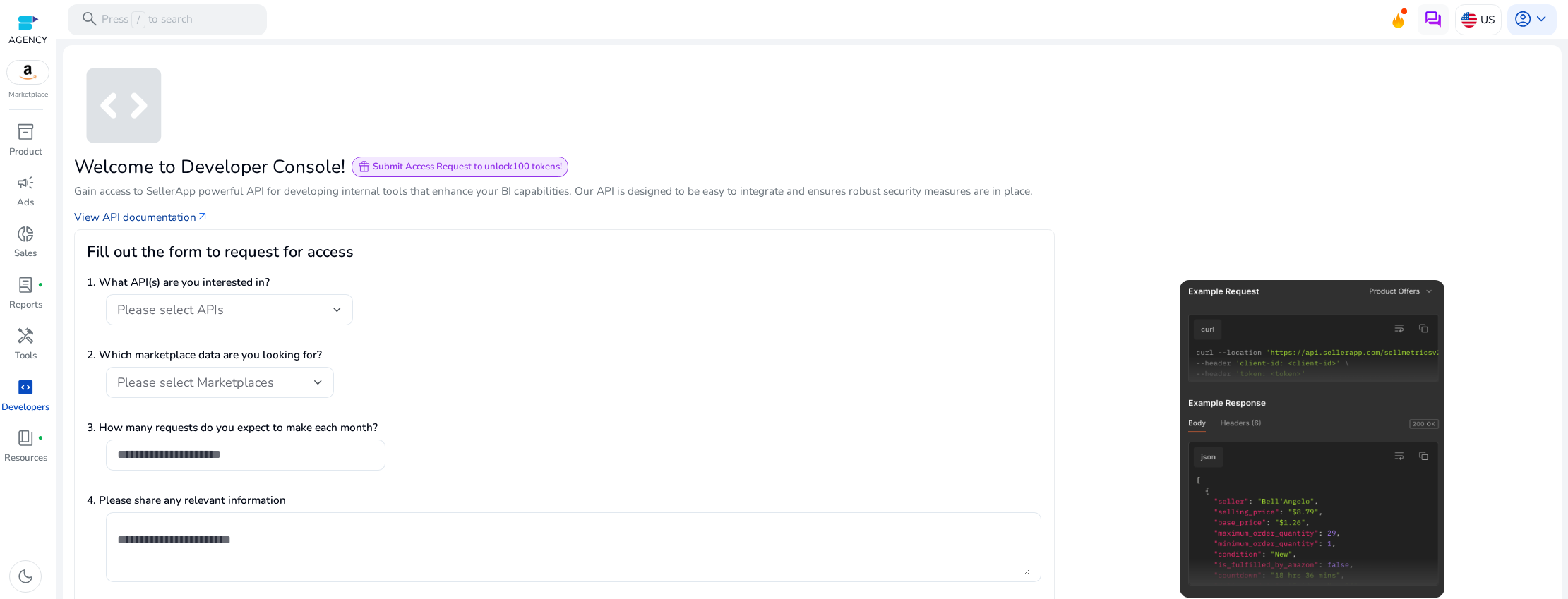
click at [158, 216] on link "View API documentation arrow_outward" at bounding box center [141, 216] width 135 height 16
click at [12, 20] on div at bounding box center [28, 23] width 39 height 21
click at [29, 47] on div "AGENCY" at bounding box center [28, 30] width 39 height 60
click at [25, 90] on p "Marketplace" at bounding box center [28, 95] width 39 height 11
click at [25, 83] on img at bounding box center [28, 72] width 43 height 23
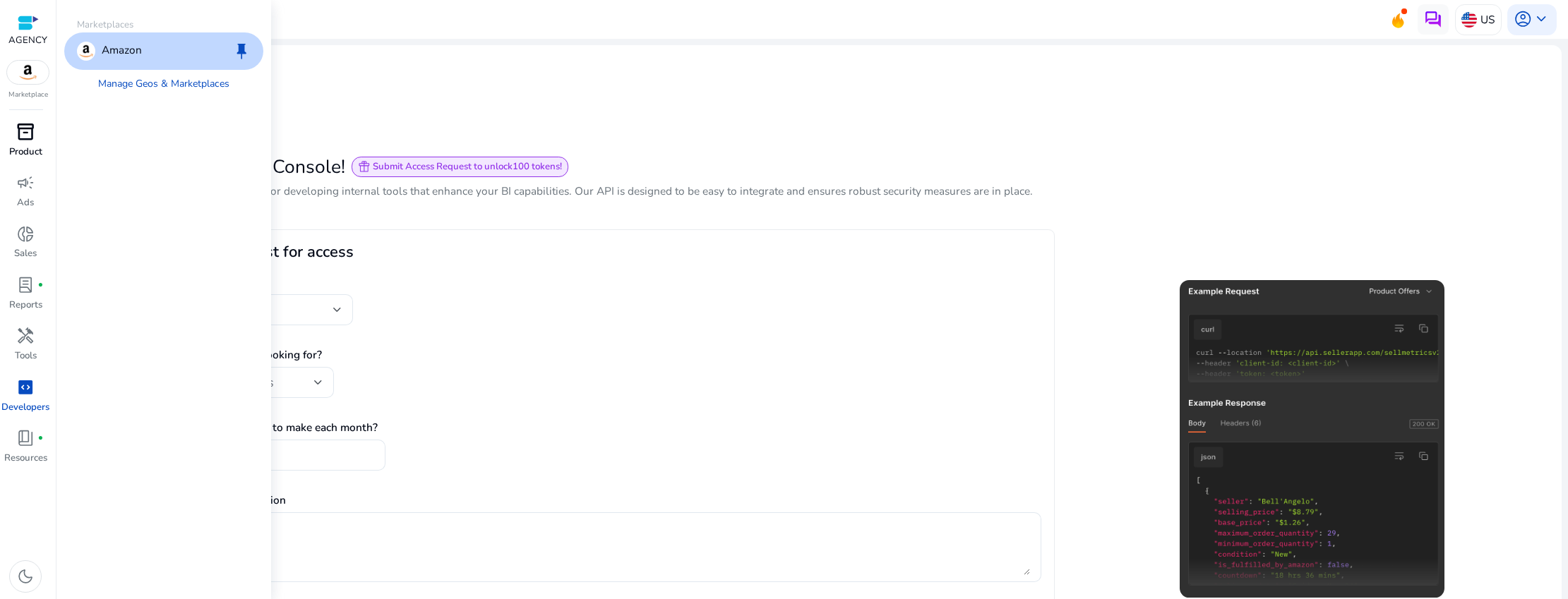
click at [28, 137] on span "inventory_2" at bounding box center [25, 132] width 18 height 18
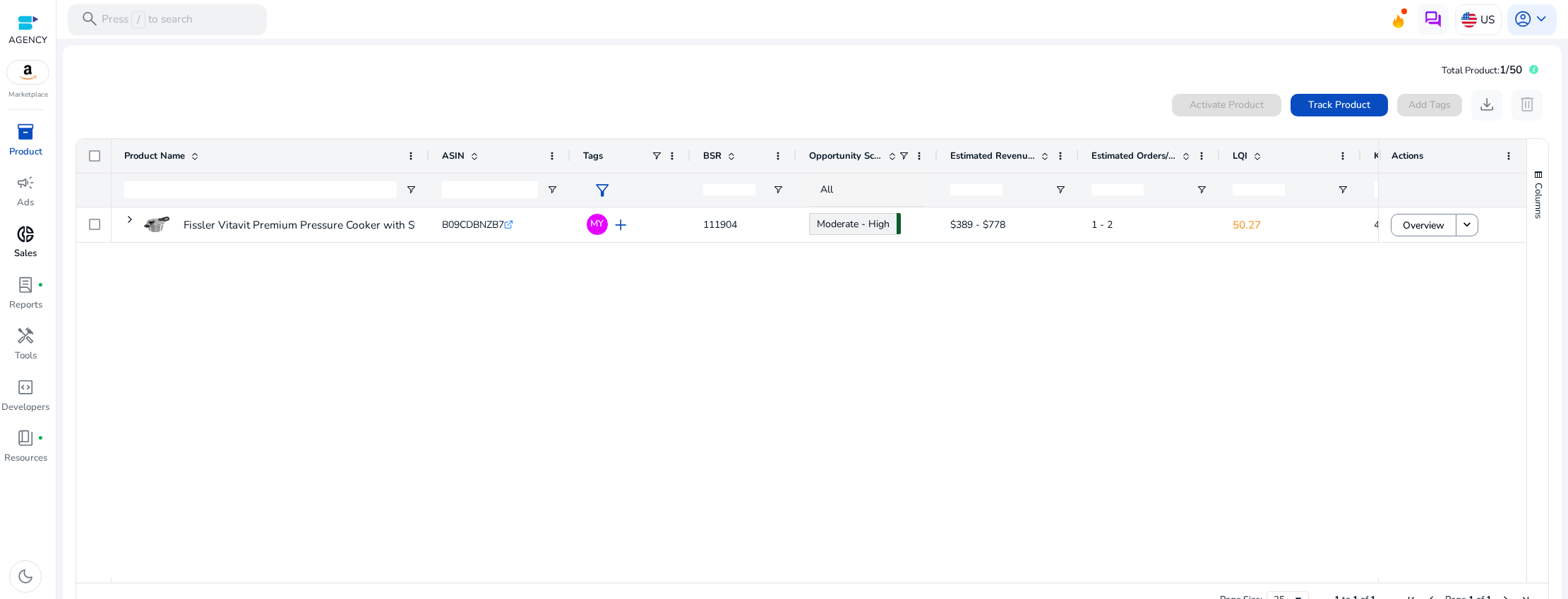
click at [27, 240] on span "donut_small" at bounding box center [25, 235] width 18 height 18
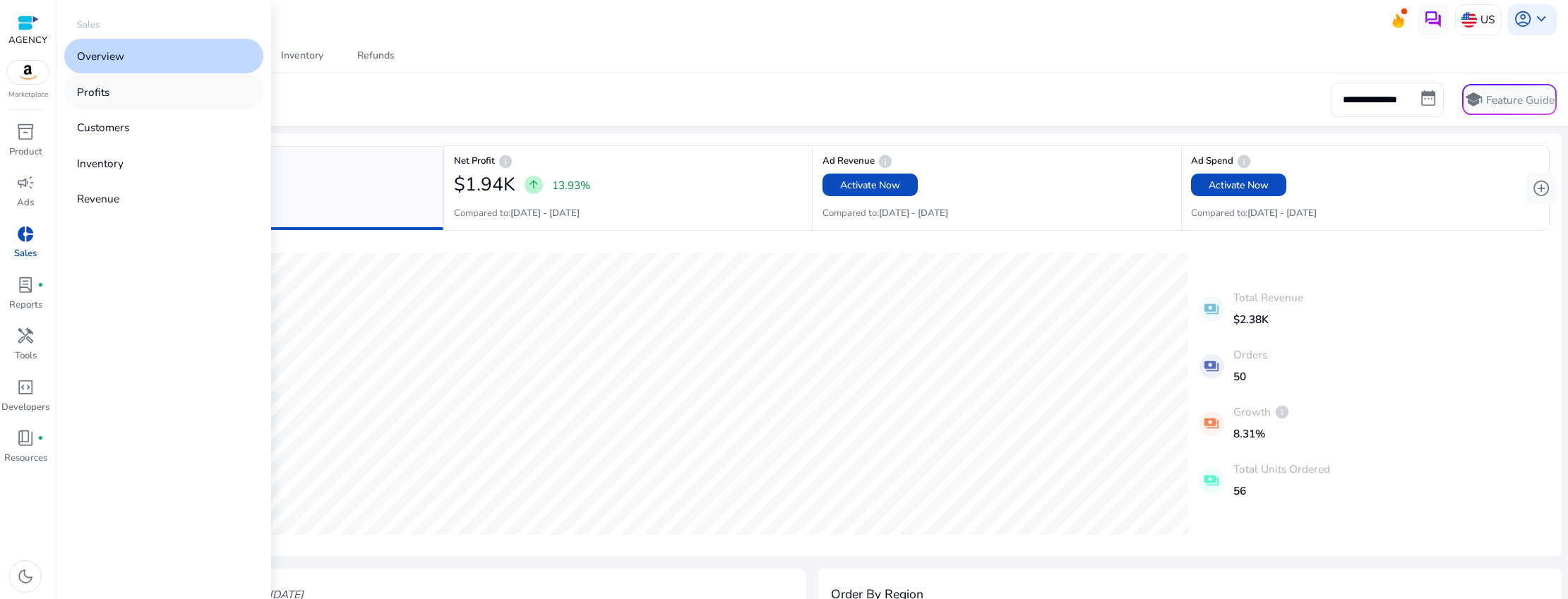
click at [124, 99] on link "Profits" at bounding box center [164, 90] width 199 height 34
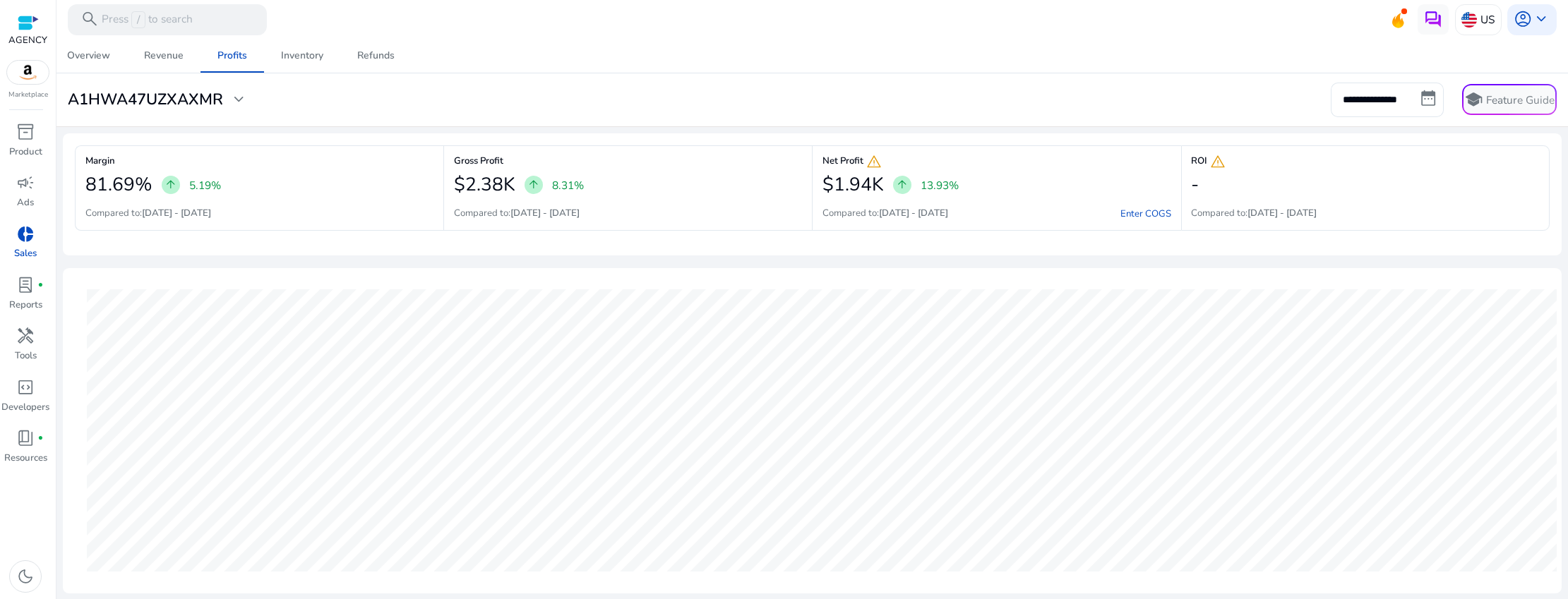
click at [1431, 190] on div "-" at bounding box center [1365, 184] width 349 height 31
click at [29, 194] on link "campaign Ads" at bounding box center [25, 196] width 51 height 51
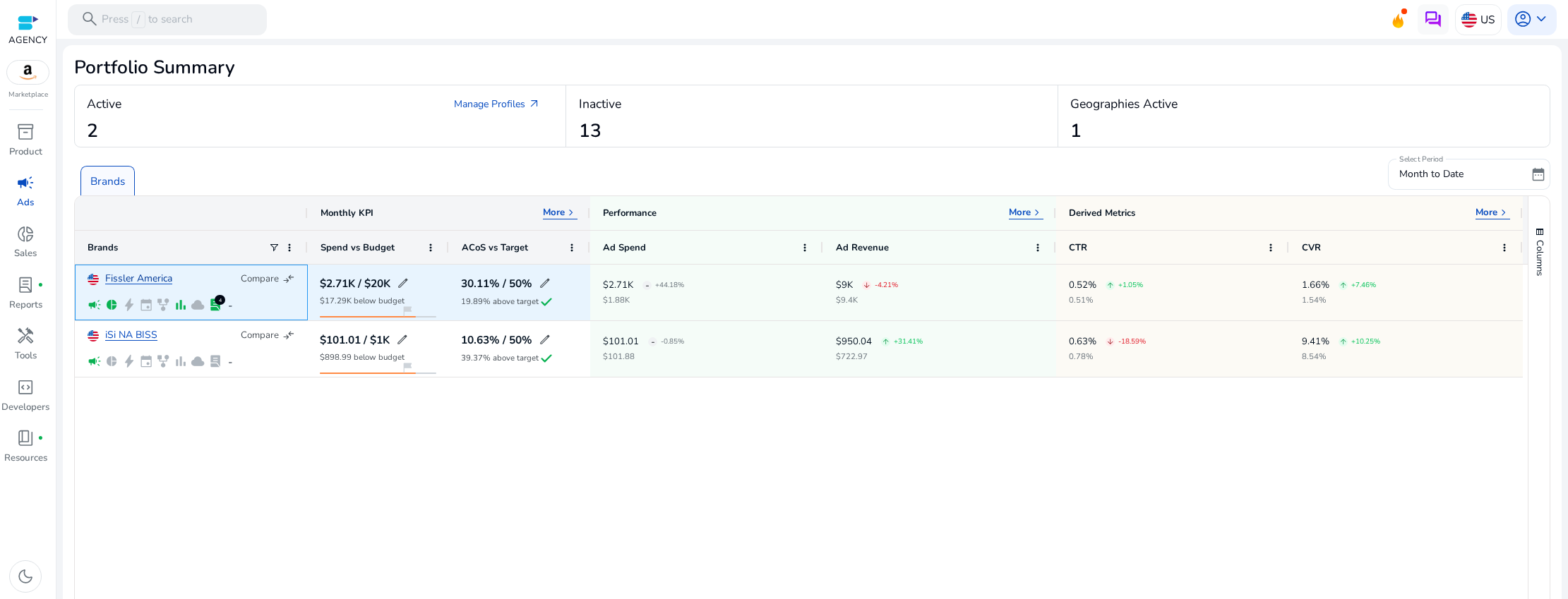
click at [145, 278] on link "Fissler America" at bounding box center [139, 279] width 67 height 11
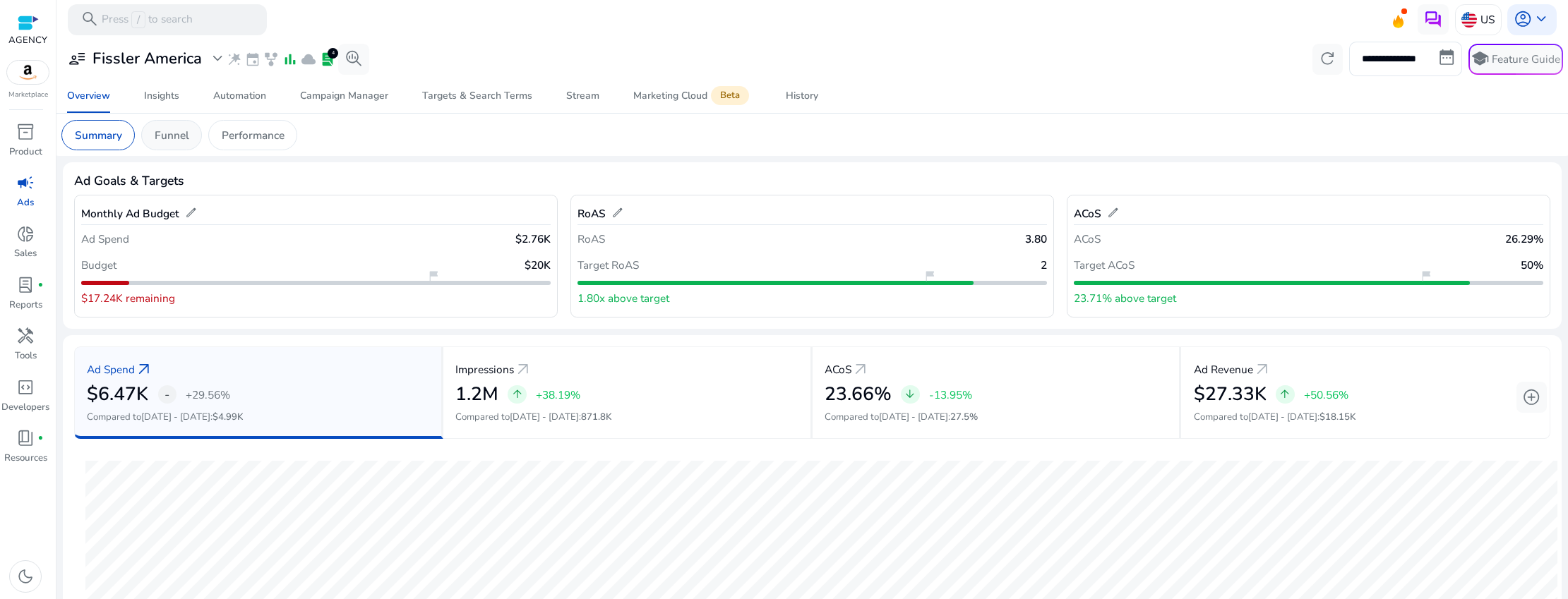
click at [181, 132] on p "Funnel" at bounding box center [171, 135] width 34 height 16
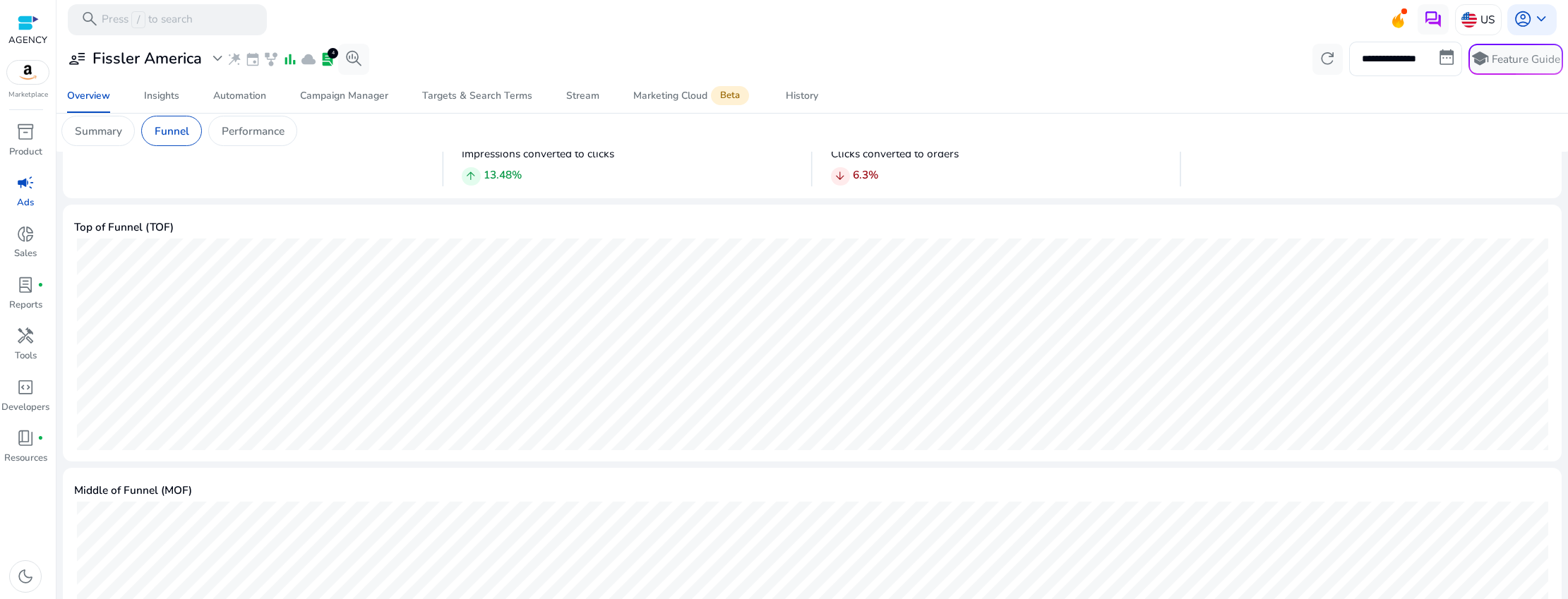
scroll to position [238, 0]
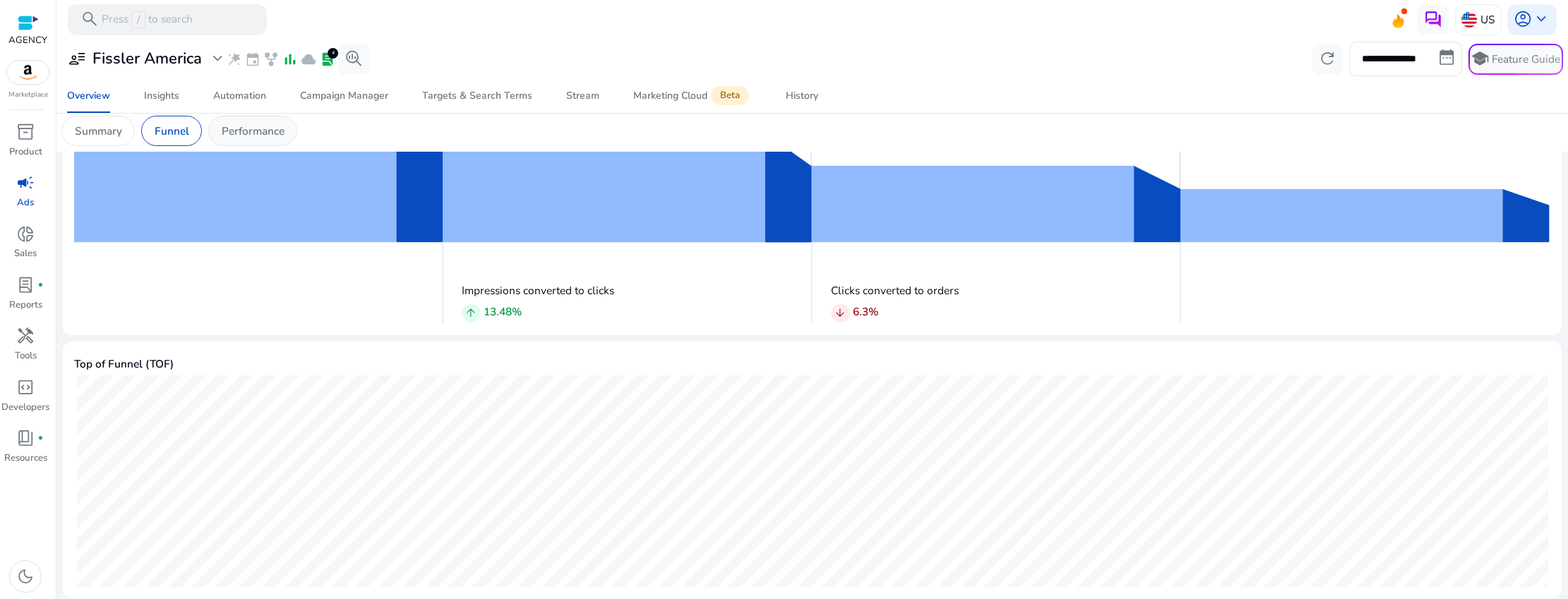
click at [244, 131] on p "Performance" at bounding box center [252, 131] width 63 height 16
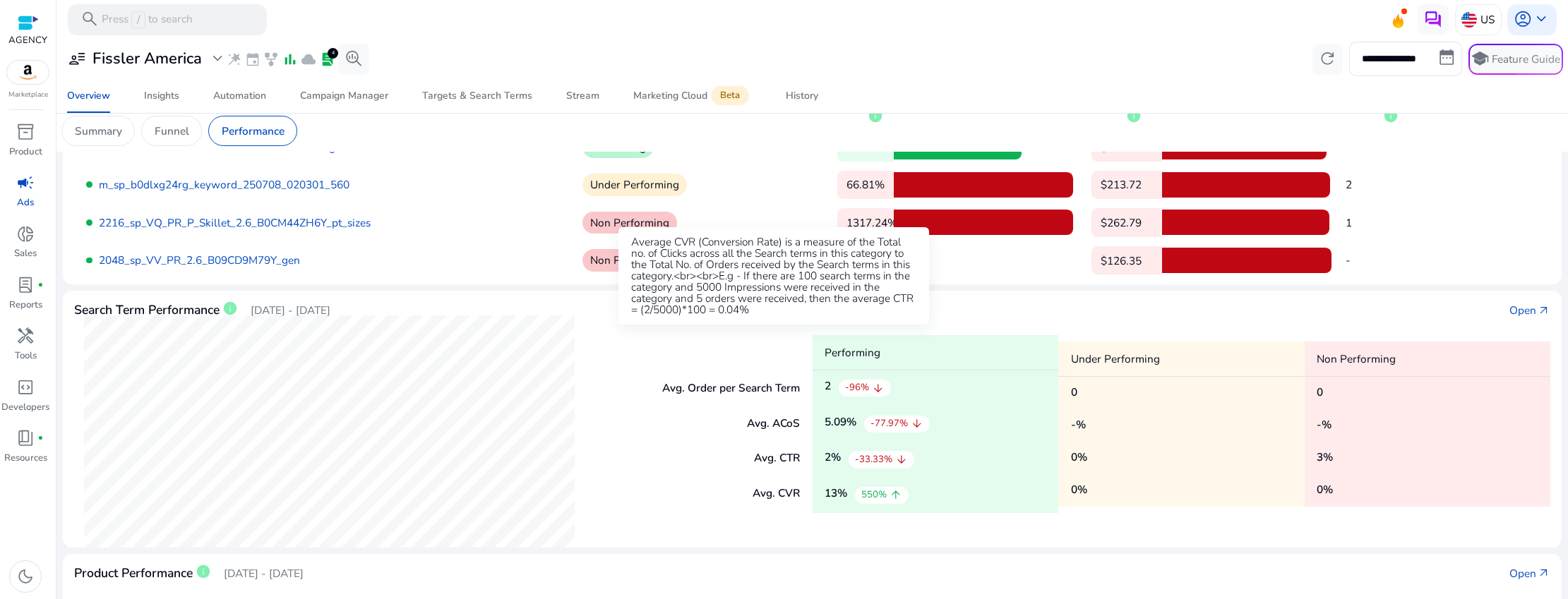
scroll to position [49, 0]
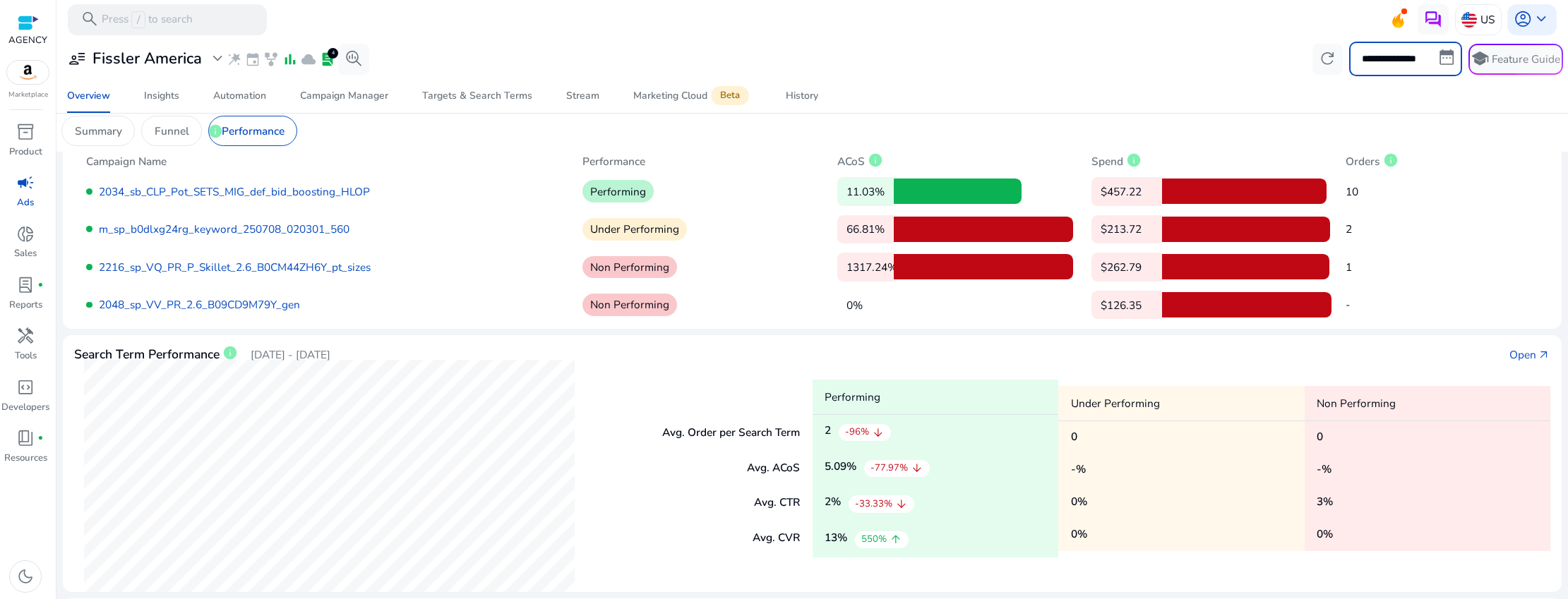
click at [1434, 56] on input "**********" at bounding box center [1405, 59] width 113 height 34
select select "*"
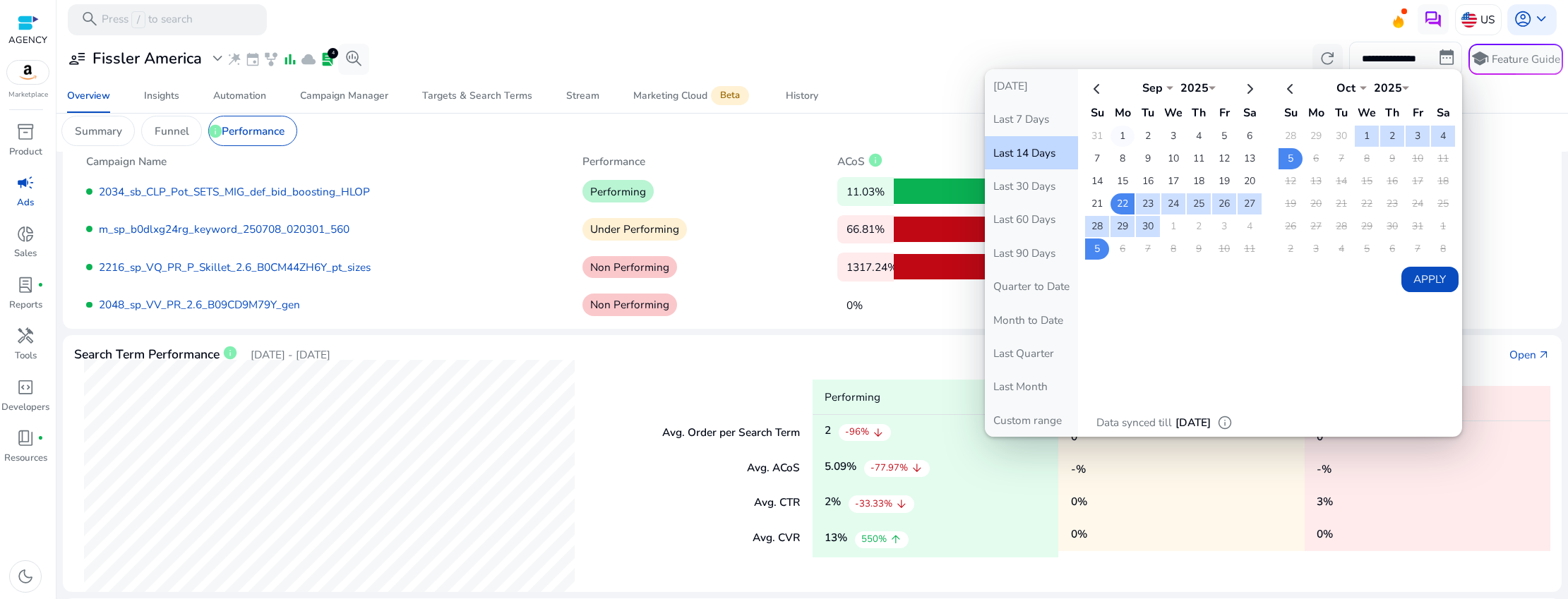
click at [1122, 127] on td "1" at bounding box center [1122, 136] width 24 height 21
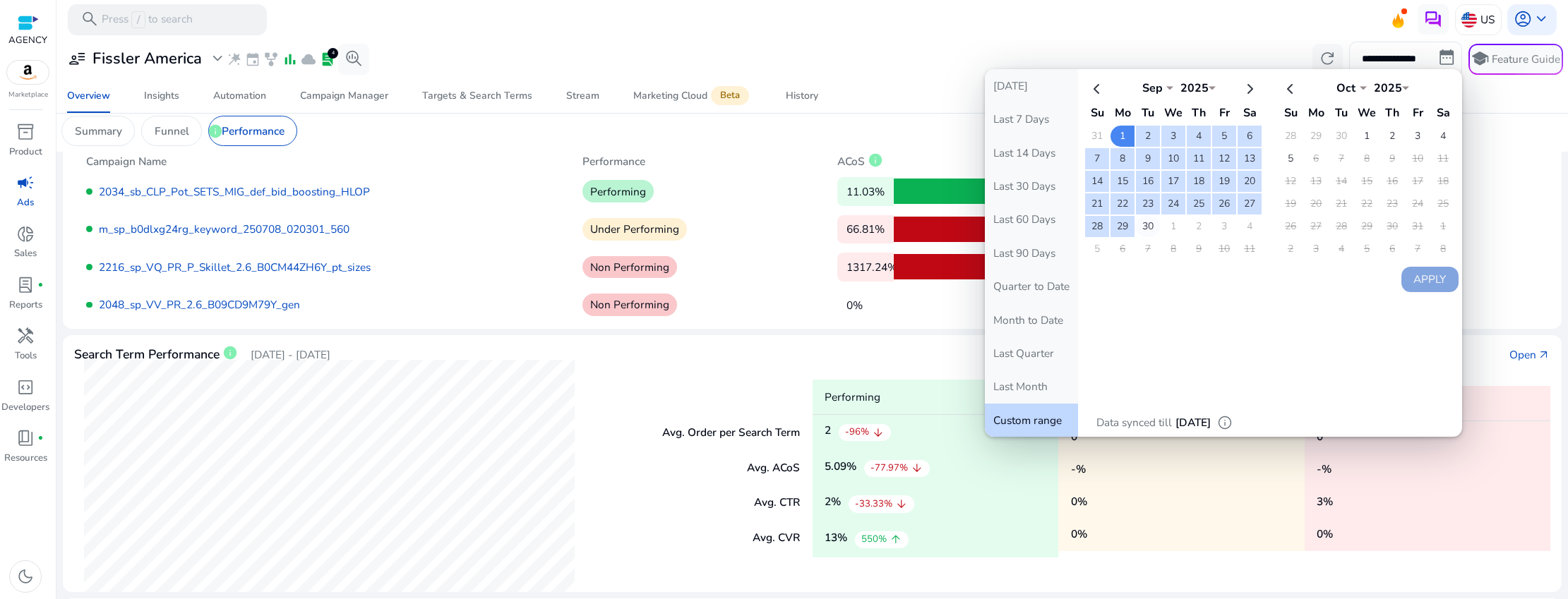
click at [1152, 219] on td "30" at bounding box center [1147, 226] width 24 height 21
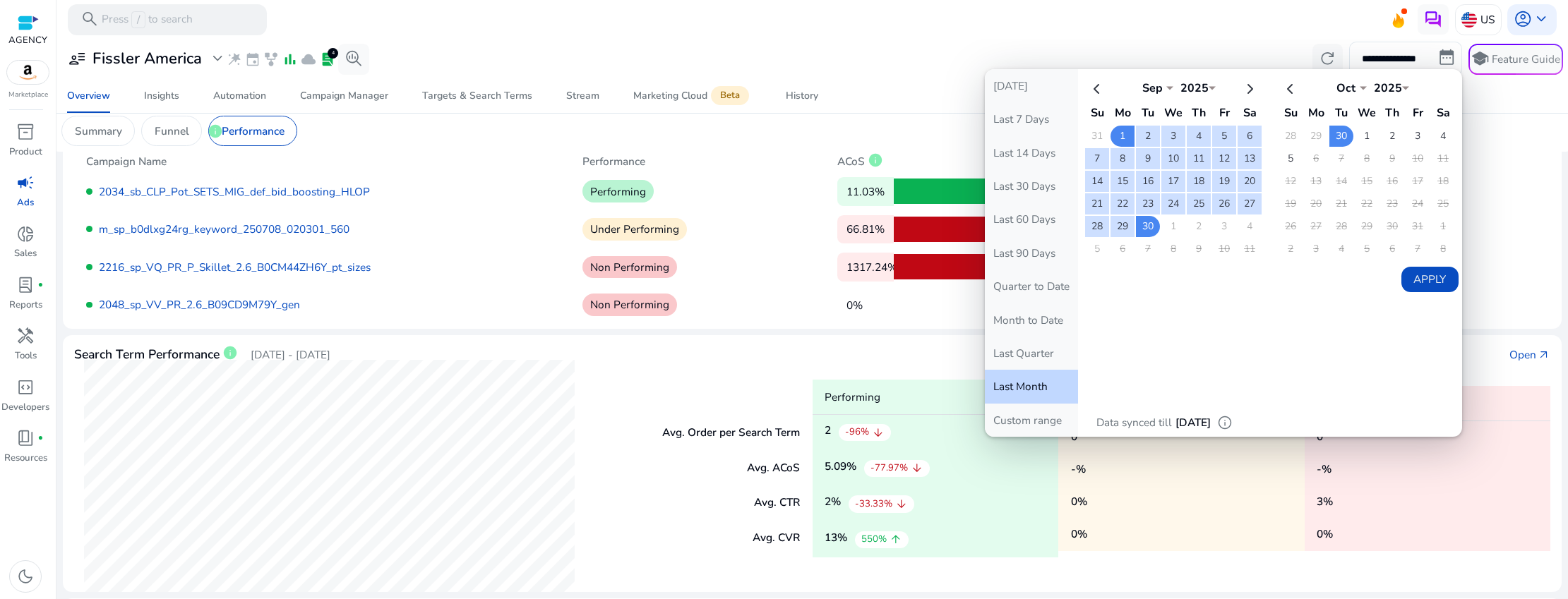
click at [1425, 277] on button "Apply" at bounding box center [1430, 279] width 57 height 25
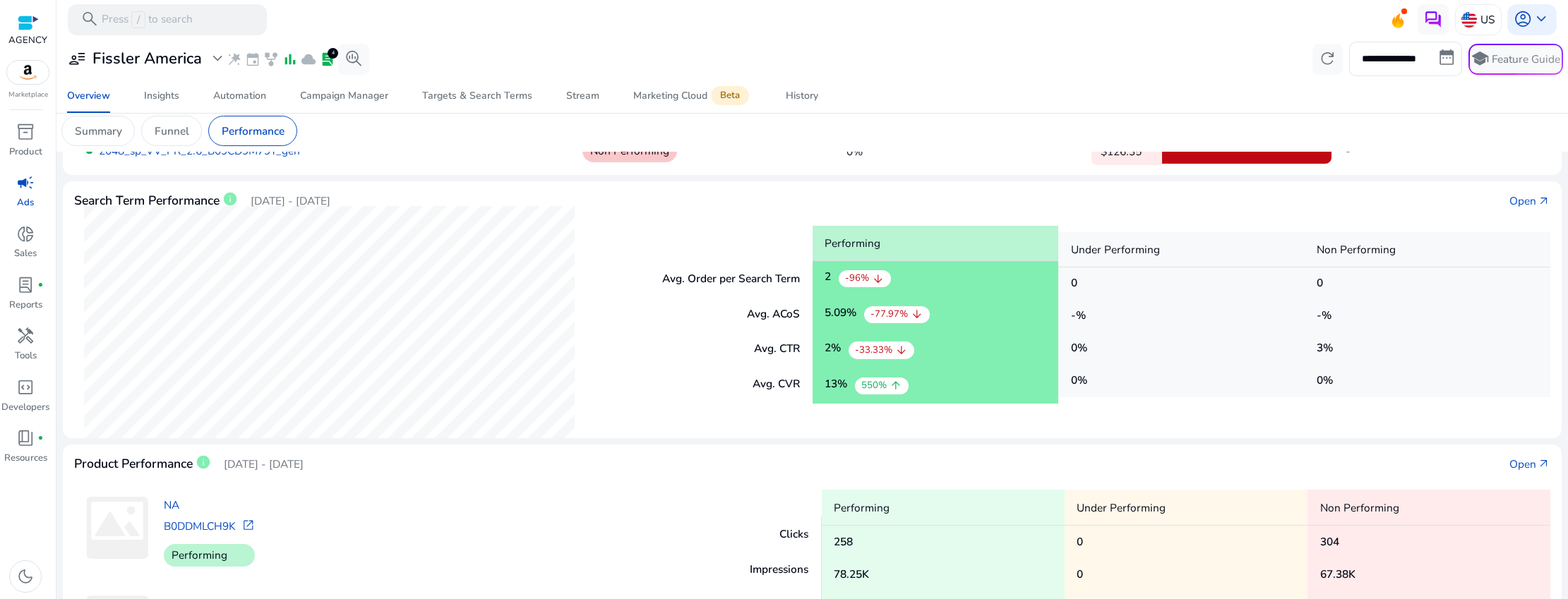
scroll to position [0, 0]
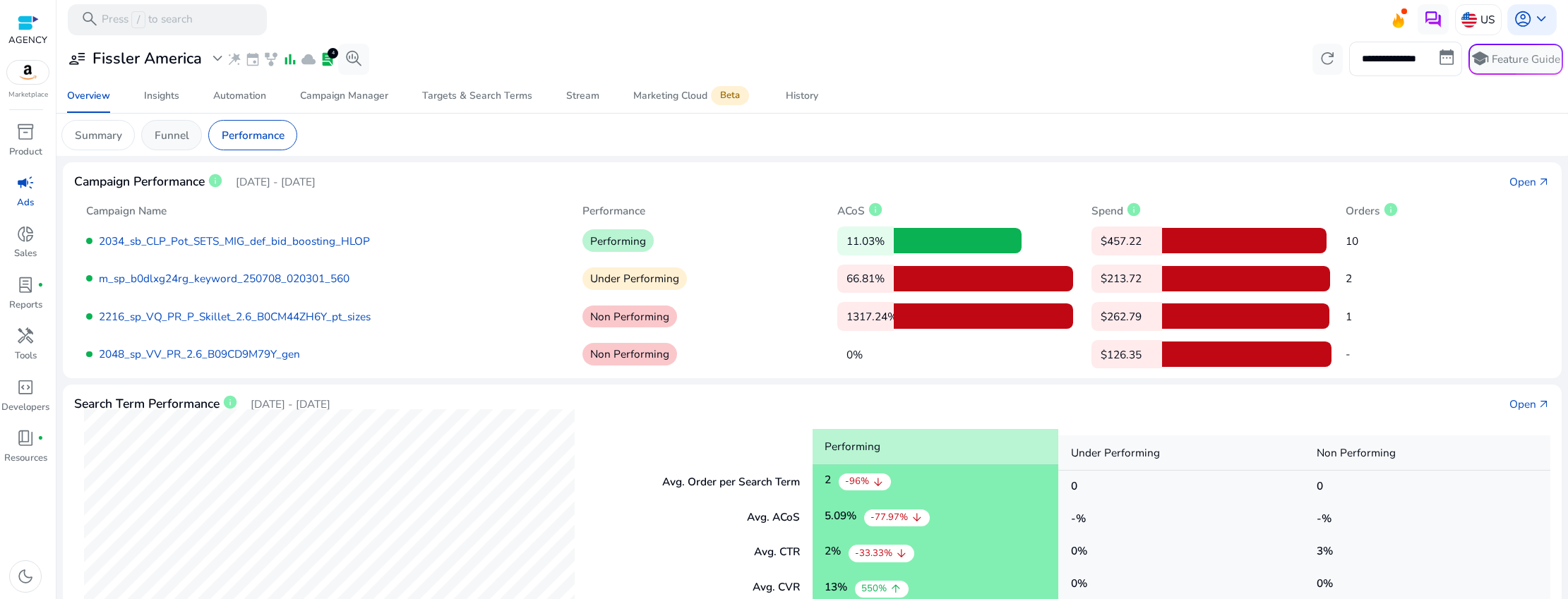
click at [175, 136] on p "Funnel" at bounding box center [171, 135] width 34 height 16
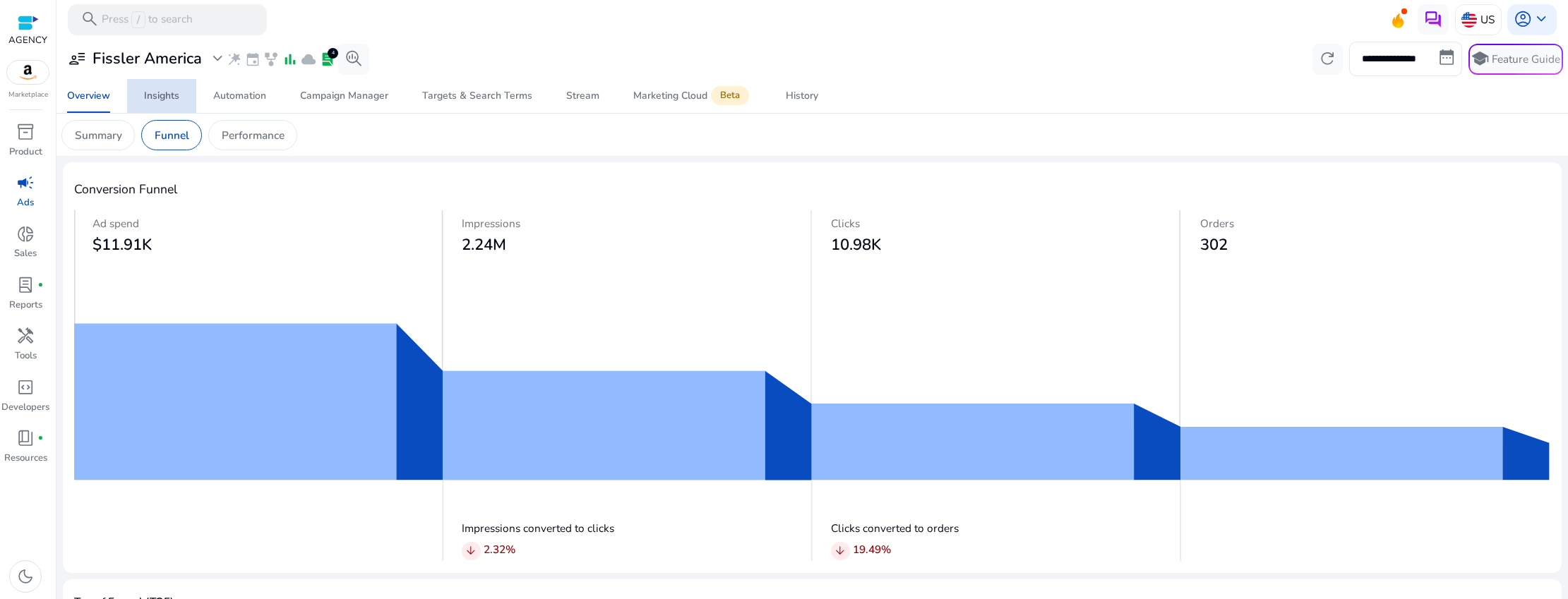
click at [176, 98] on div "Insights" at bounding box center [162, 96] width 35 height 10
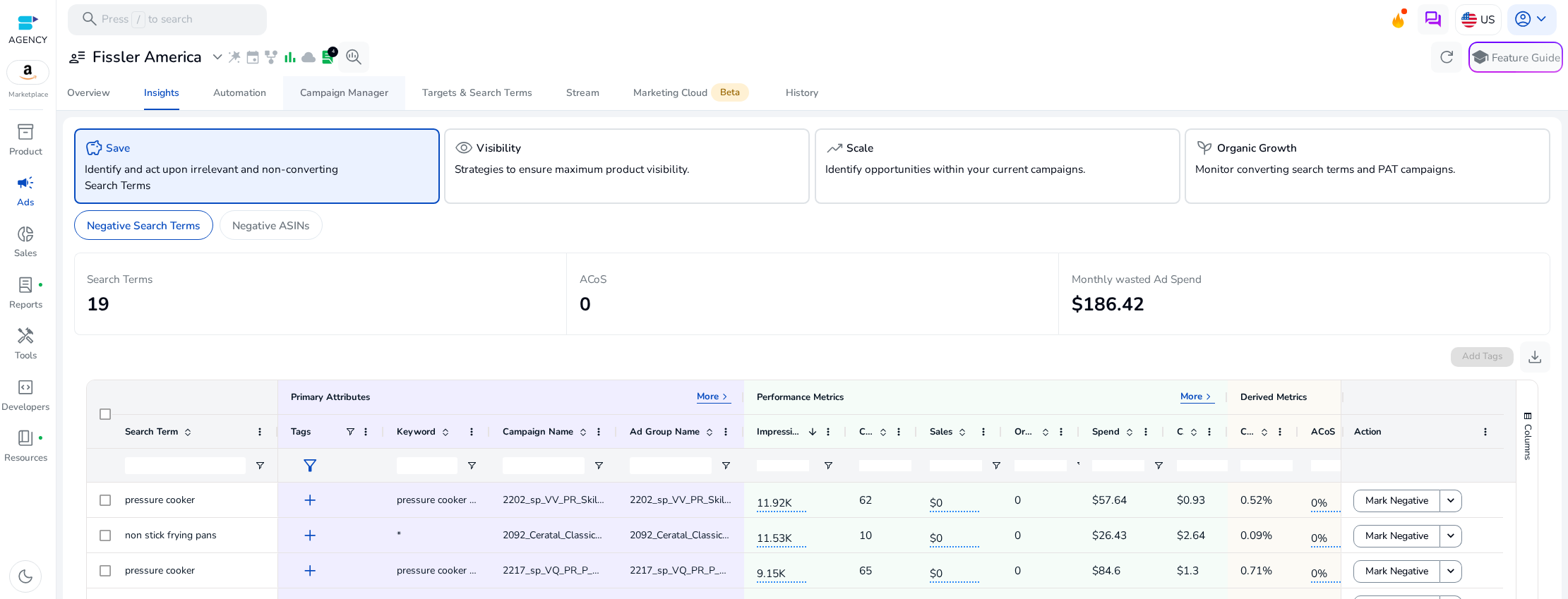
click at [343, 103] on span "Campaign Manager" at bounding box center [344, 93] width 88 height 34
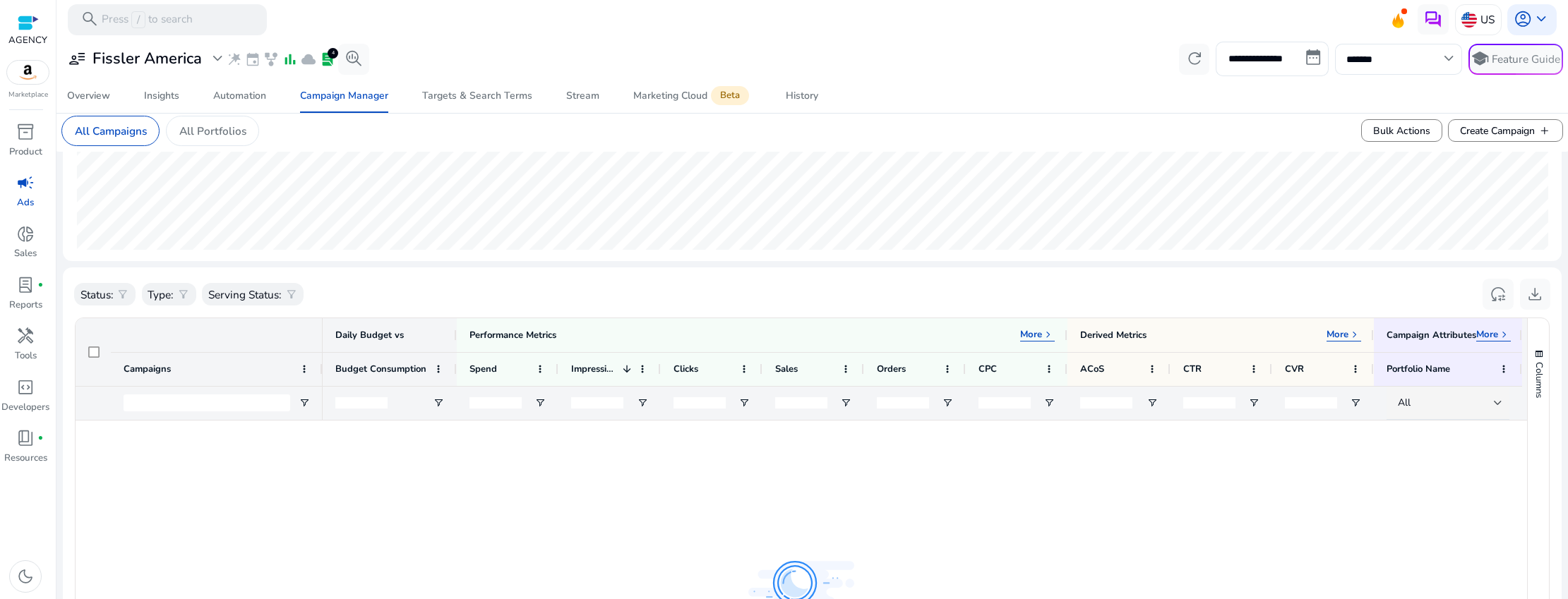
scroll to position [311, 0]
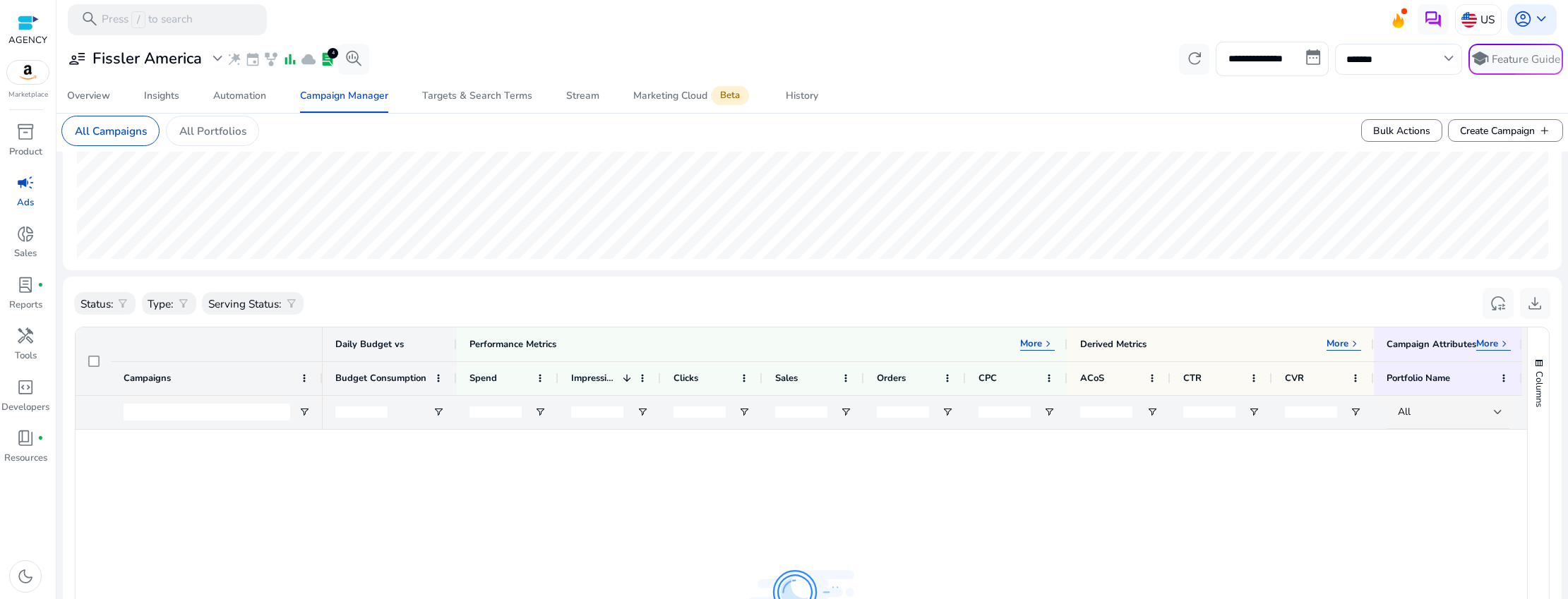
click at [163, 140] on div "All Campaigns All Portfolios" at bounding box center [160, 131] width 198 height 30
click at [189, 132] on p "All Portfolios" at bounding box center [213, 131] width 67 height 16
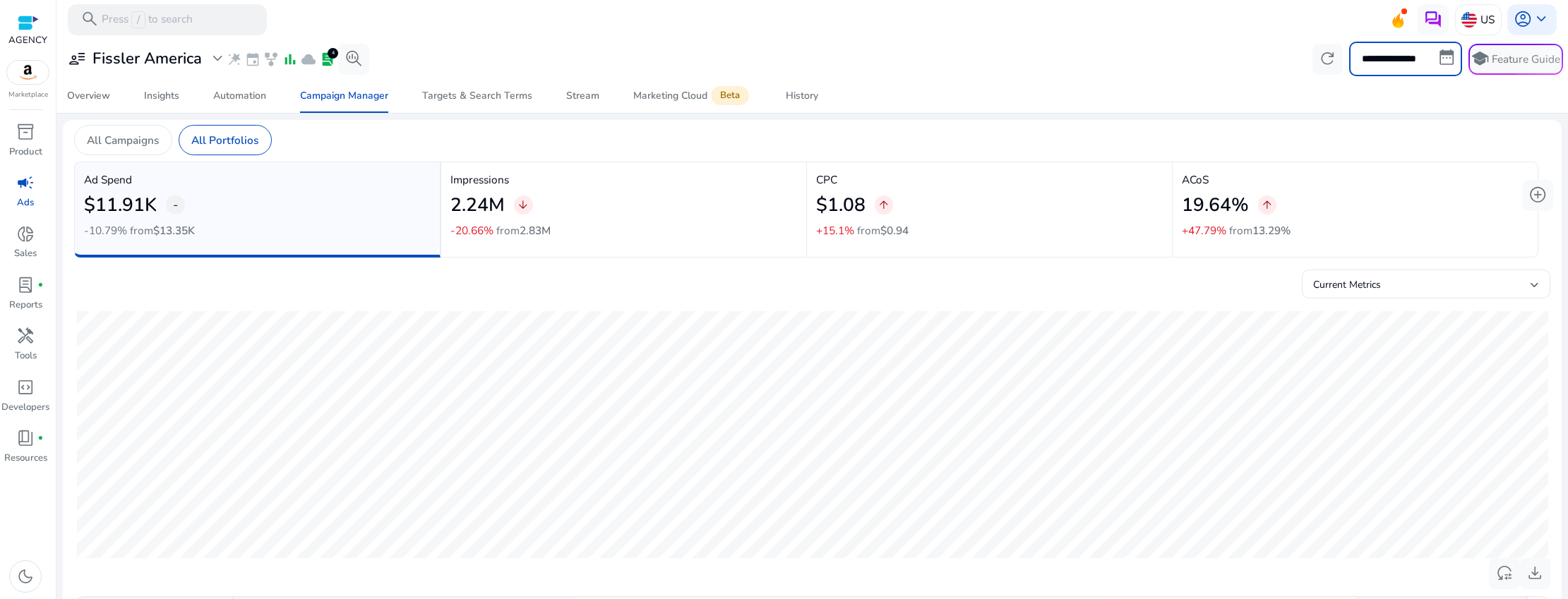
click at [1438, 55] on input "**********" at bounding box center [1405, 59] width 113 height 34
select select "*"
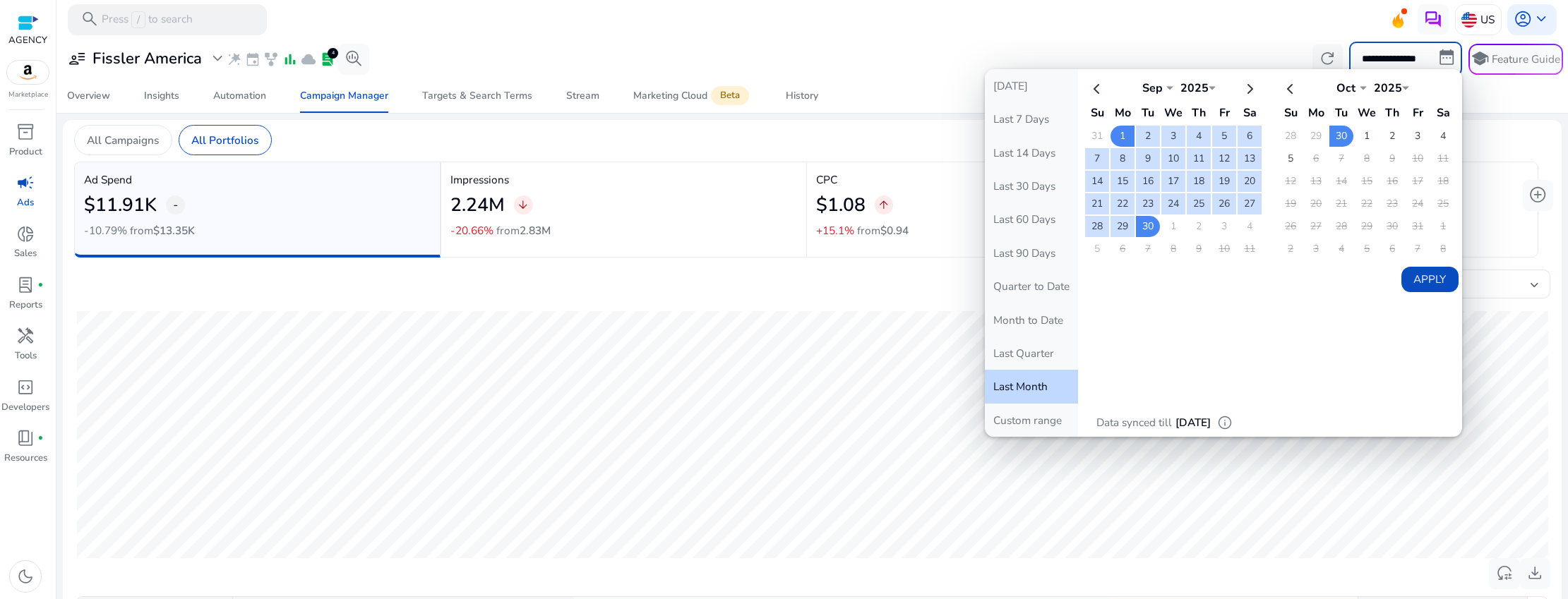
click at [1096, 47] on div "**********" at bounding box center [812, 59] width 1502 height 34
